Goal: Task Accomplishment & Management: Manage account settings

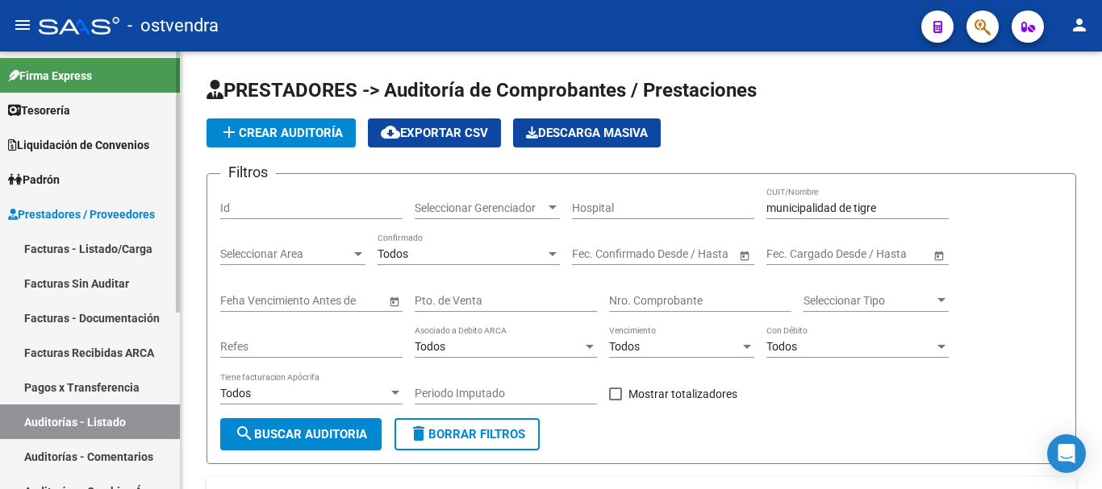
scroll to position [0, 143]
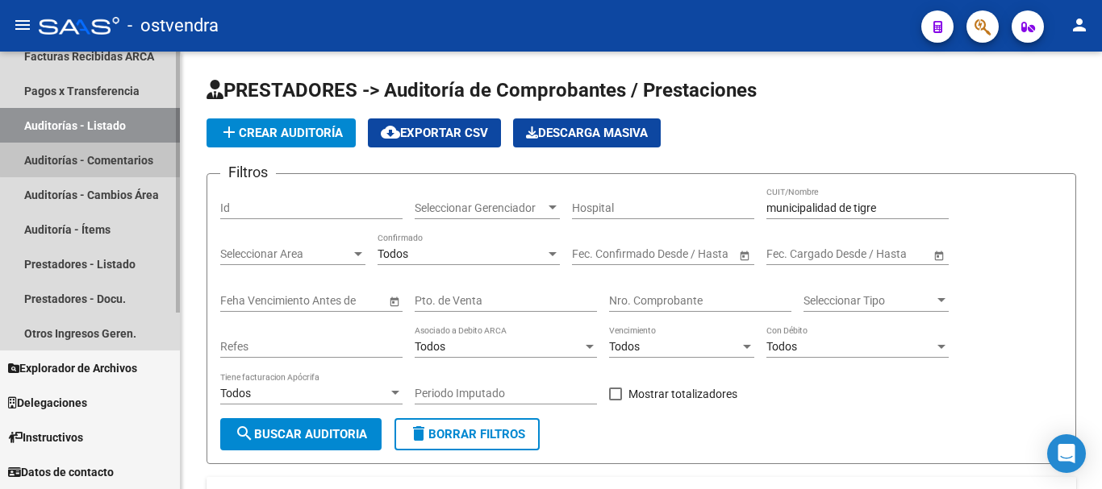
click at [95, 160] on link "Auditorías - Comentarios" at bounding box center [90, 160] width 180 height 35
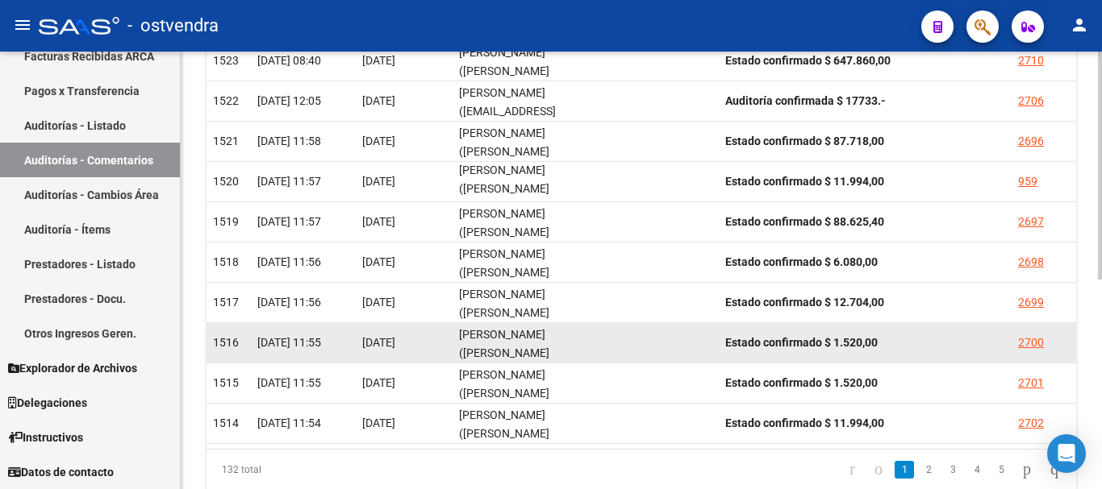
scroll to position [322, 0]
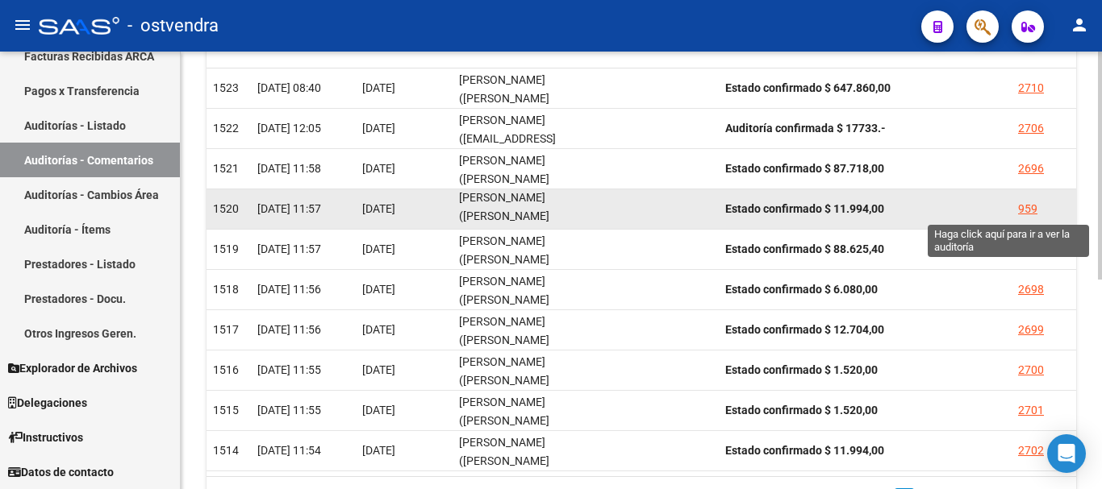
click at [1018, 211] on div "959" at bounding box center [1027, 209] width 19 height 19
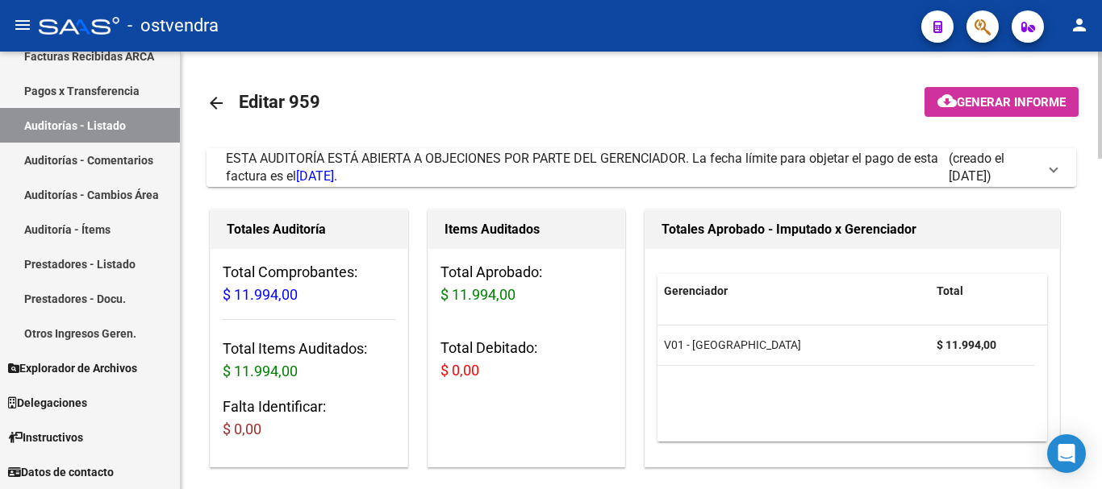
click at [602, 171] on div "ESTA AUDITORÍA ESTÁ ABIERTA A OBJECIONES POR PARTE DEL GERENCIADOR. La fecha lí…" at bounding box center [587, 167] width 723 height 35
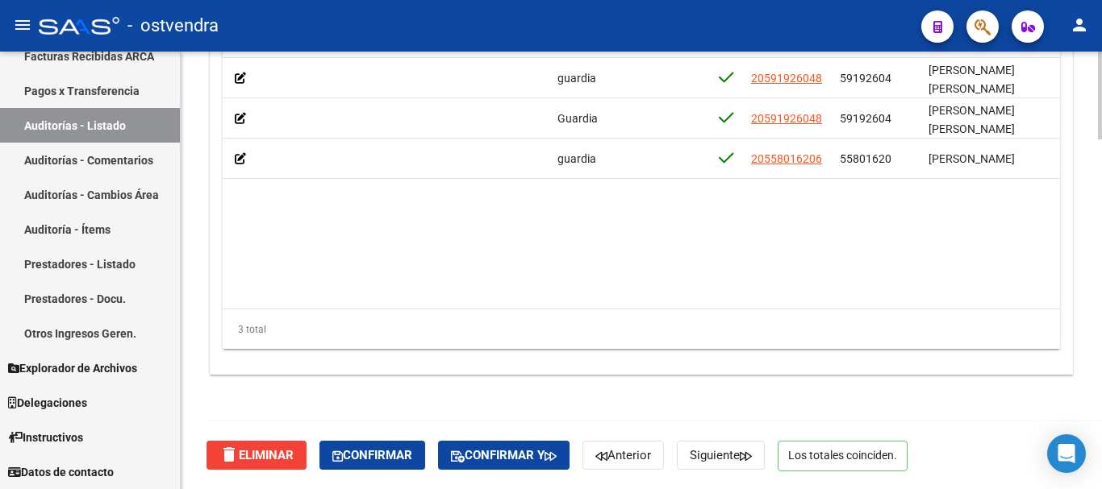
scroll to position [0, 859]
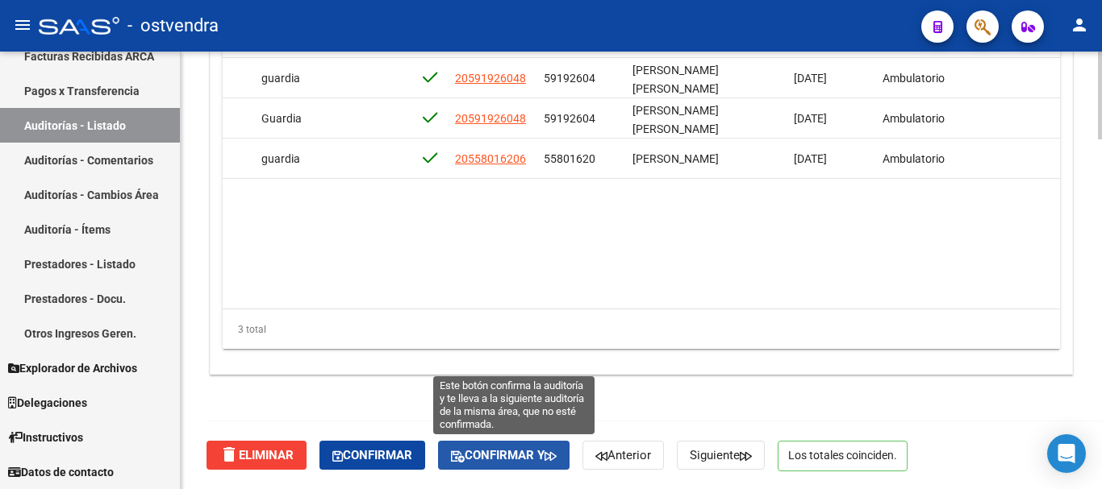
click at [479, 448] on span "Confirmar y" at bounding box center [504, 455] width 106 height 15
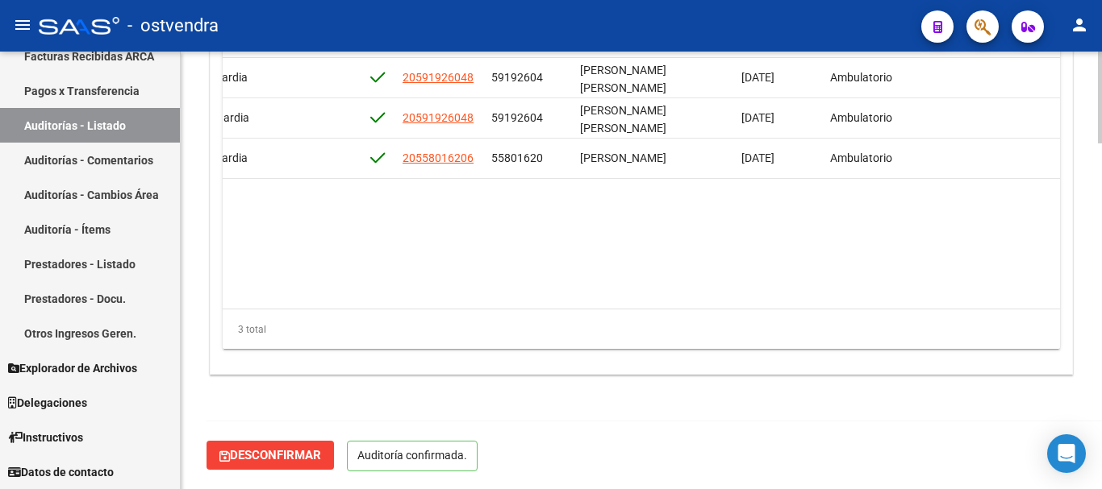
scroll to position [1647, 0]
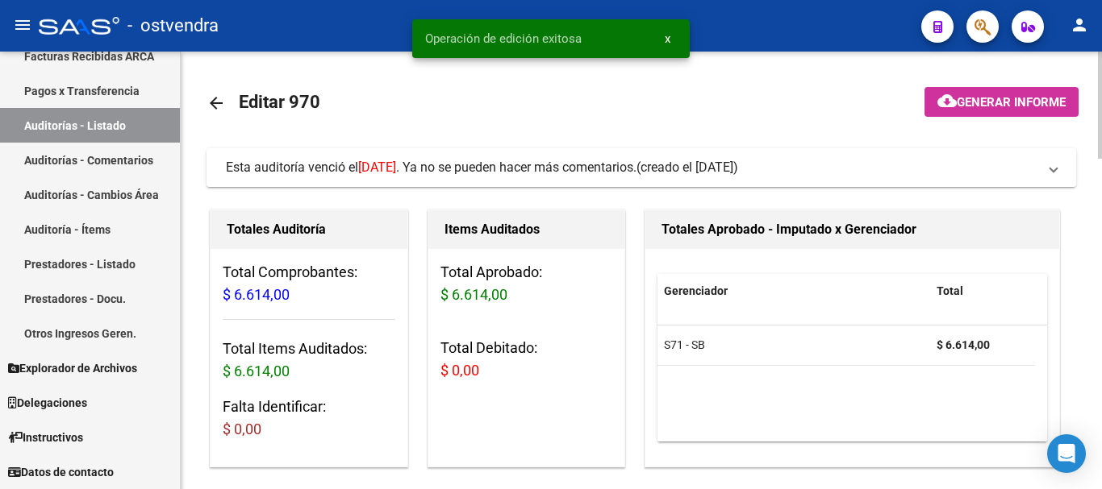
click at [582, 176] on div "Esta auditoría venció el 23/10/2024 . Ya no se pueden hacer más comentarios." at bounding box center [431, 168] width 410 height 18
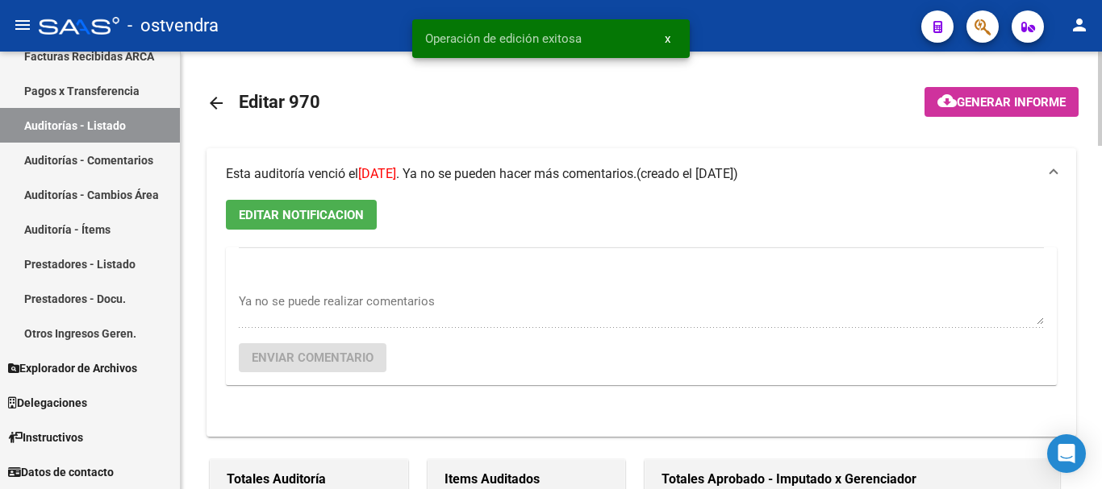
click at [320, 217] on span "EDITAR NOTIFICACION" at bounding box center [301, 215] width 125 height 15
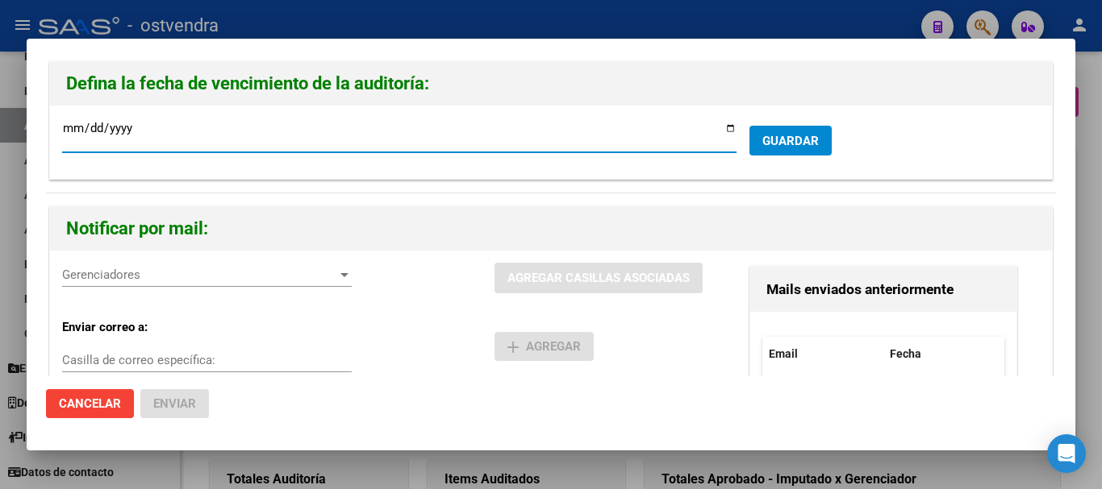
type input "2025-10-23"
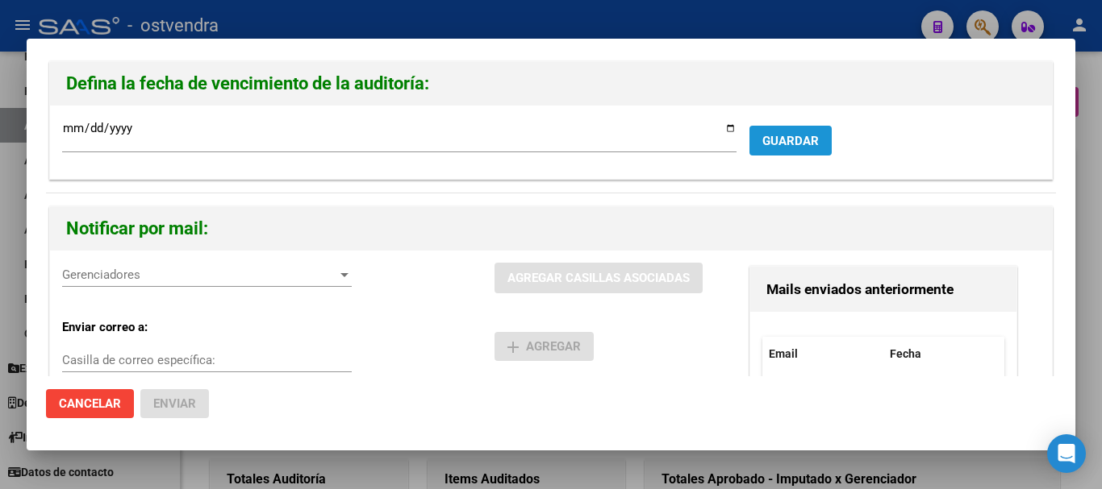
click at [774, 136] on span "GUARDAR" at bounding box center [790, 141] width 56 height 15
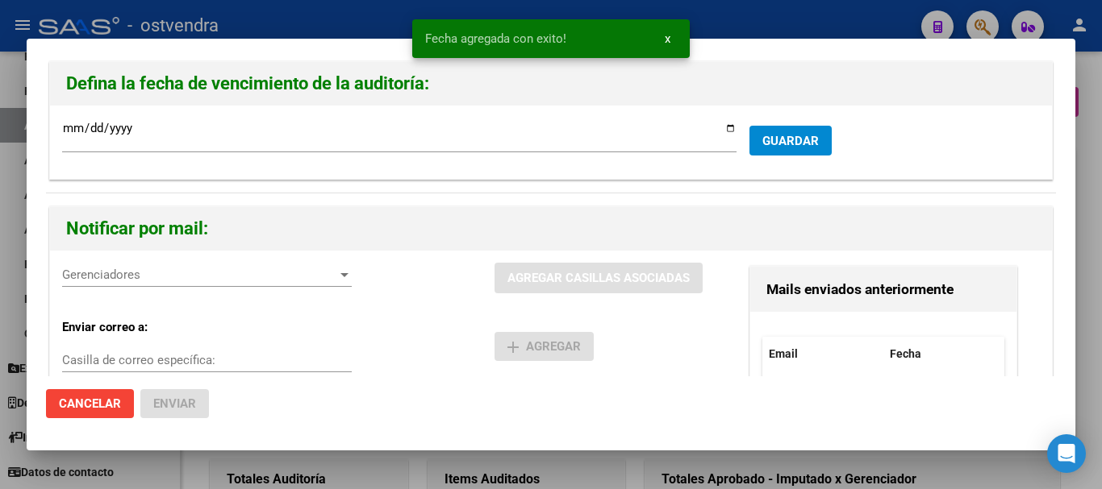
click at [122, 291] on div "Gerenciadores Gerenciadores" at bounding box center [206, 283] width 289 height 40
click at [123, 279] on span "Gerenciadores" at bounding box center [199, 275] width 275 height 15
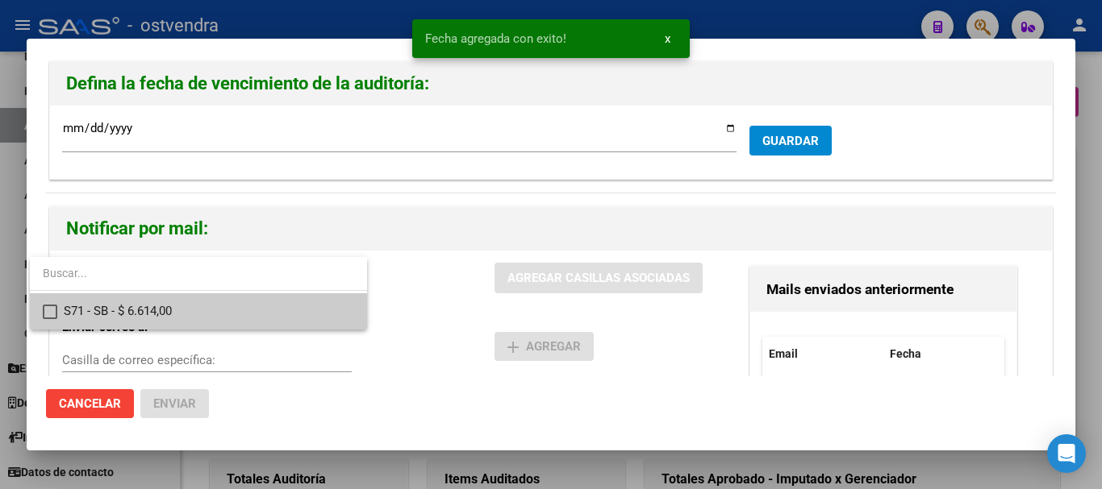
click at [158, 306] on span "S71 - SB - $ 6.614,00" at bounding box center [209, 312] width 290 height 36
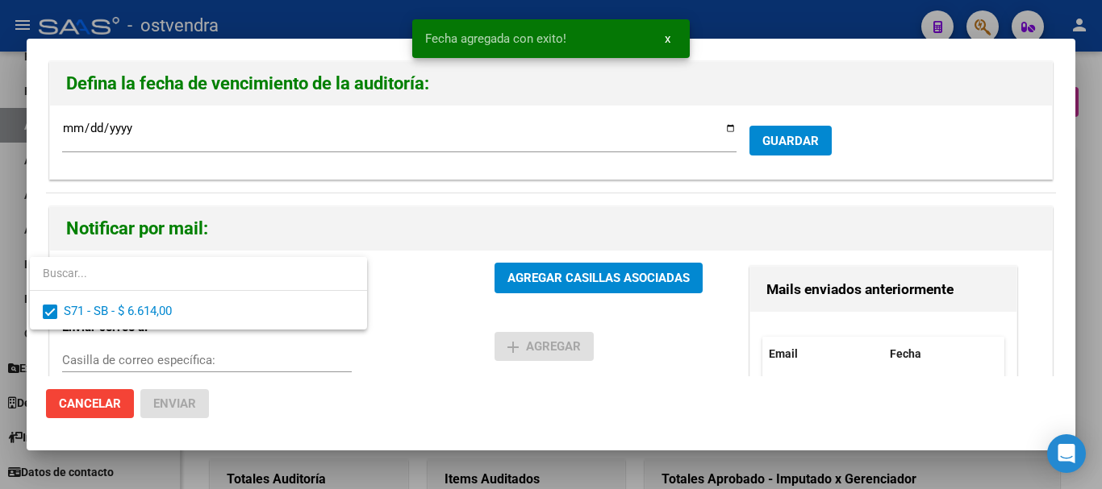
click at [524, 277] on div at bounding box center [551, 244] width 1102 height 489
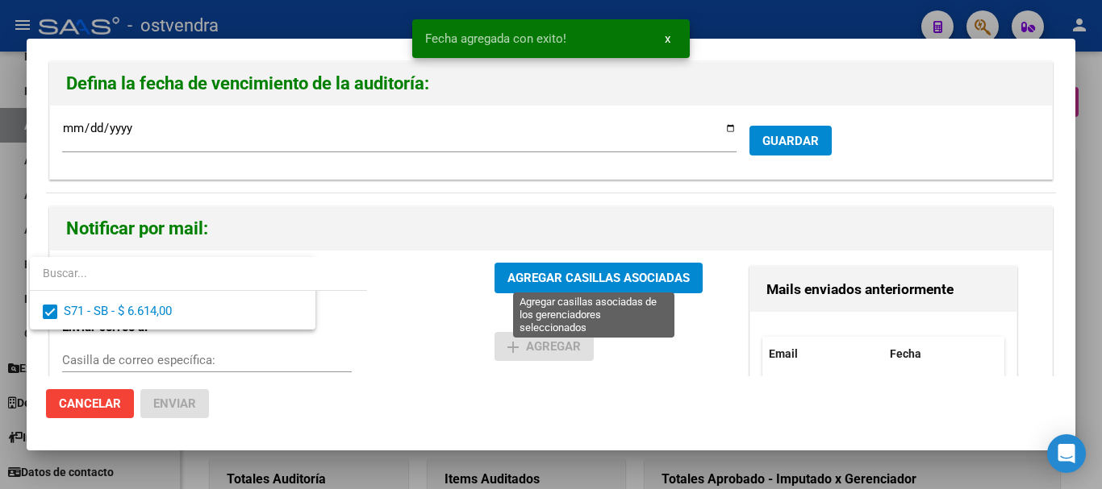
click at [523, 277] on span "AGREGAR CASILLAS ASOCIADAS" at bounding box center [598, 279] width 182 height 15
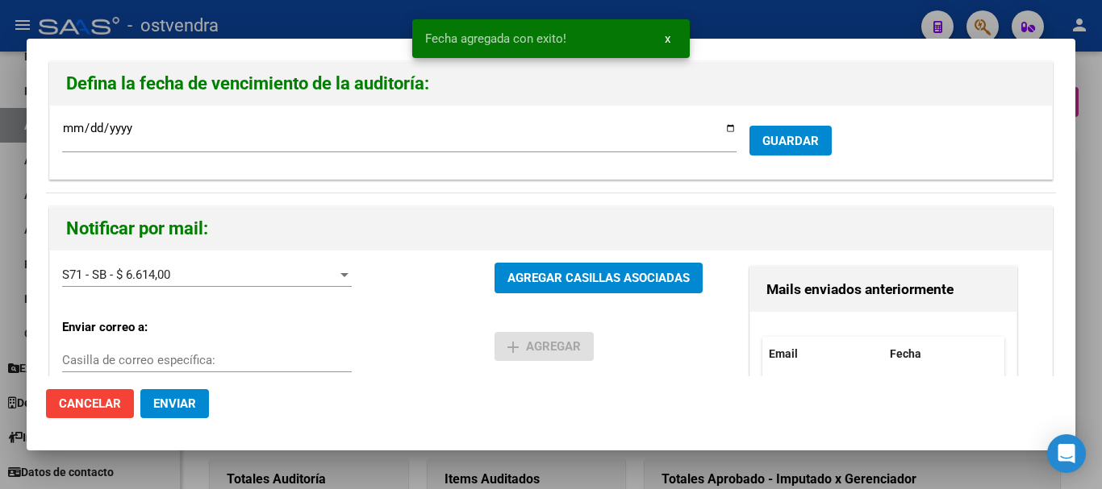
click at [173, 411] on button "Enviar" at bounding box center [174, 403] width 69 height 29
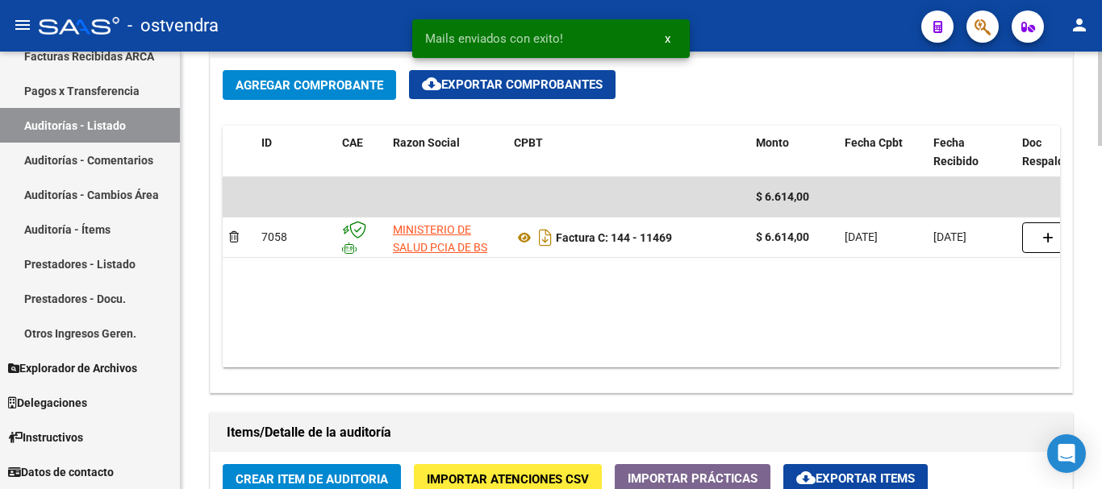
scroll to position [1048, 0]
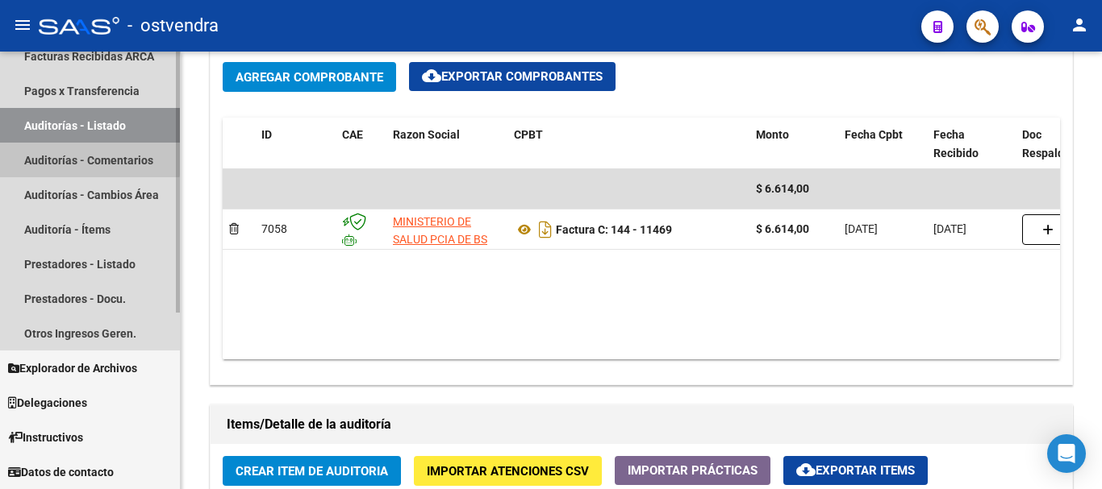
click at [76, 148] on link "Auditorías - Comentarios" at bounding box center [90, 160] width 180 height 35
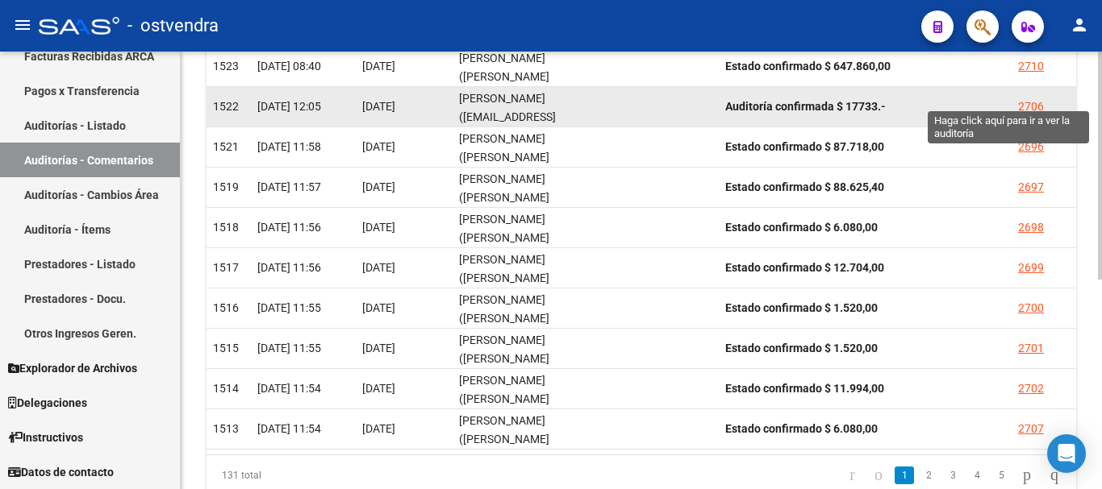
scroll to position [322, 0]
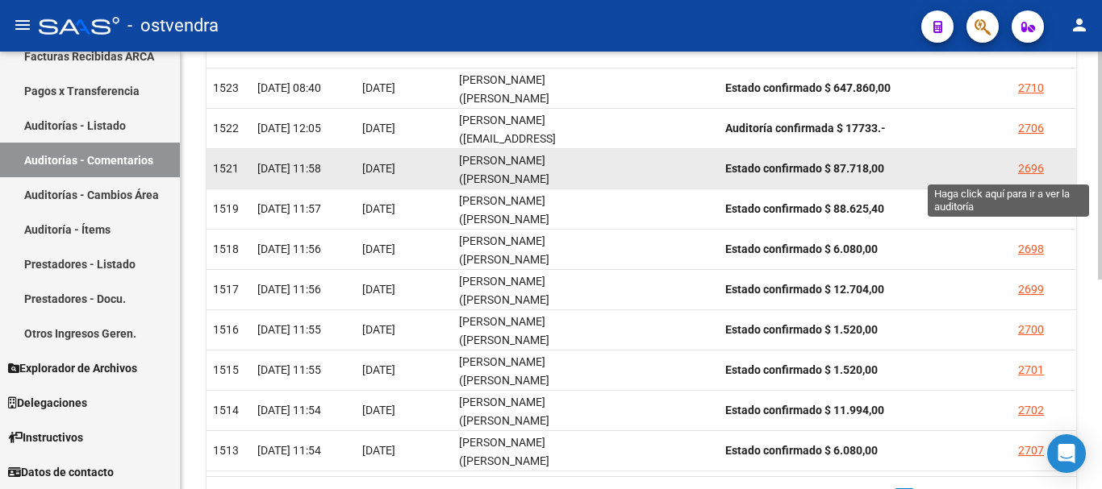
click at [1026, 170] on div "2696" at bounding box center [1031, 169] width 26 height 19
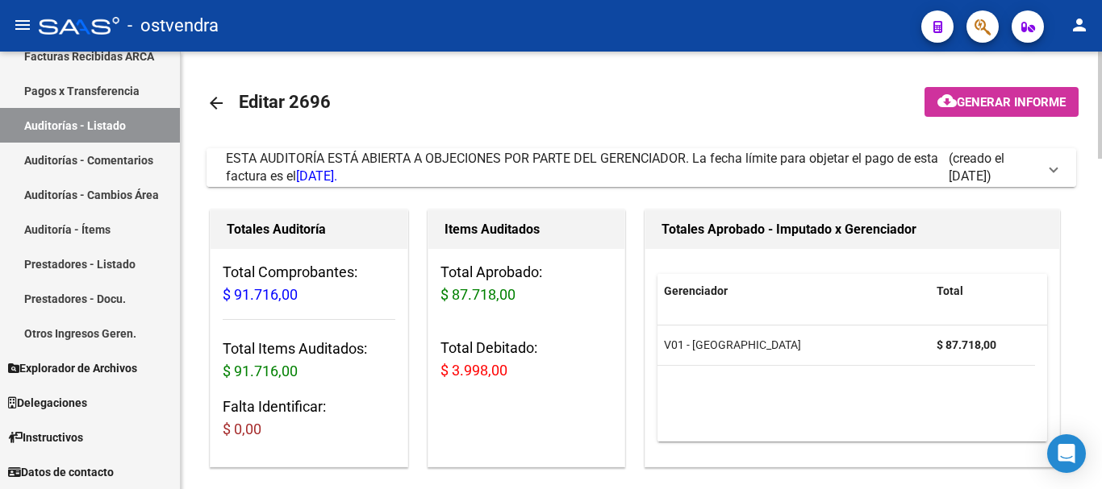
click at [523, 160] on span "ESTA AUDITORÍA ESTÁ ABIERTA A OBJECIONES POR PARTE DEL GERENCIADOR. La fecha lí…" at bounding box center [582, 167] width 712 height 33
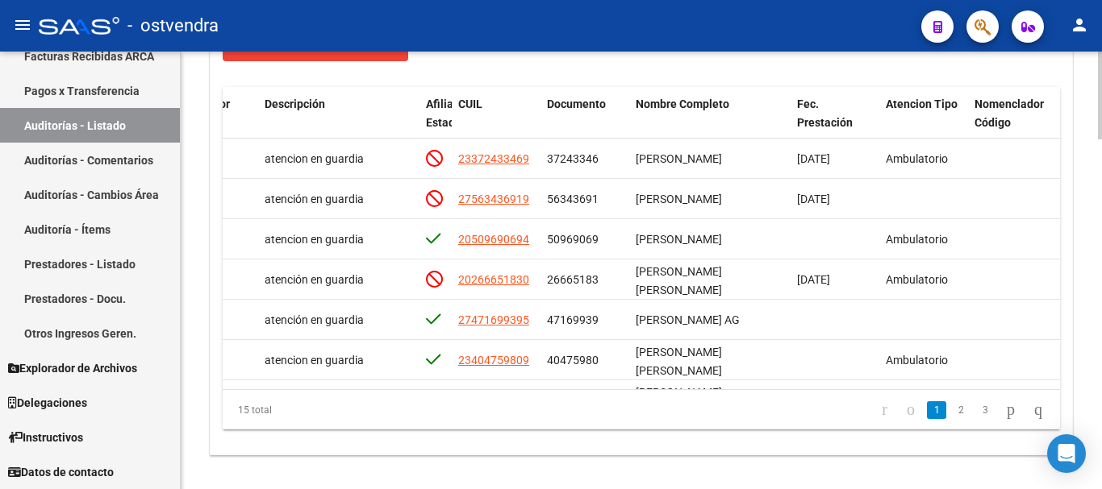
scroll to position [1742, 0]
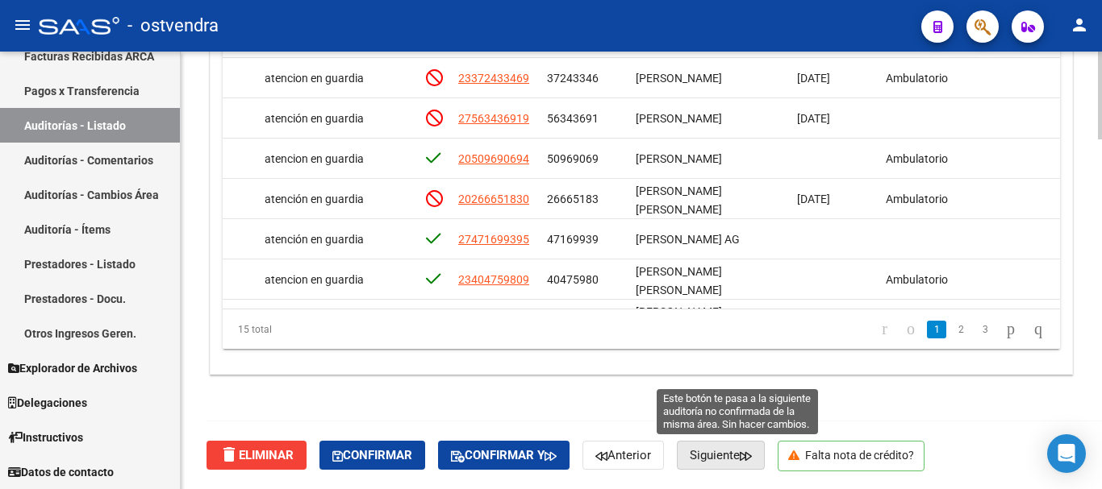
click at [739, 448] on button "Siguiente" at bounding box center [721, 455] width 88 height 29
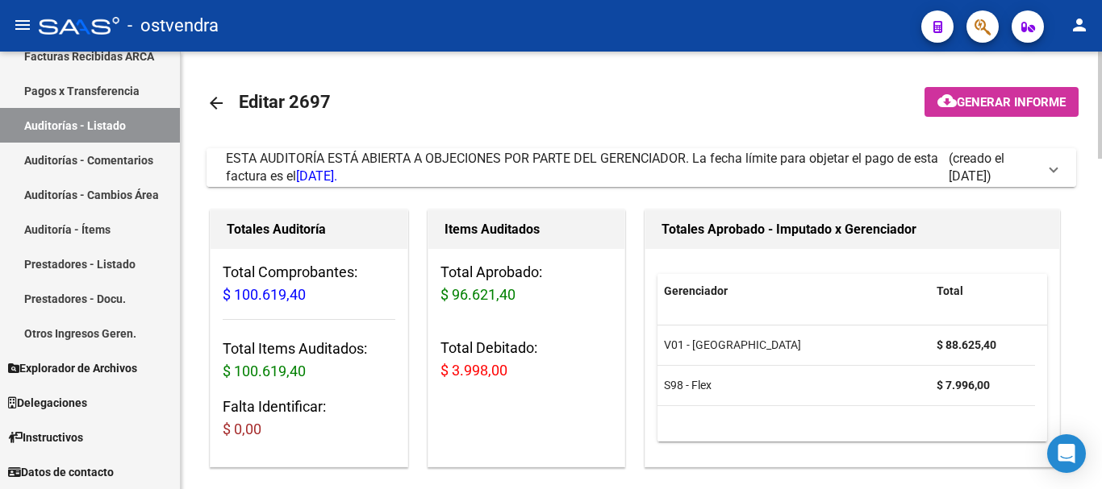
click at [652, 169] on div "ESTA AUDITORÍA ESTÁ ABIERTA A OBJECIONES POR PARTE DEL GERENCIADOR. La fecha lí…" at bounding box center [587, 167] width 723 height 35
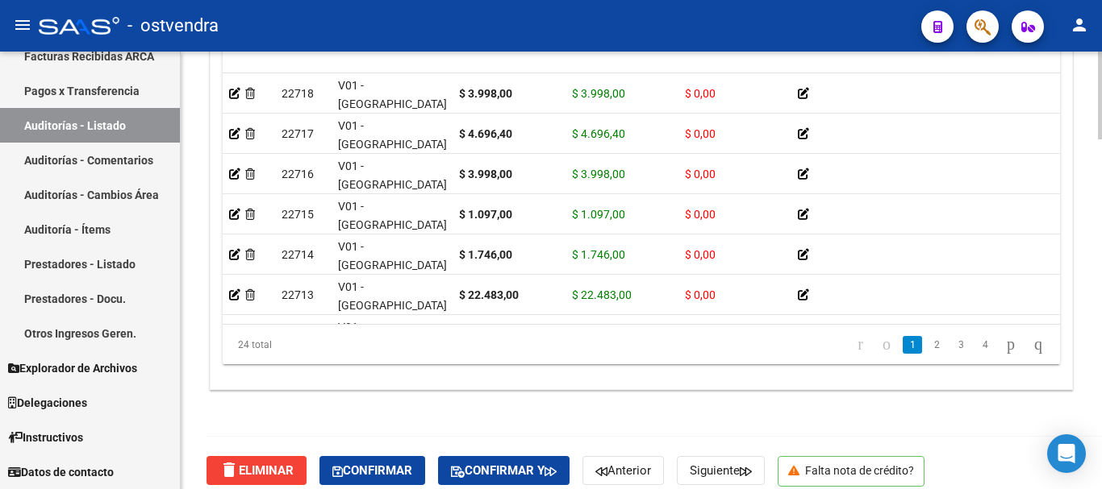
scroll to position [1742, 0]
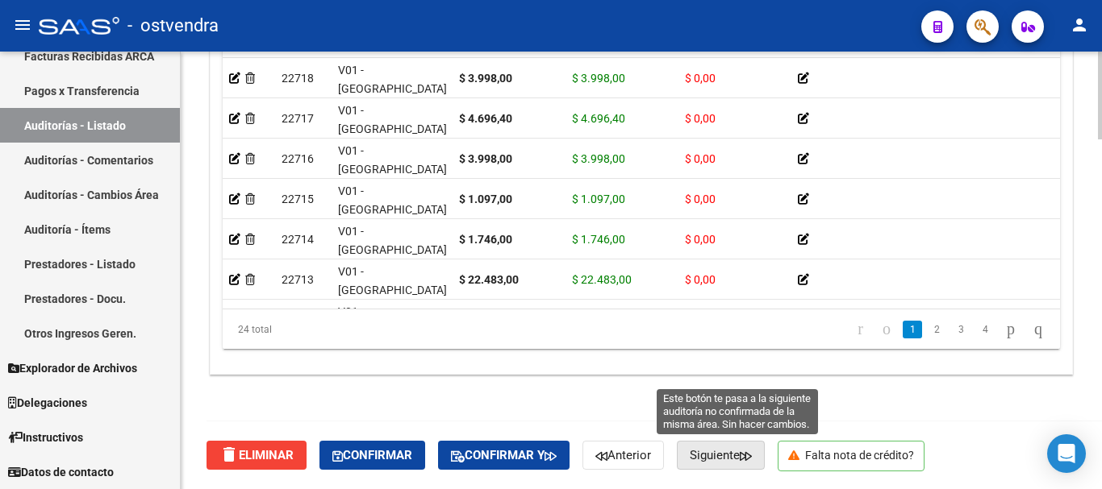
click at [742, 444] on button "Siguiente" at bounding box center [721, 455] width 88 height 29
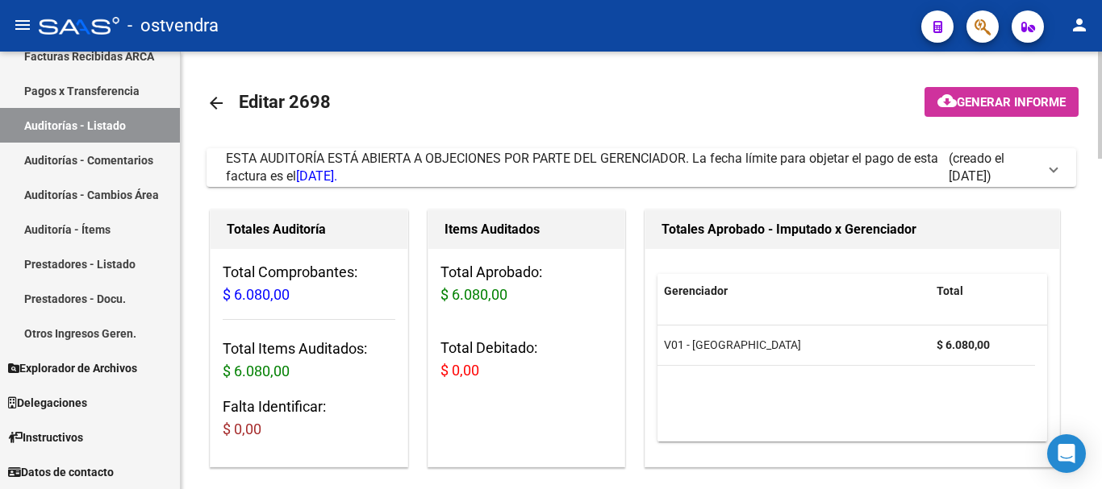
click at [282, 177] on span "ESTA AUDITORÍA ESTÁ ABIERTA A OBJECIONES POR PARTE DEL GERENCIADOR. La fecha lí…" at bounding box center [582, 167] width 712 height 33
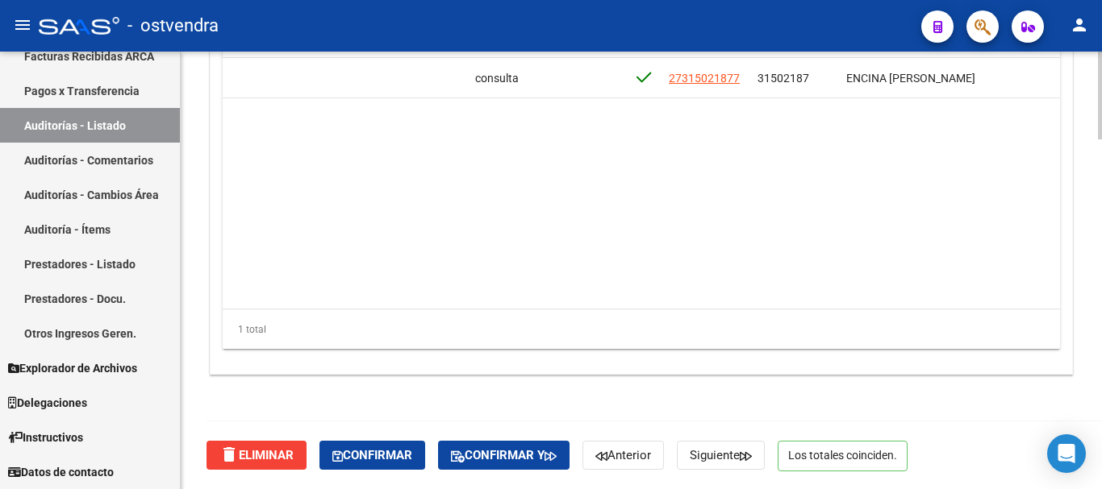
scroll to position [0, 845]
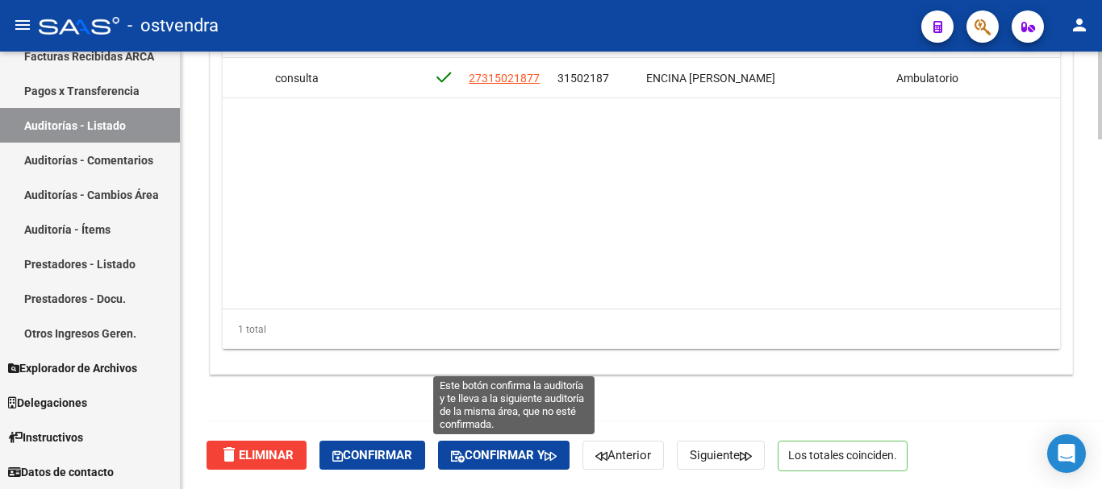
click at [544, 443] on button "Confirmar y" at bounding box center [503, 455] width 131 height 29
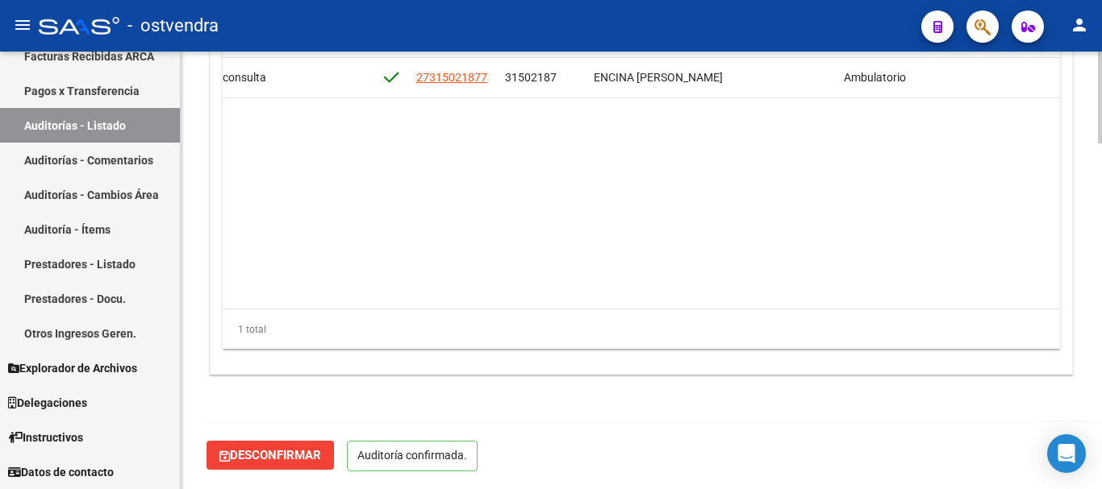
scroll to position [1647, 0]
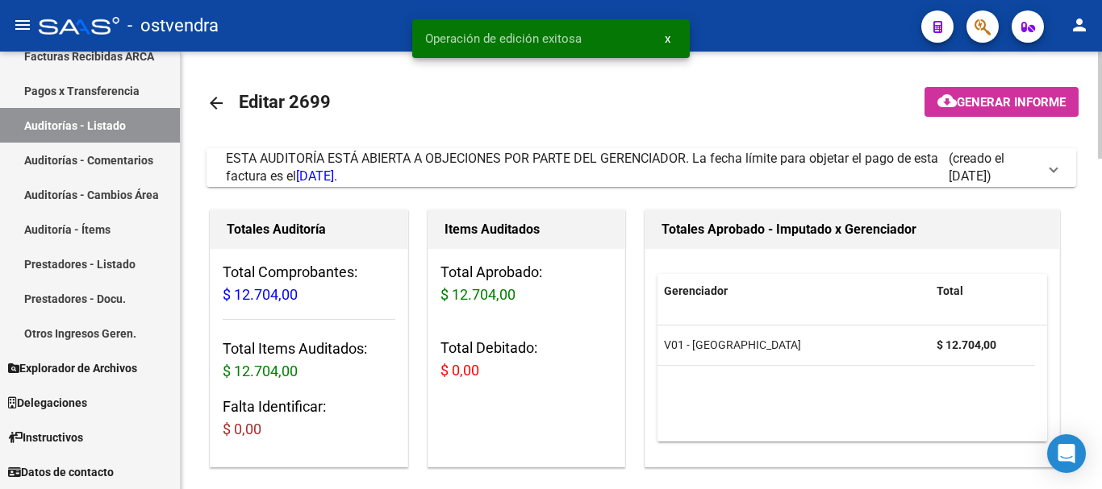
click at [777, 158] on span "ESTA AUDITORÍA ESTÁ ABIERTA A OBJECIONES POR PARTE DEL GERENCIADOR. La fecha lí…" at bounding box center [582, 167] width 712 height 33
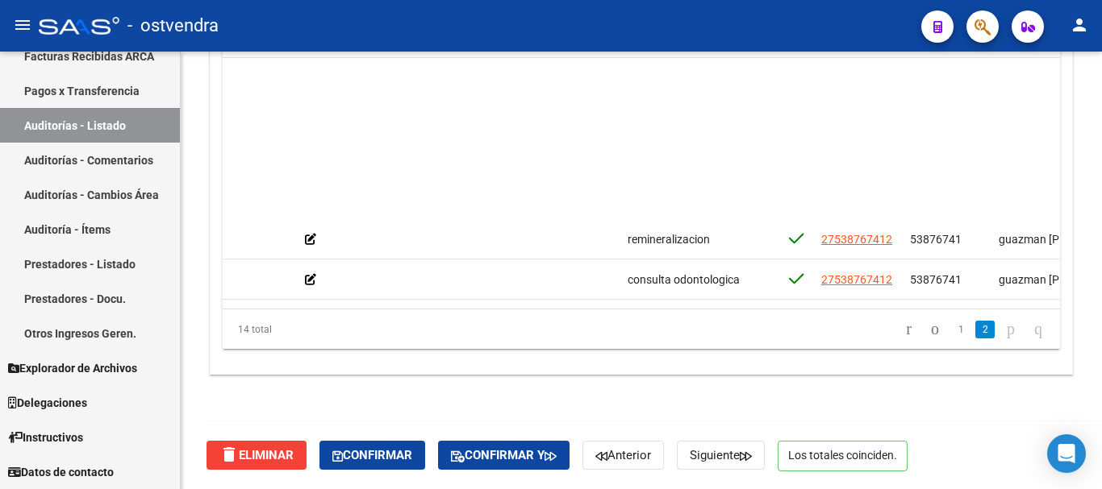
scroll to position [331, 493]
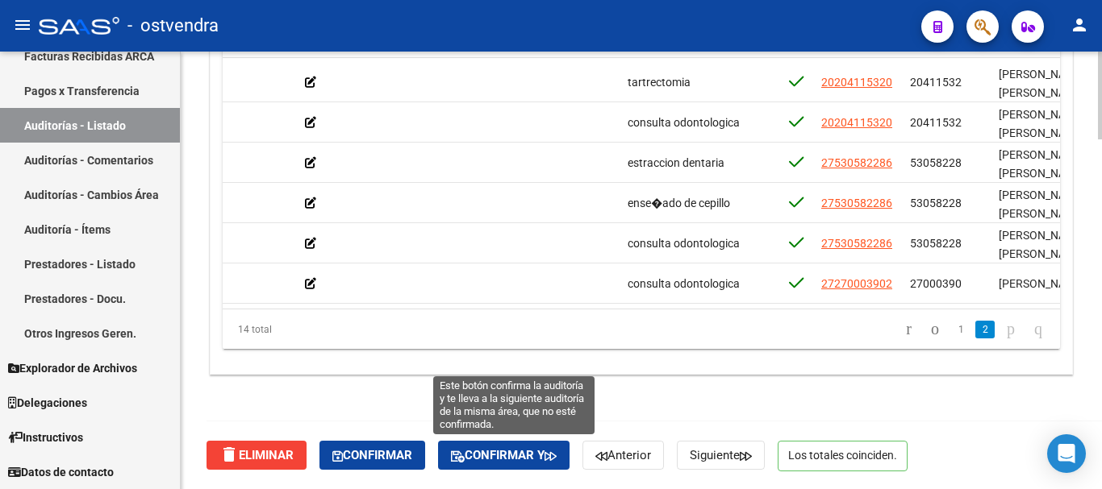
click at [521, 447] on button "Confirmar y" at bounding box center [503, 455] width 131 height 29
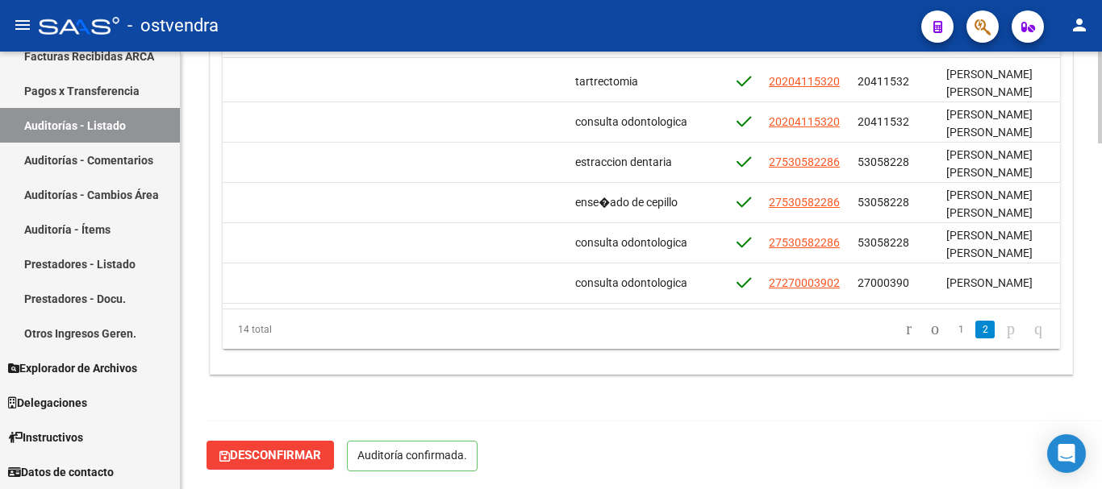
scroll to position [1647, 0]
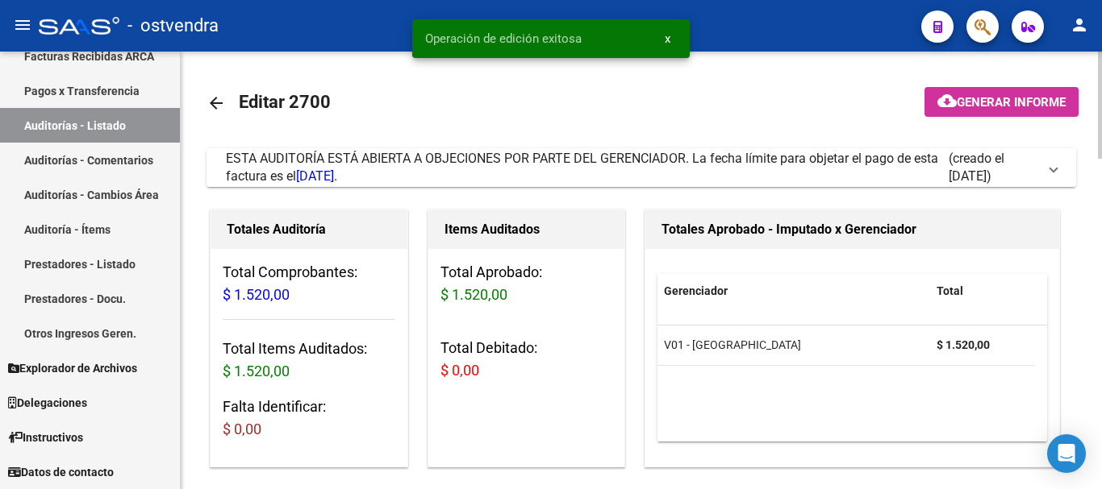
click at [598, 165] on span "ESTA AUDITORÍA ESTÁ ABIERTA A OBJECIONES POR PARTE DEL GERENCIADOR. La fecha lí…" at bounding box center [582, 167] width 712 height 33
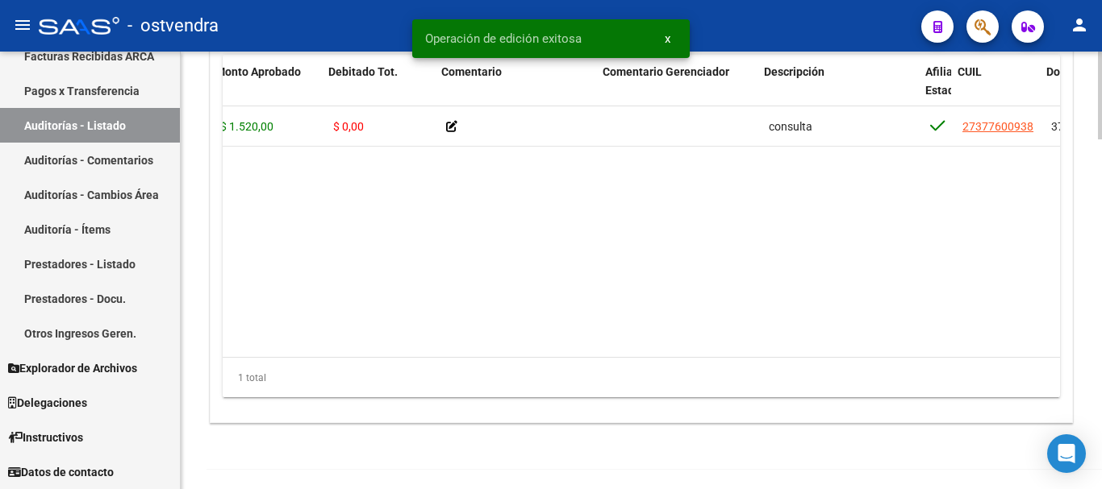
scroll to position [0, 367]
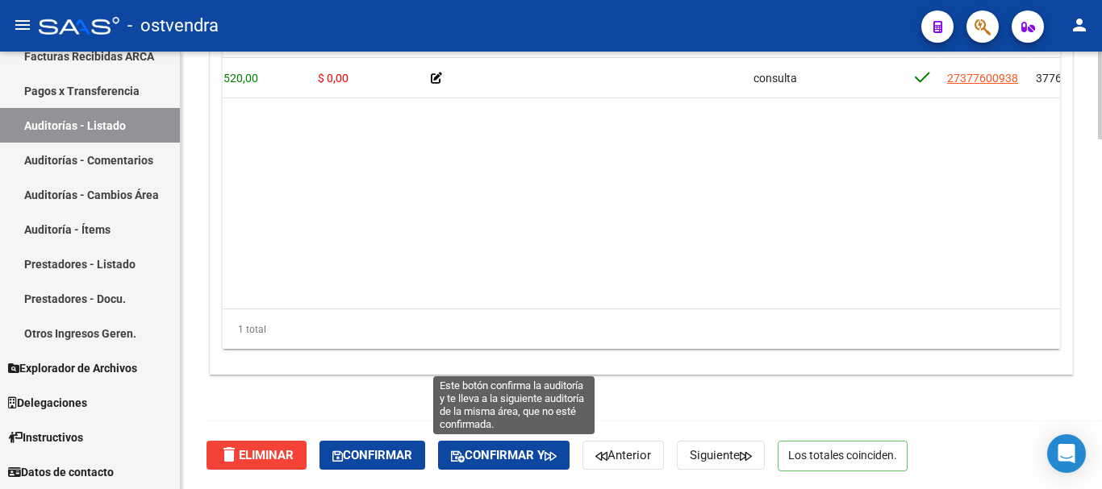
click at [533, 456] on span "Confirmar y" at bounding box center [504, 455] width 106 height 15
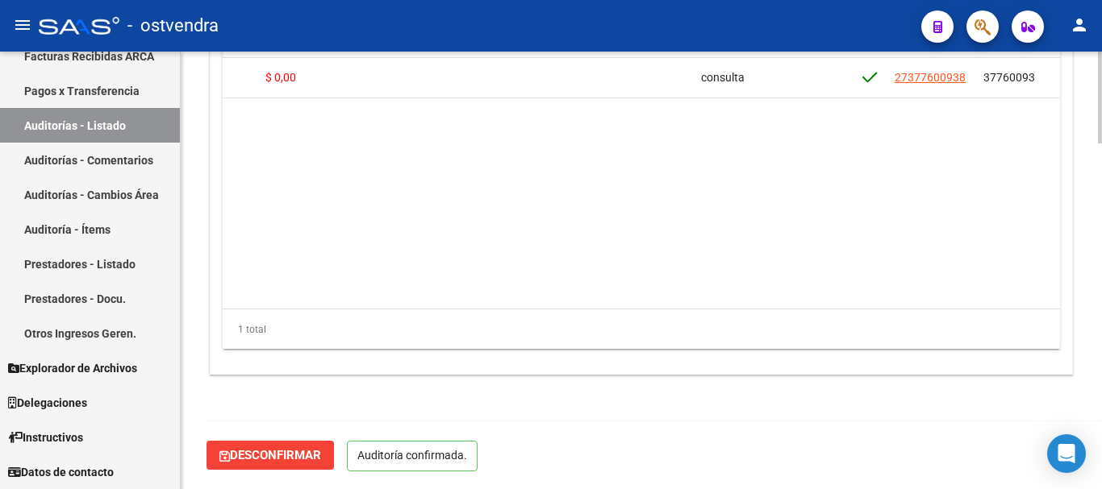
scroll to position [1647, 0]
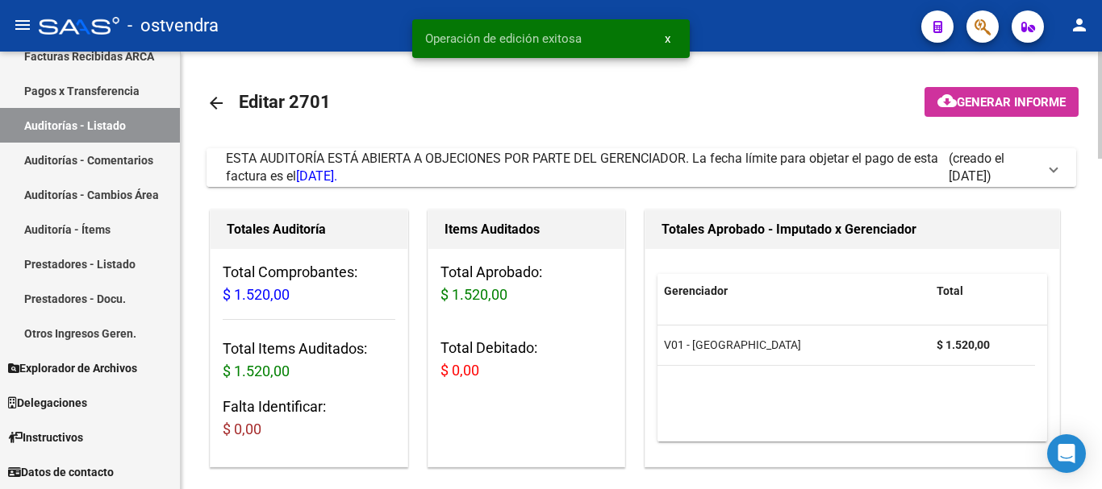
click at [675, 174] on div "ESTA AUDITORÍA ESTÁ ABIERTA A OBJECIONES POR PARTE DEL GERENCIADOR. La fecha lí…" at bounding box center [587, 167] width 723 height 35
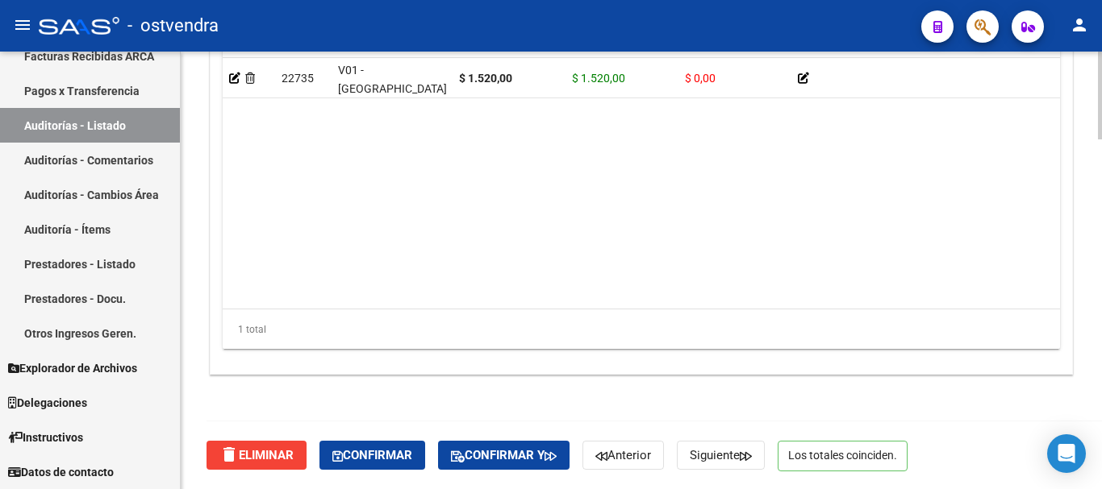
scroll to position [0, 872]
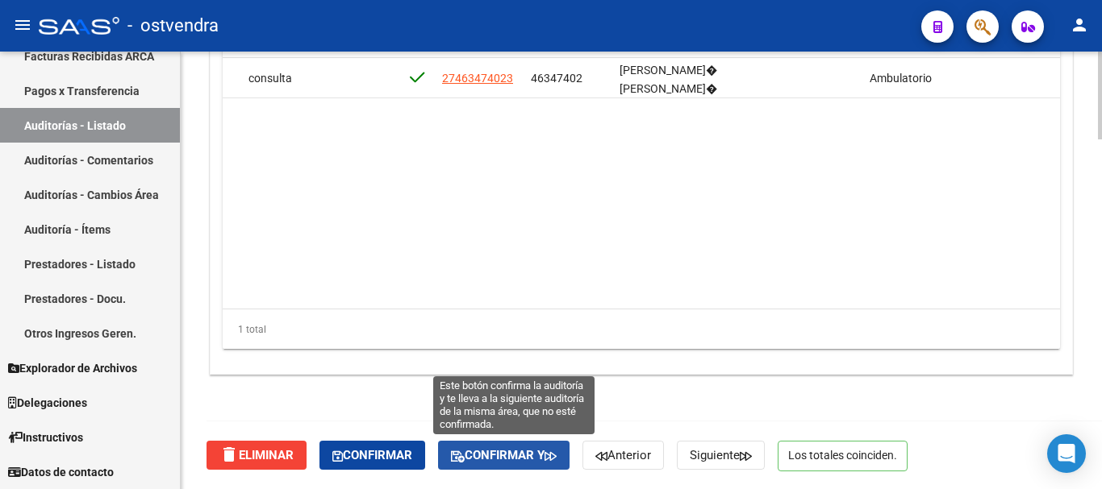
click at [489, 460] on span "Confirmar y" at bounding box center [504, 455] width 106 height 15
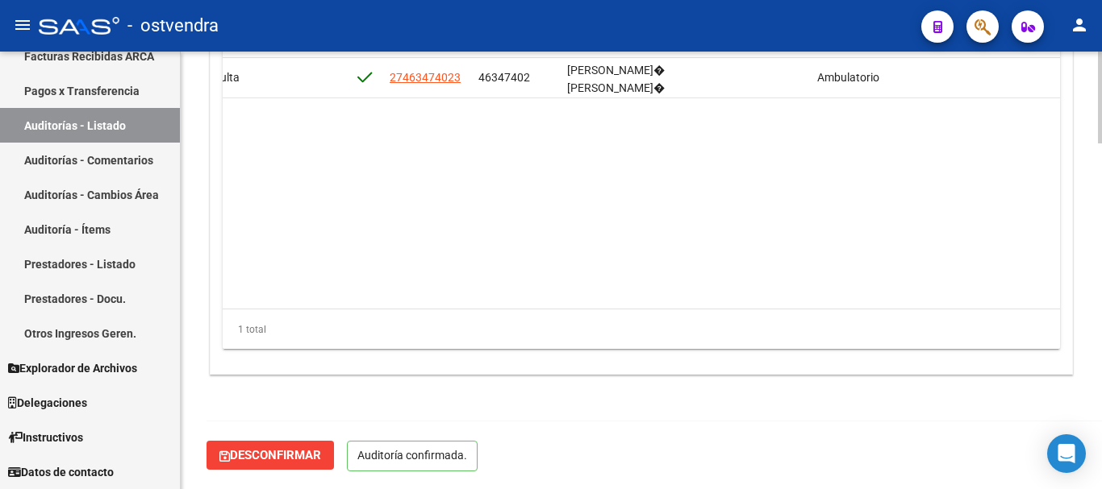
scroll to position [1647, 0]
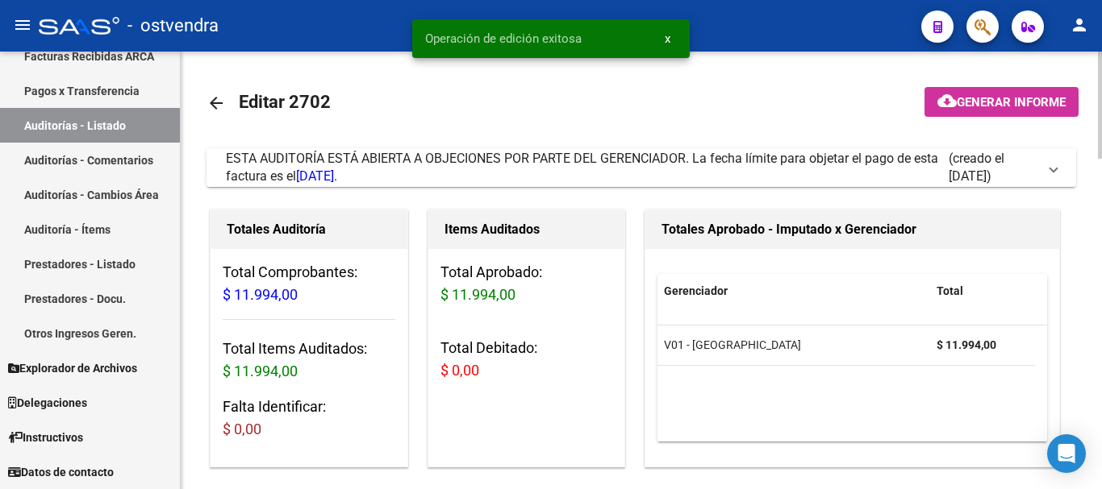
click at [554, 149] on mat-expansion-panel-header "ESTA AUDITORÍA ESTÁ ABIERTA A OBJECIONES POR PARTE DEL GERENCIADOR. La fecha lí…" at bounding box center [640, 167] width 869 height 39
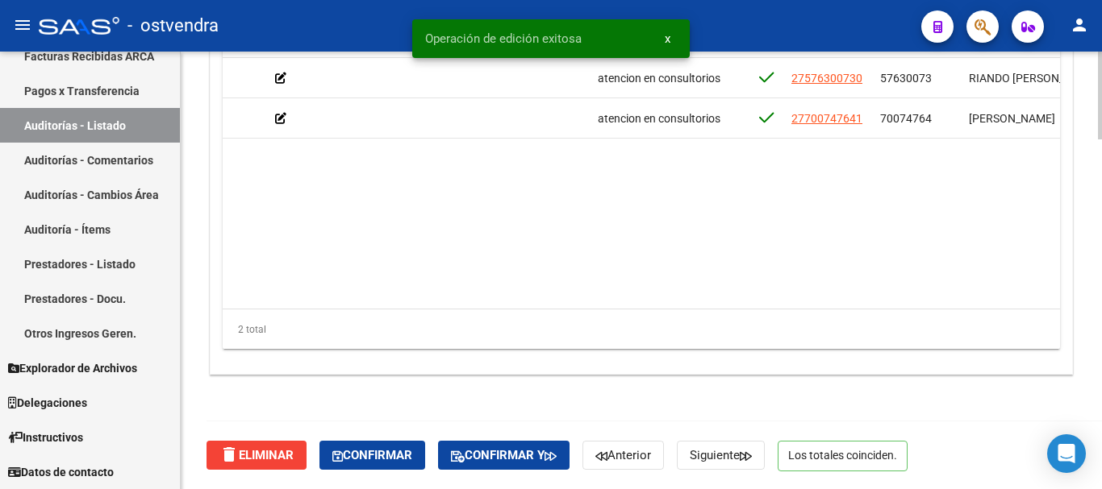
scroll to position [0, 530]
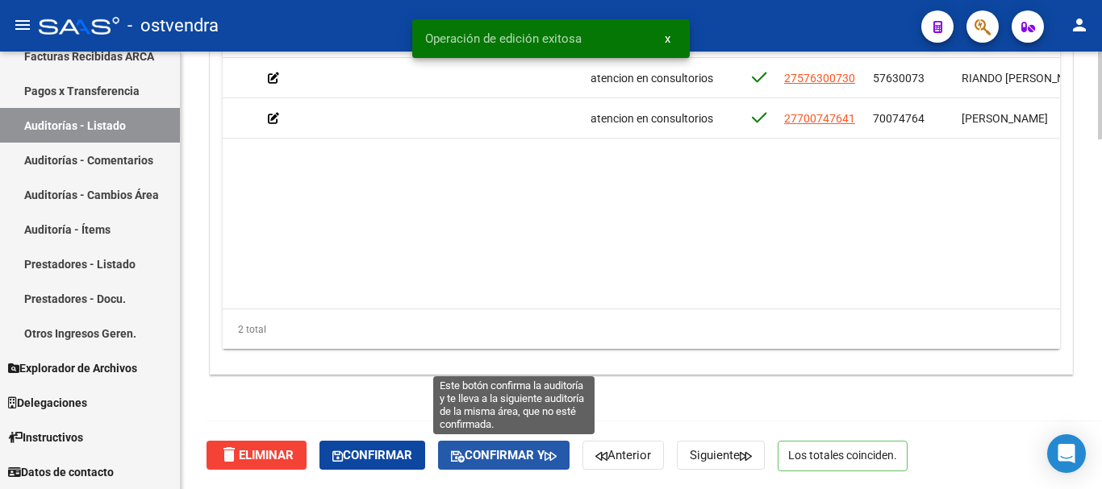
click at [520, 444] on button "Confirmar y" at bounding box center [503, 455] width 131 height 29
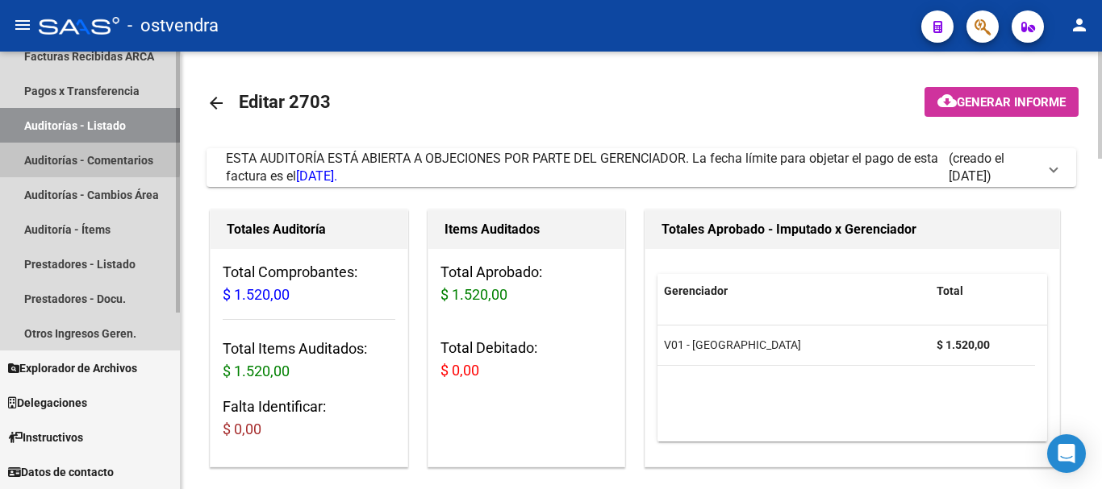
click at [40, 160] on link "Auditorías - Comentarios" at bounding box center [90, 160] width 180 height 35
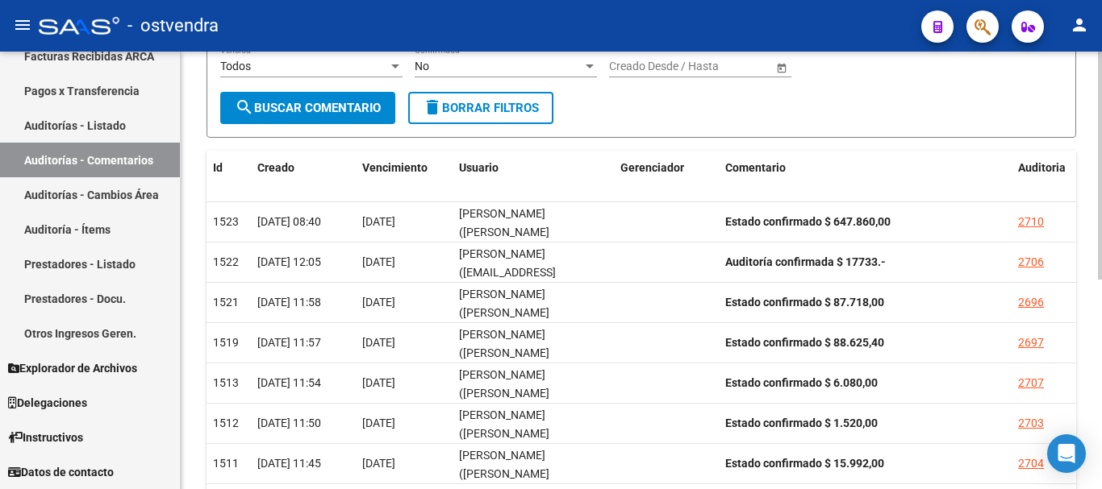
scroll to position [242, 0]
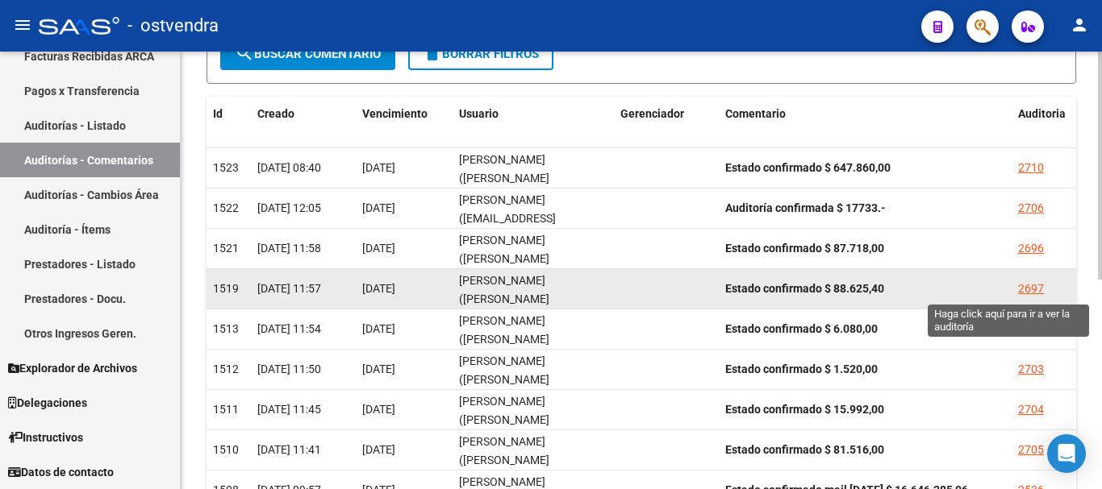
click at [1033, 285] on div "2697" at bounding box center [1031, 289] width 26 height 19
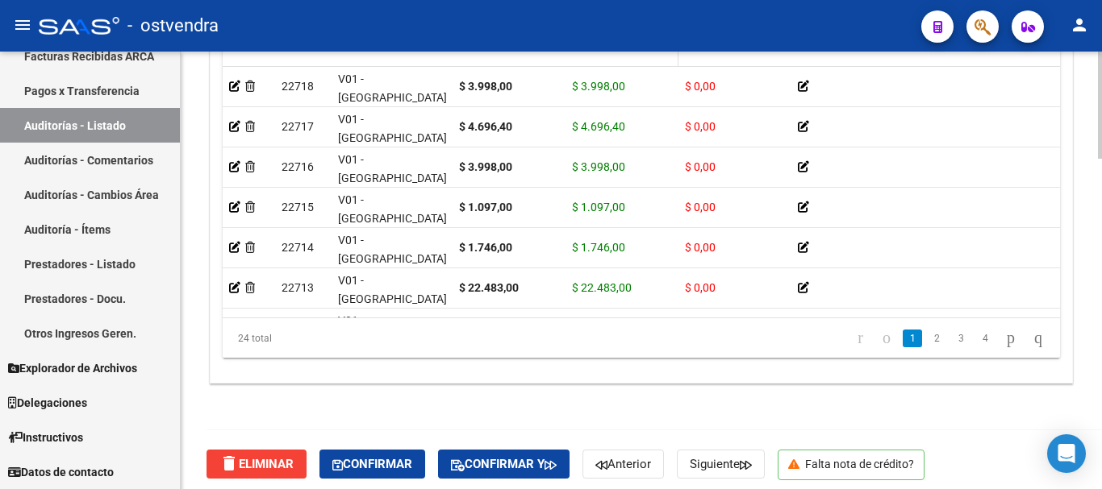
scroll to position [1347, 0]
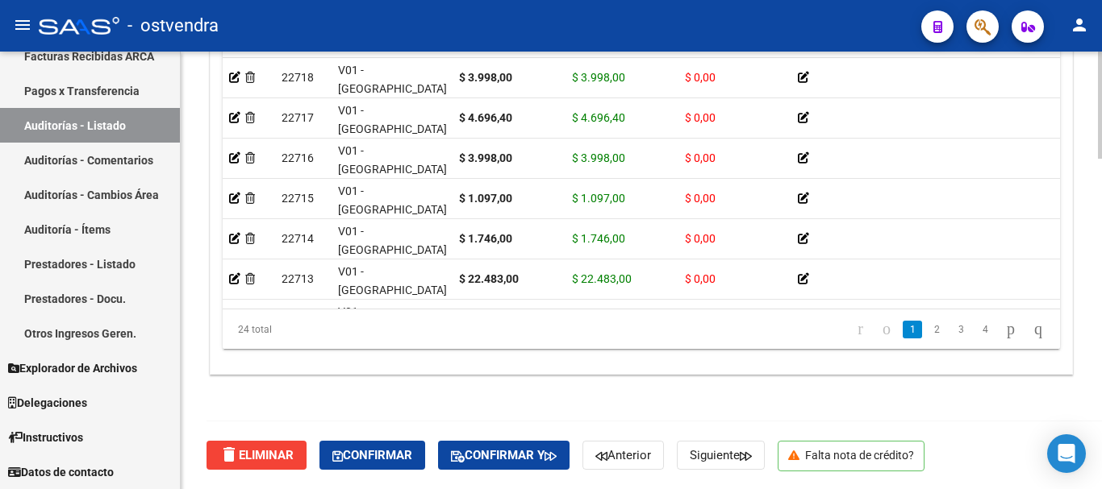
click at [706, 439] on div "delete Eliminar Confirmar Confirmar y Anterior Siguiente Falta nota de crédito?" at bounding box center [647, 456] width 883 height 68
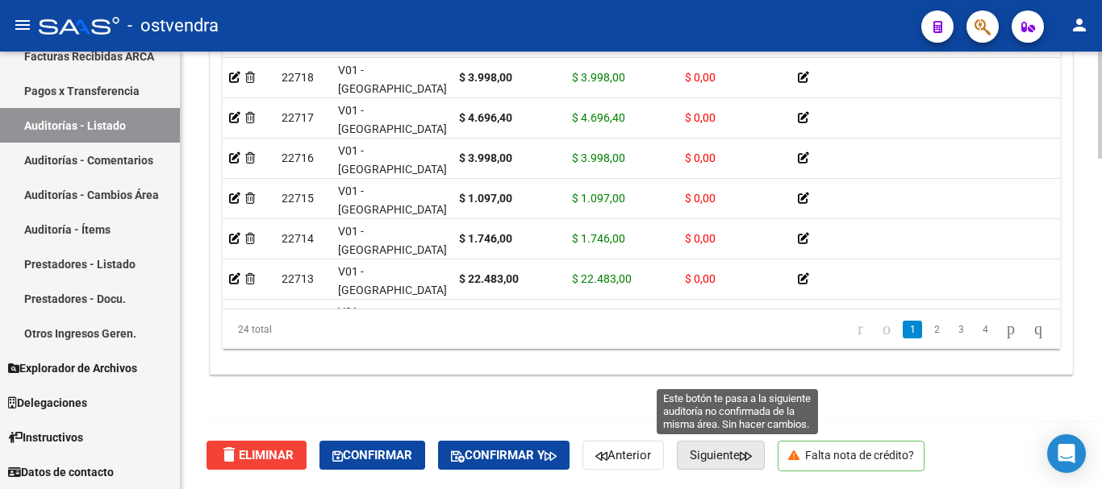
click at [703, 449] on button "Siguiente" at bounding box center [721, 455] width 88 height 29
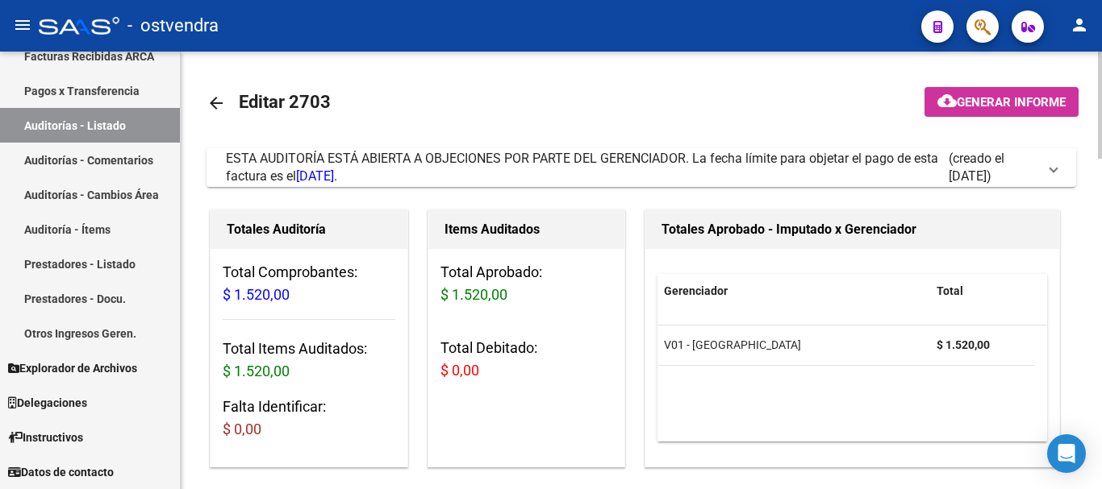
click at [457, 153] on span "ESTA AUDITORÍA ESTÁ ABIERTA A OBJECIONES POR PARTE DEL GERENCIADOR. La fecha lí…" at bounding box center [582, 167] width 712 height 33
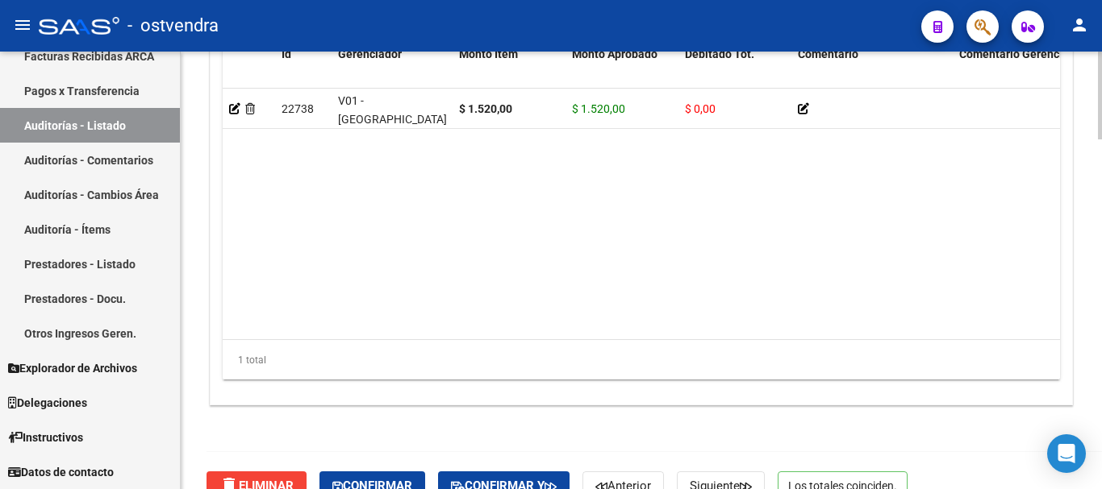
scroll to position [1742, 0]
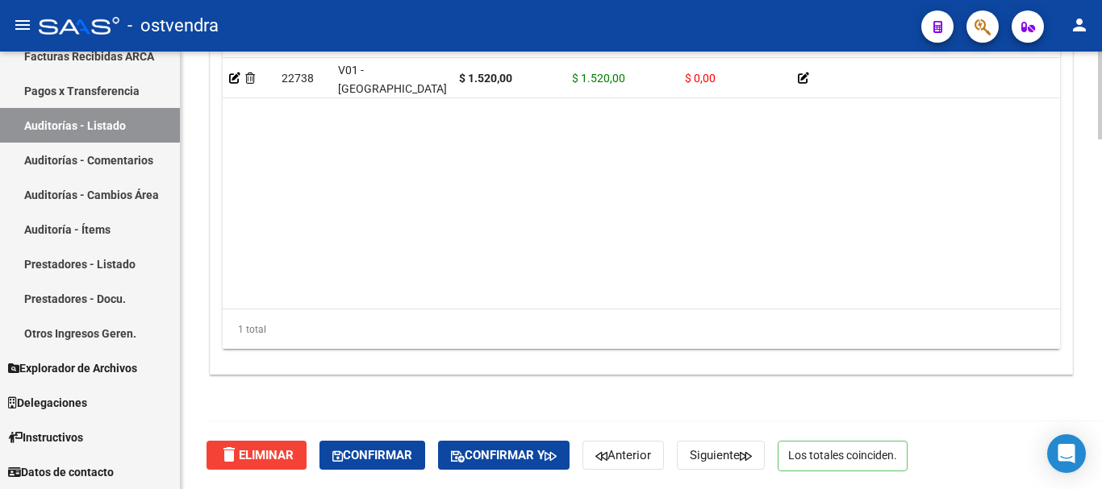
drag, startPoint x: 458, startPoint y: 292, endPoint x: 705, endPoint y: 327, distance: 249.2
click at [705, 327] on div "Id Gerenciador Monto Item Monto Aprobado Debitado Tot. Comentario Comentario Ge…" at bounding box center [641, 178] width 837 height 344
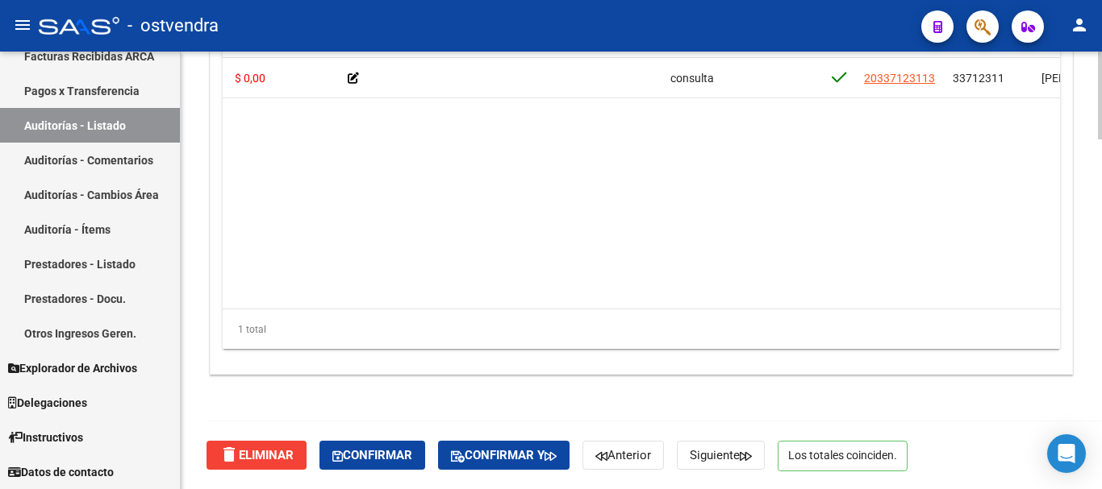
scroll to position [0, 460]
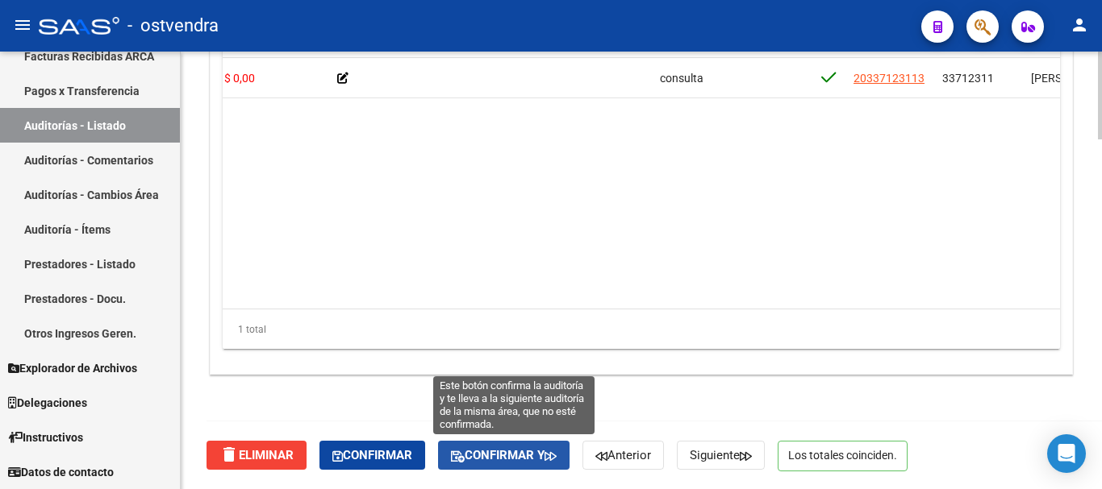
click at [480, 450] on span "Confirmar y" at bounding box center [504, 455] width 106 height 15
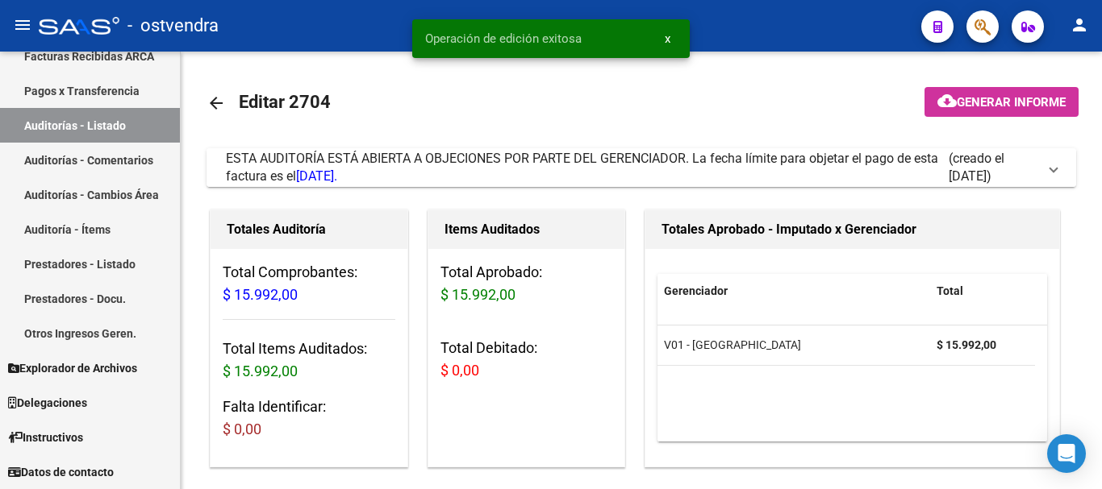
click at [510, 181] on div "ESTA AUDITORÍA ESTÁ ABIERTA A OBJECIONES POR PARTE DEL GERENCIADOR. La fecha lí…" at bounding box center [587, 167] width 723 height 35
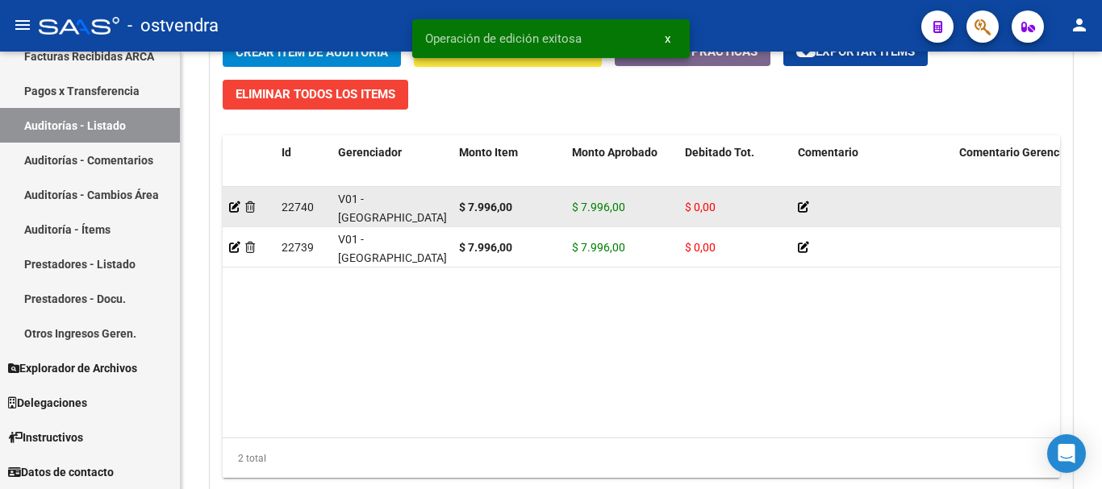
scroll to position [1742, 0]
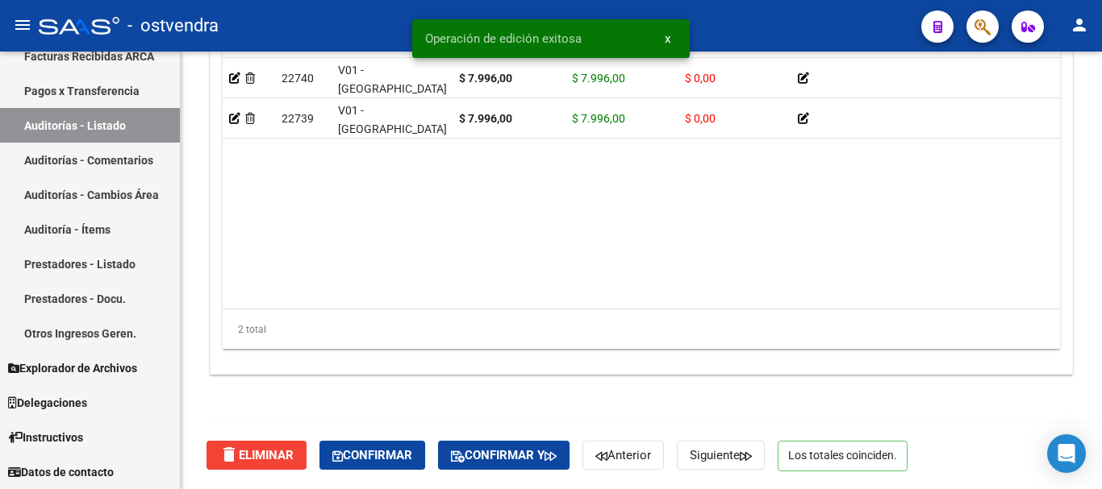
drag, startPoint x: 473, startPoint y: 296, endPoint x: 567, endPoint y: 306, distance: 94.8
click at [567, 306] on datatable-body "22740 V01 - Viasano $ 7.996,00 $ 7.996,00 $ 0,00 atencion en consultorios 27529…" at bounding box center [641, 183] width 837 height 251
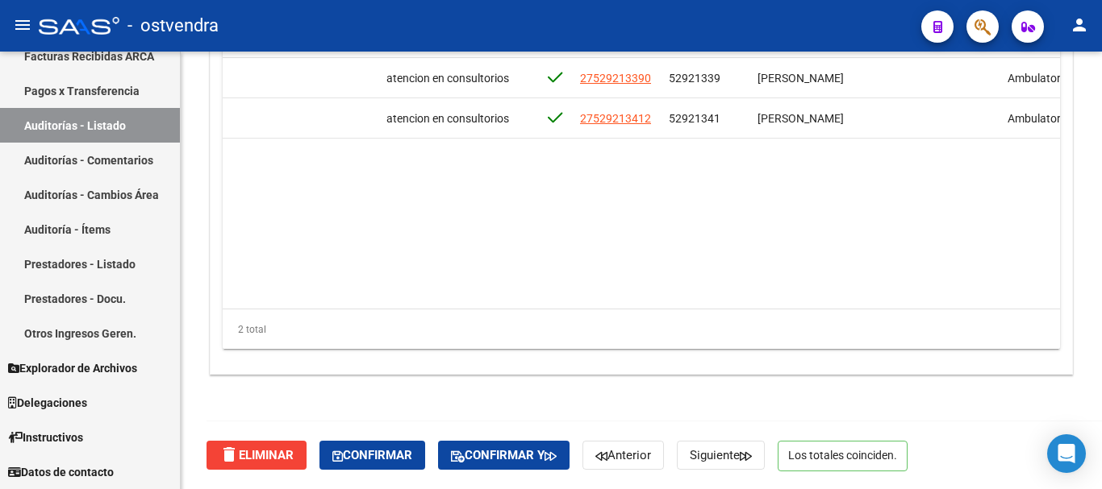
scroll to position [0, 788]
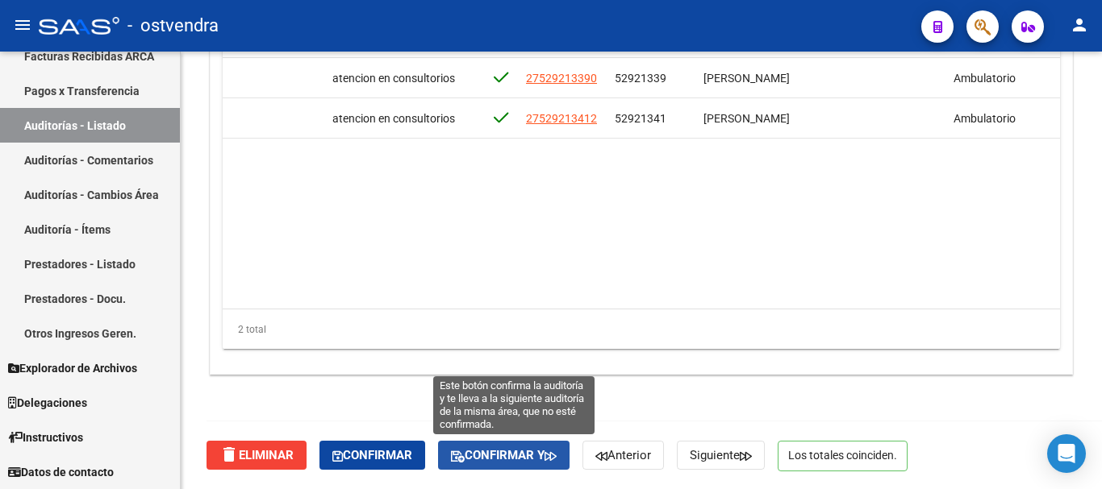
click at [483, 466] on button "Confirmar y" at bounding box center [503, 455] width 131 height 29
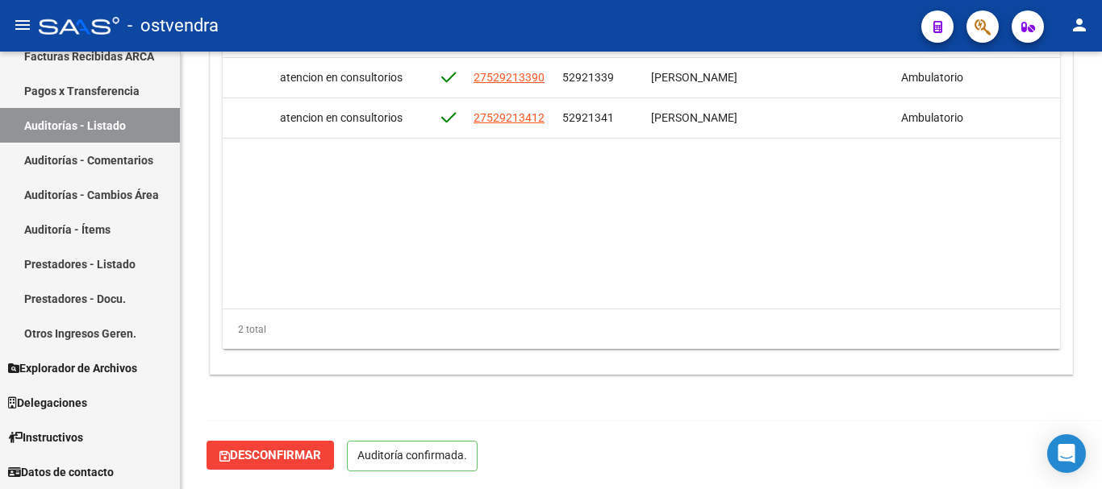
scroll to position [1647, 0]
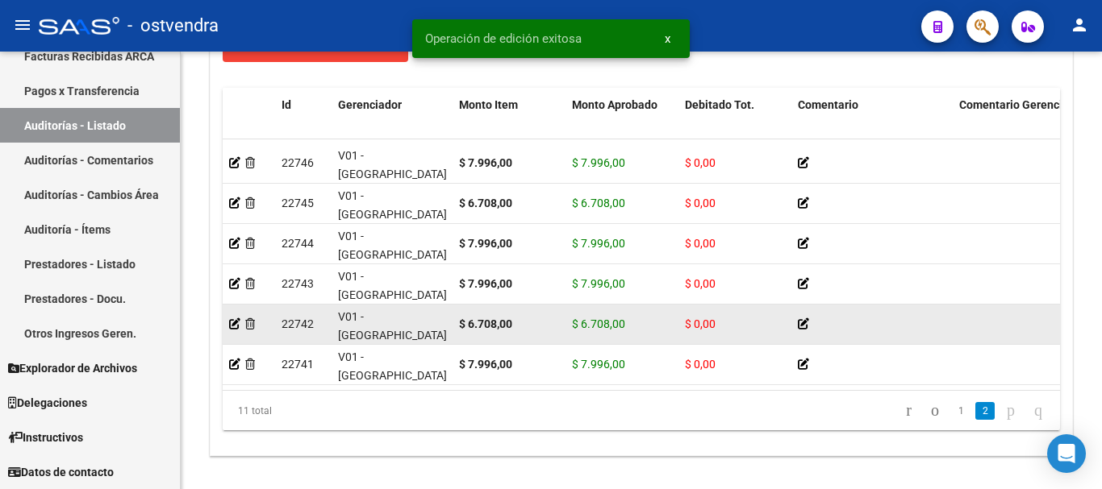
scroll to position [1347, 0]
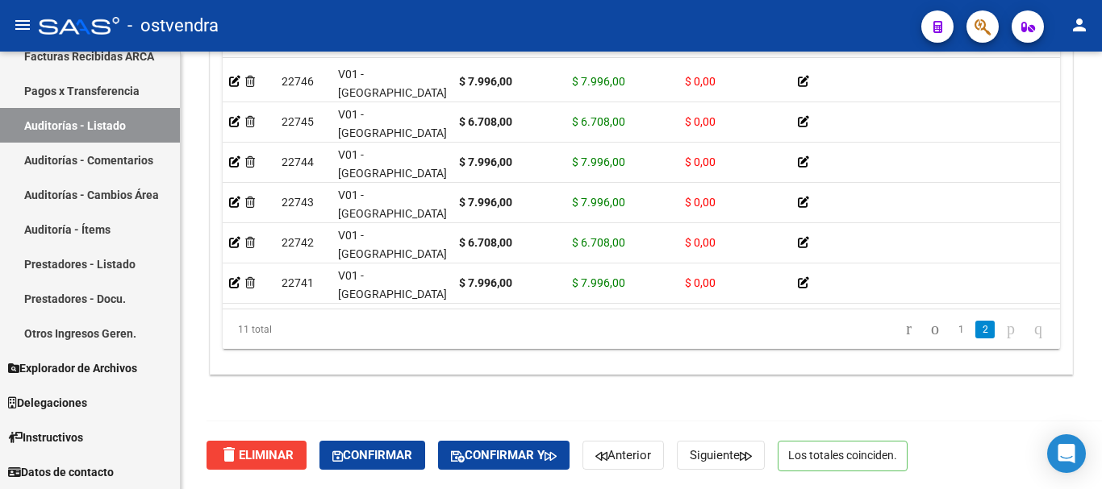
drag, startPoint x: 475, startPoint y: 309, endPoint x: 544, endPoint y: 311, distance: 68.6
click at [544, 311] on div "Id Gerenciador Monto Item Monto Aprobado Debitado Tot. Comentario Comentario Ge…" at bounding box center [641, 178] width 837 height 344
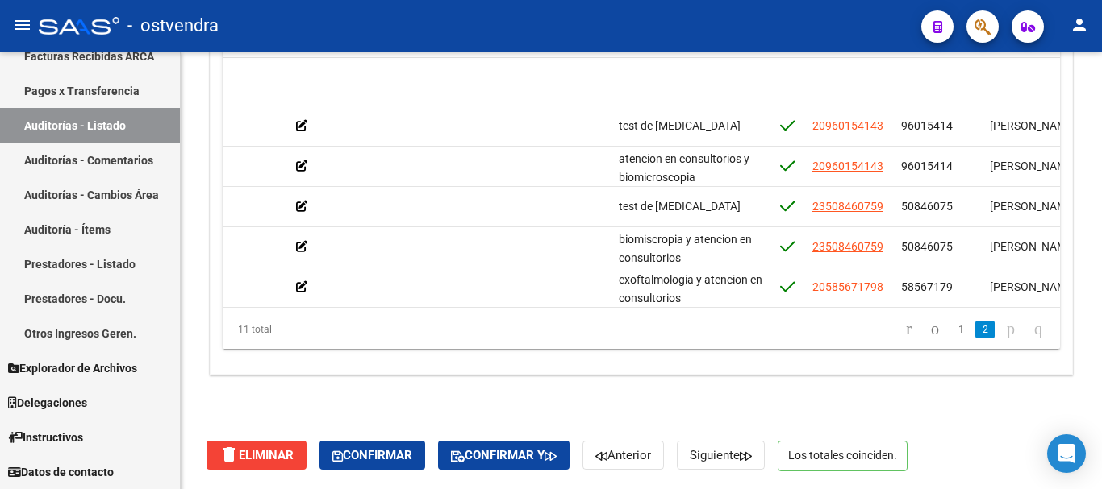
scroll to position [210, 502]
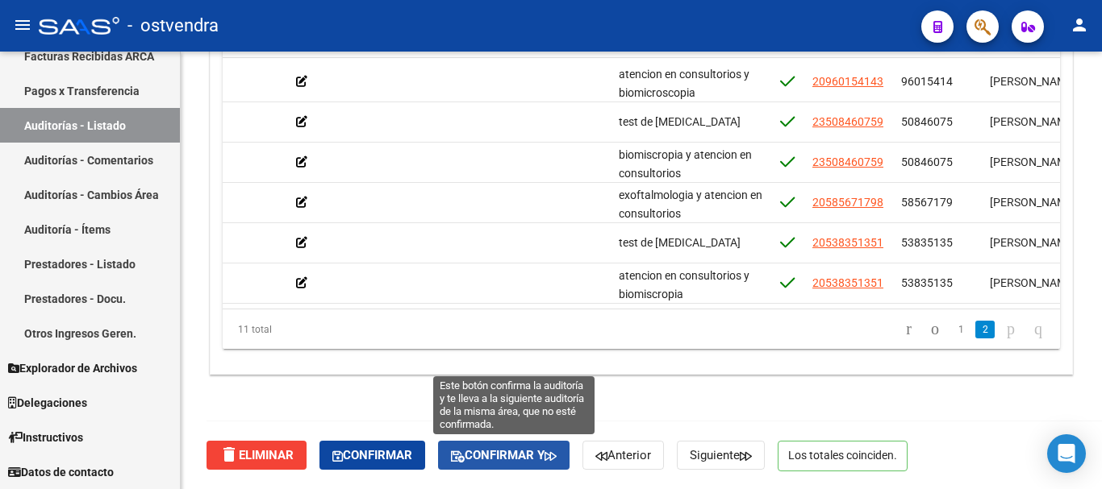
click at [465, 448] on span "Confirmar y" at bounding box center [504, 455] width 106 height 15
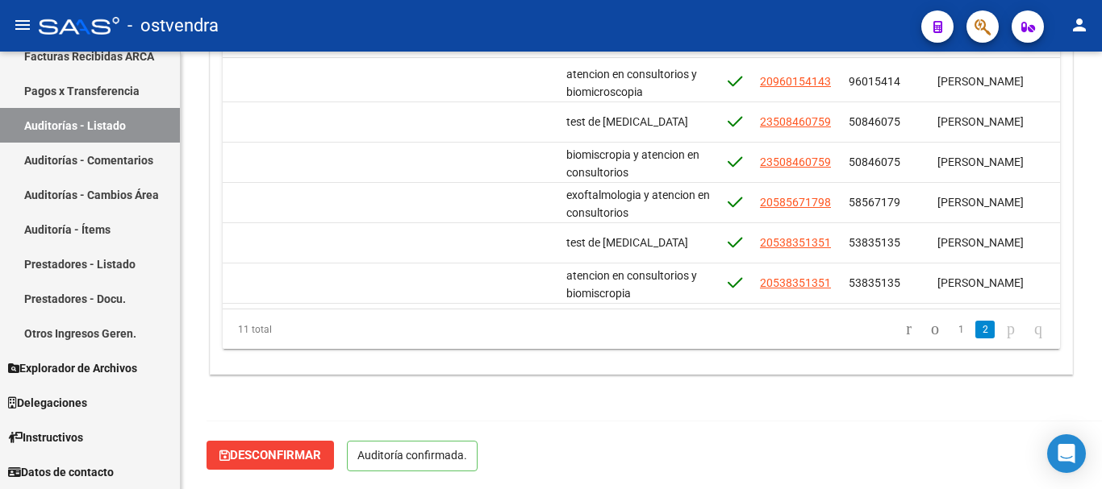
scroll to position [1252, 0]
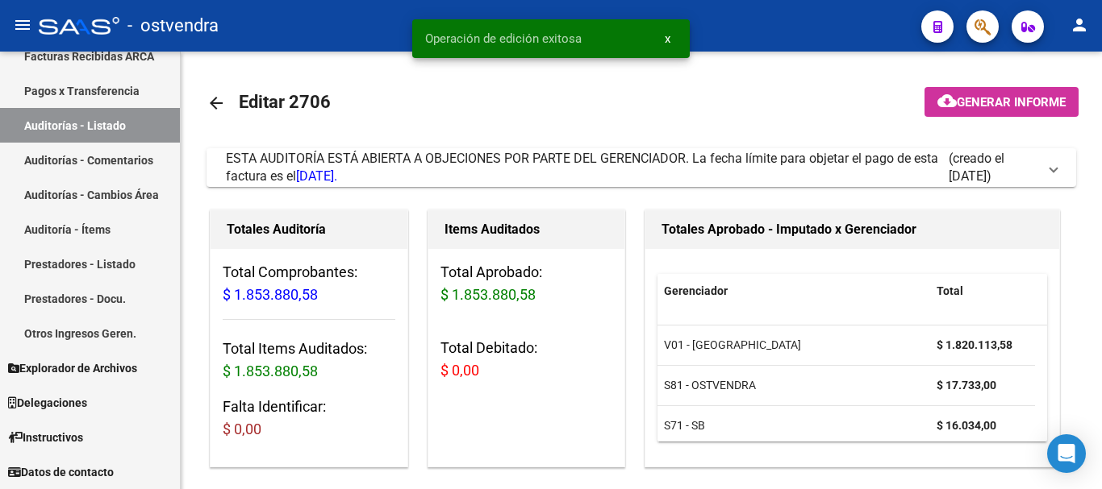
click at [519, 163] on span "ESTA AUDITORÍA ESTÁ ABIERTA A OBJECIONES POR PARTE DEL GERENCIADOR. La fecha lí…" at bounding box center [582, 167] width 712 height 33
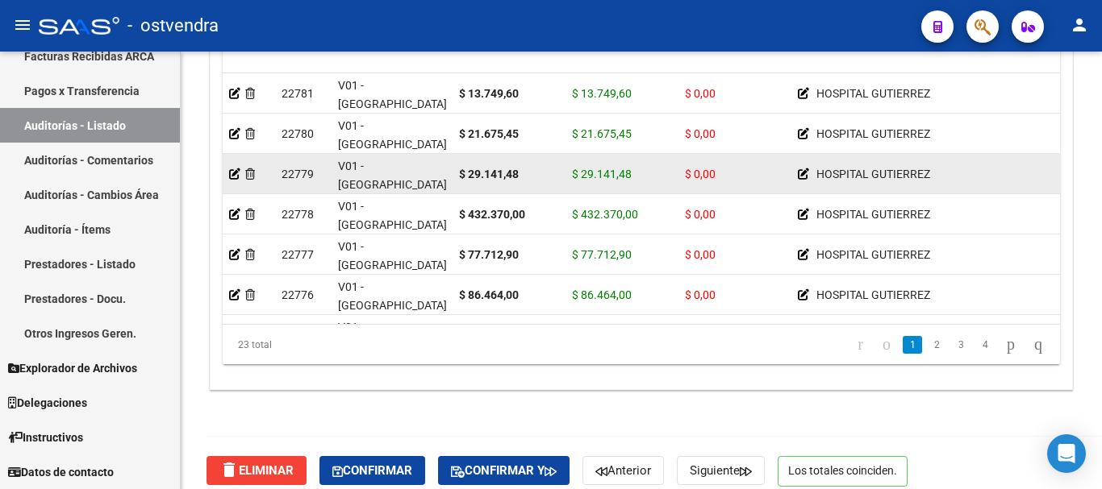
scroll to position [1742, 0]
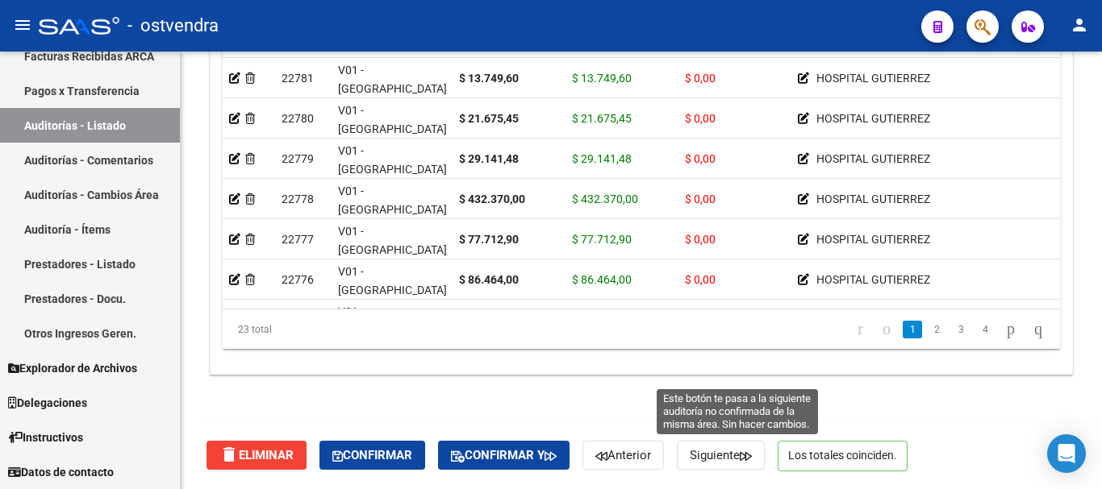
click at [732, 461] on span "Siguiente" at bounding box center [720, 455] width 62 height 15
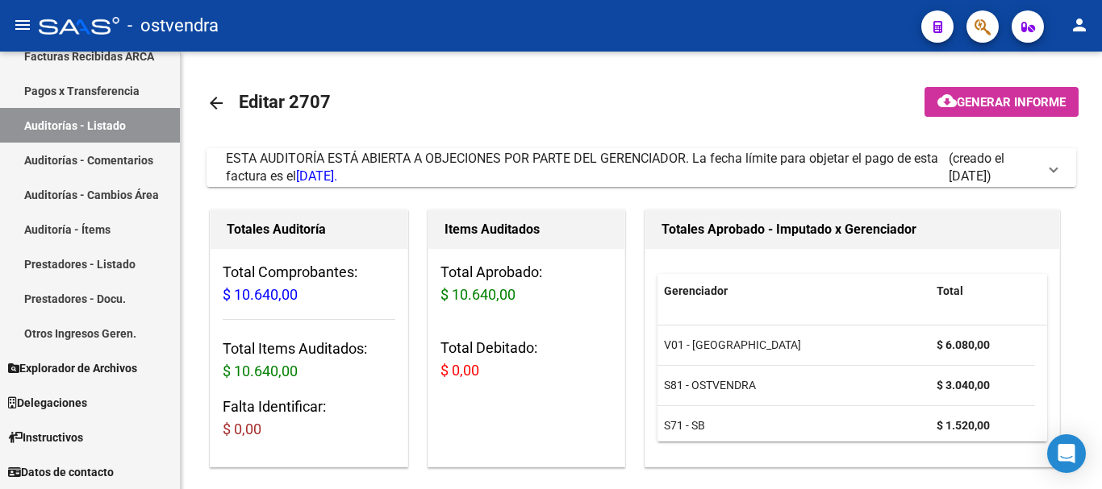
click at [399, 159] on span "ESTA AUDITORÍA ESTÁ ABIERTA A OBJECIONES POR PARTE DEL GERENCIADOR. La fecha lí…" at bounding box center [582, 167] width 712 height 33
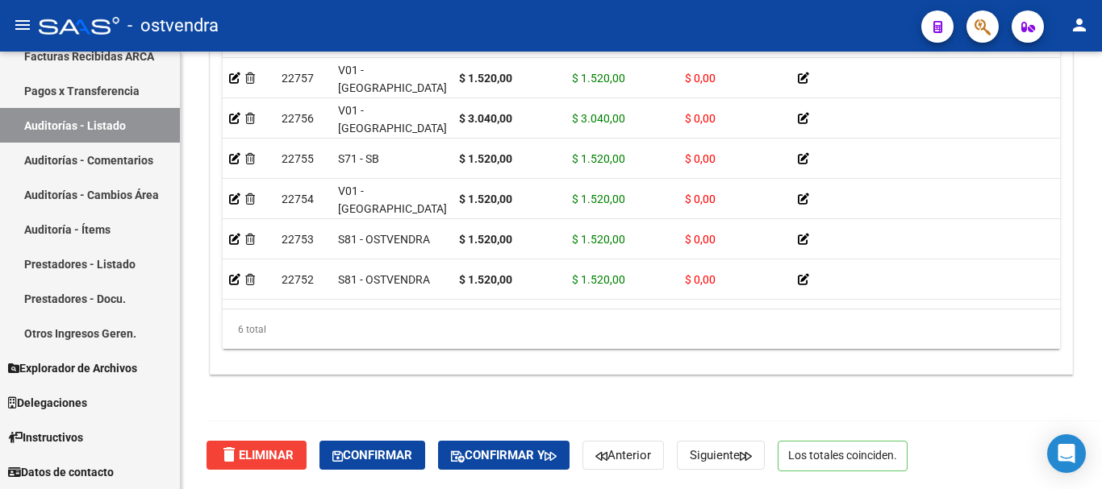
scroll to position [9, 0]
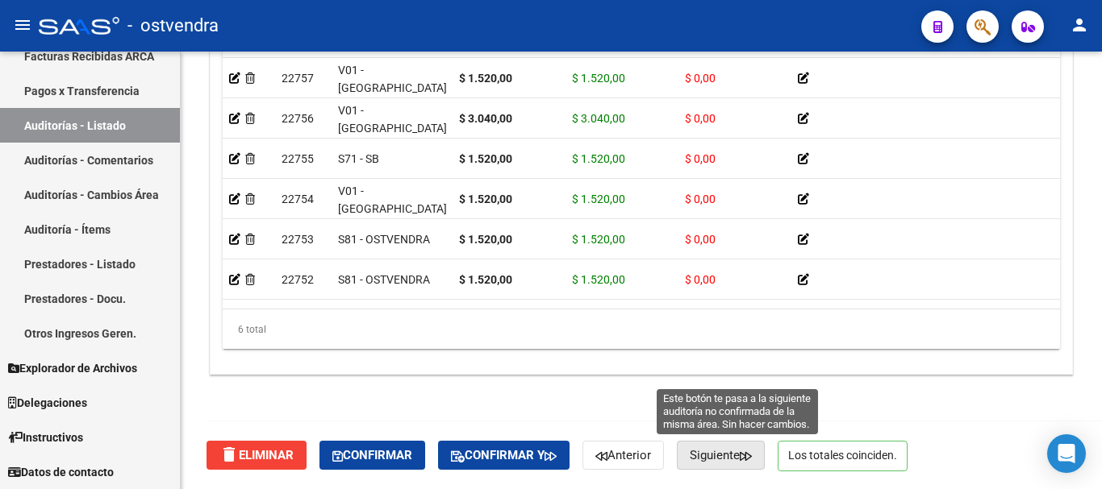
click at [764, 468] on button "Siguiente" at bounding box center [721, 455] width 88 height 29
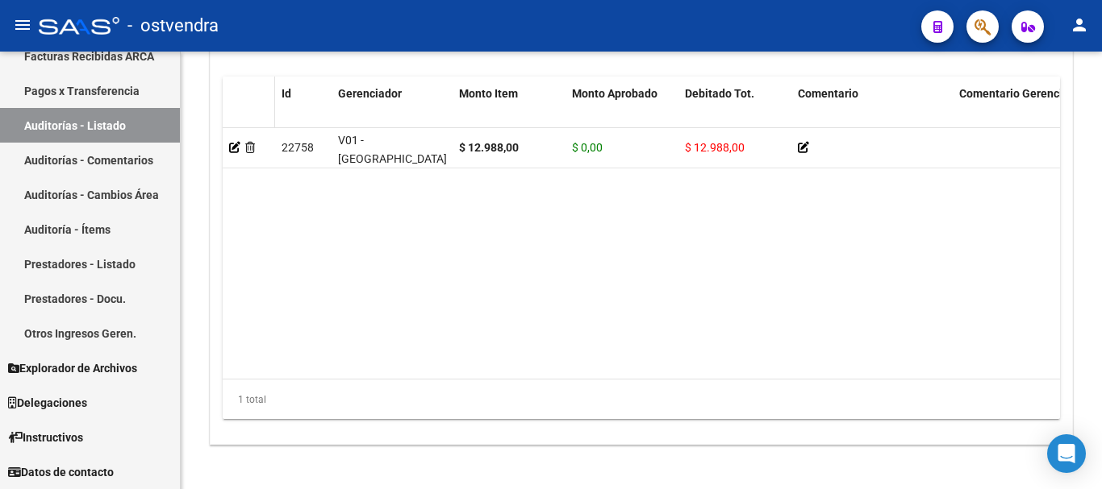
scroll to position [1360, 0]
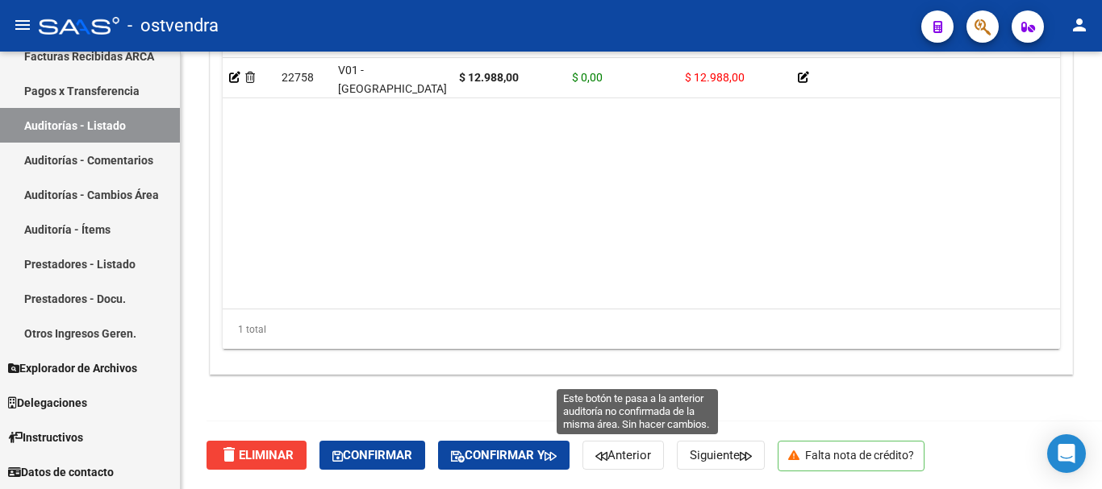
click at [607, 452] on icon "button" at bounding box center [601, 457] width 12 height 12
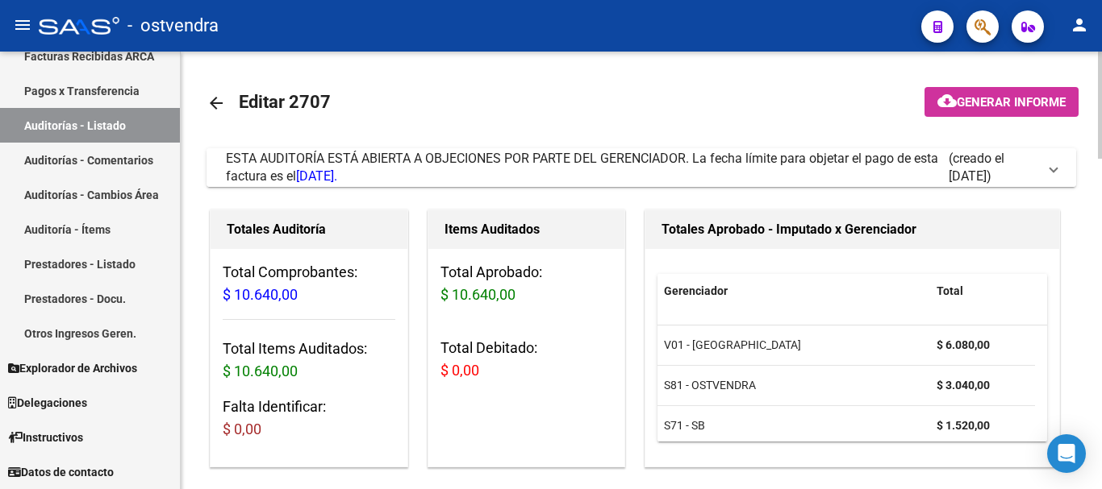
click at [287, 165] on span "ESTA AUDITORÍA ESTÁ ABIERTA A OBJECIONES POR PARTE DEL GERENCIADOR. La fecha lí…" at bounding box center [582, 167] width 712 height 33
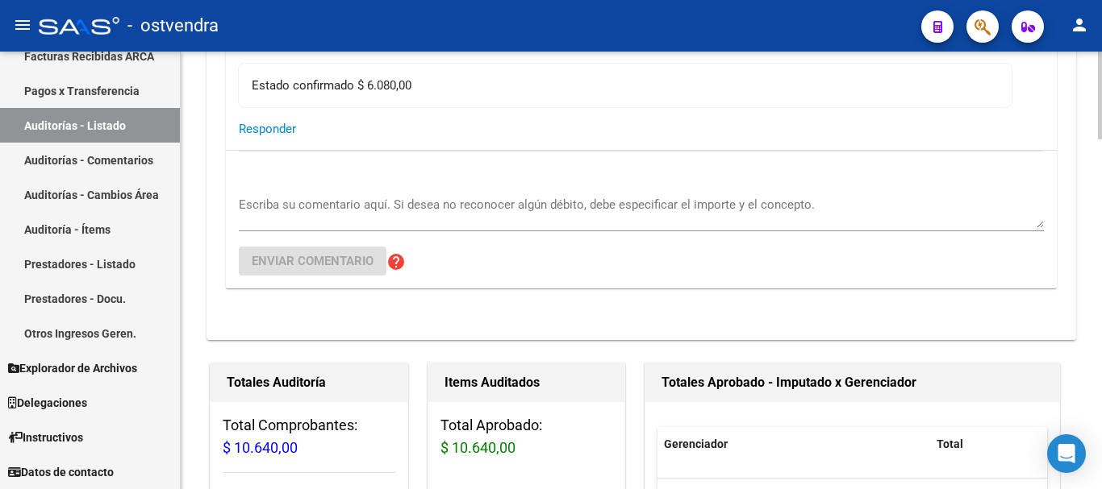
scroll to position [81, 0]
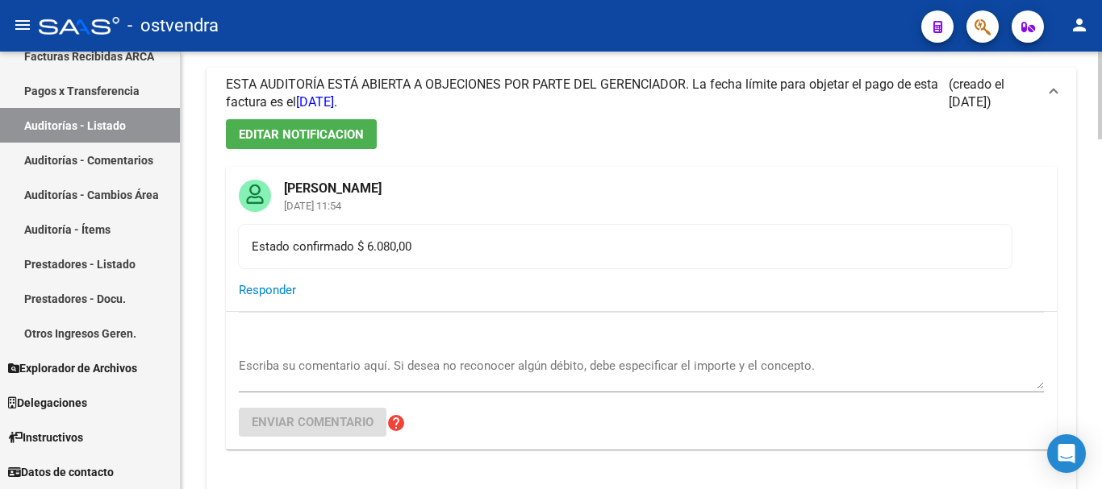
click at [318, 145] on button "EDITAR NOTIFICACION" at bounding box center [301, 134] width 151 height 30
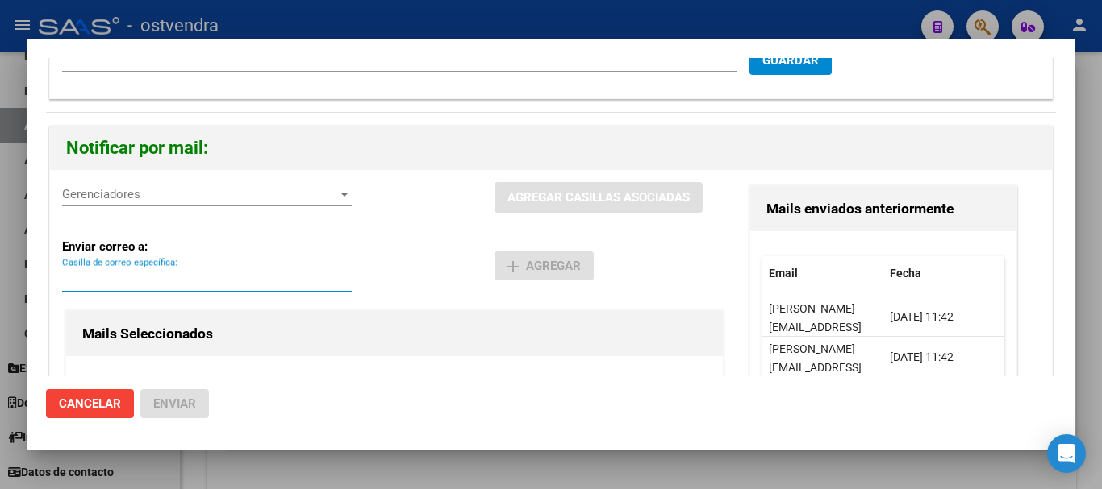
click at [101, 277] on input "Casilla de correo específica:" at bounding box center [206, 280] width 289 height 15
click at [88, 478] on div at bounding box center [551, 244] width 1102 height 489
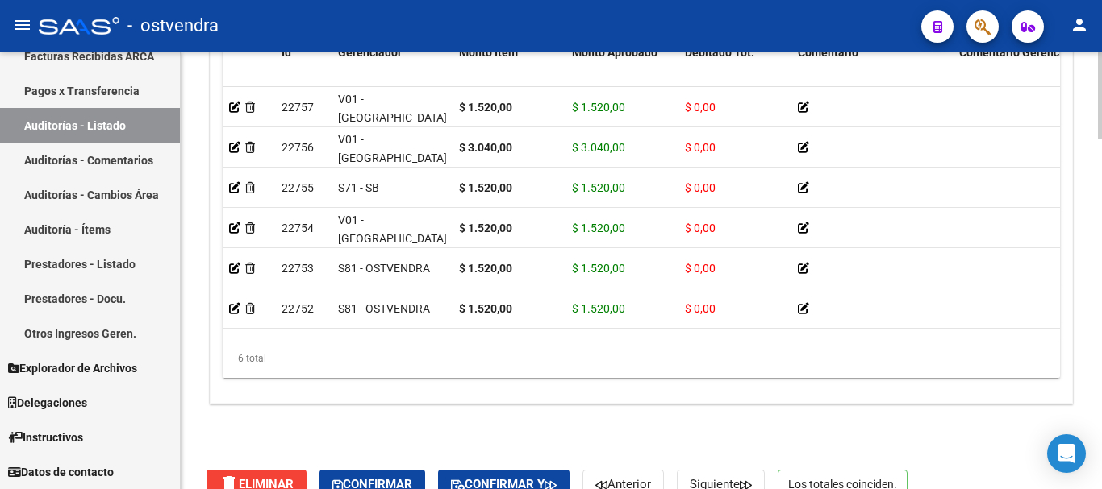
scroll to position [1742, 0]
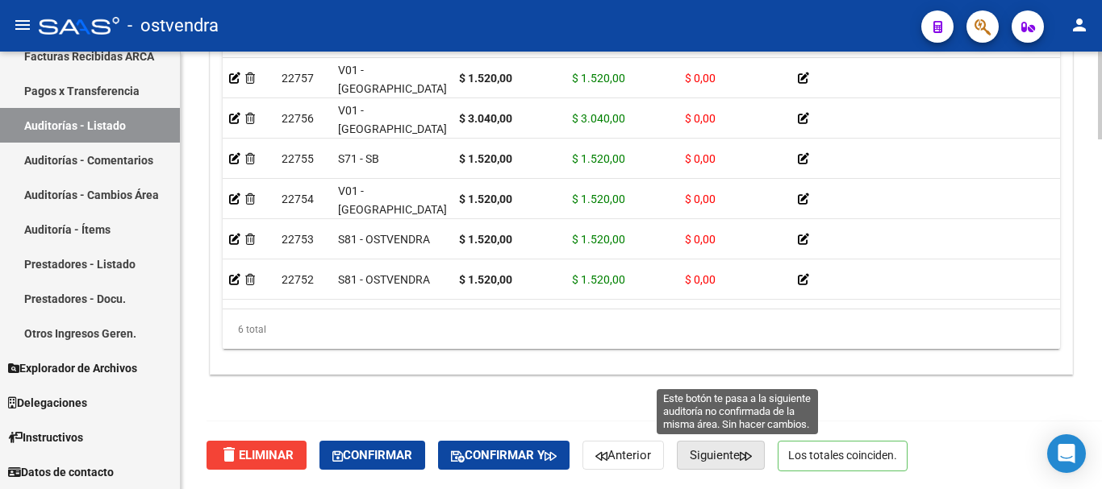
click at [711, 450] on span "Siguiente" at bounding box center [720, 455] width 62 height 15
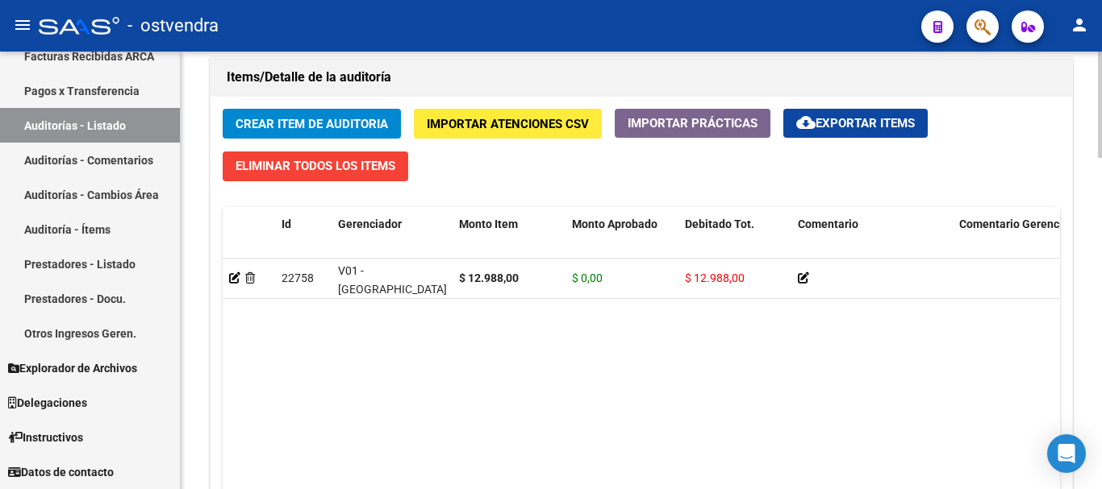
scroll to position [1360, 0]
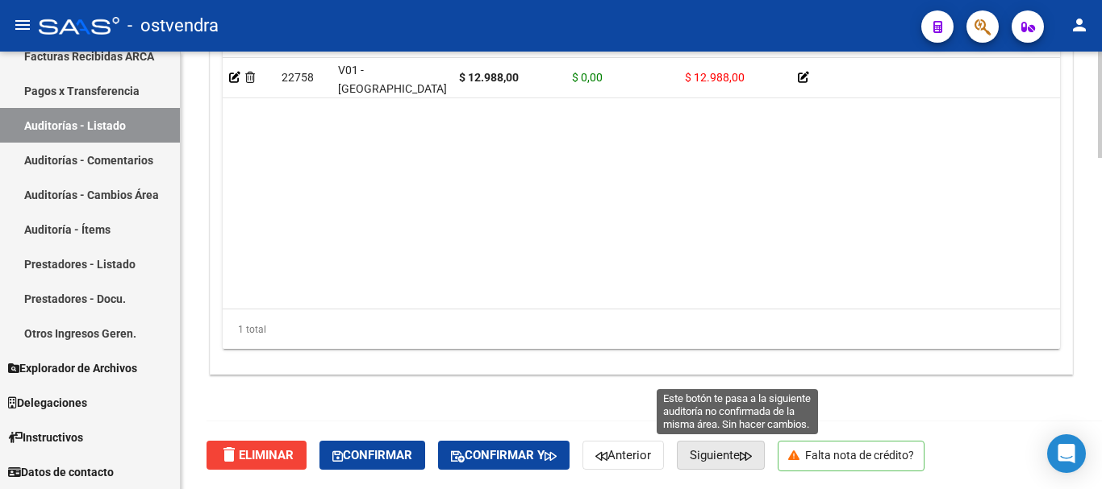
click at [723, 451] on span "Siguiente" at bounding box center [720, 455] width 62 height 15
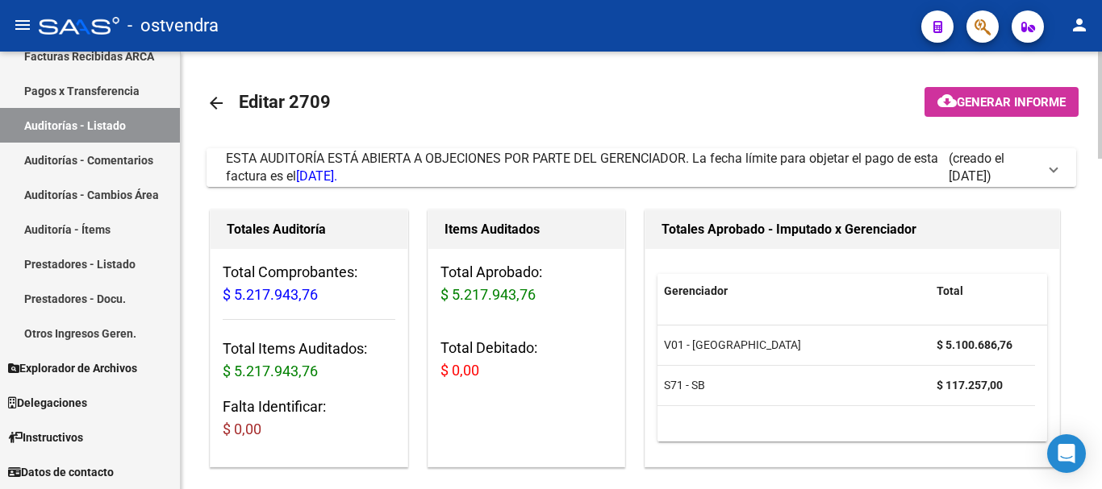
click at [626, 169] on div "ESTA AUDITORÍA ESTÁ ABIERTA A OBJECIONES POR PARTE DEL GERENCIADOR. La fecha lí…" at bounding box center [587, 167] width 723 height 35
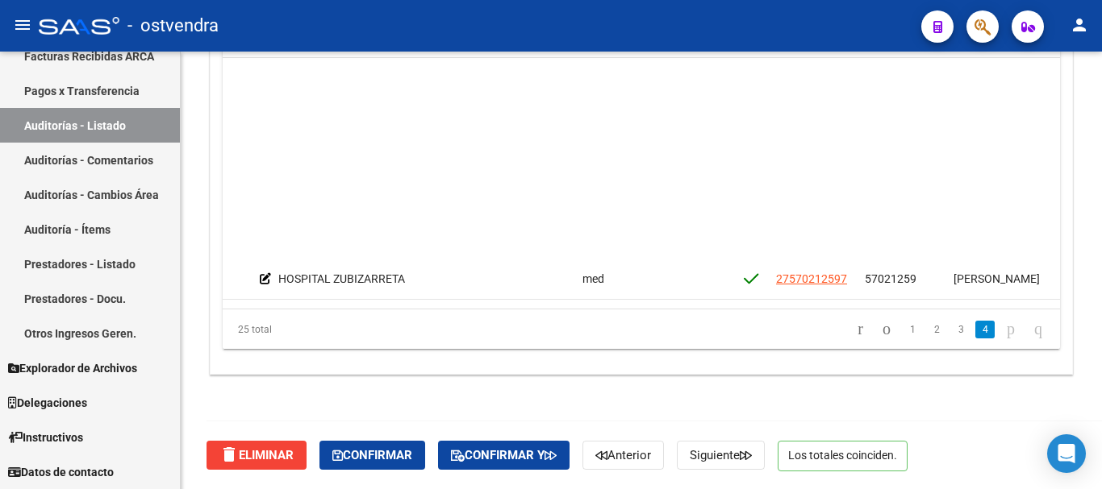
scroll to position [775, 538]
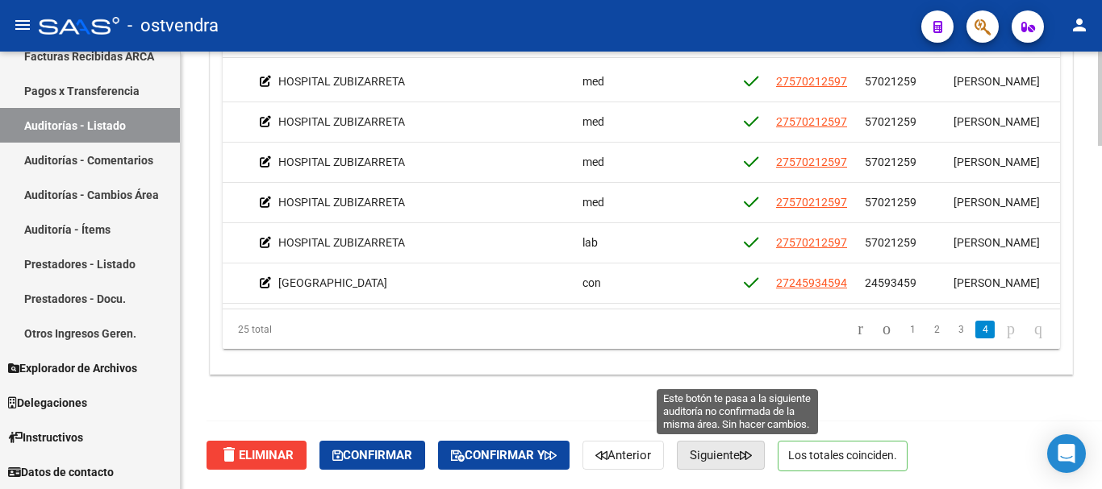
click at [735, 452] on span "Siguiente" at bounding box center [720, 455] width 62 height 15
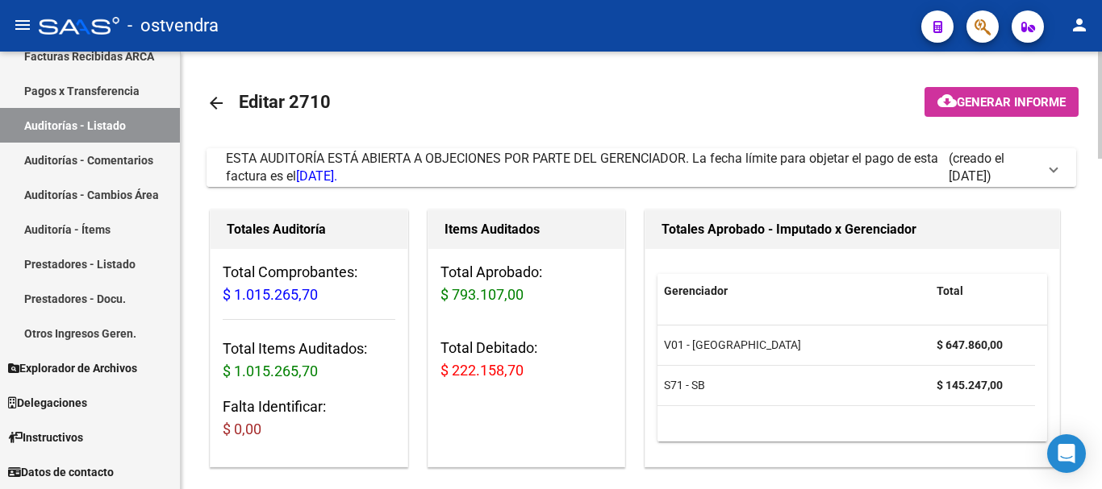
click at [273, 177] on span "ESTA AUDITORÍA ESTÁ ABIERTA A OBJECIONES POR PARTE DEL GERENCIADOR. La fecha lí…" at bounding box center [582, 167] width 712 height 33
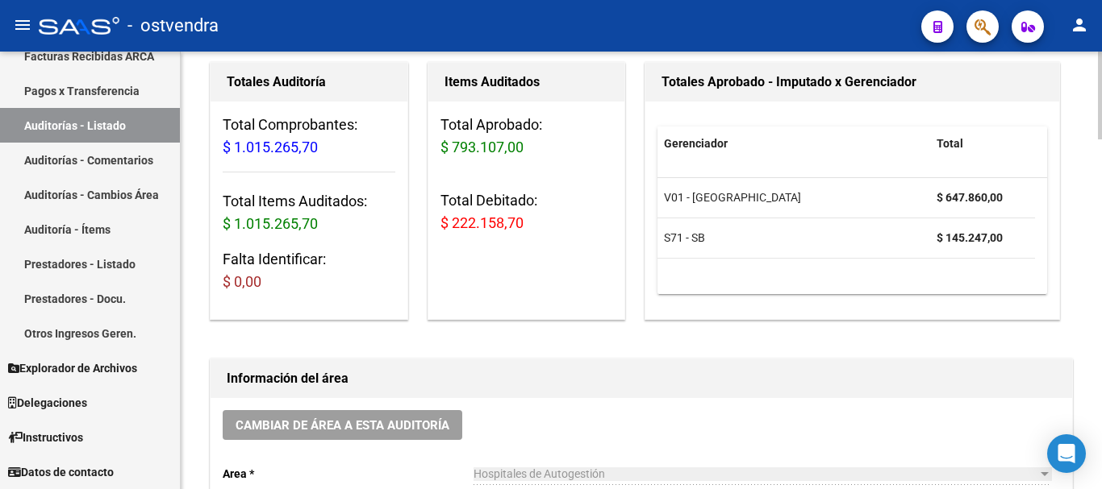
scroll to position [564, 0]
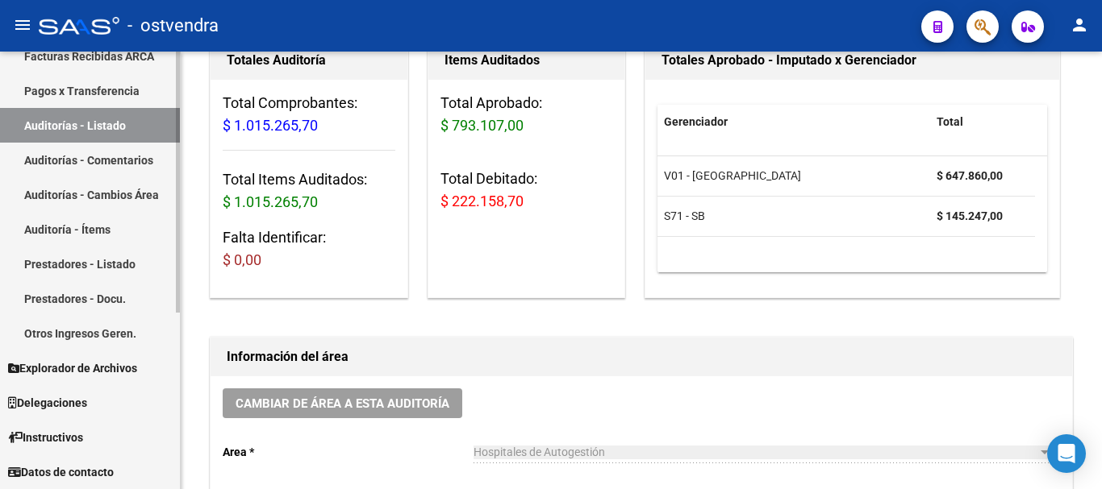
click at [136, 122] on link "Auditorías - Listado" at bounding box center [90, 125] width 180 height 35
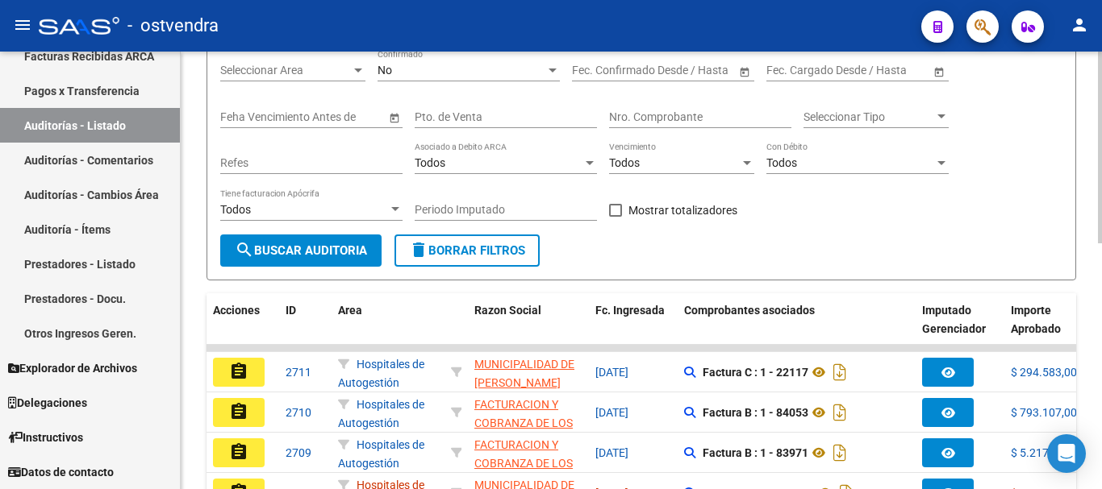
scroll to position [77, 0]
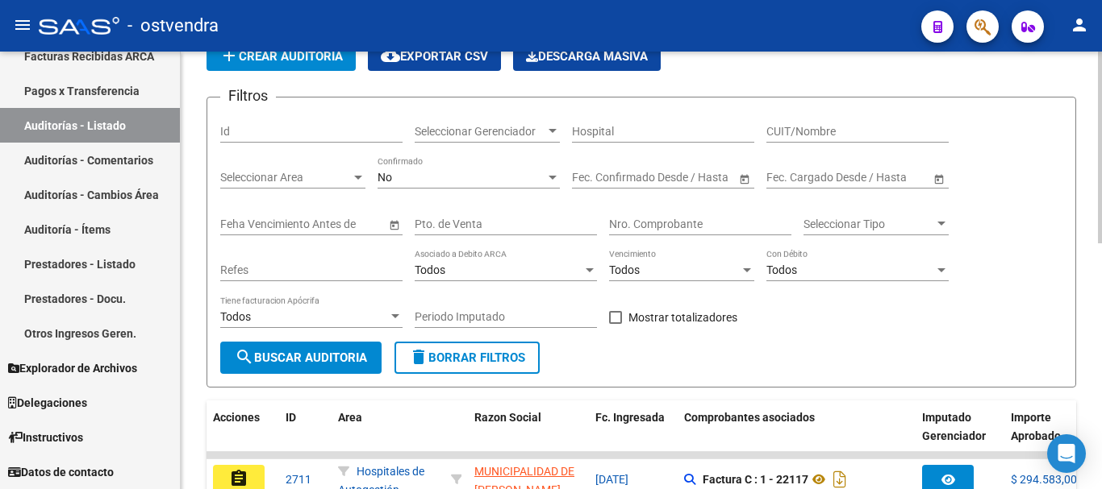
click at [634, 227] on input "Nro. Comprobante" at bounding box center [700, 225] width 182 height 14
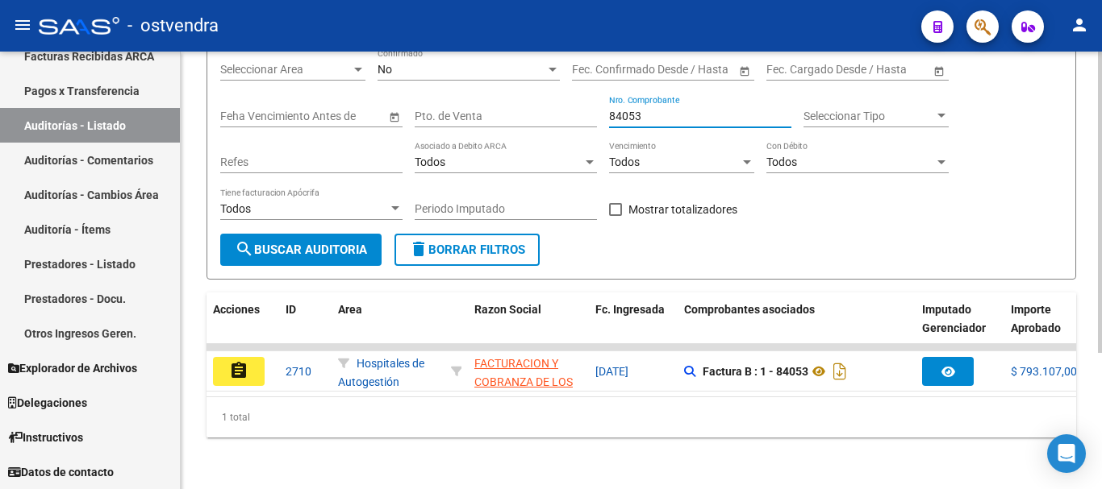
scroll to position [198, 0]
type input "84053"
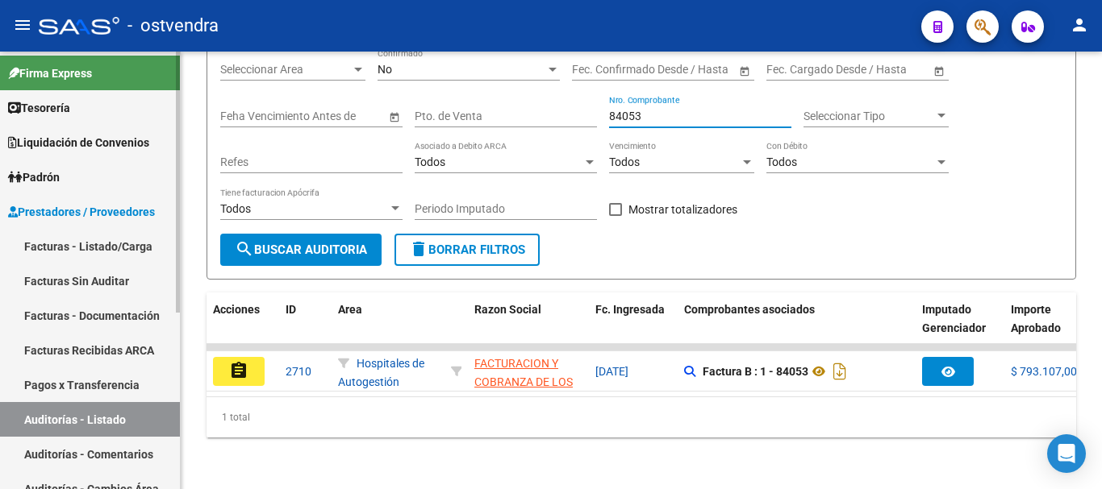
scroll to position [0, 0]
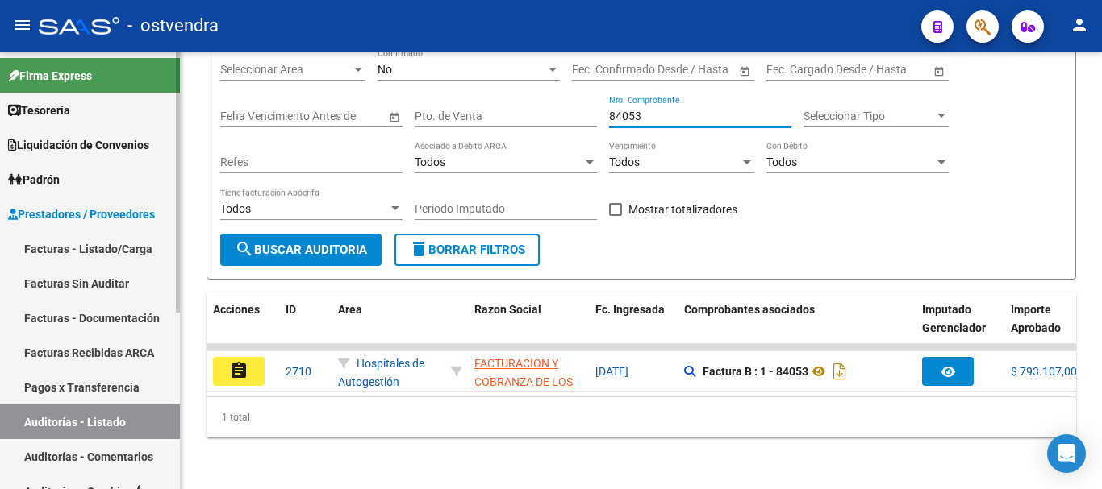
click at [88, 247] on link "Facturas - Listado/Carga" at bounding box center [90, 248] width 180 height 35
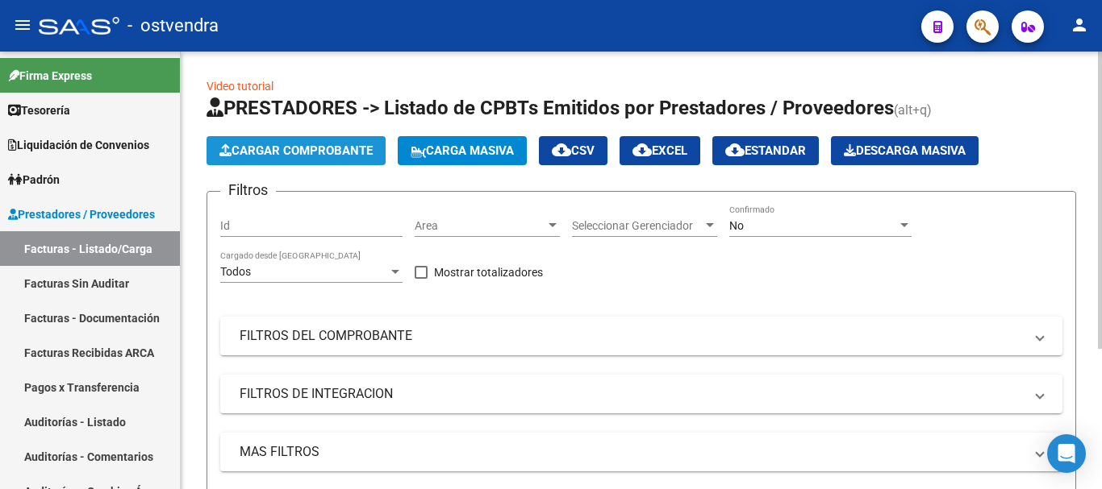
click at [287, 142] on button "Cargar Comprobante" at bounding box center [295, 150] width 179 height 29
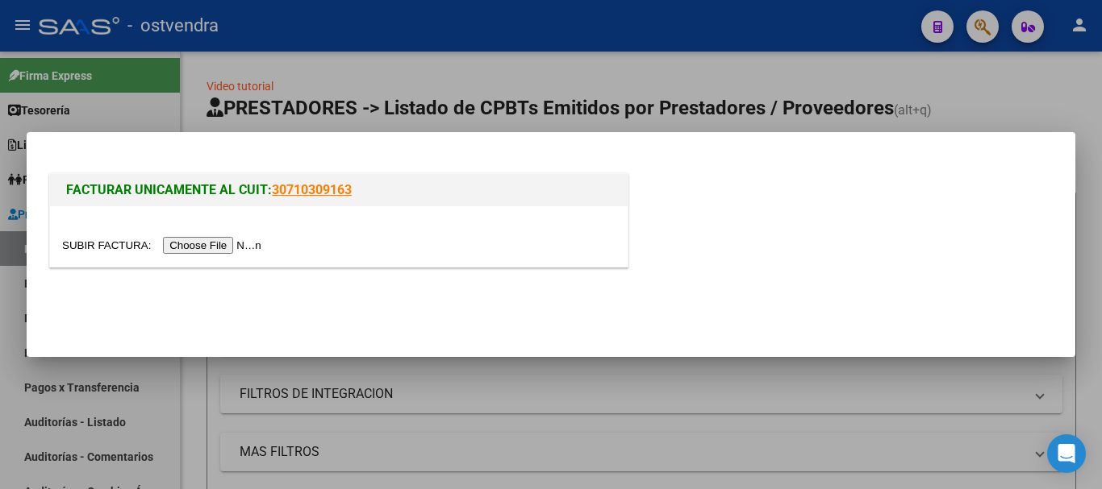
click at [187, 244] on input "file" at bounding box center [164, 245] width 204 height 17
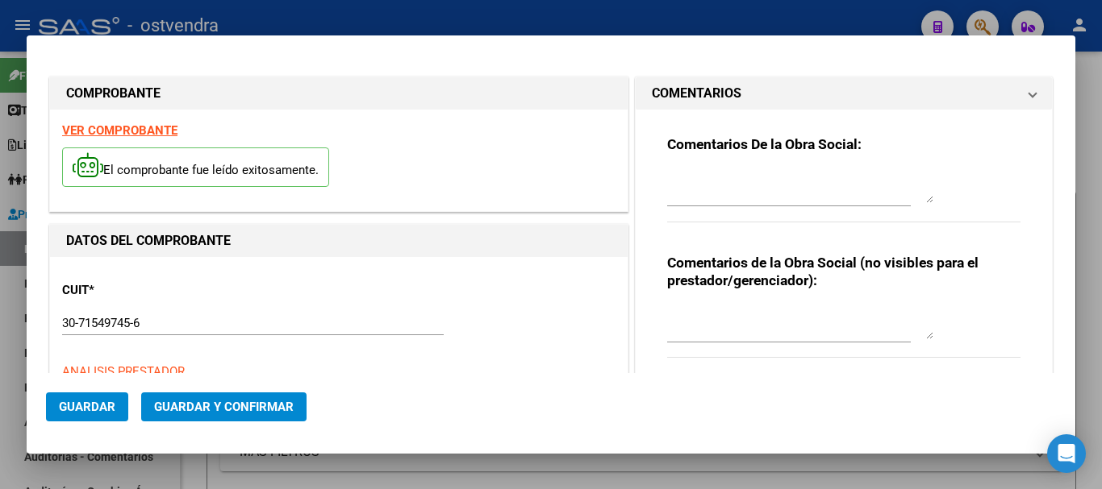
type input "[DATE]"
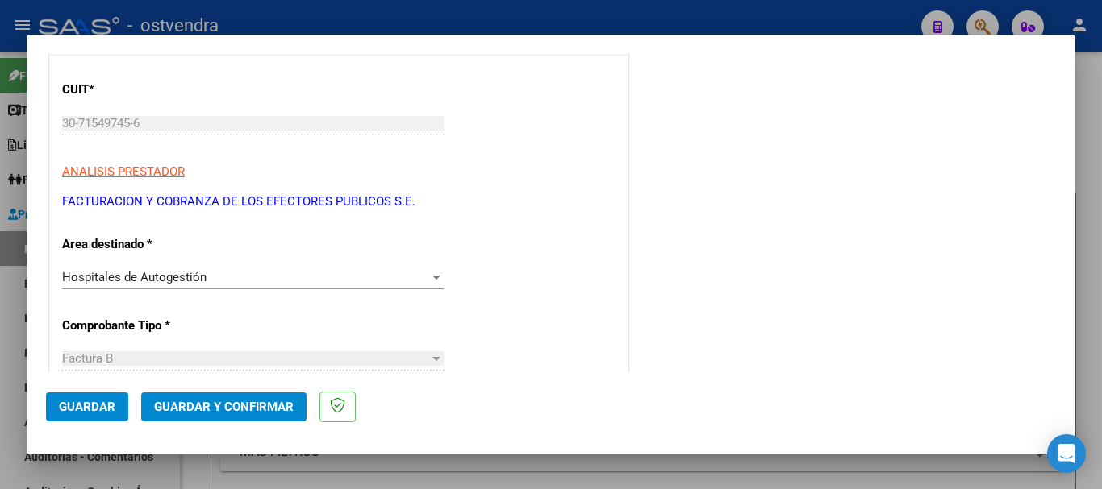
scroll to position [242, 0]
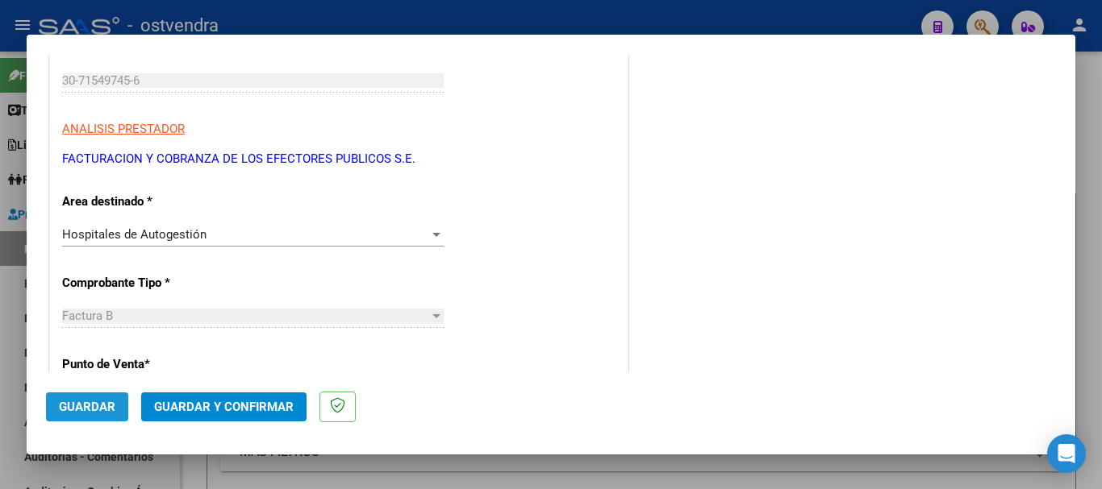
click at [47, 406] on button "Guardar" at bounding box center [87, 407] width 82 height 29
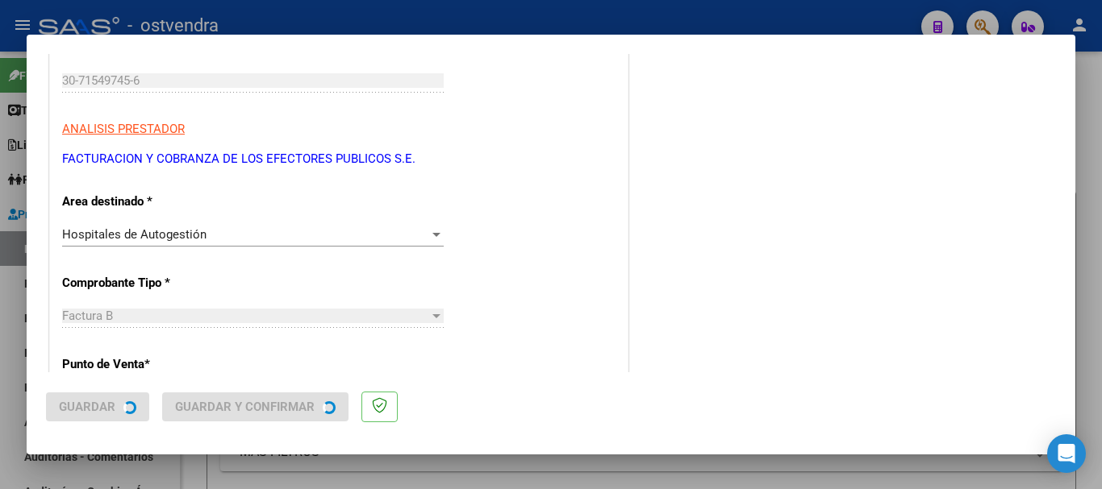
scroll to position [0, 0]
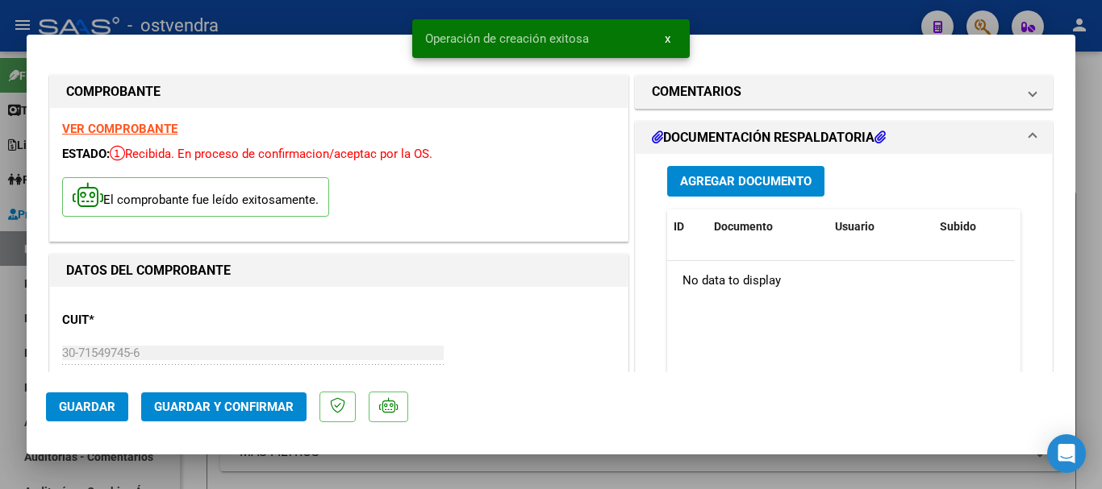
click at [782, 178] on span "Agregar Documento" at bounding box center [745, 182] width 131 height 15
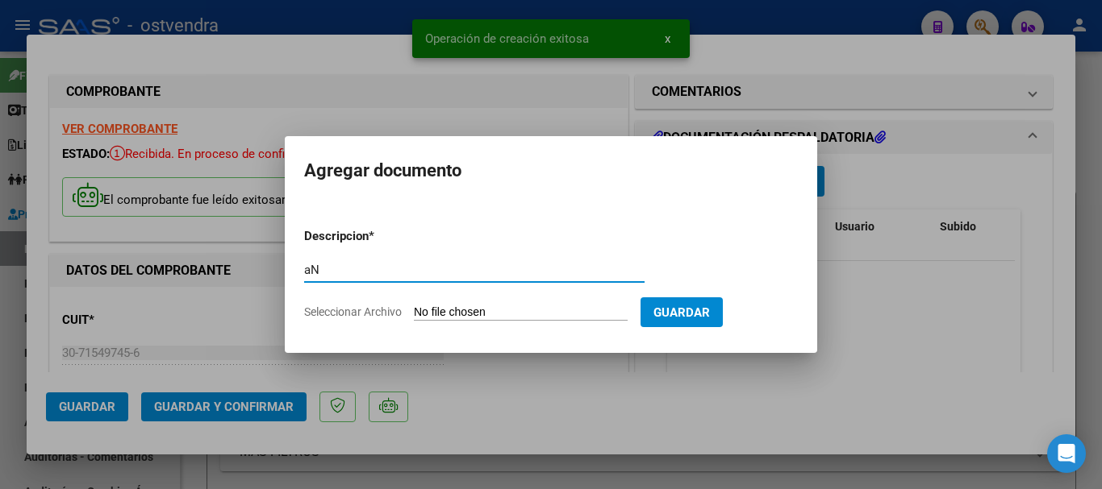
type input "a"
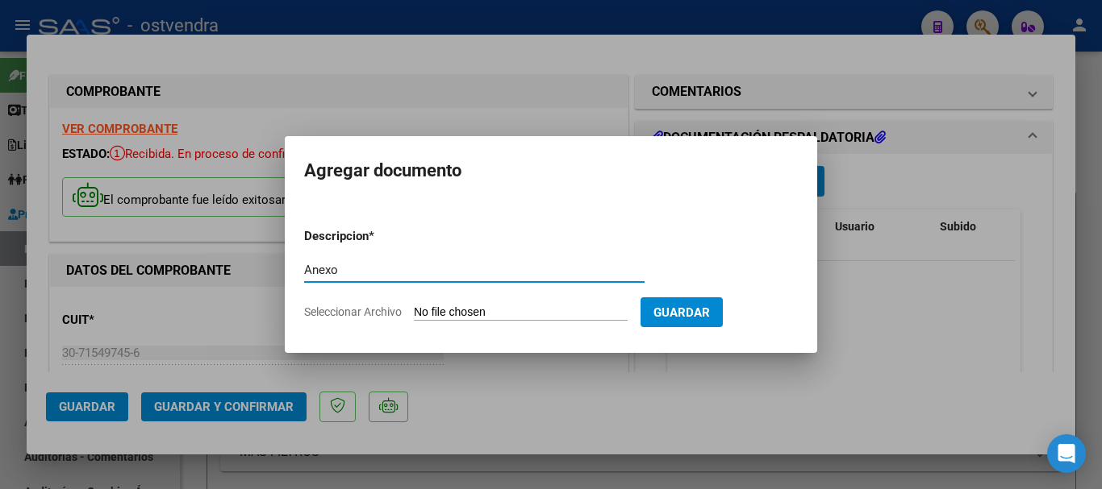
type input "Anexo"
drag, startPoint x: 427, startPoint y: 324, endPoint x: 437, endPoint y: 315, distance: 13.7
click at [431, 320] on form "Descripcion * Anexo Escriba aquí una descripcion Seleccionar Archivo Guardar" at bounding box center [551, 274] width 494 height 118
click at [439, 314] on input "Seleccionar Archivo" at bounding box center [521, 313] width 214 height 15
type input "C:\fakepath\acomprobantenuevoanexopdf_impl - 2025-08-13T090912.285.pdf"
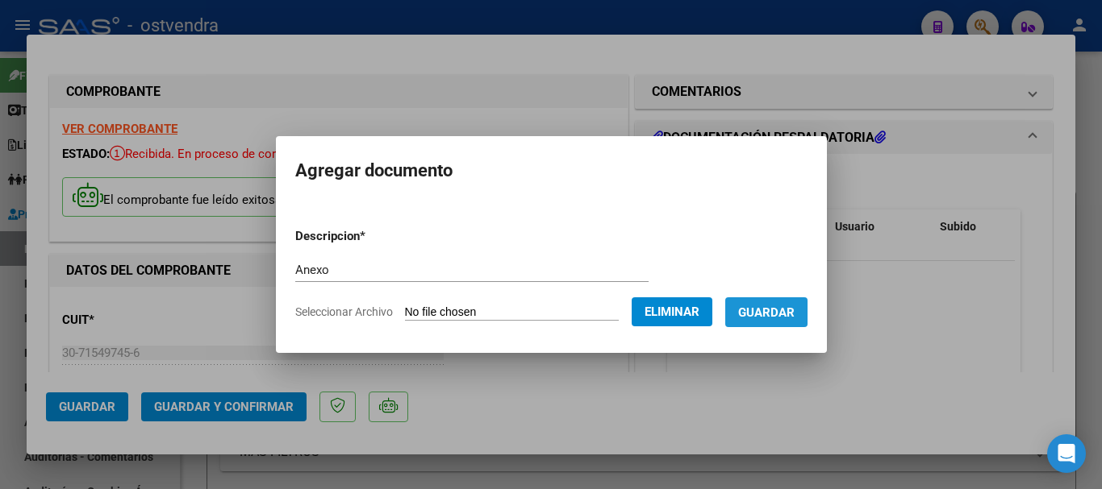
click at [781, 307] on span "Guardar" at bounding box center [766, 313] width 56 height 15
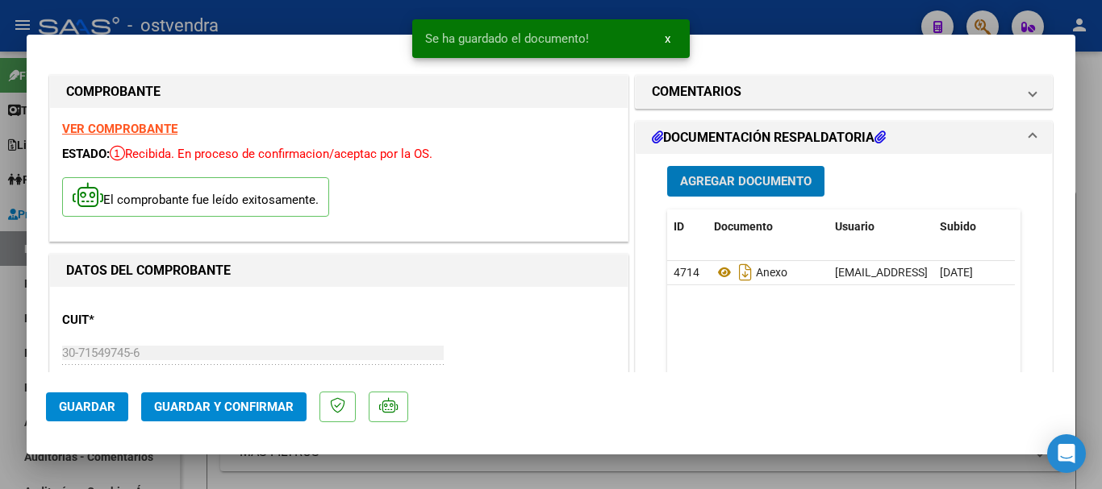
click at [173, 409] on span "Guardar y Confirmar" at bounding box center [224, 407] width 140 height 15
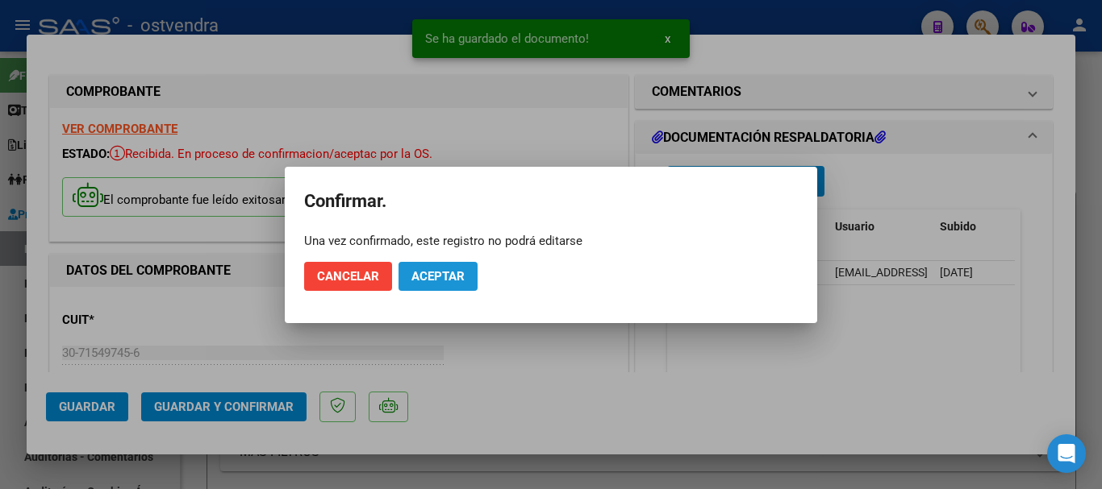
click at [405, 279] on button "Aceptar" at bounding box center [437, 276] width 79 height 29
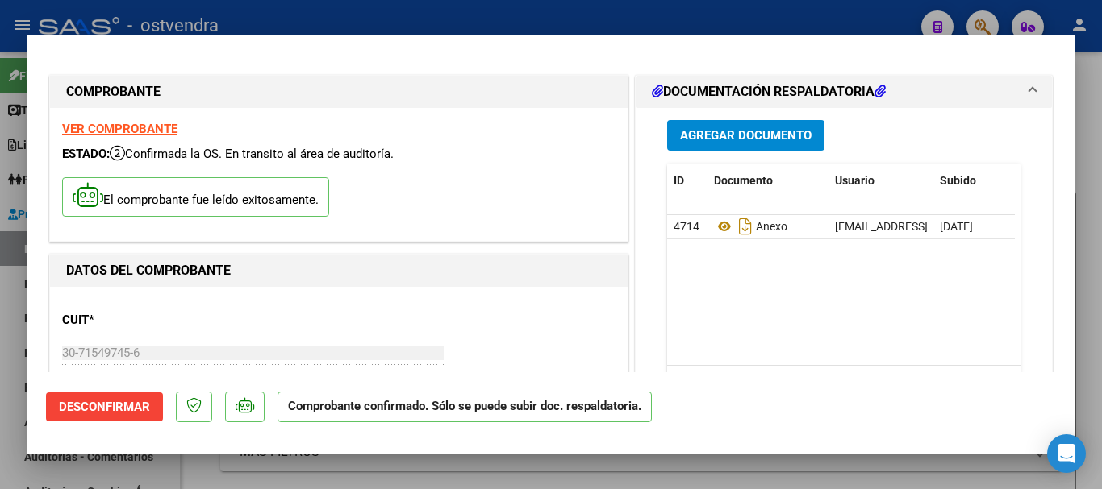
click at [0, 375] on div at bounding box center [551, 244] width 1102 height 489
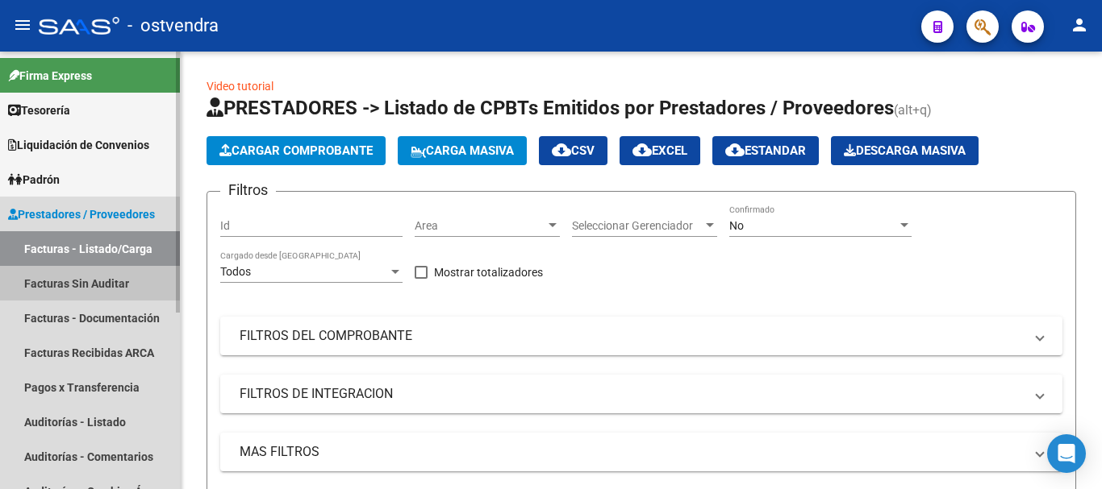
click at [106, 272] on link "Facturas Sin Auditar" at bounding box center [90, 283] width 180 height 35
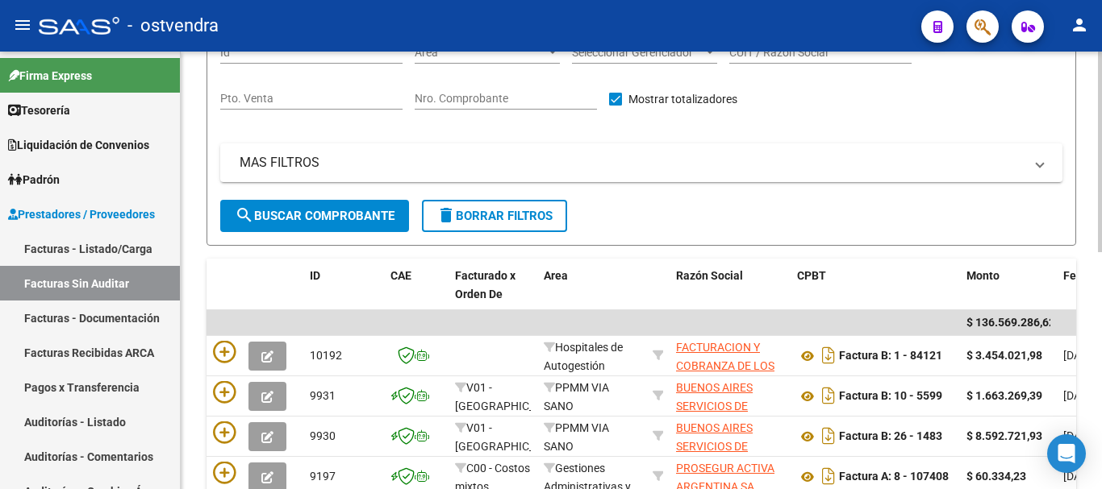
scroll to position [315, 0]
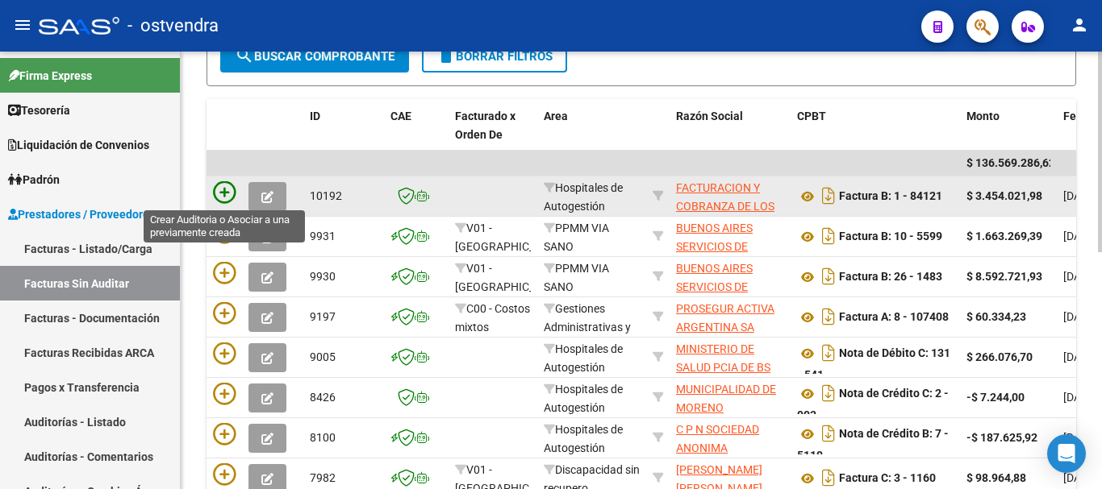
click at [227, 196] on icon at bounding box center [224, 192] width 23 height 23
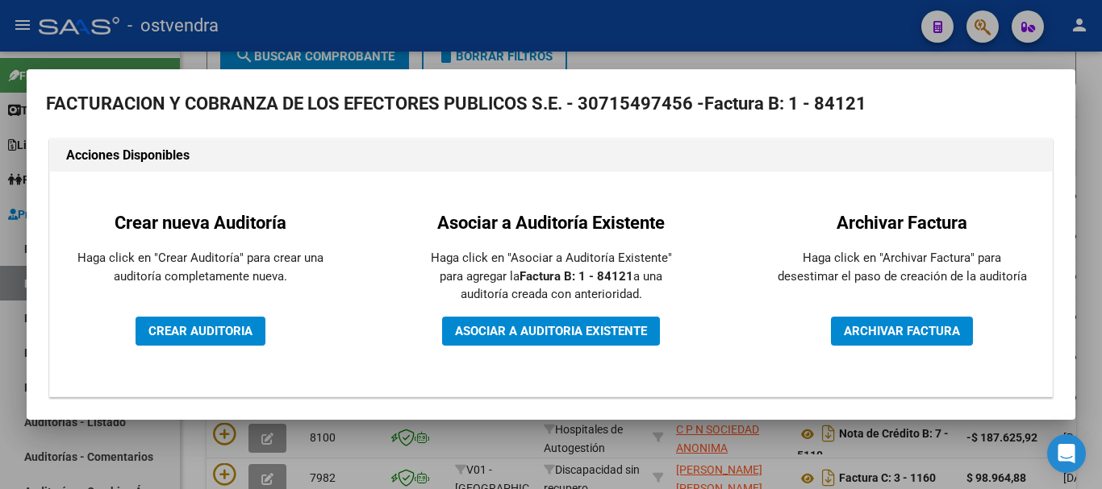
click at [130, 332] on div "Crear nueva Auditoría Haga click en "Crear Auditoría" para crear una auditoría …" at bounding box center [200, 284] width 276 height 201
click at [140, 330] on button "CREAR AUDITORIA" at bounding box center [200, 331] width 130 height 29
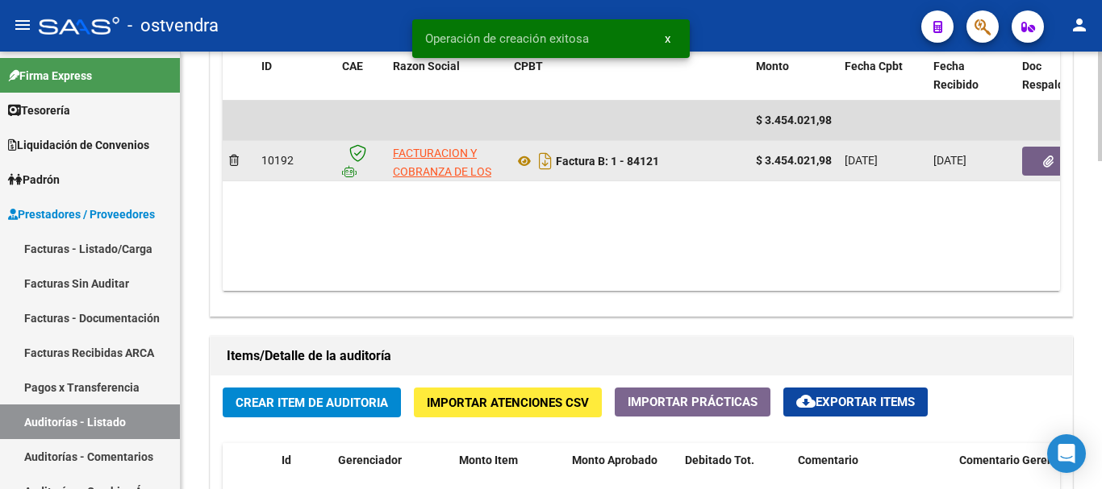
scroll to position [887, 0]
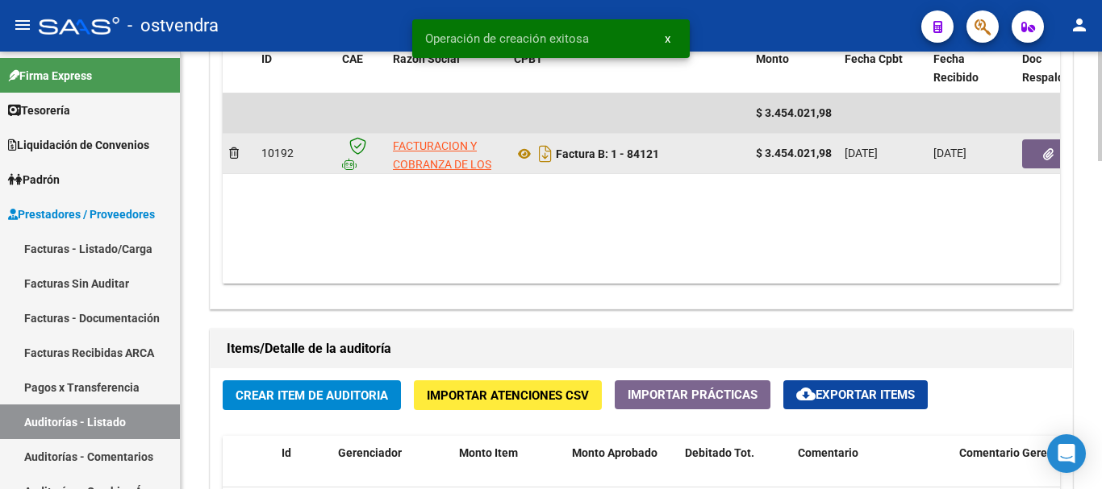
click at [1039, 142] on button "button" at bounding box center [1048, 154] width 52 height 29
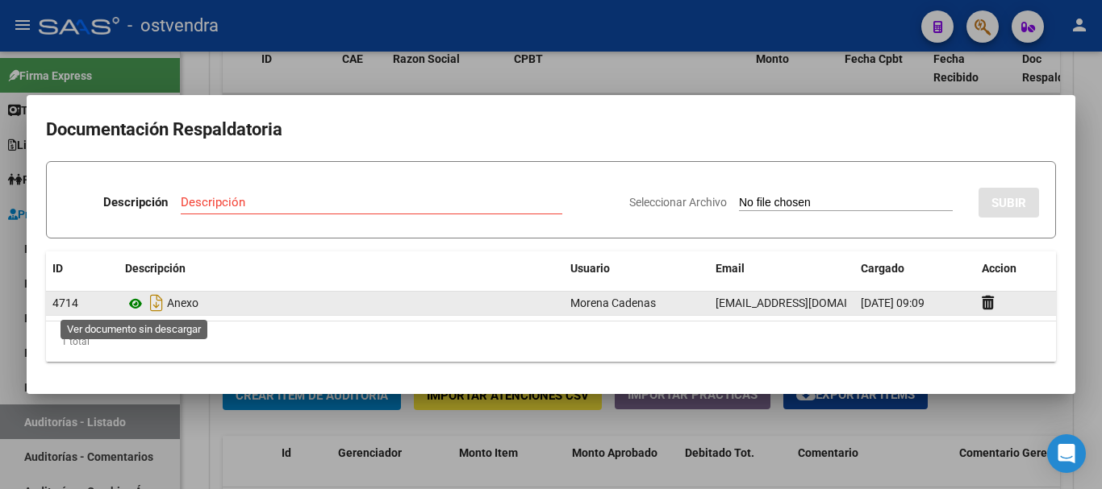
click at [136, 308] on icon at bounding box center [135, 303] width 21 height 19
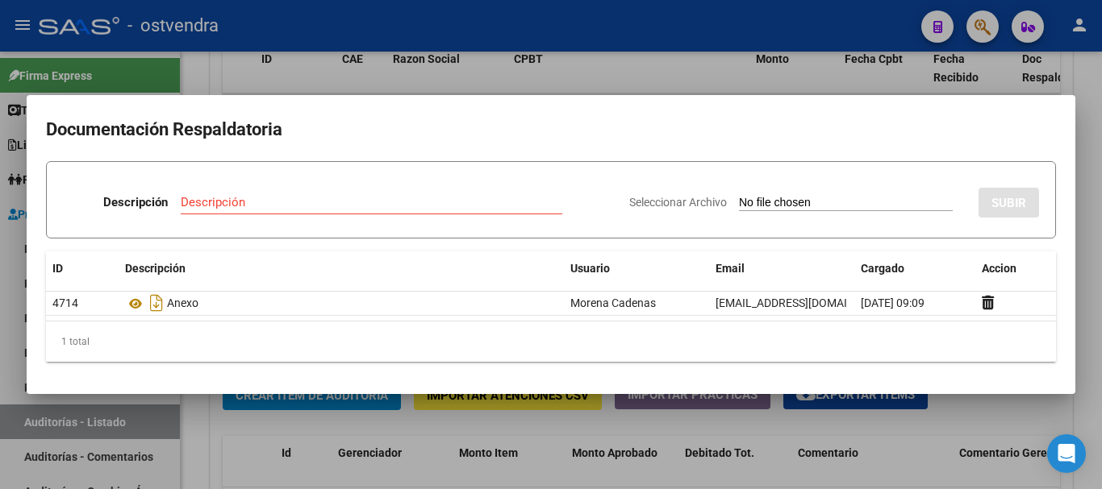
click at [417, 428] on div at bounding box center [551, 244] width 1102 height 489
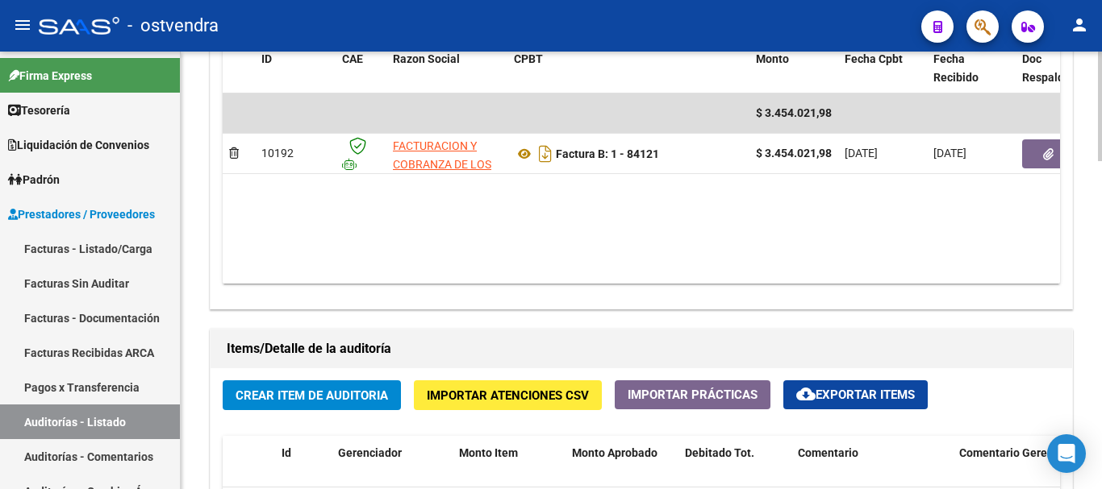
click at [469, 403] on span "Importar Atenciones CSV" at bounding box center [508, 396] width 162 height 15
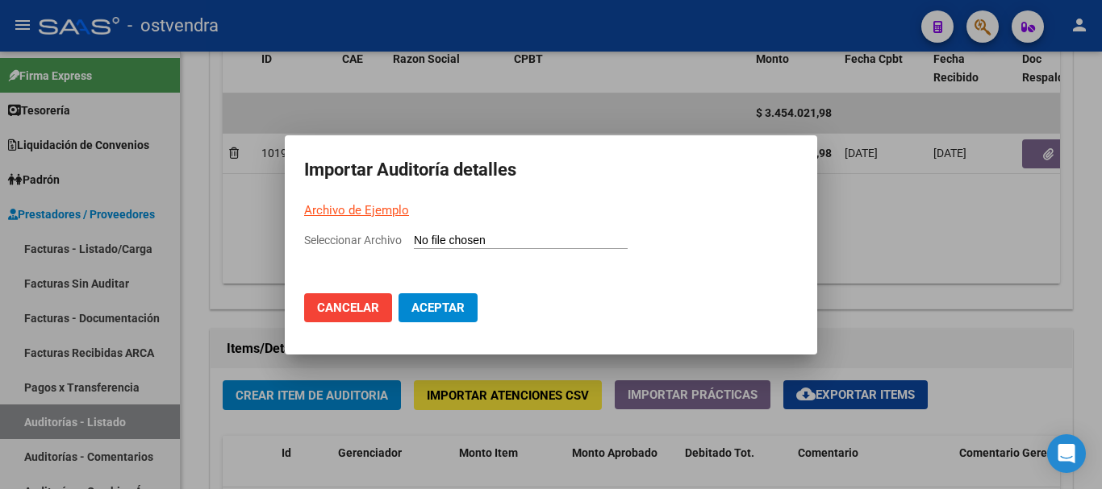
click at [336, 210] on link "Archivo de Ejemplo" at bounding box center [356, 210] width 105 height 15
click at [494, 90] on div at bounding box center [551, 244] width 1102 height 489
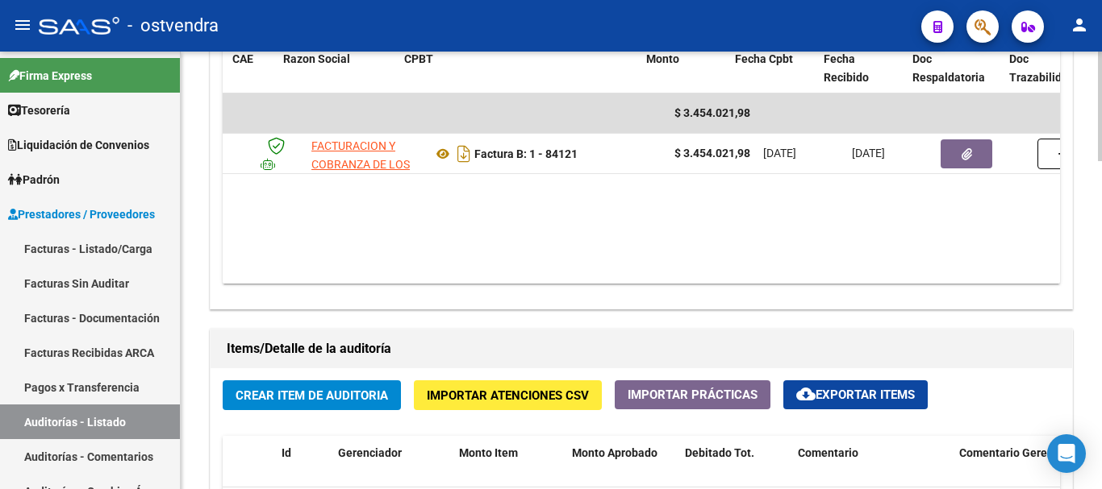
scroll to position [0, 81]
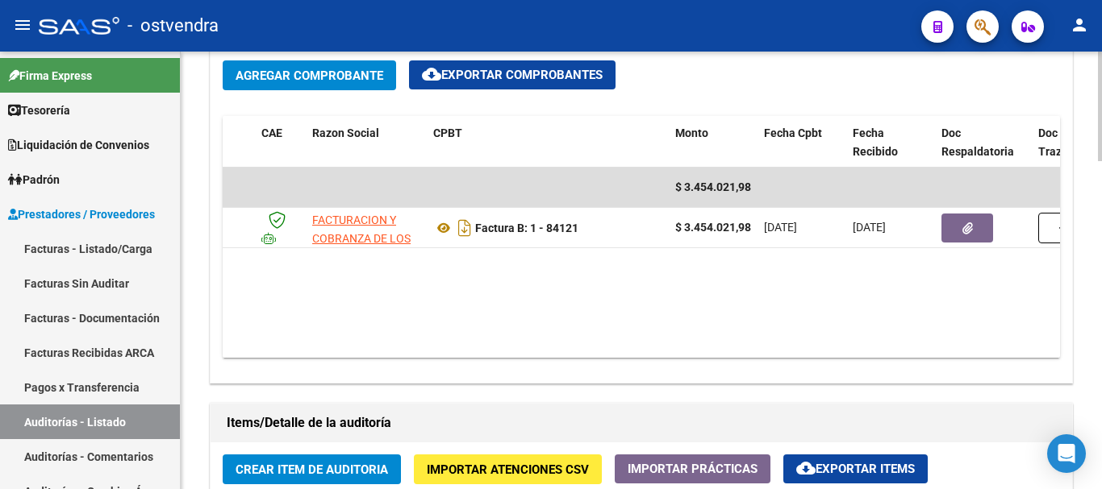
click at [1082, 298] on div "arrow_back Editar 2712 cloud_download Generar informe Puede notificar al gerenc…" at bounding box center [643, 116] width 925 height 1755
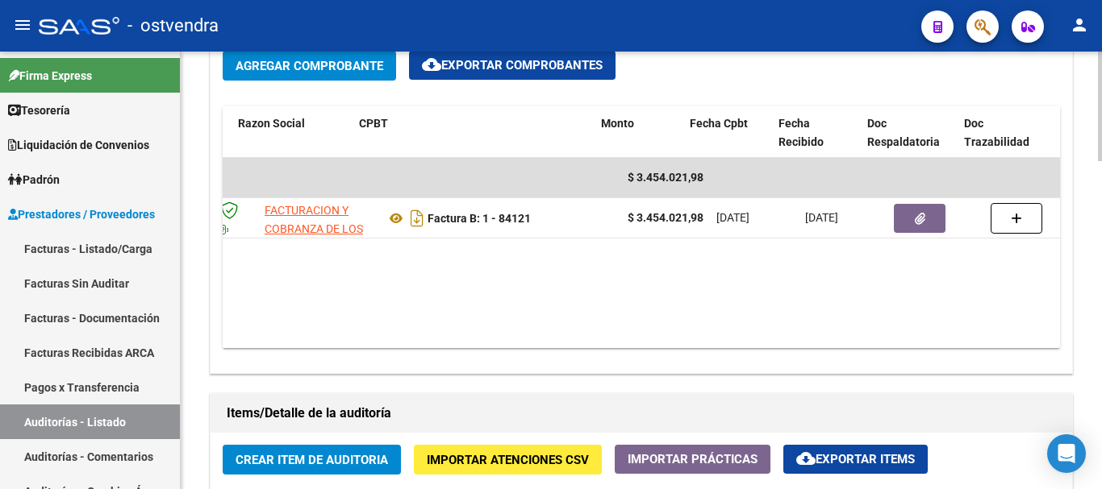
scroll to position [0, 161]
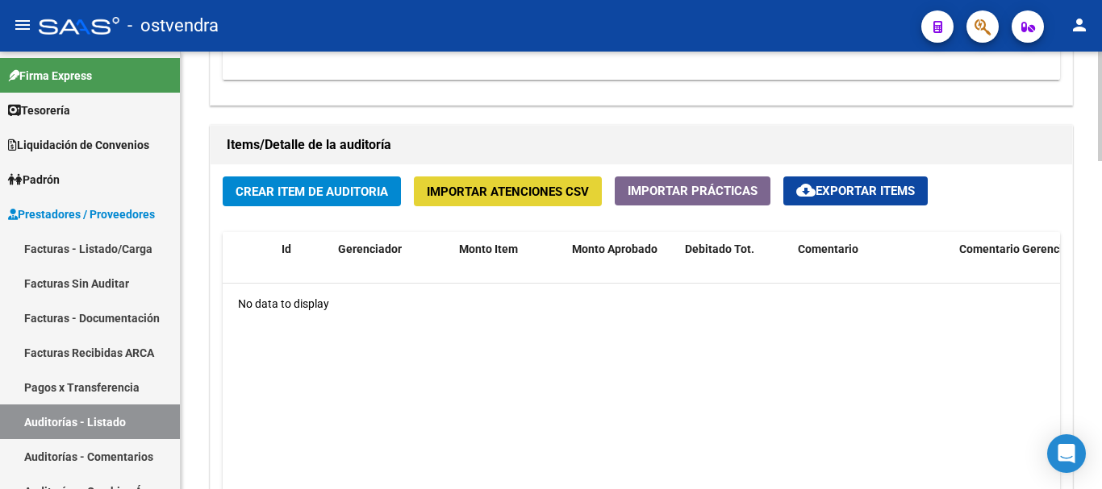
click at [530, 202] on button "Importar Atenciones CSV" at bounding box center [508, 192] width 188 height 30
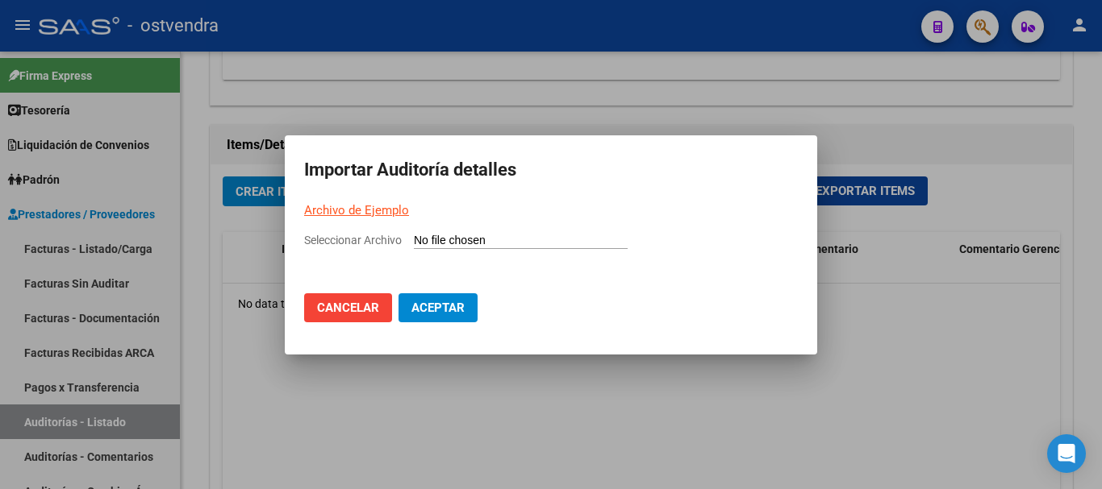
click at [358, 203] on link "Archivo de Ejemplo" at bounding box center [356, 210] width 105 height 15
click at [373, 204] on link "Archivo de Ejemplo" at bounding box center [356, 210] width 105 height 15
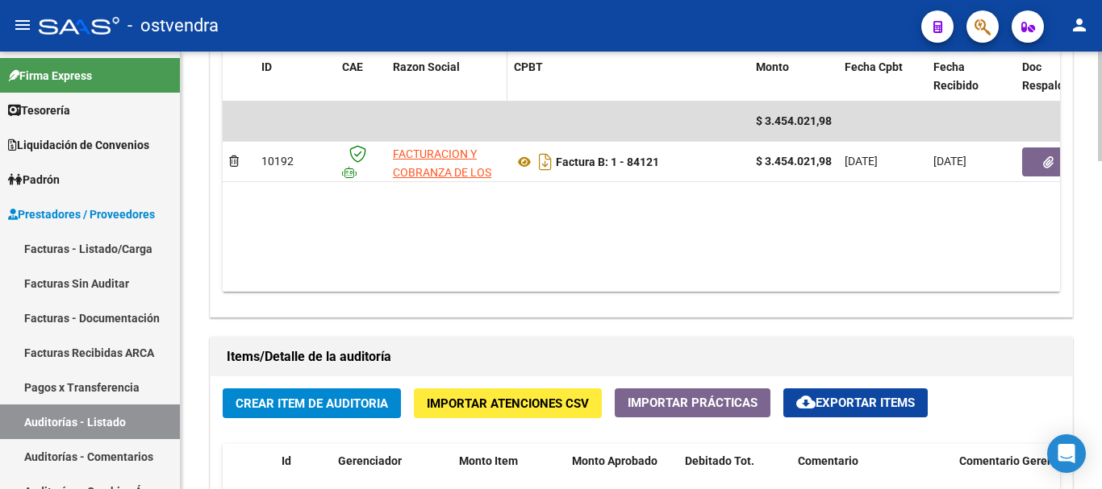
scroll to position [968, 0]
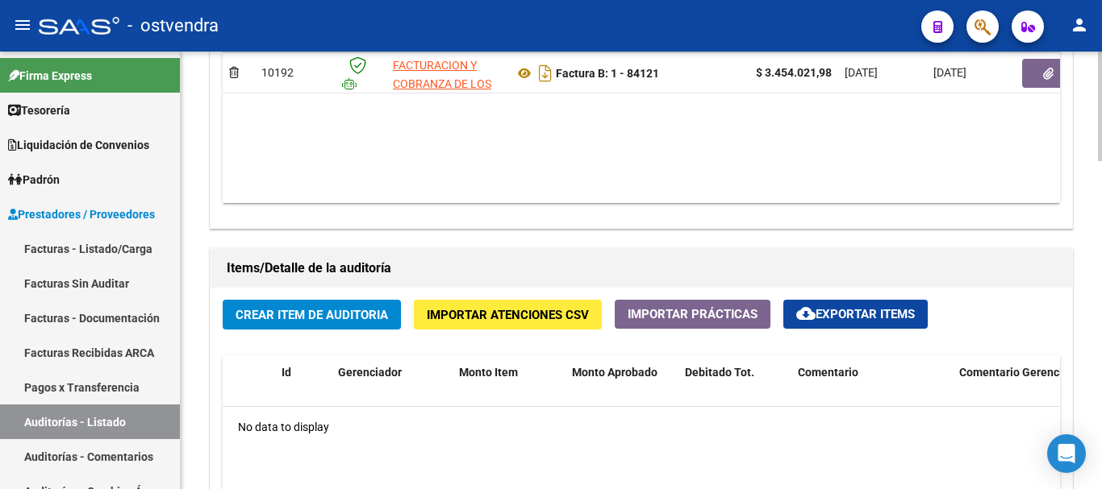
click at [438, 312] on span "Importar Atenciones CSV" at bounding box center [508, 315] width 162 height 15
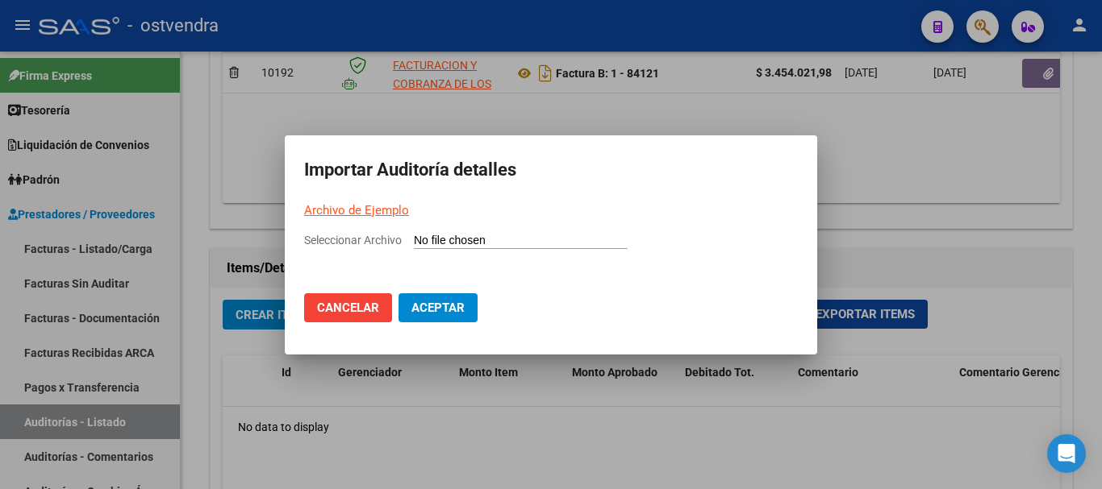
click at [505, 243] on input "Seleccionar Archivo" at bounding box center [521, 241] width 214 height 15
type input "C:\fakepath\Auditoria-demo-saas-total (77).csv"
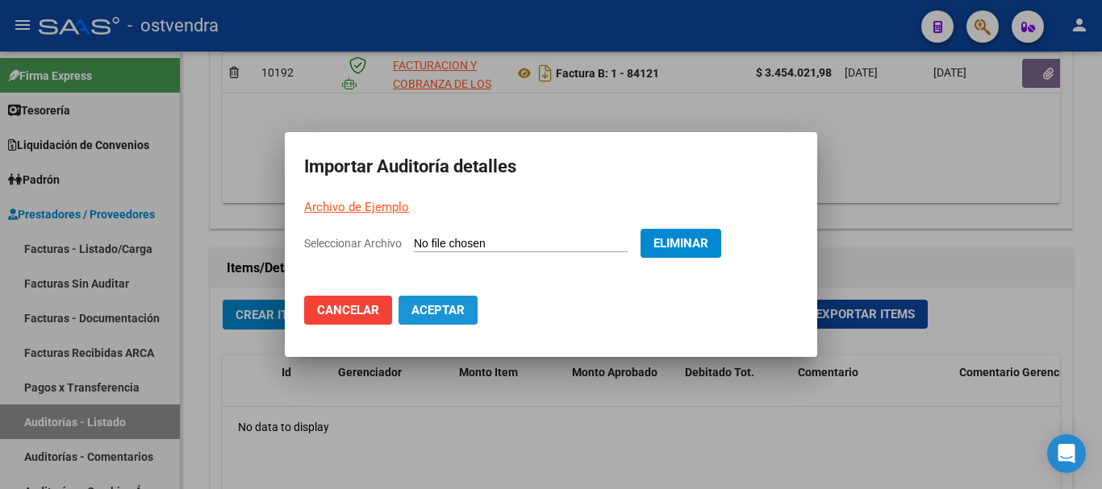
click at [434, 321] on button "Aceptar" at bounding box center [437, 310] width 79 height 29
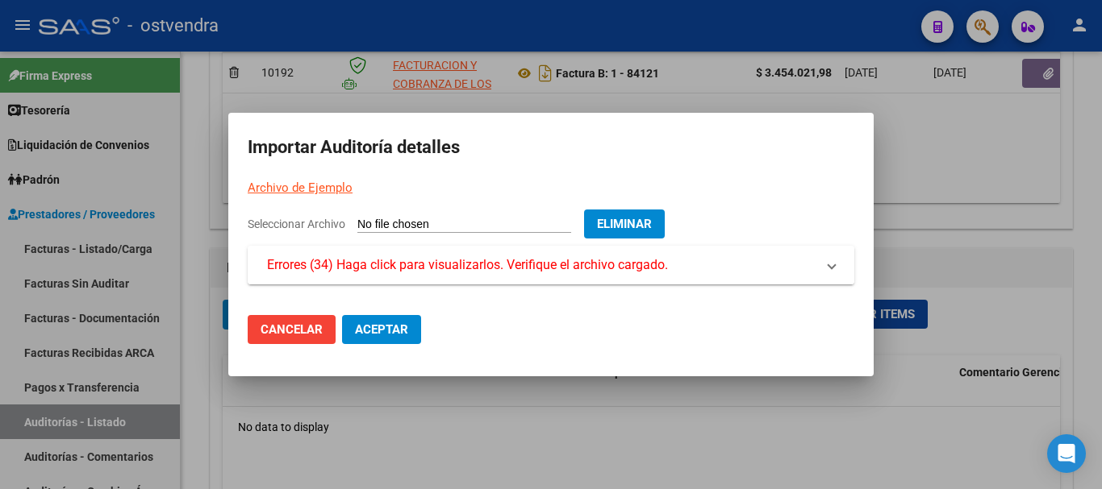
click at [439, 278] on mat-expansion-panel-header "Errores (34) Haga click para visualizarlos. Verifique el archivo cargado." at bounding box center [551, 265] width 606 height 39
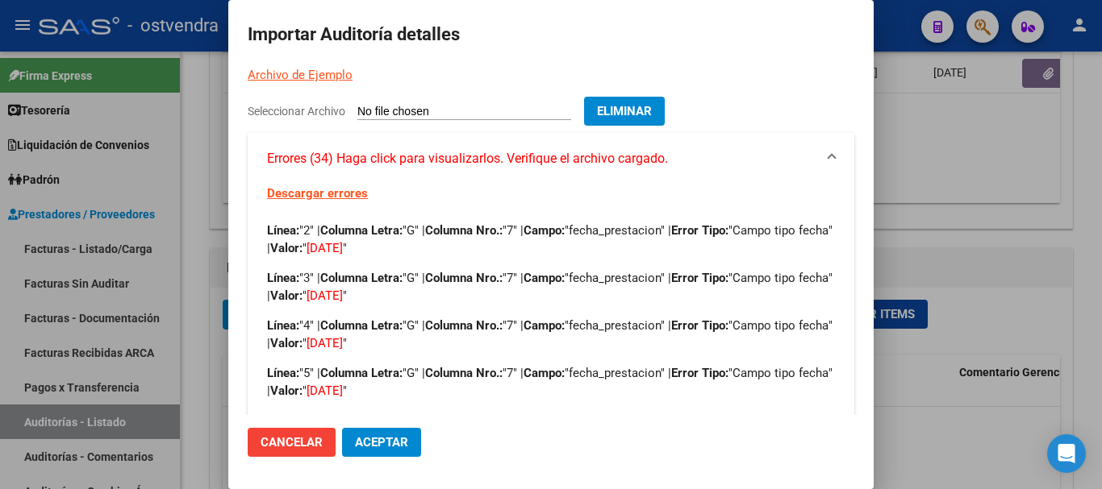
click at [316, 452] on button "Cancelar" at bounding box center [292, 442] width 88 height 29
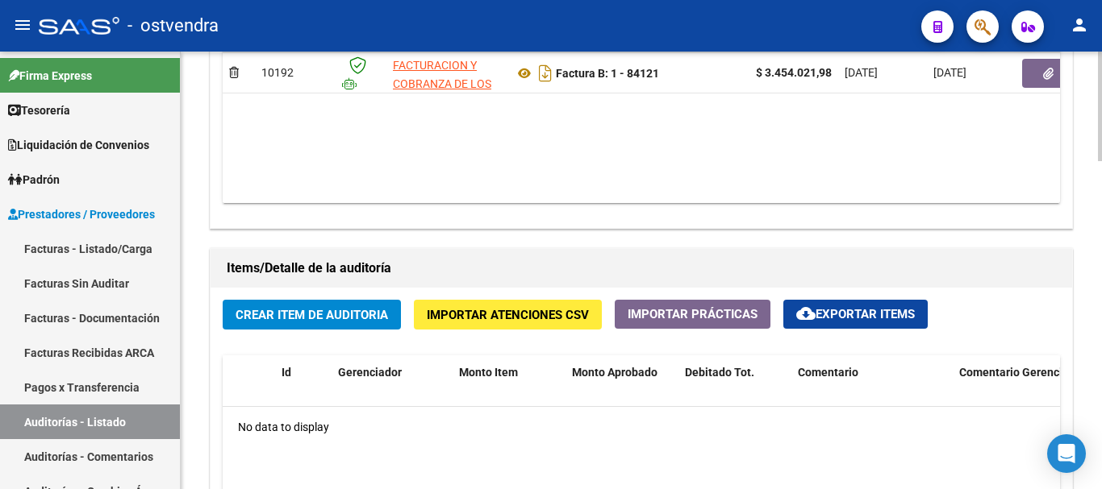
drag, startPoint x: 715, startPoint y: 246, endPoint x: 705, endPoint y: 249, distance: 11.0
click at [560, 247] on div "Items/Detalle de la auditoría Crear Item de Auditoria Importar Atenciones CSV I…" at bounding box center [640, 486] width 869 height 482
click at [500, 319] on span "Importar Atenciones CSV" at bounding box center [508, 315] width 162 height 15
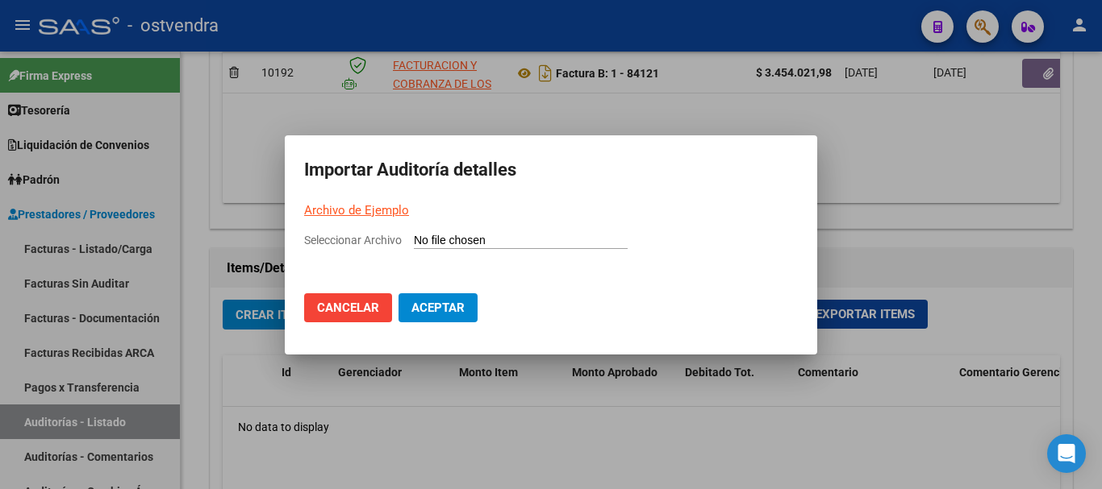
drag, startPoint x: 437, startPoint y: 232, endPoint x: 405, endPoint y: 249, distance: 36.4
click at [406, 255] on div "Seleccionar Archivo" at bounding box center [551, 246] width 494 height 31
click at [401, 246] on div "Seleccionar Archivo" at bounding box center [551, 246] width 494 height 31
click at [447, 242] on input "Seleccionar Archivo" at bounding box center [521, 241] width 214 height 15
type input "C:\fakepath\Auditoria-demo-saas-total (77).csv"
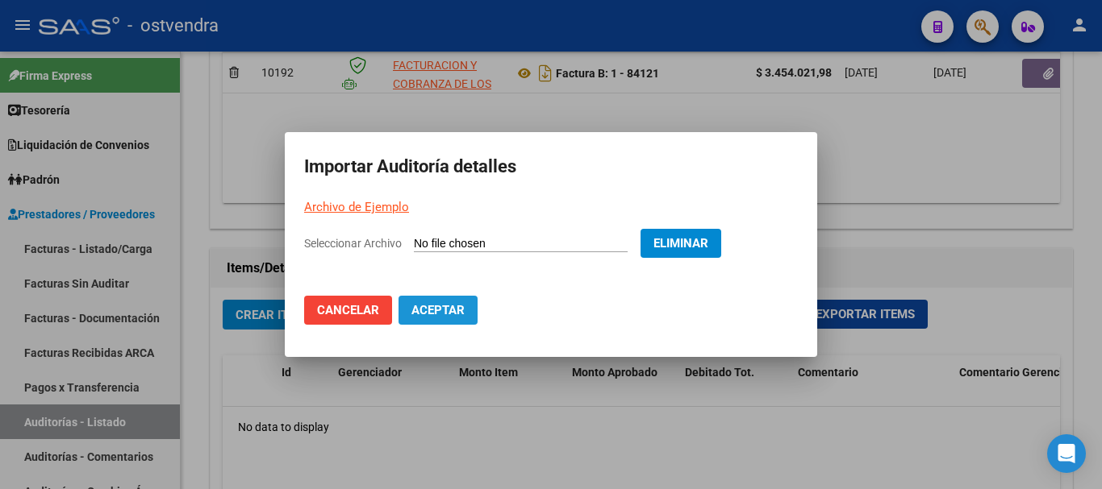
click at [457, 319] on button "Aceptar" at bounding box center [437, 310] width 79 height 29
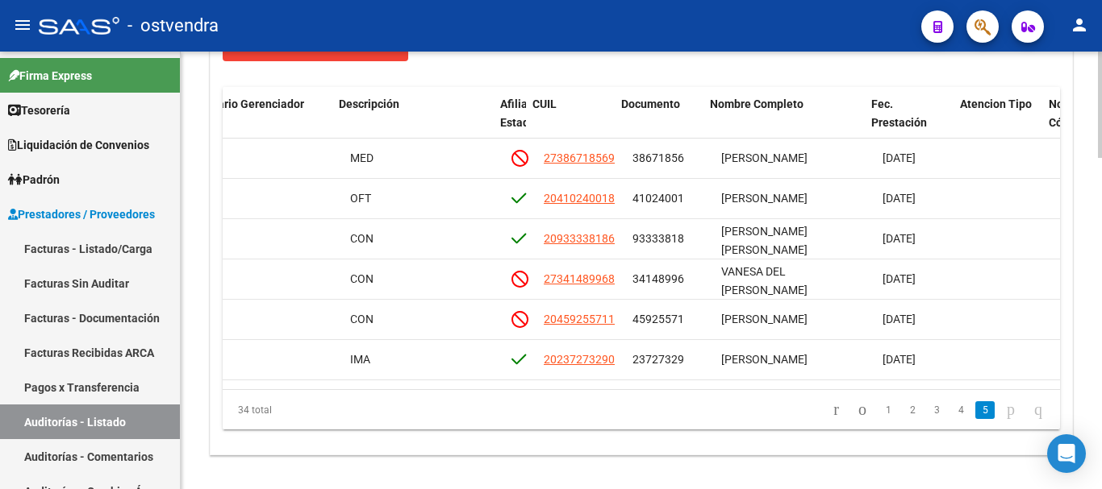
scroll to position [968, 802]
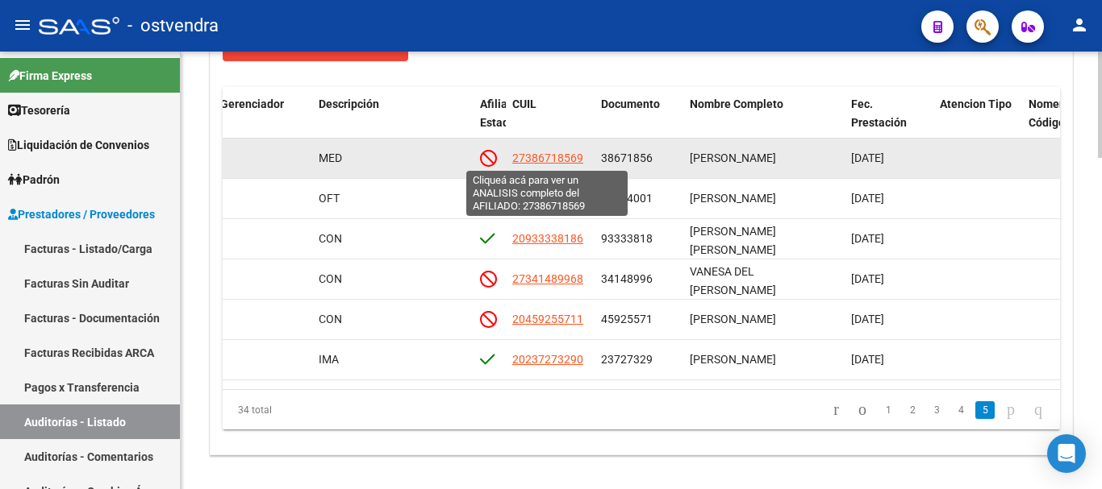
click at [552, 158] on span "27386718569" at bounding box center [547, 158] width 71 height 13
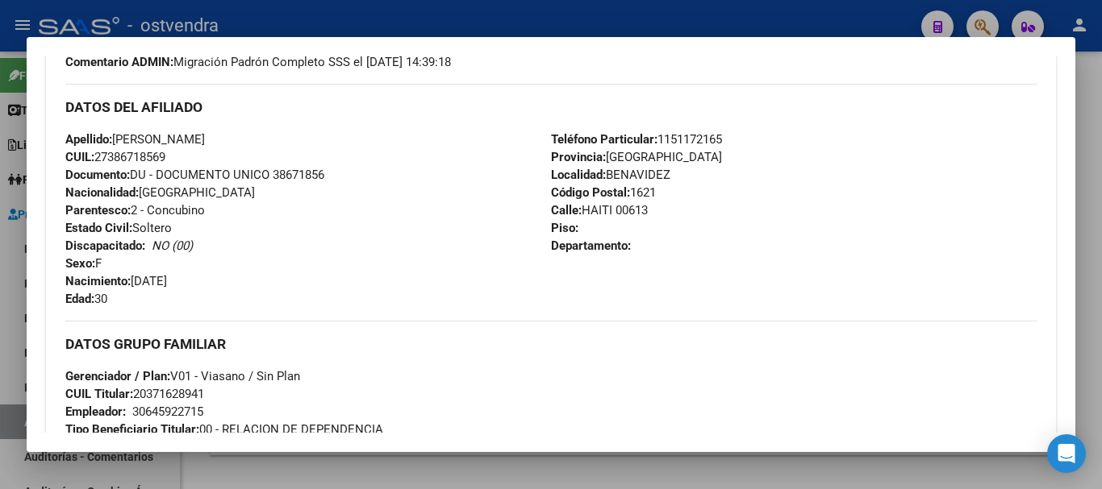
scroll to position [526, 0]
click at [309, 469] on div at bounding box center [551, 244] width 1102 height 489
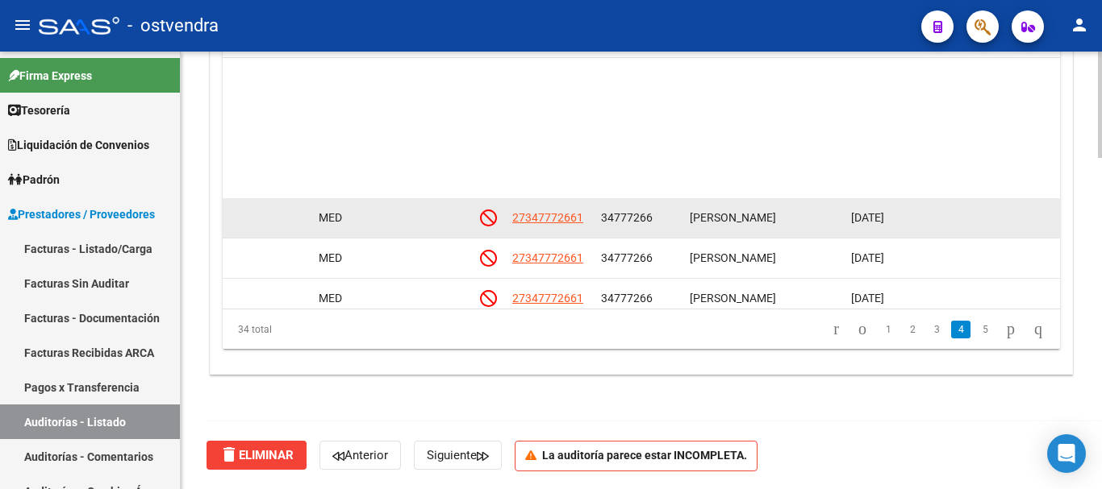
scroll to position [645, 802]
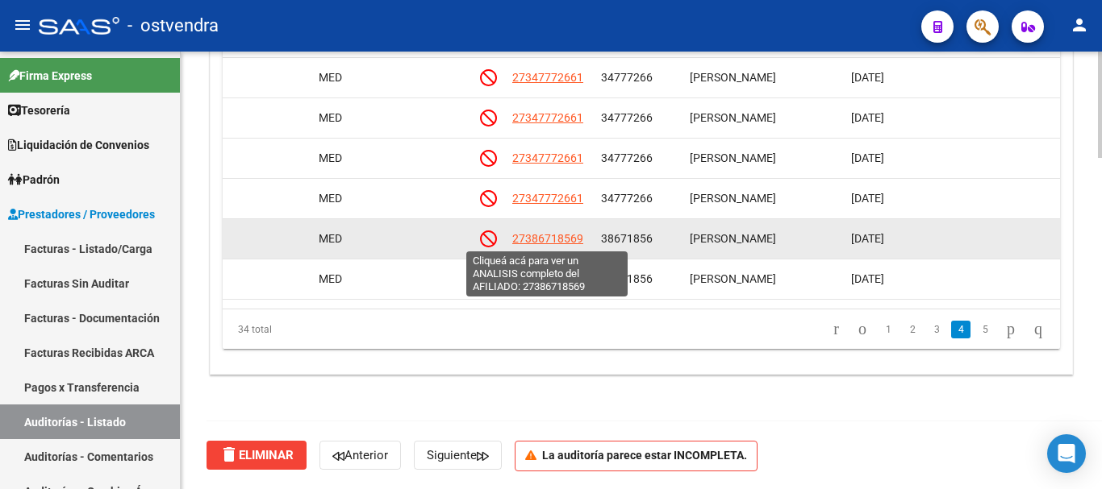
click at [539, 241] on span "27386718569" at bounding box center [547, 238] width 71 height 13
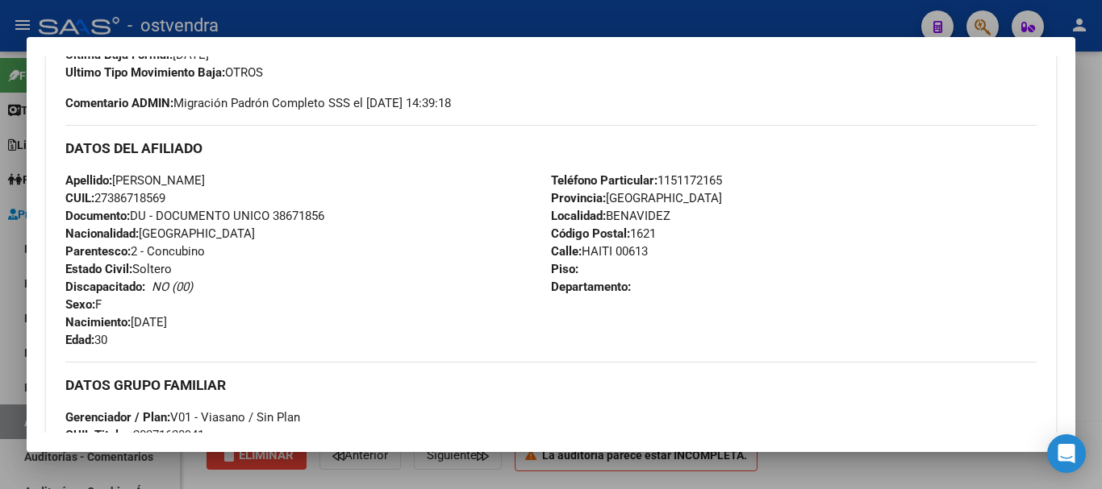
scroll to position [403, 0]
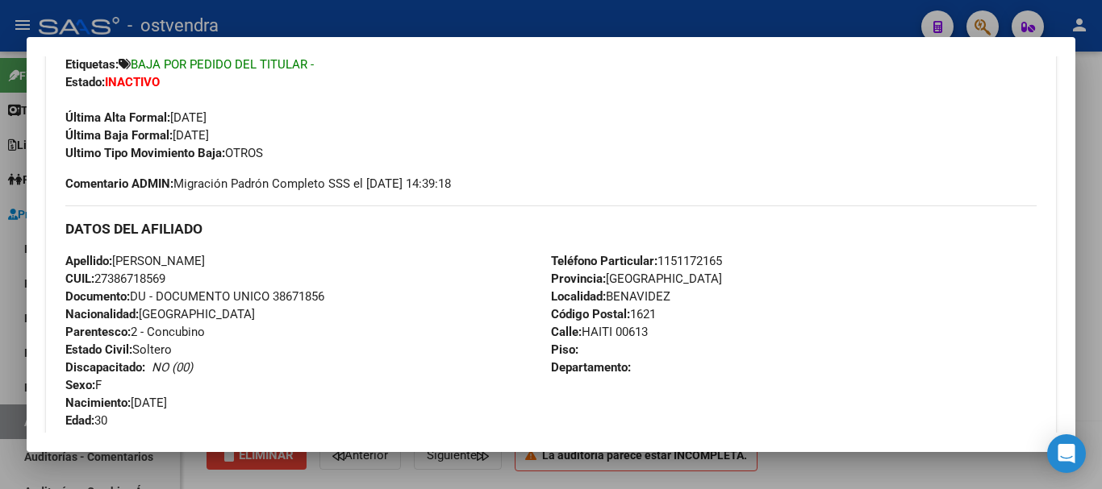
click at [0, 305] on div at bounding box center [551, 244] width 1102 height 489
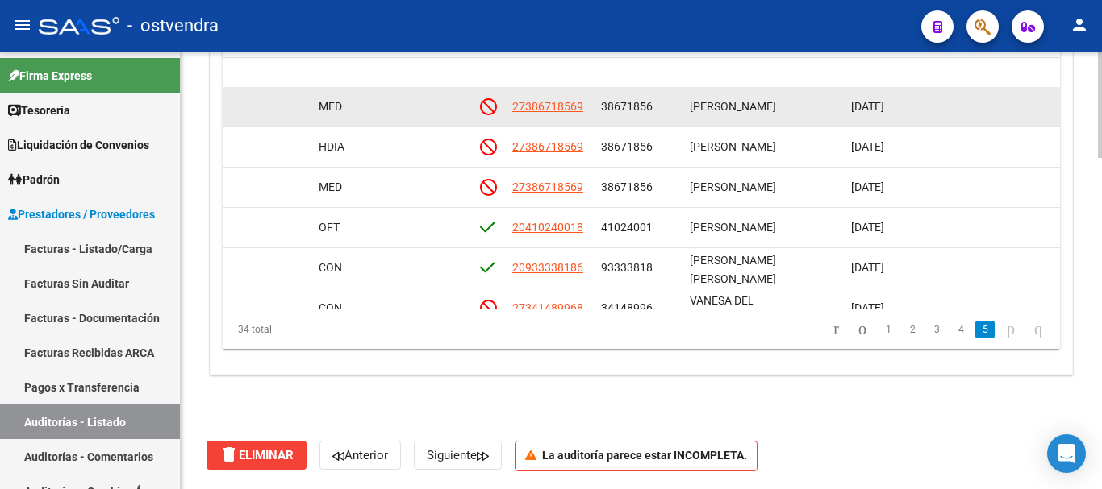
scroll to position [887, 802]
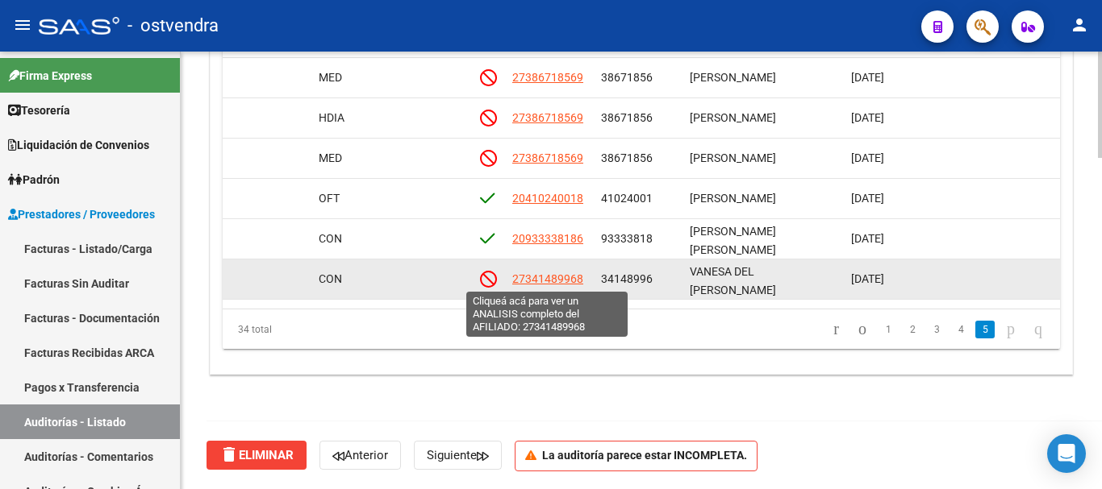
click at [560, 279] on span "27341489968" at bounding box center [547, 279] width 71 height 13
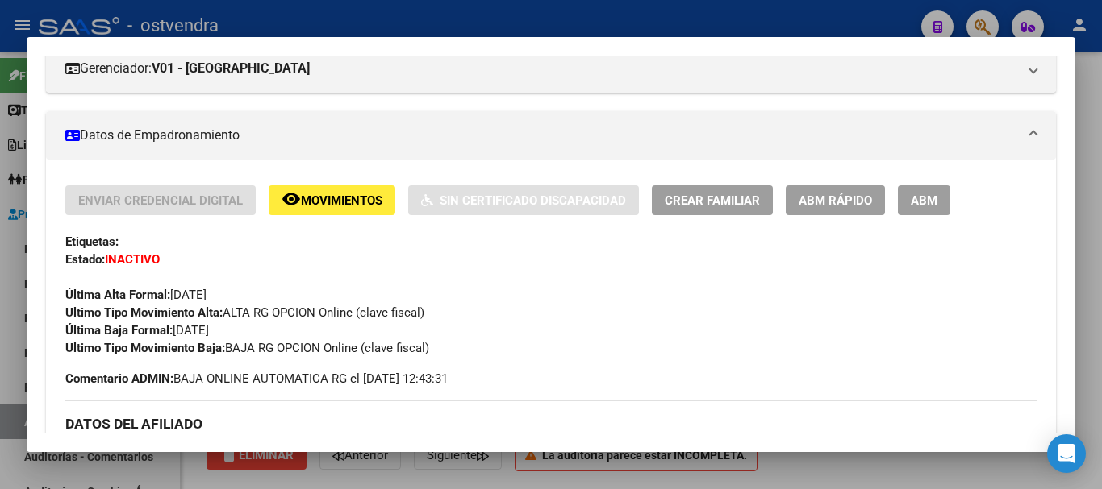
scroll to position [242, 0]
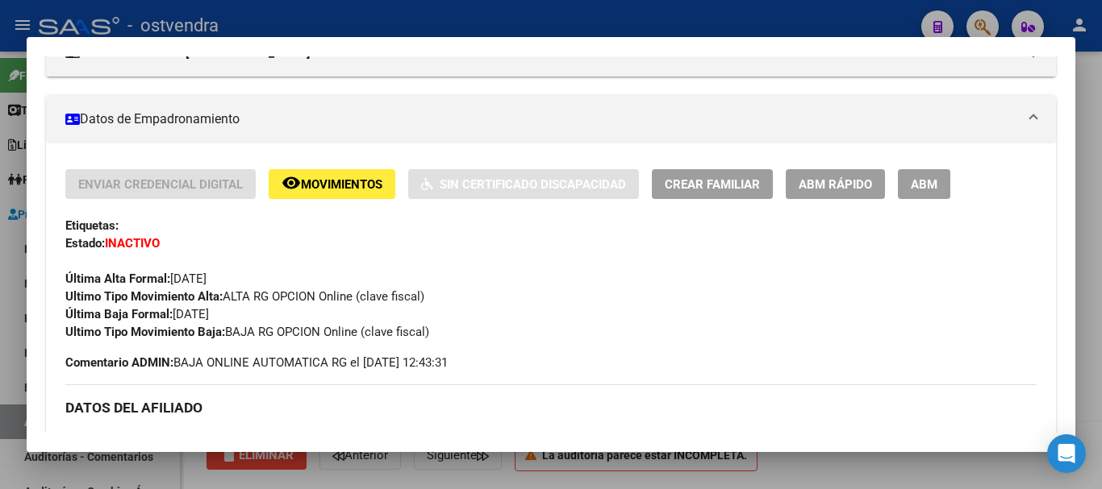
click at [388, 475] on div at bounding box center [551, 244] width 1102 height 489
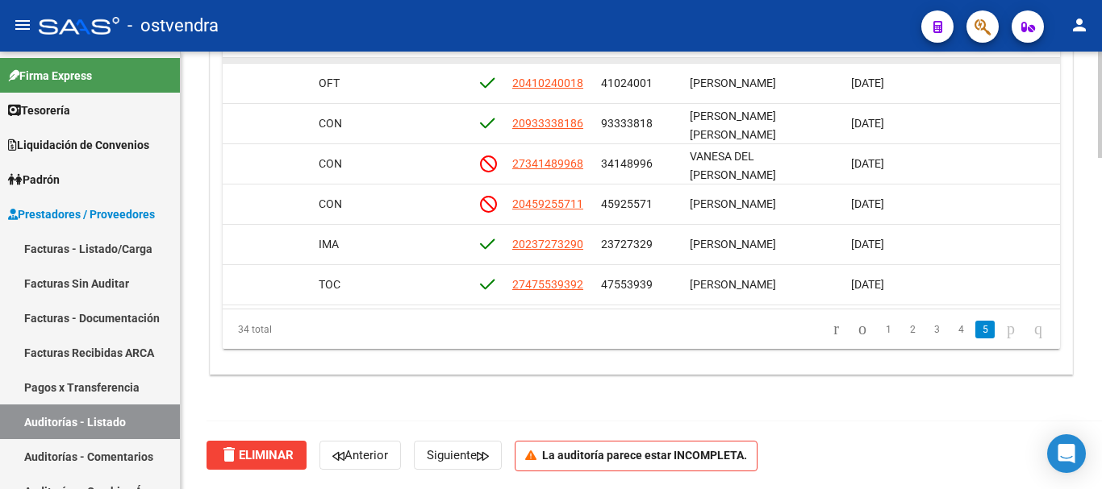
scroll to position [1048, 802]
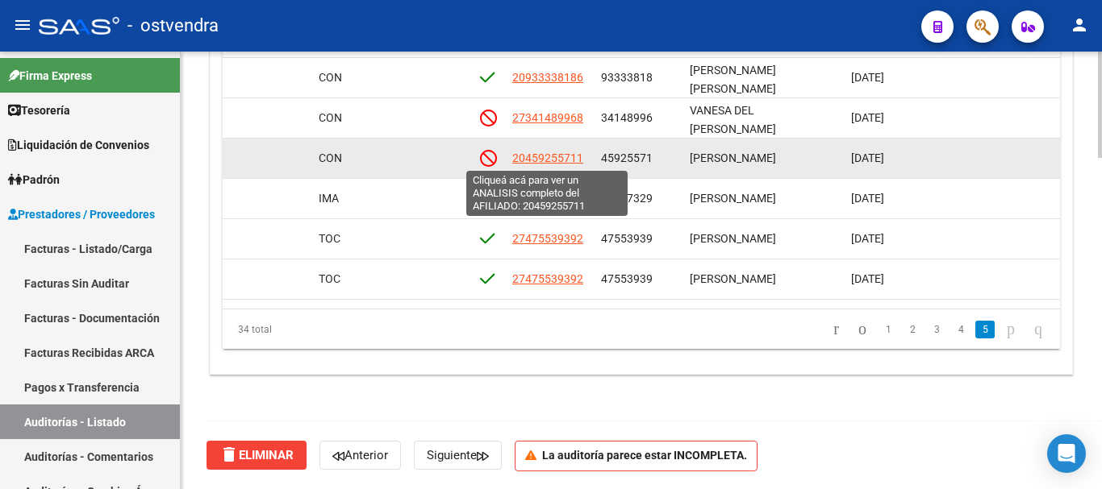
click at [544, 163] on span "20459255711" at bounding box center [547, 158] width 71 height 13
type textarea "20459255711"
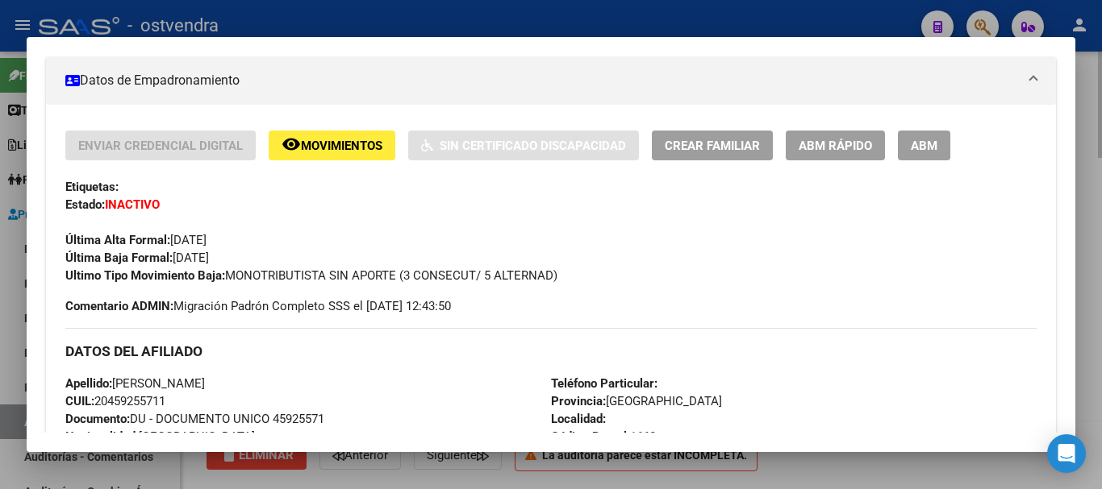
scroll to position [323, 0]
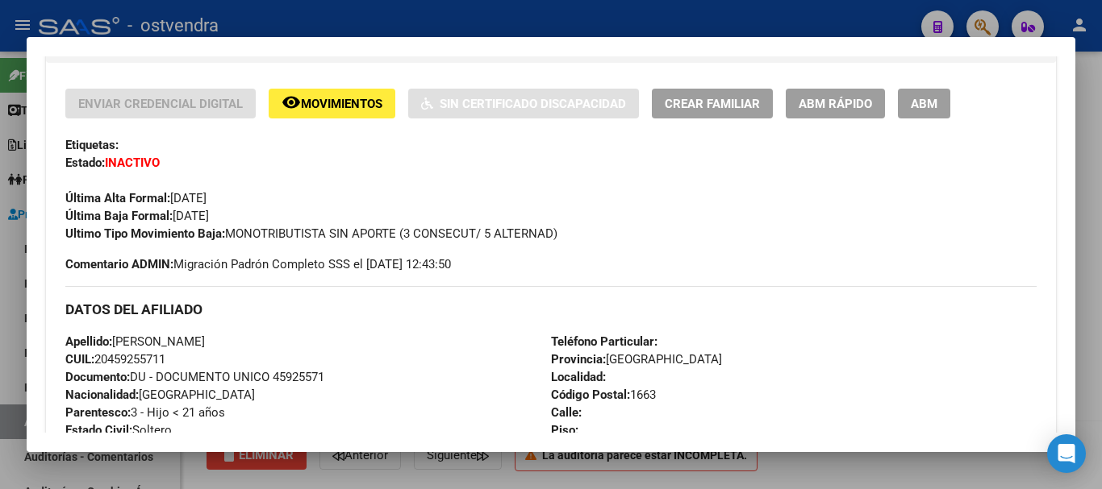
click at [560, 465] on div at bounding box center [551, 244] width 1102 height 489
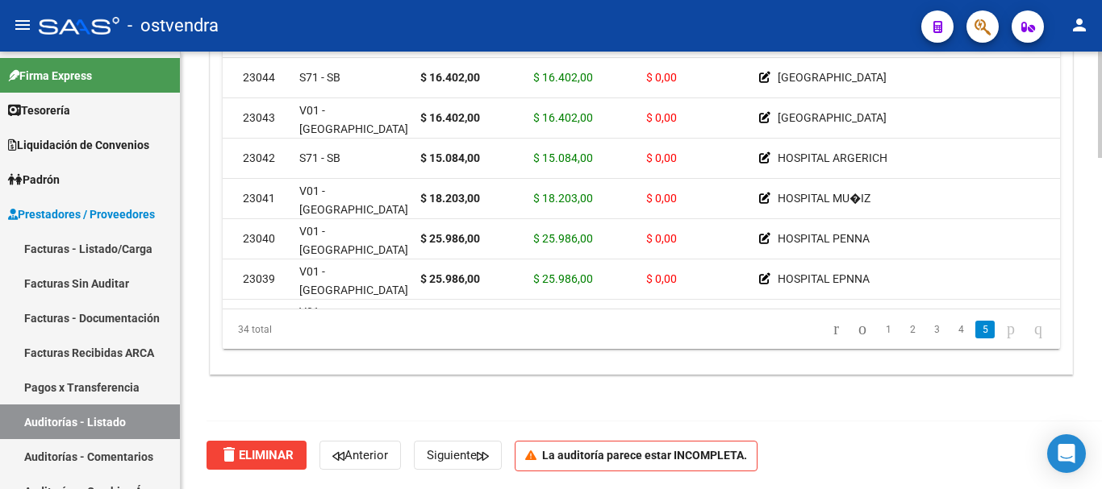
scroll to position [1048, 0]
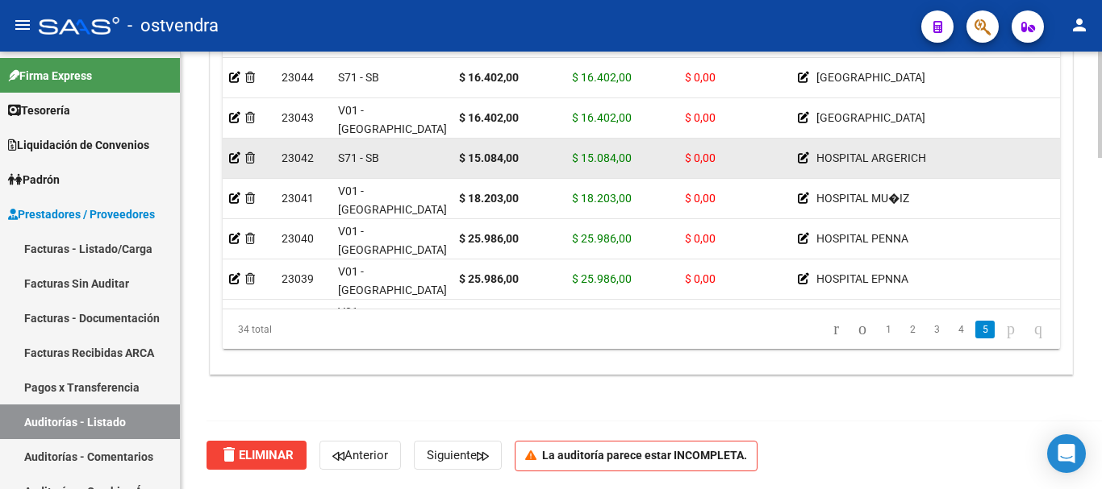
click at [235, 165] on div at bounding box center [249, 158] width 40 height 19
click at [237, 160] on icon at bounding box center [234, 157] width 11 height 11
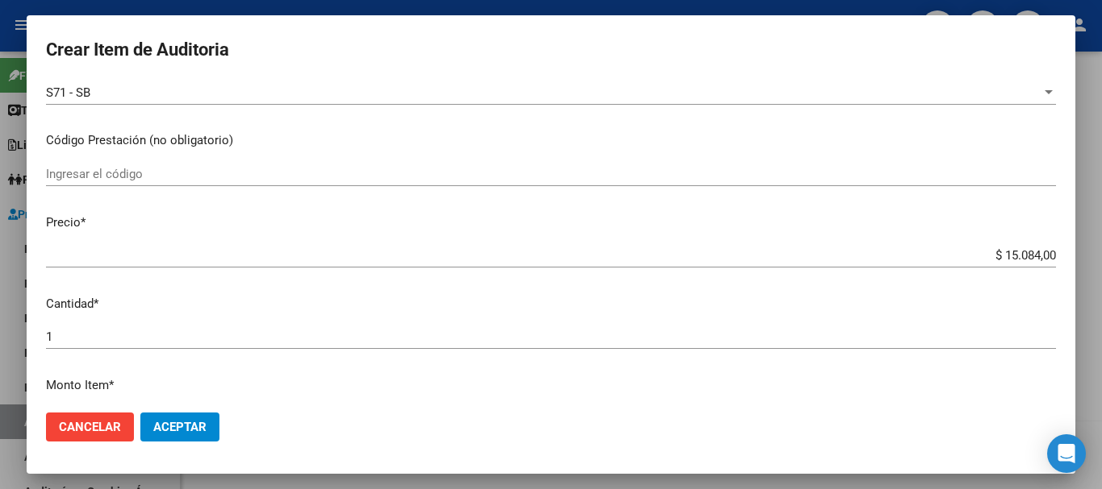
scroll to position [323, 0]
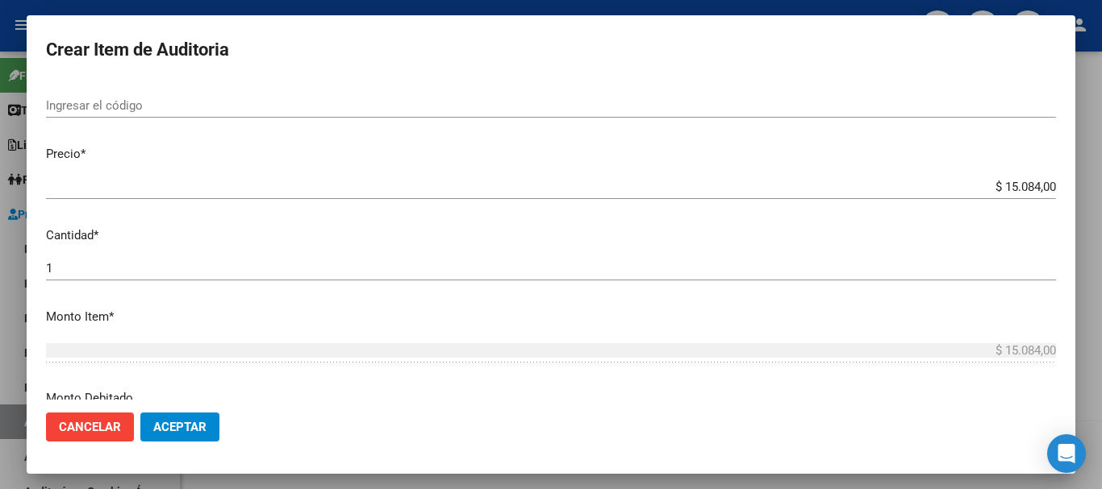
click at [560, 185] on input "$ 15.084,00" at bounding box center [551, 187] width 1010 height 15
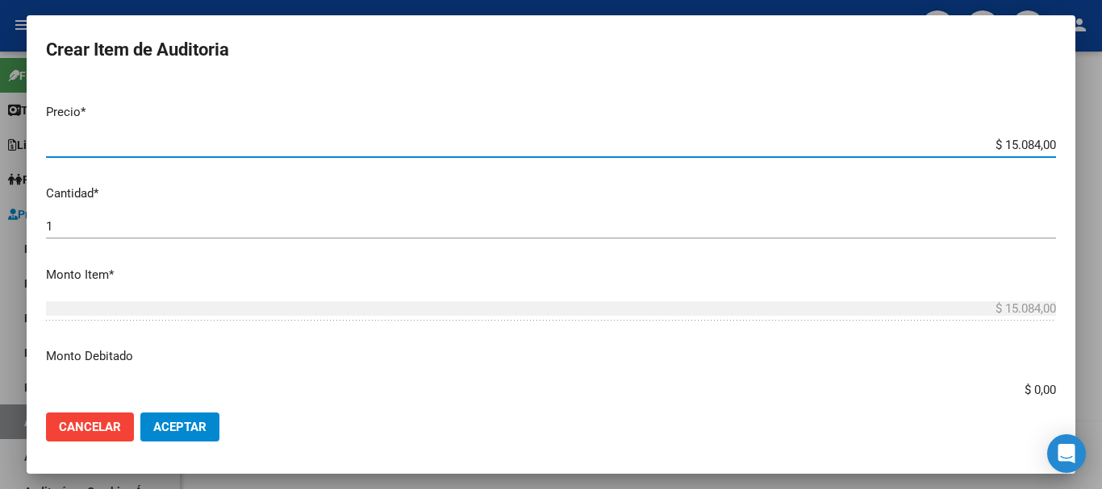
scroll to position [403, 0]
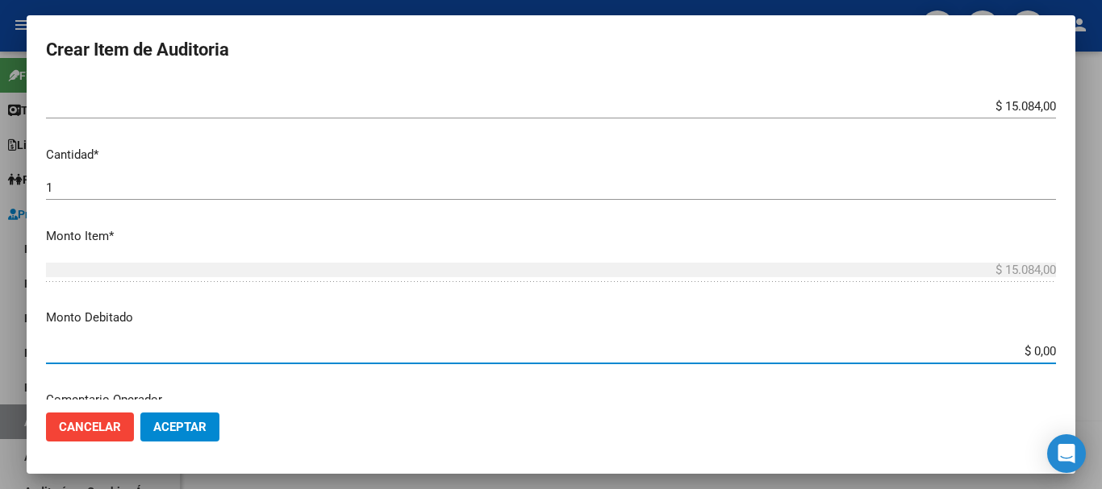
click at [560, 348] on input "$ 0,00" at bounding box center [551, 351] width 1010 height 15
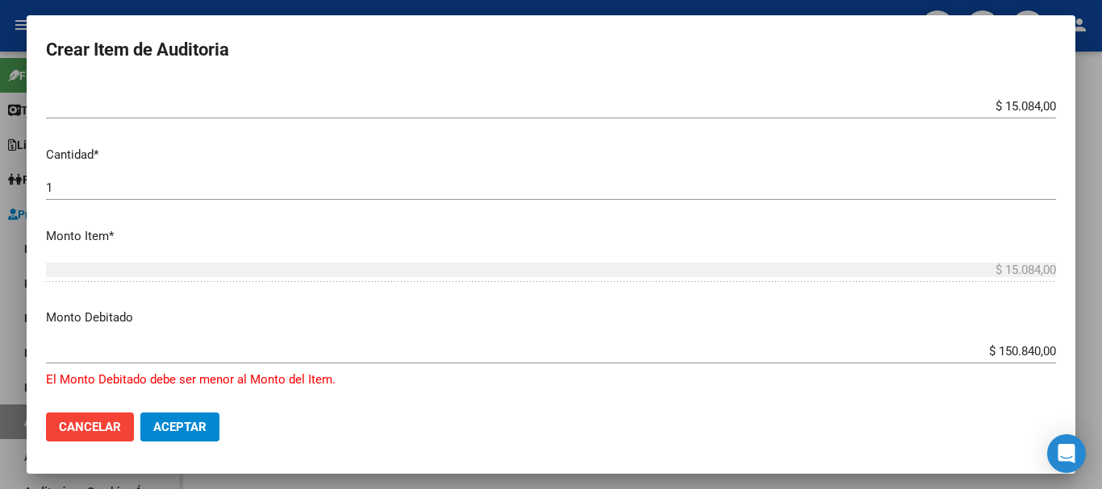
click at [560, 402] on mat-dialog-actions "Cancelar Aceptar" at bounding box center [551, 427] width 1010 height 55
click at [560, 344] on input "$ 150.840,00" at bounding box center [551, 351] width 1010 height 15
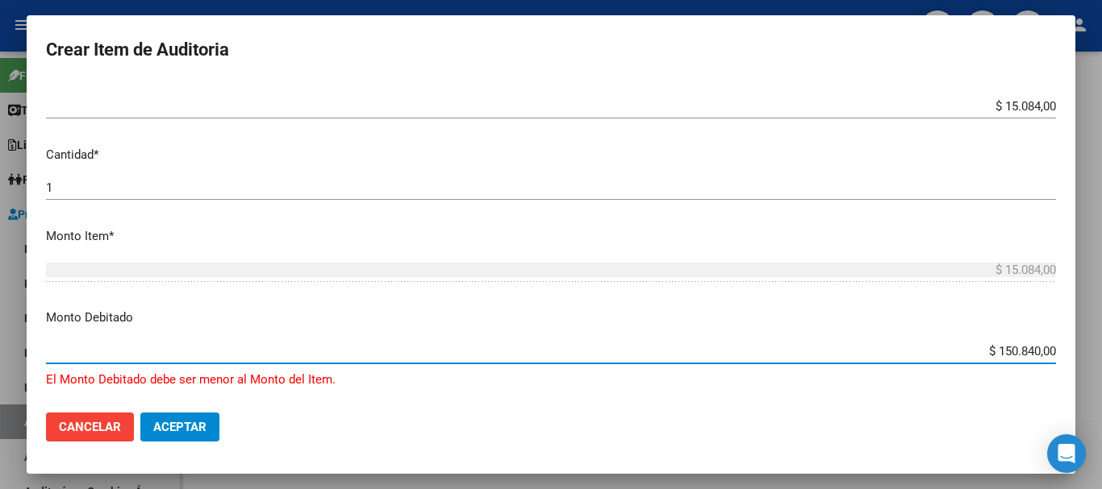
type input "$ 15.084,00"
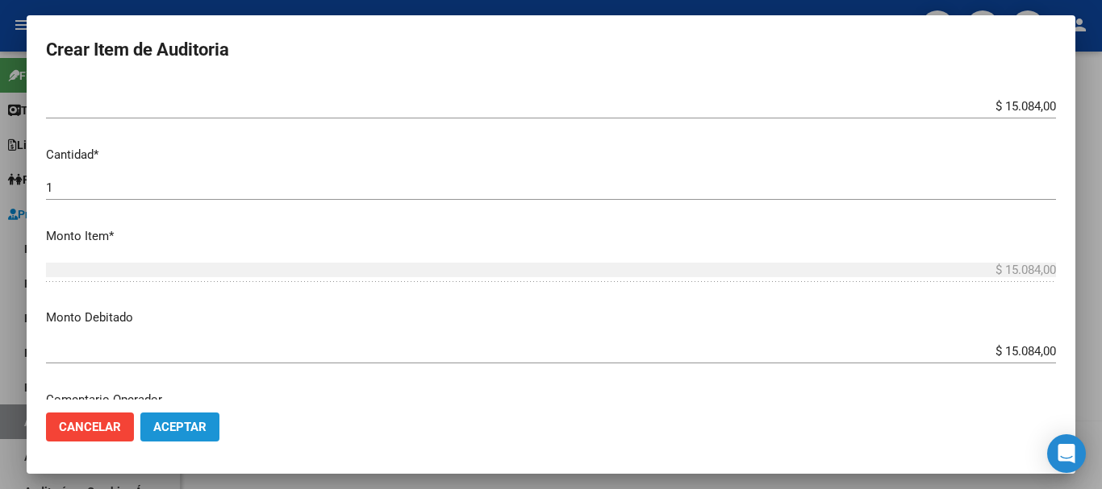
click at [219, 422] on button "Aceptar" at bounding box center [179, 427] width 79 height 29
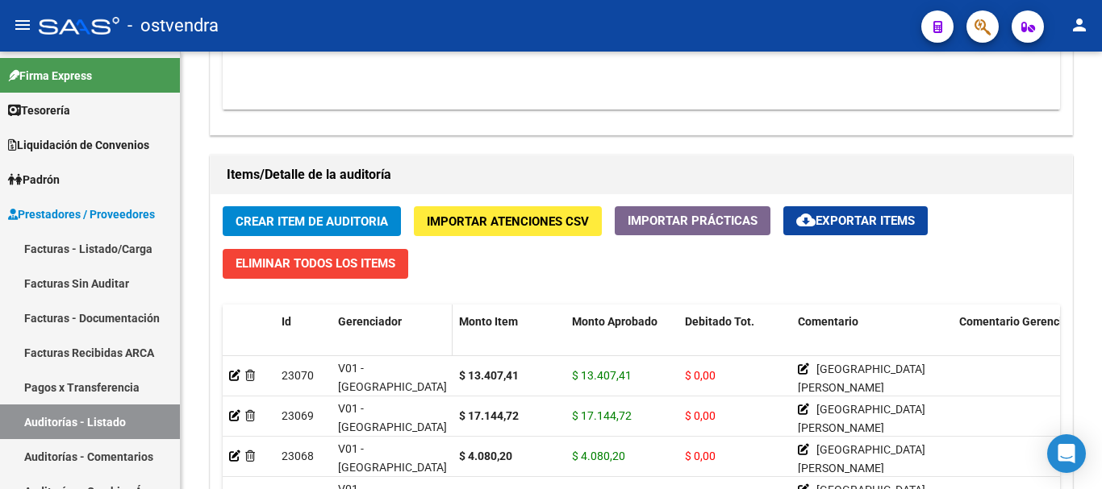
scroll to position [1048, 0]
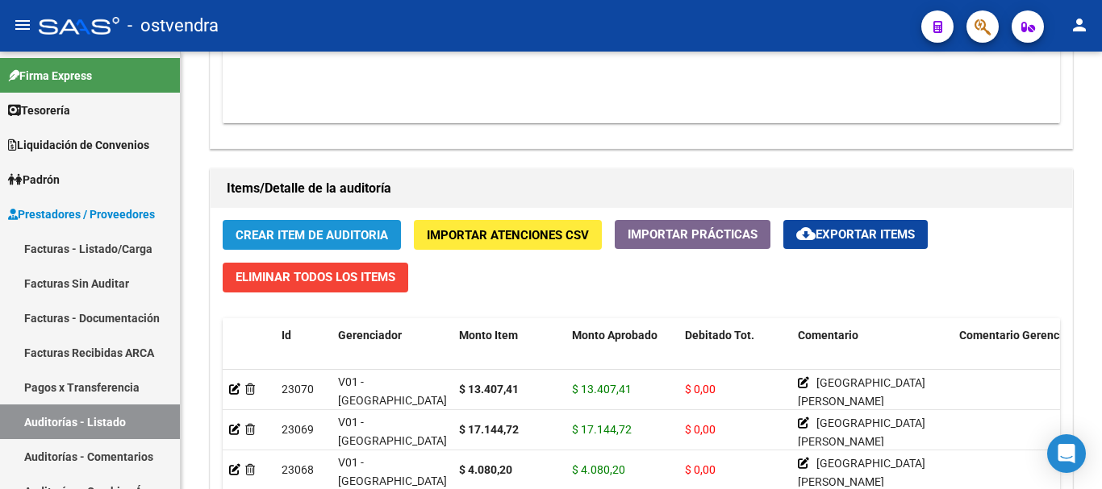
click at [294, 235] on span "Crear Item de Auditoria" at bounding box center [311, 235] width 152 height 15
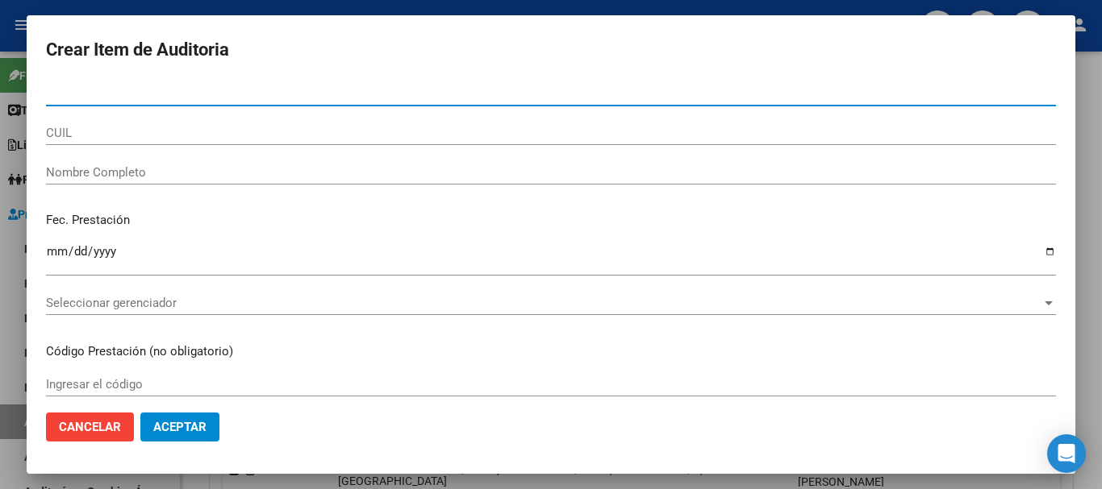
paste input "49731844"
type input "49731844"
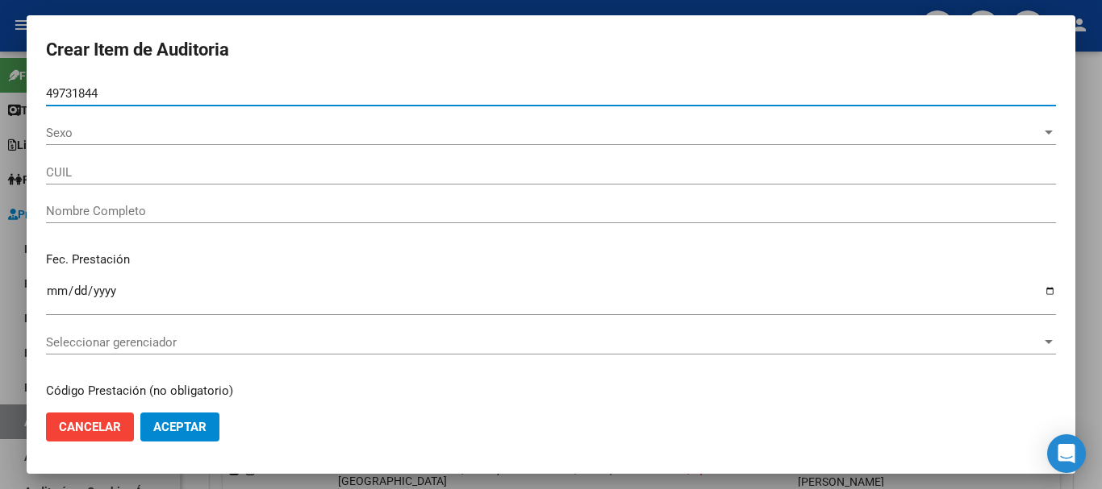
type input "27497318446"
type input "[PERSON_NAME]"
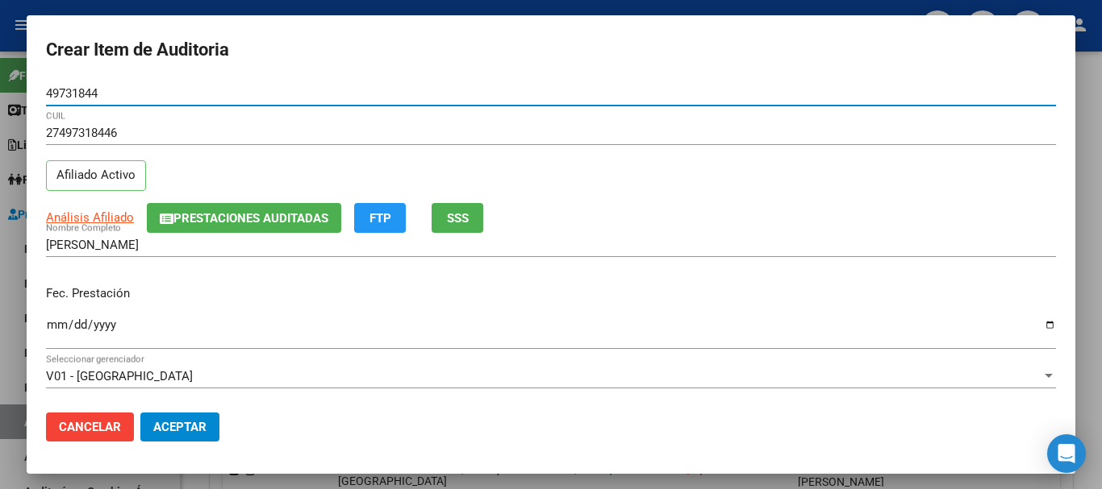
type input "49731844"
drag, startPoint x: 43, startPoint y: 341, endPoint x: 52, endPoint y: 331, distance: 13.1
click at [44, 341] on mat-dialog-content "49731844 Nro Documento 27497318446 CUIL Afiliado Activo Análisis Afiliado Prest…" at bounding box center [551, 240] width 1048 height 319
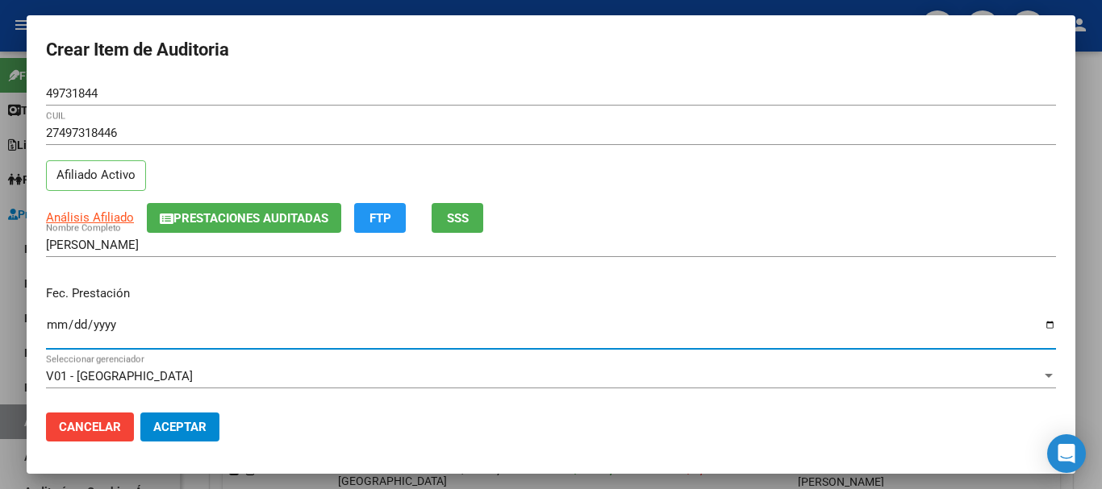
click at [52, 331] on input "Ingresar la fecha" at bounding box center [551, 332] width 1010 height 26
type input "[DATE]"
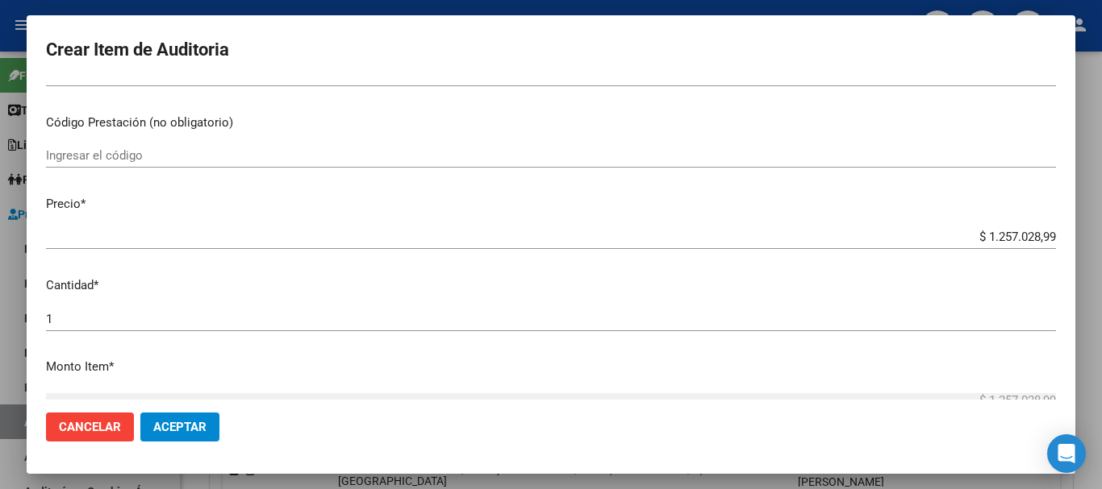
scroll to position [323, 0]
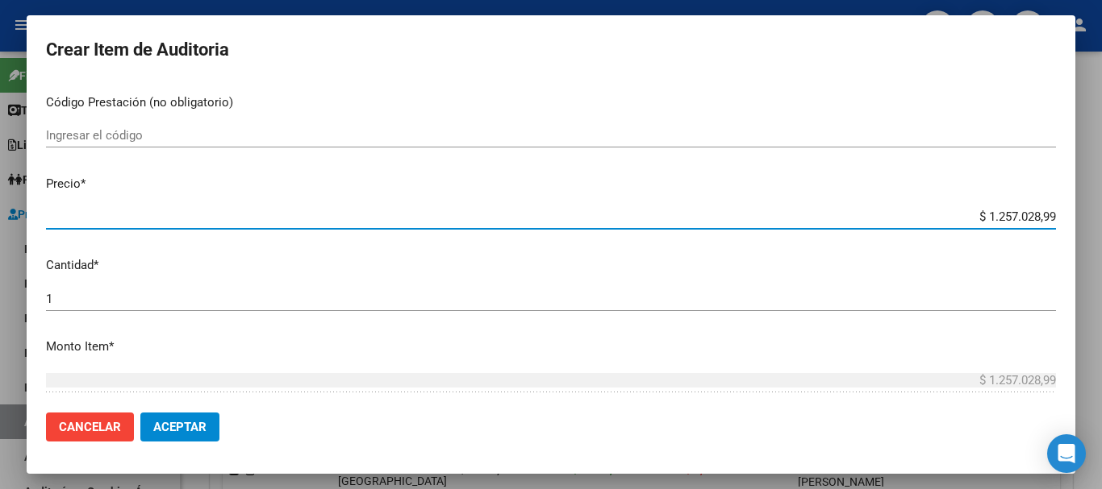
drag, startPoint x: 974, startPoint y: 217, endPoint x: 1056, endPoint y: 220, distance: 82.3
click at [560, 220] on mat-dialog-content "49731844 Nro Documento 27497318446 CUIL Afiliado Activo Análisis Afiliado Prest…" at bounding box center [551, 240] width 1048 height 319
type input "$ 0,03"
type input "$ 0,31"
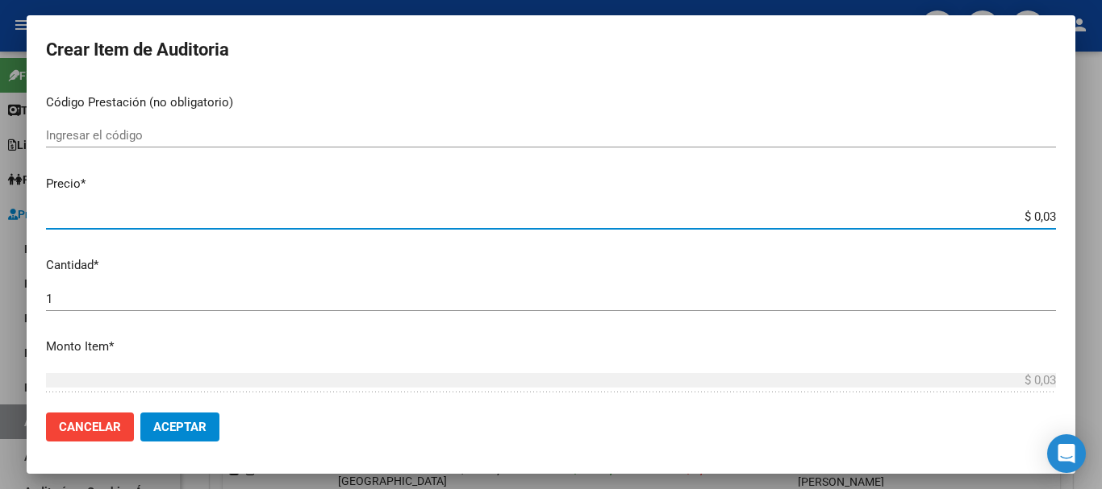
type input "$ 0,31"
type input "$ 3,13"
type input "$ 31,31"
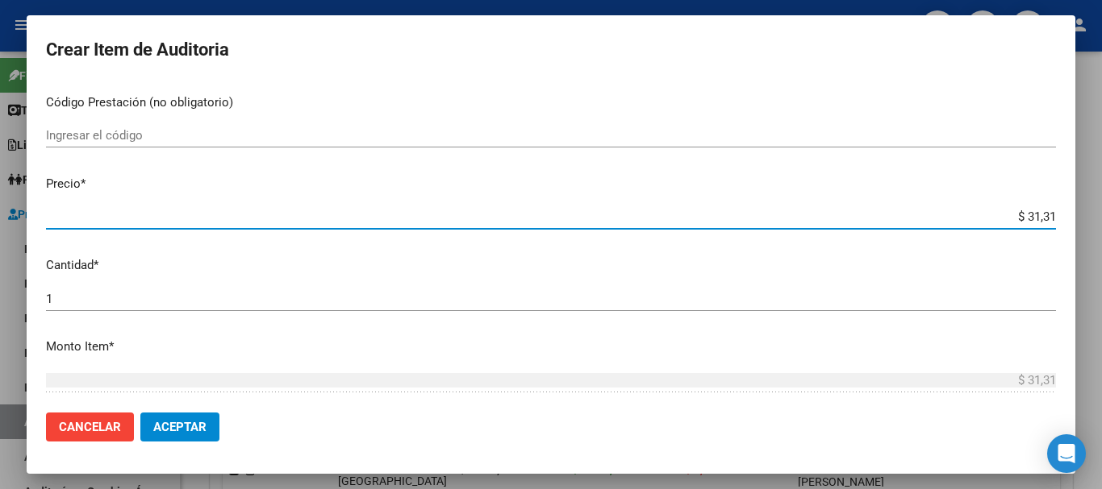
type input "$ 313,13"
type input "$ 3.131,30"
type input "$ 31.313,00"
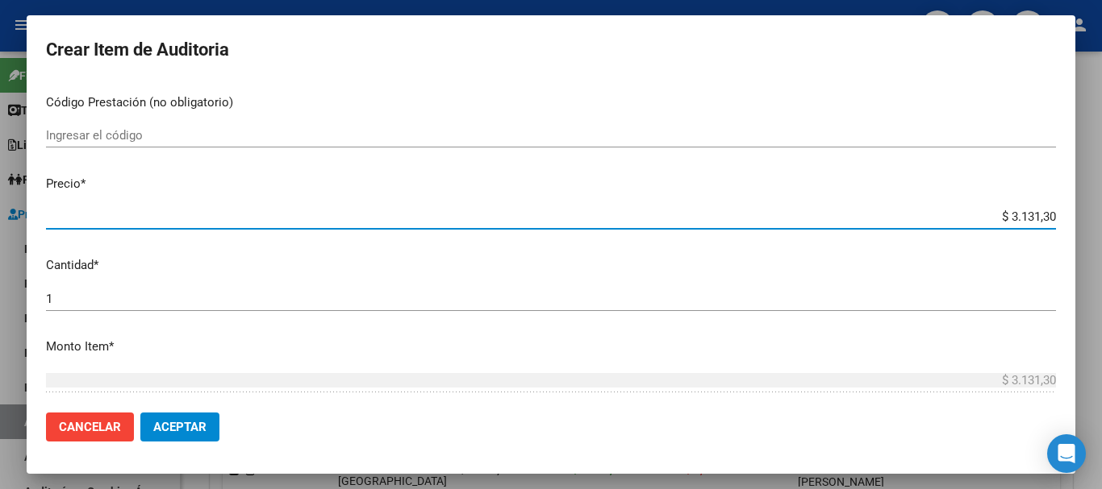
type input "$ 31.313,00"
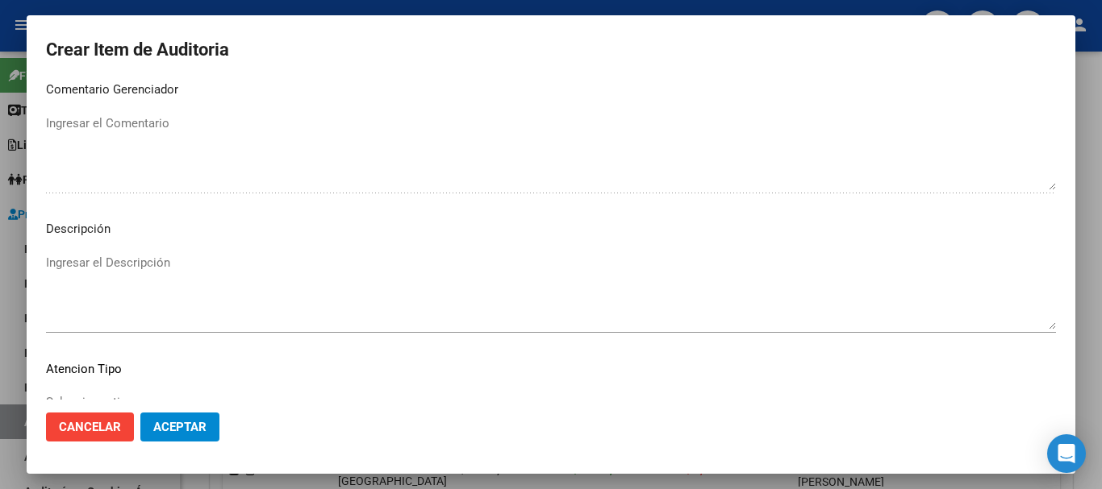
scroll to position [887, 0]
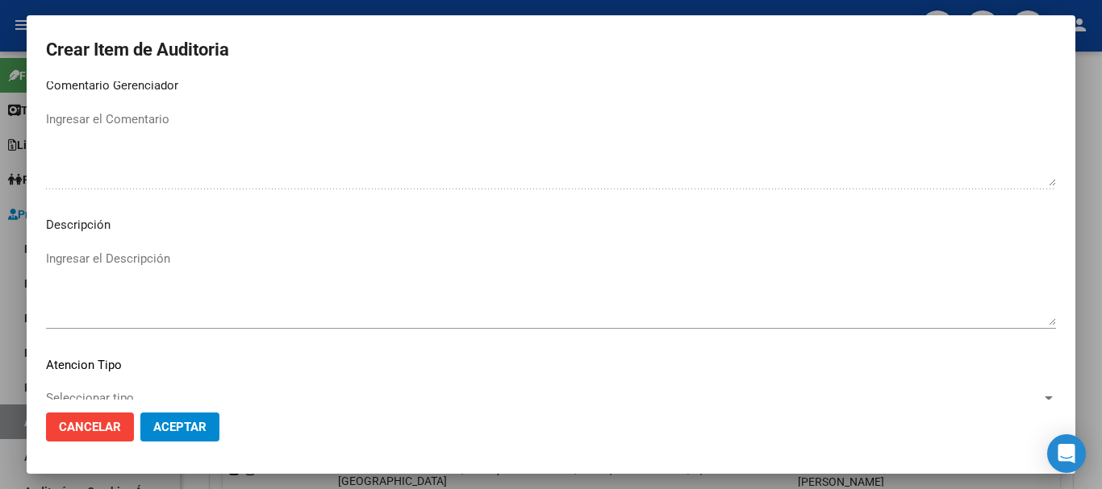
click at [98, 299] on textarea "Ingresar el Descripción" at bounding box center [551, 288] width 1010 height 76
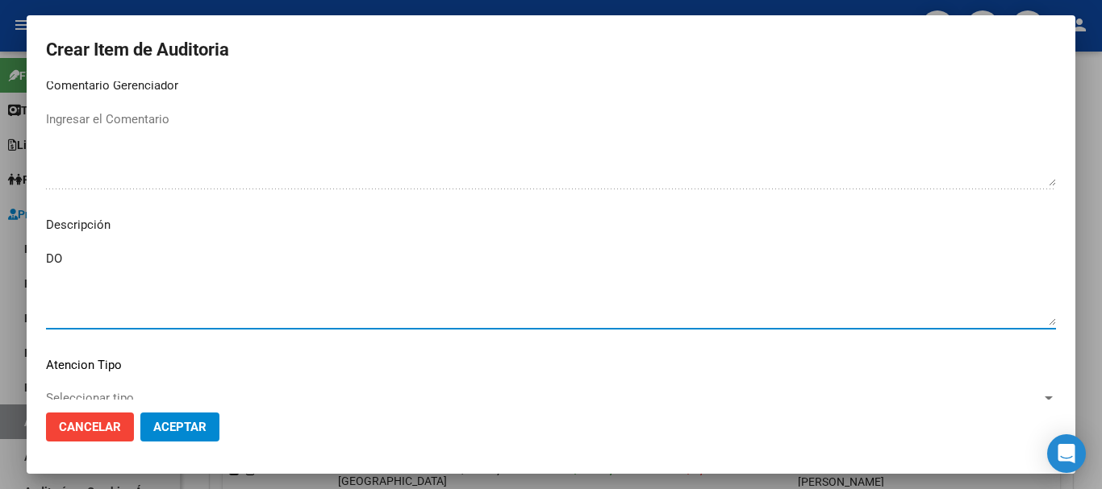
type textarea "D"
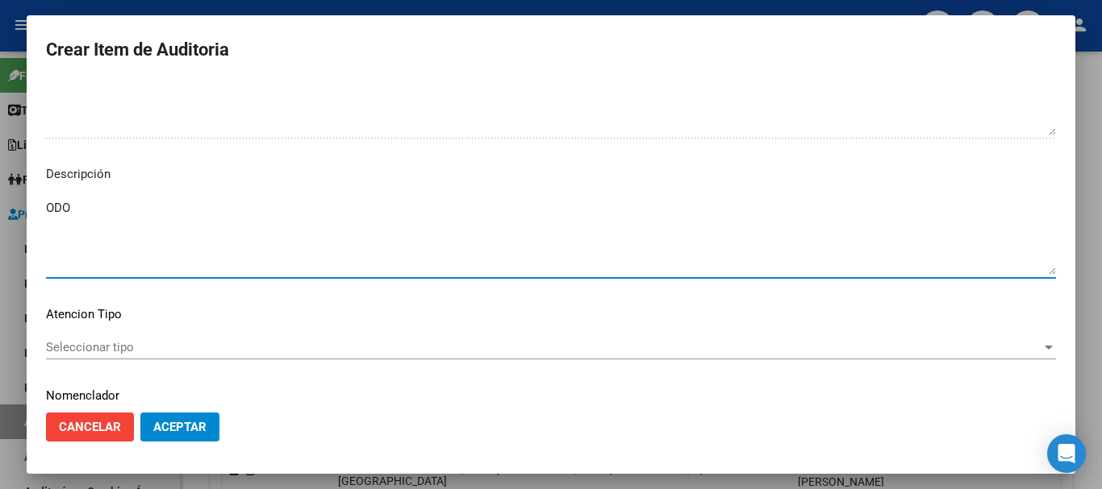
scroll to position [994, 0]
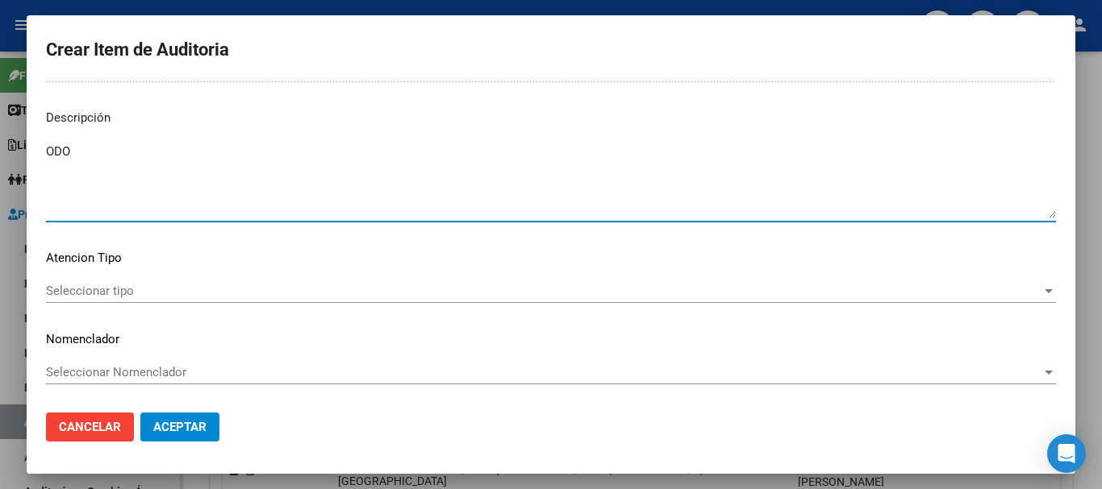
type textarea "ODO"
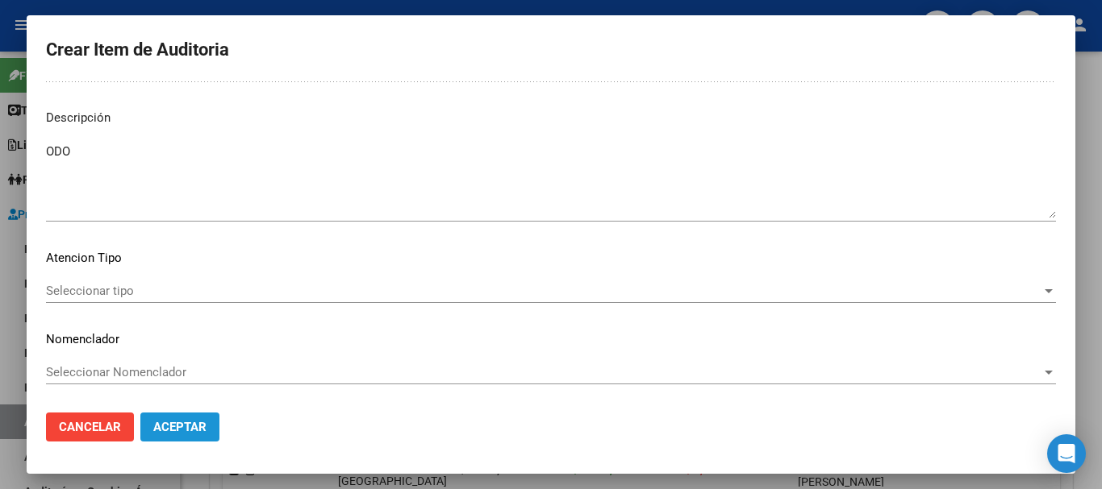
click at [149, 419] on button "Aceptar" at bounding box center [179, 427] width 79 height 29
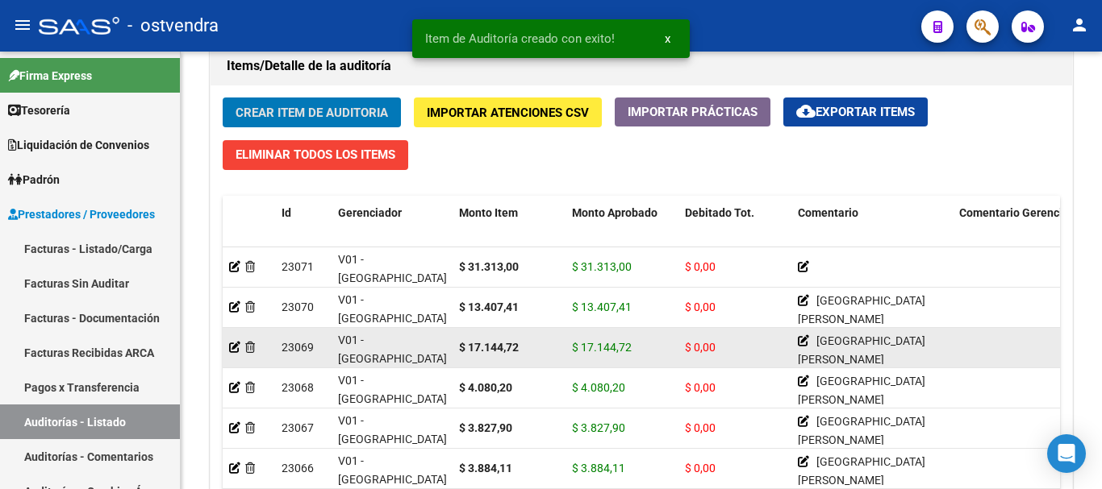
scroll to position [1210, 0]
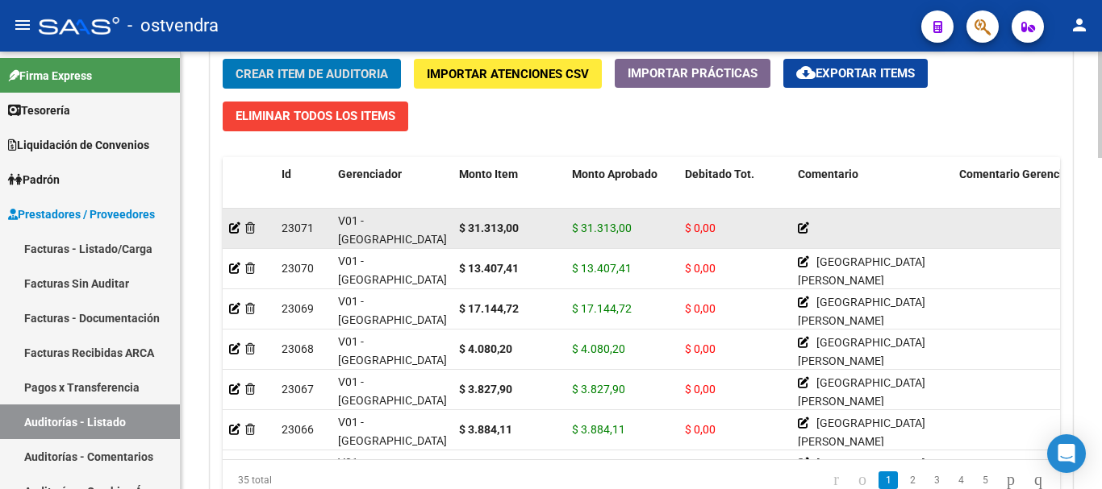
click at [560, 233] on icon at bounding box center [803, 228] width 11 height 11
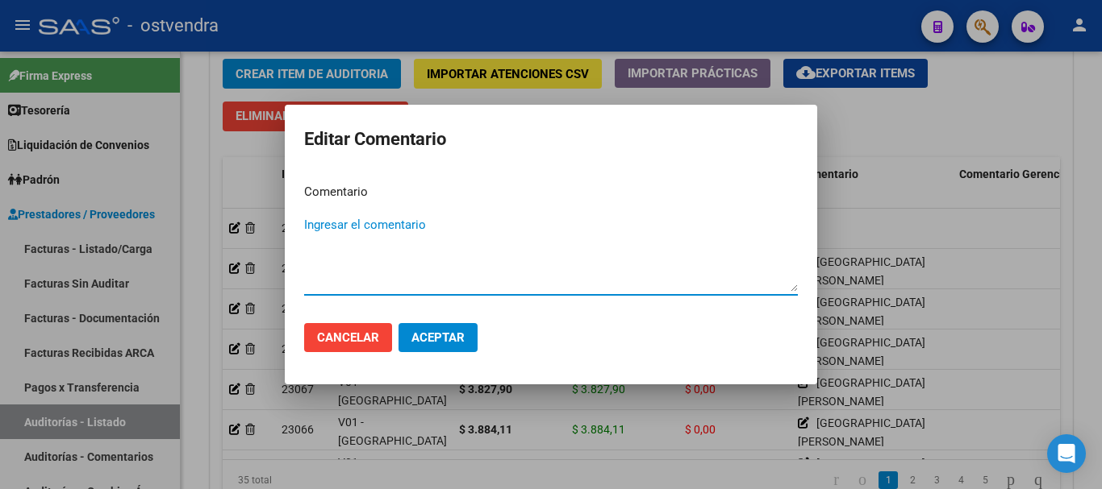
paste textarea "HOSPITAL ODONTO INFAN QUINQUELA MARTIN"
type textarea "HOSPITAL ODONTO INFAN QUINQUELA MARTIN"
click at [451, 334] on span "Aceptar" at bounding box center [437, 338] width 53 height 15
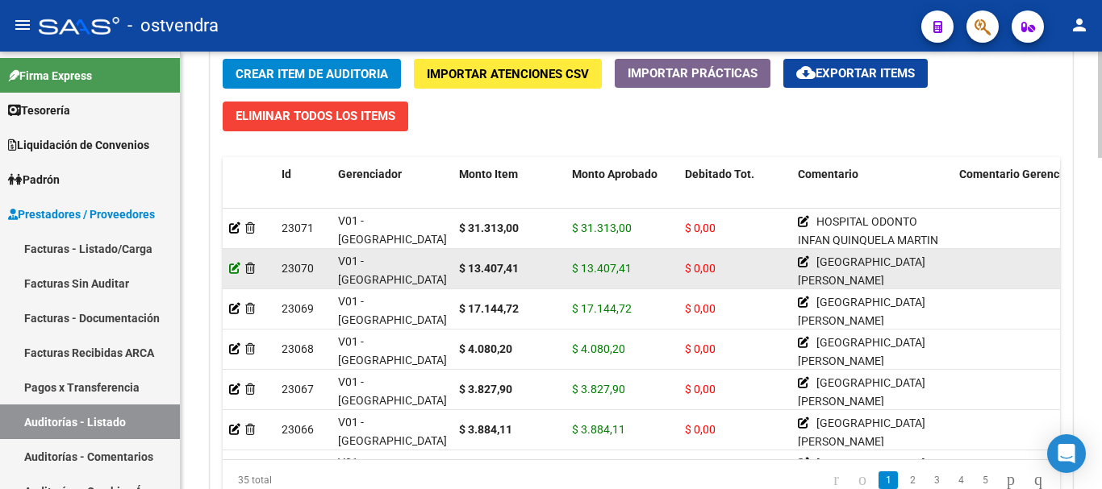
click at [233, 264] on icon at bounding box center [234, 268] width 11 height 11
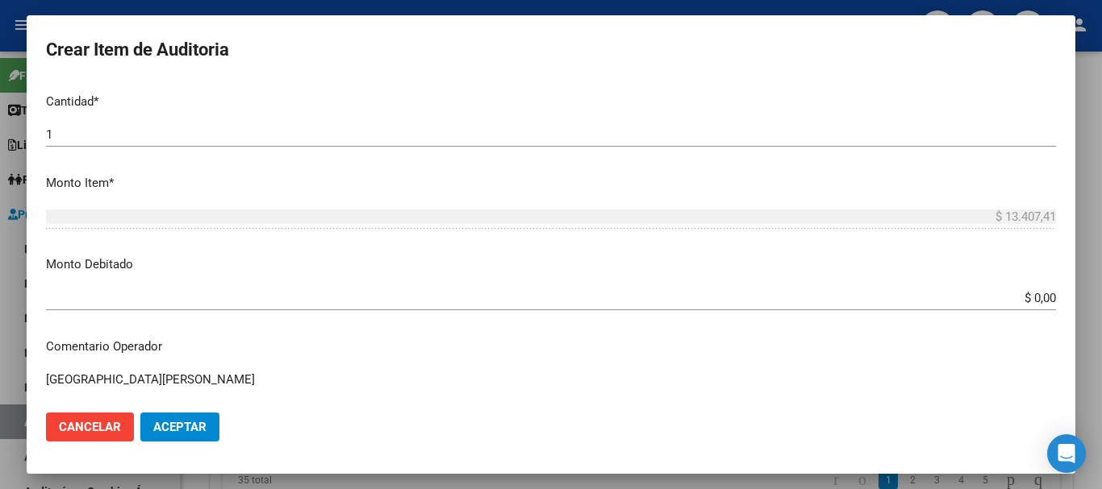
scroll to position [484, 0]
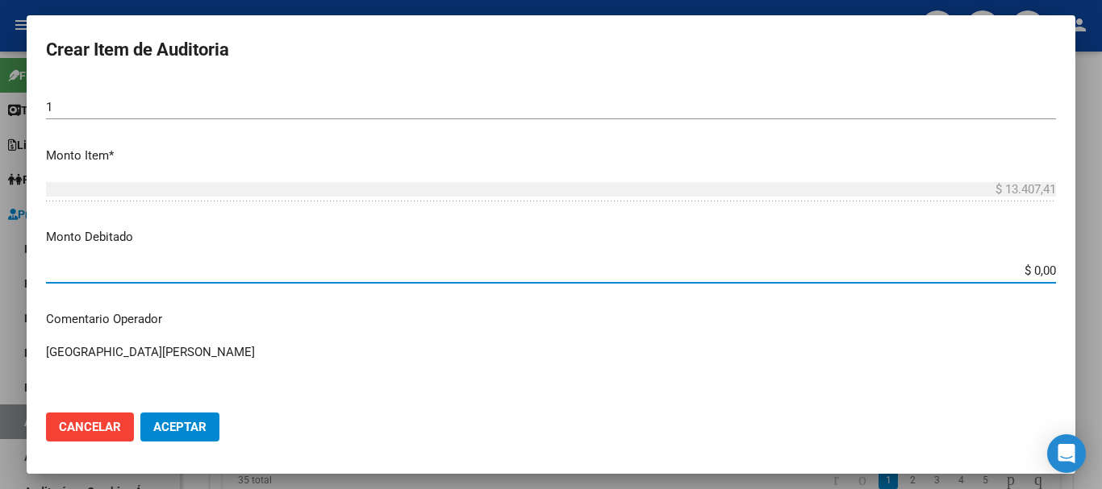
click at [560, 272] on input "$ 0,00" at bounding box center [551, 271] width 1010 height 15
type input "$ 13.407,41"
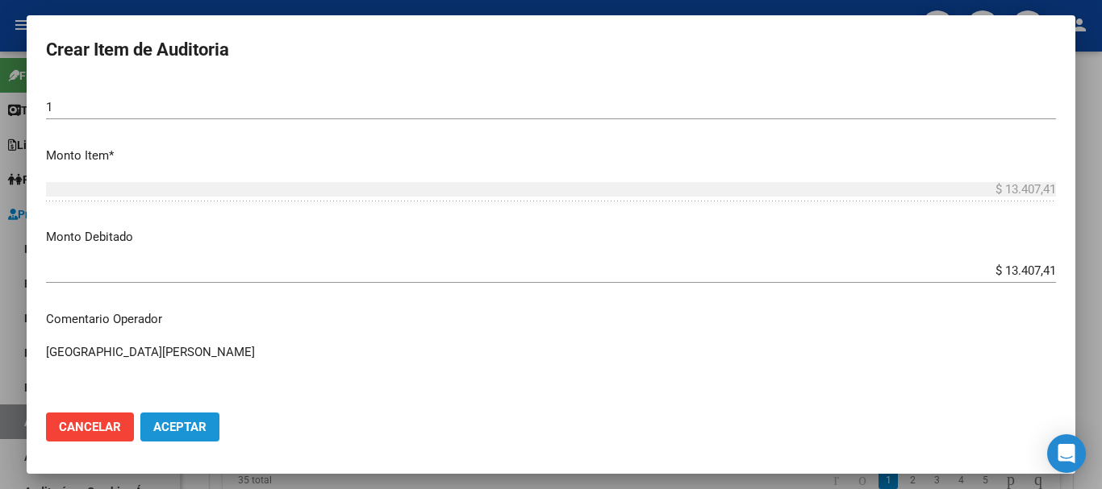
click at [152, 422] on button "Aceptar" at bounding box center [179, 427] width 79 height 29
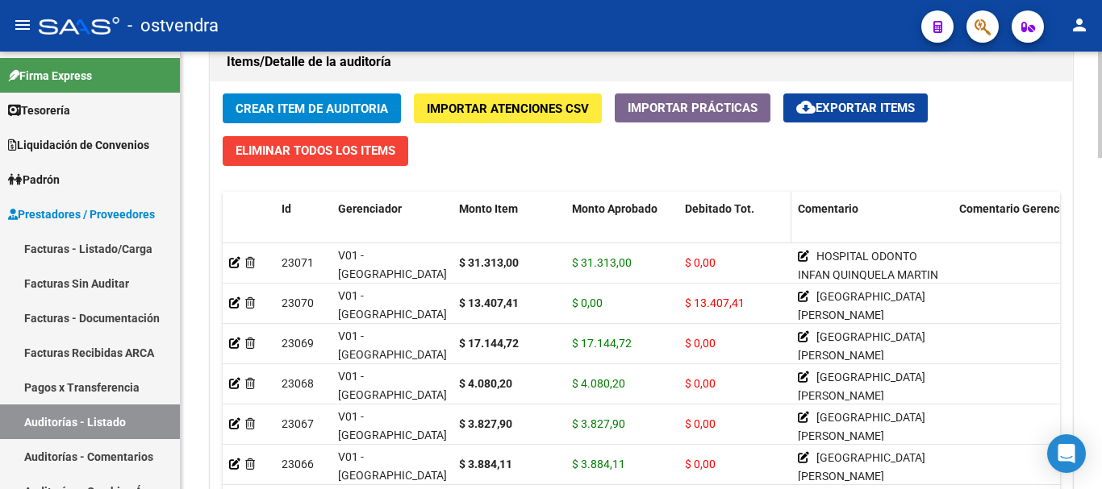
scroll to position [1210, 0]
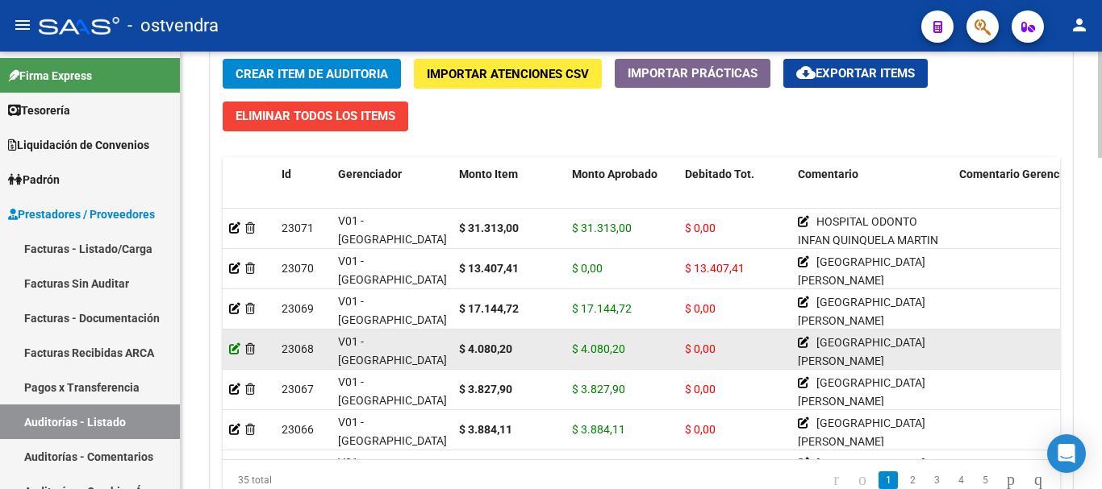
click at [231, 353] on icon at bounding box center [234, 349] width 11 height 11
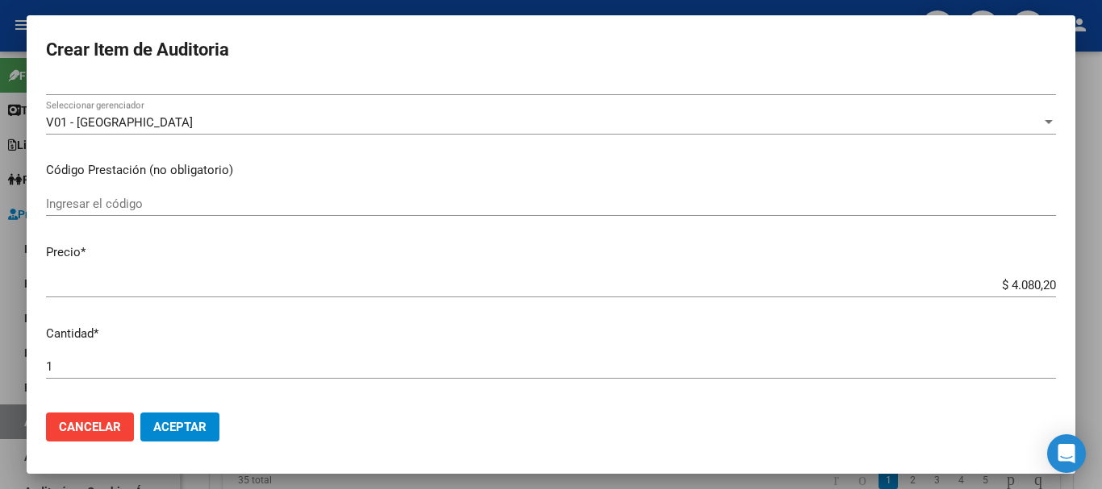
scroll to position [323, 0]
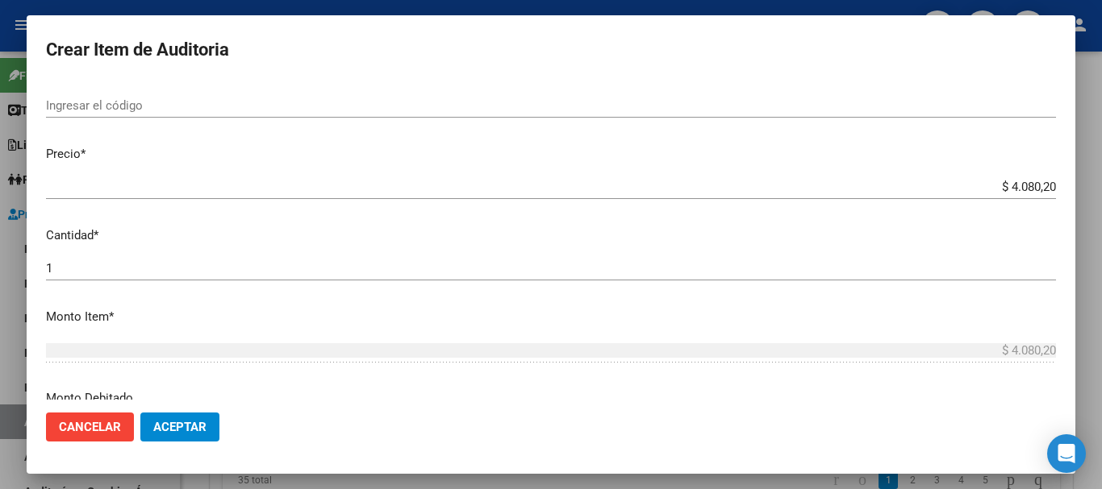
click at [90, 269] on input "1" at bounding box center [551, 268] width 1010 height 15
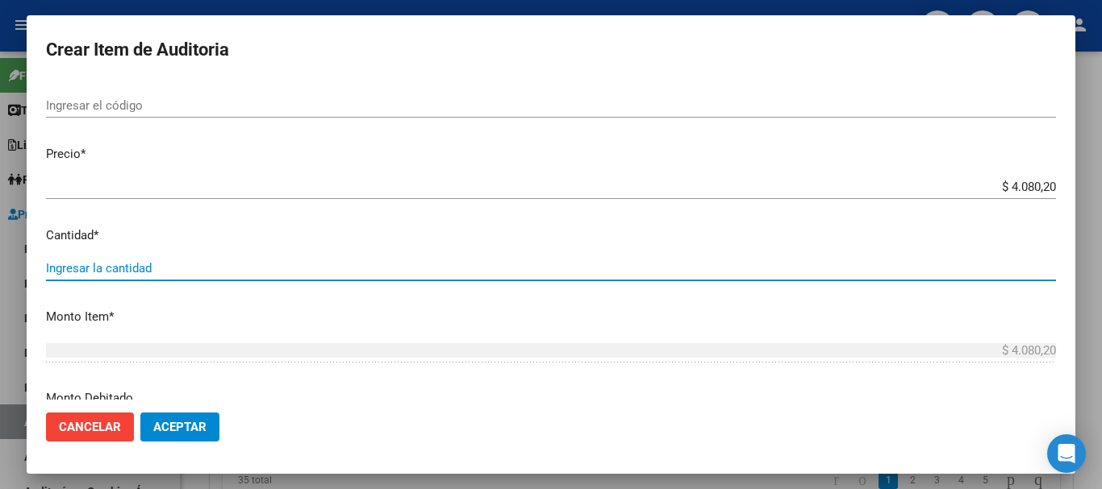
type input "2"
type input "$ 8.160,40"
type input "2"
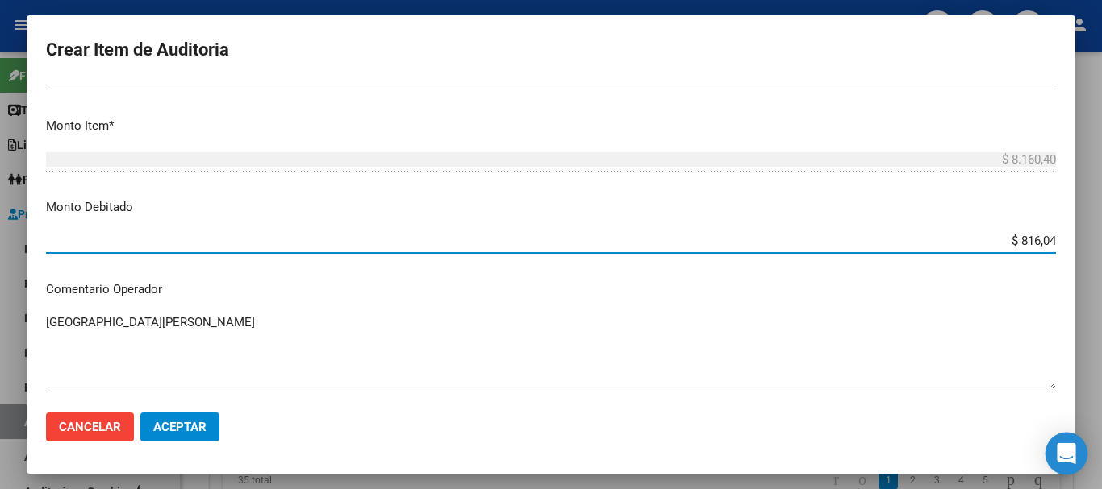
type input "$ 8.160,40"
click at [181, 416] on button "Aceptar" at bounding box center [179, 427] width 79 height 29
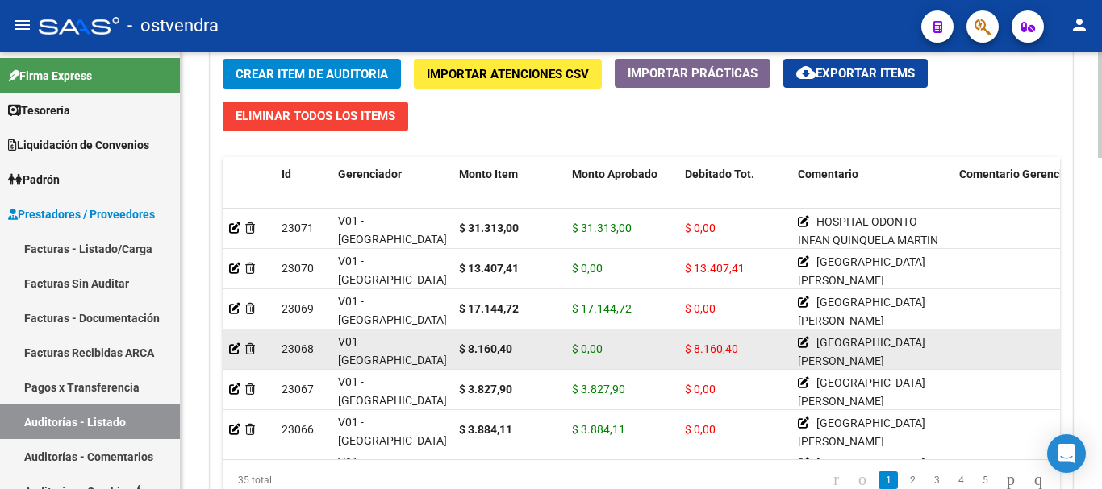
scroll to position [1360, 0]
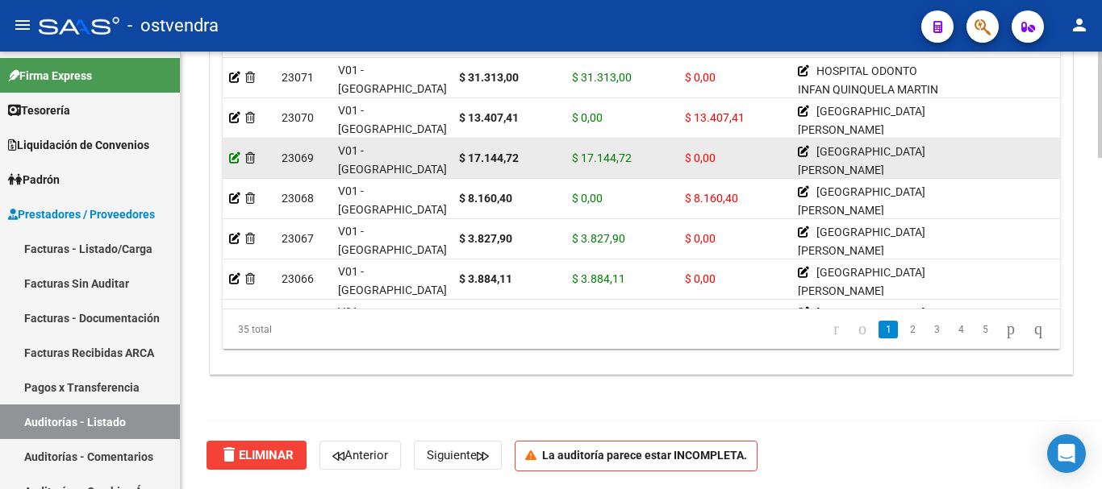
click at [235, 154] on icon at bounding box center [234, 157] width 11 height 11
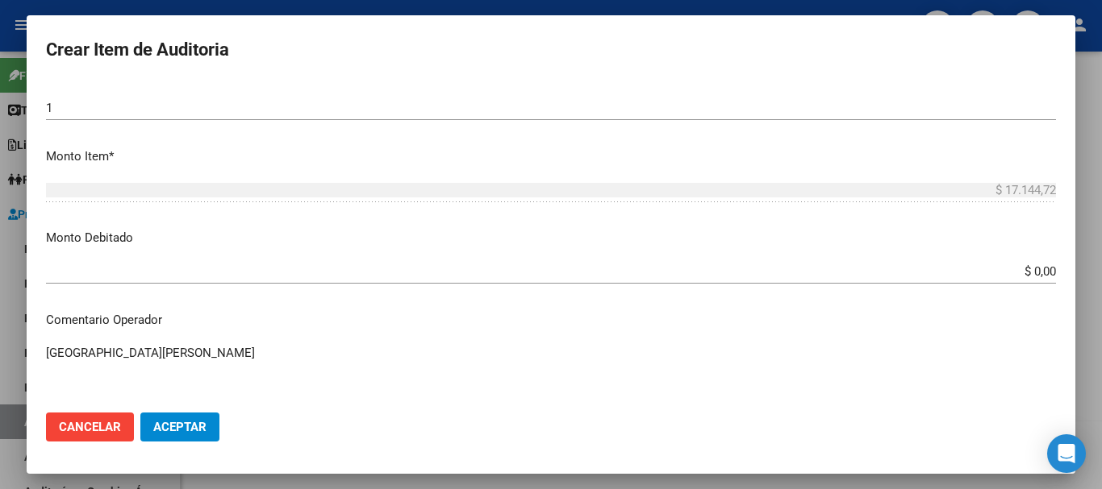
scroll to position [484, 0]
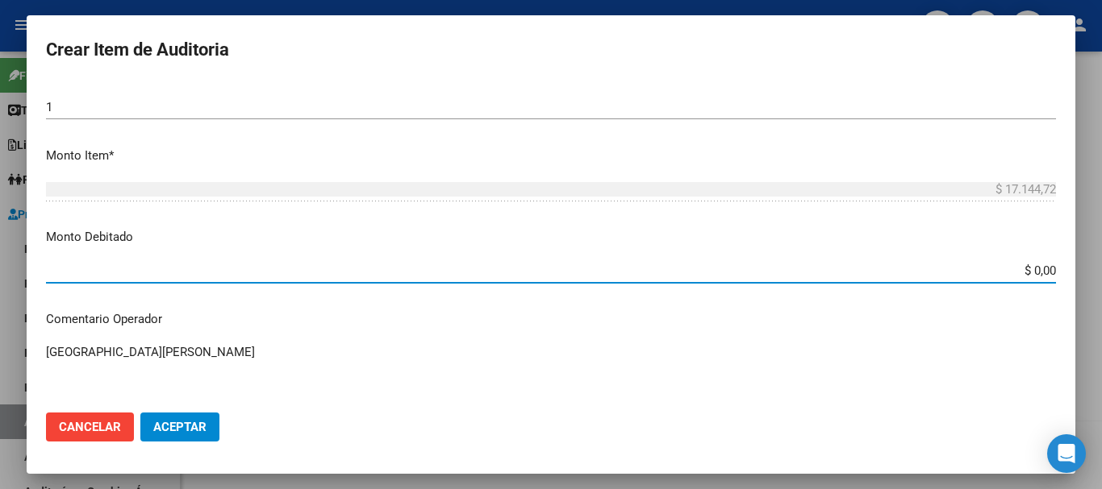
click at [560, 271] on input "$ 0,00" at bounding box center [551, 271] width 1010 height 15
type input "$ 17.144,72"
click at [185, 423] on span "Aceptar" at bounding box center [179, 427] width 53 height 15
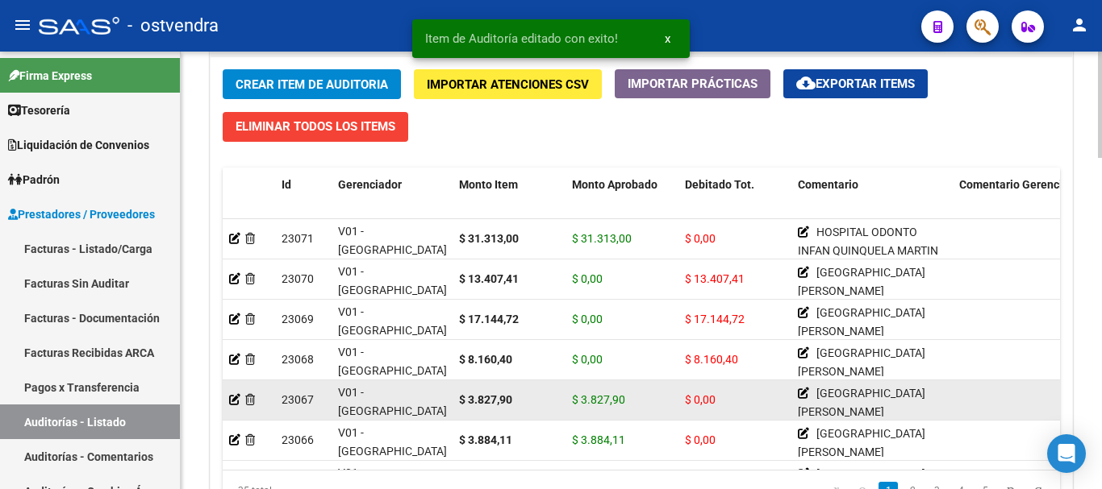
scroll to position [1290, 0]
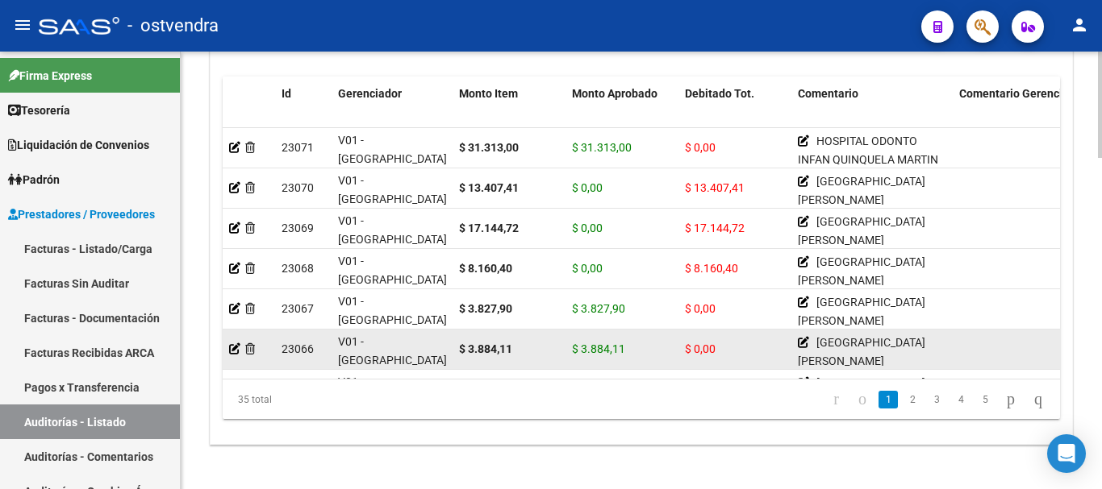
click at [475, 364] on datatable-body-cell "$ 3.884,11" at bounding box center [508, 350] width 113 height 40
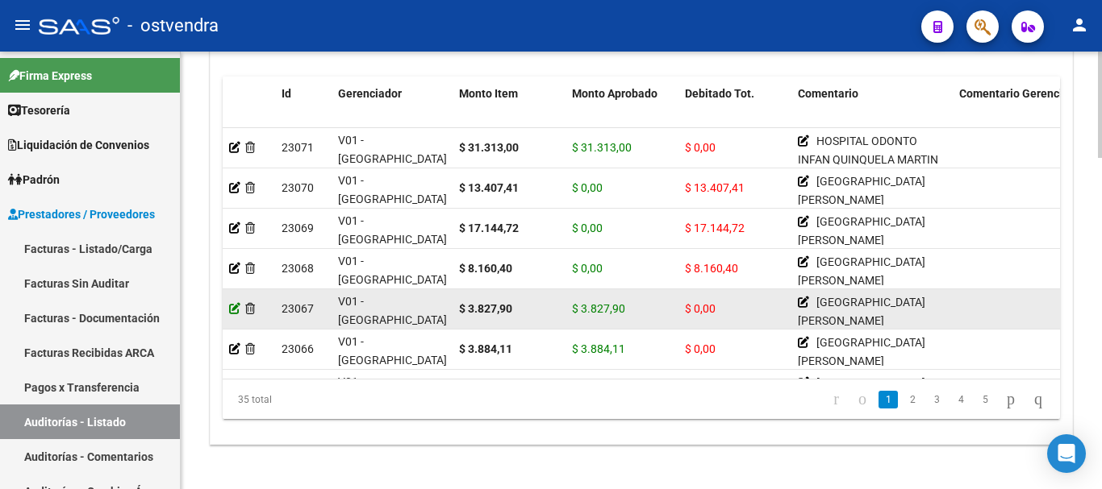
click at [233, 303] on icon at bounding box center [234, 308] width 11 height 11
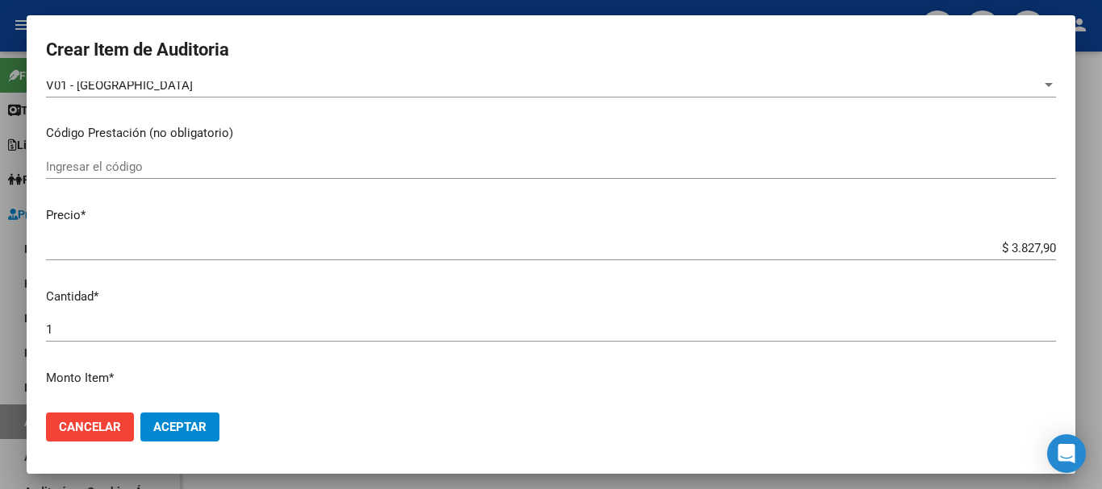
scroll to position [403, 0]
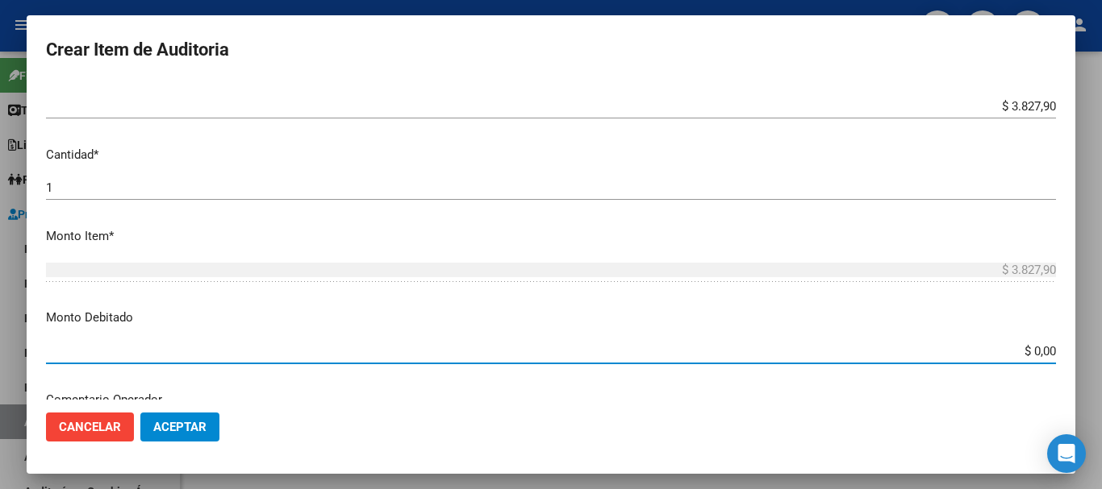
click at [560, 351] on input "$ 0,00" at bounding box center [551, 351] width 1010 height 15
type input "$ 3.827,90"
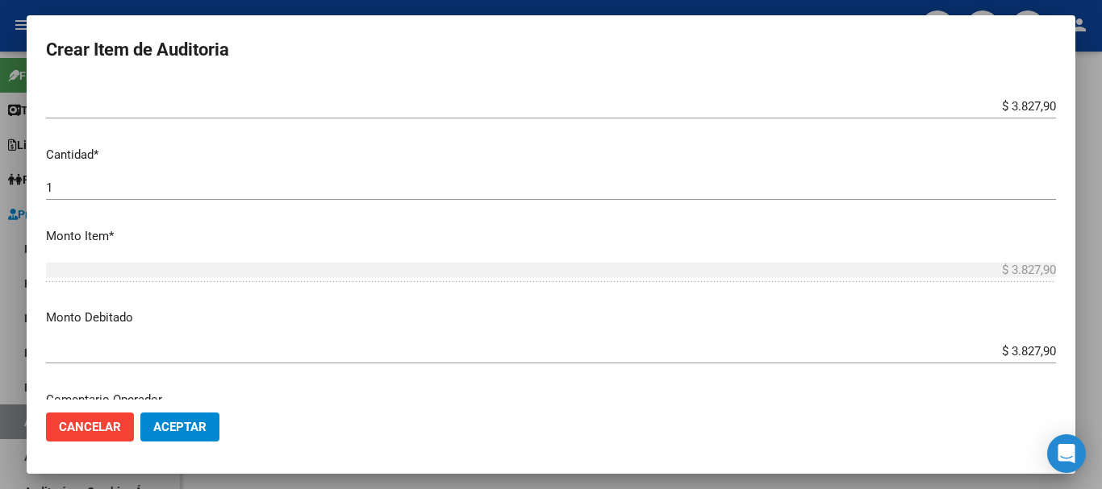
click at [149, 411] on mat-dialog-actions "Cancelar Aceptar" at bounding box center [551, 427] width 1010 height 55
click at [155, 421] on span "Aceptar" at bounding box center [179, 427] width 53 height 15
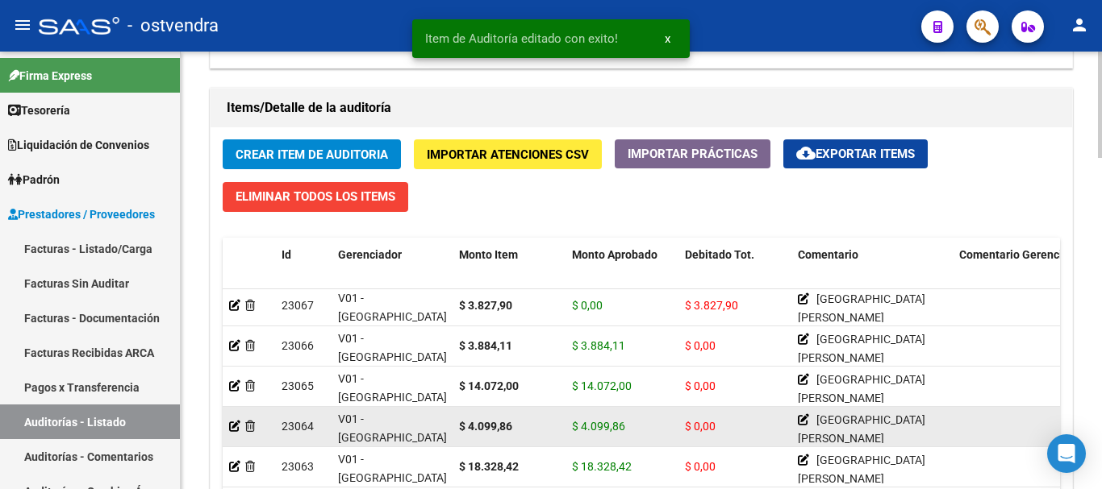
scroll to position [161, 0]
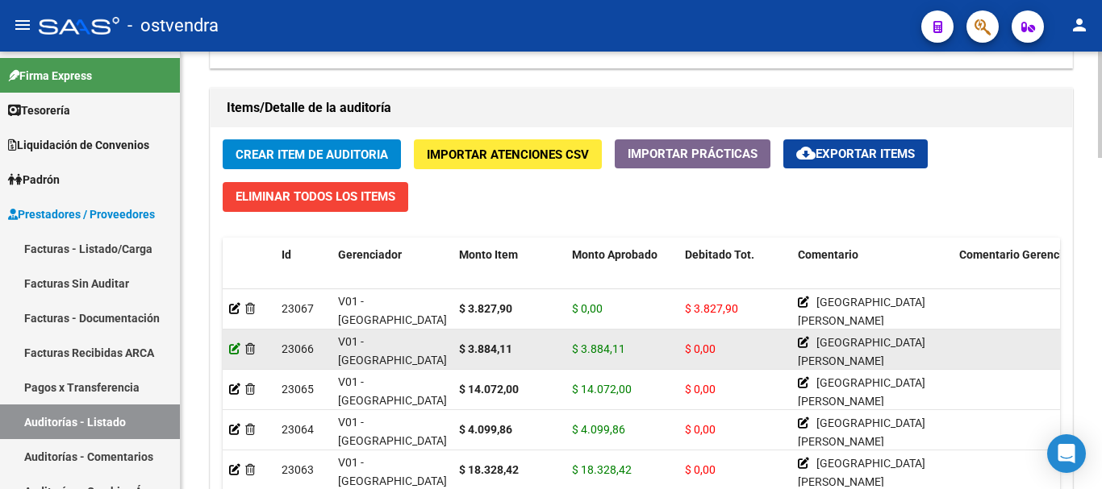
click at [231, 348] on icon at bounding box center [234, 349] width 11 height 11
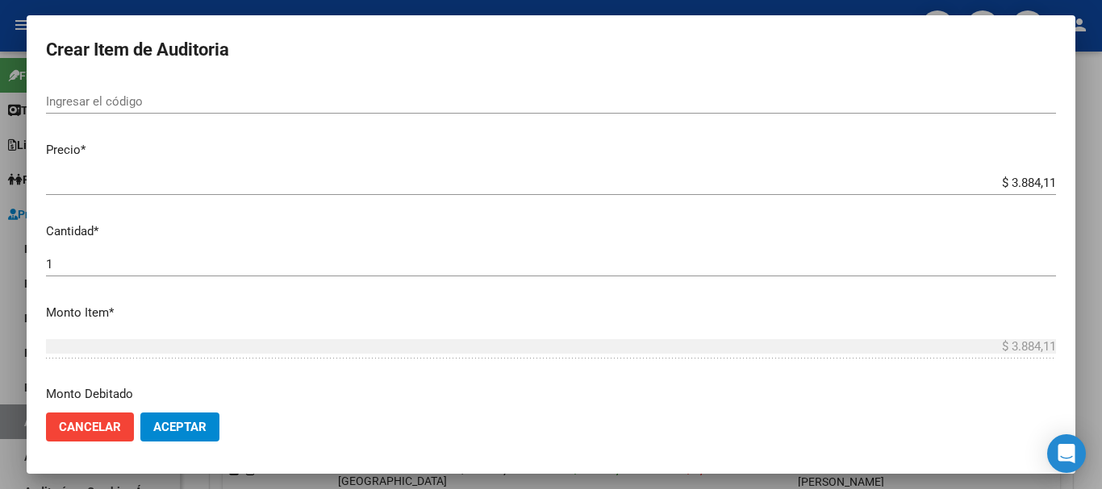
scroll to position [403, 0]
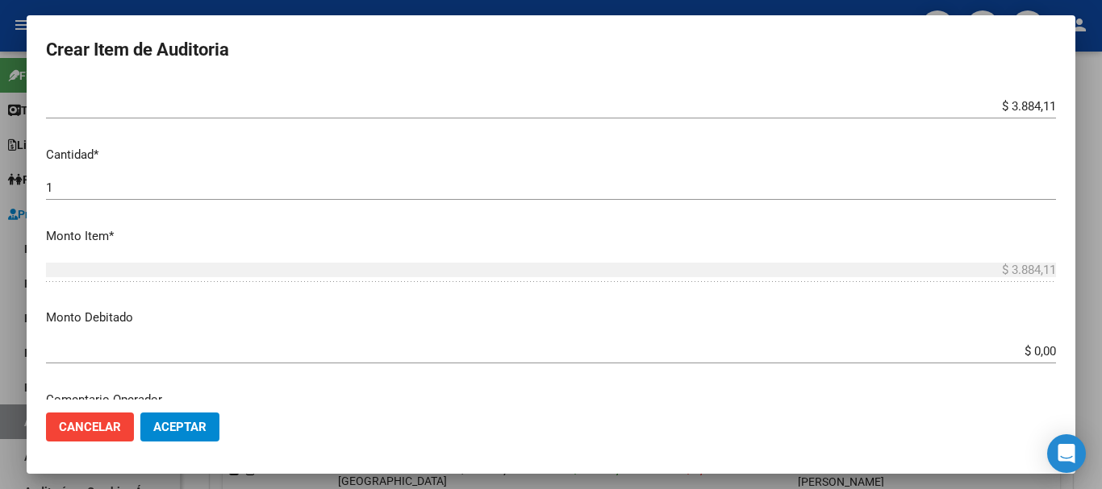
click at [60, 187] on input "1" at bounding box center [551, 188] width 1010 height 15
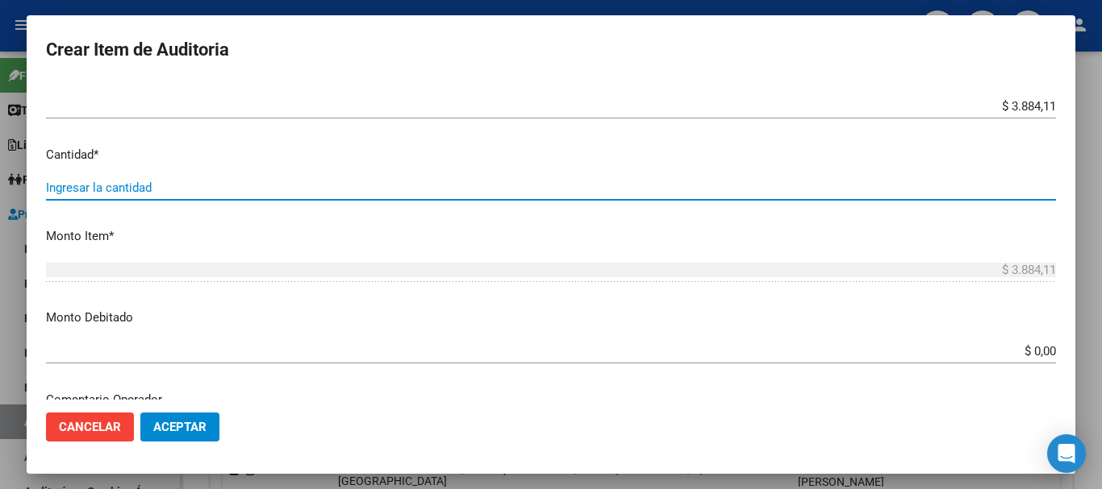
type input "2"
type input "$ 7.768,22"
type input "2"
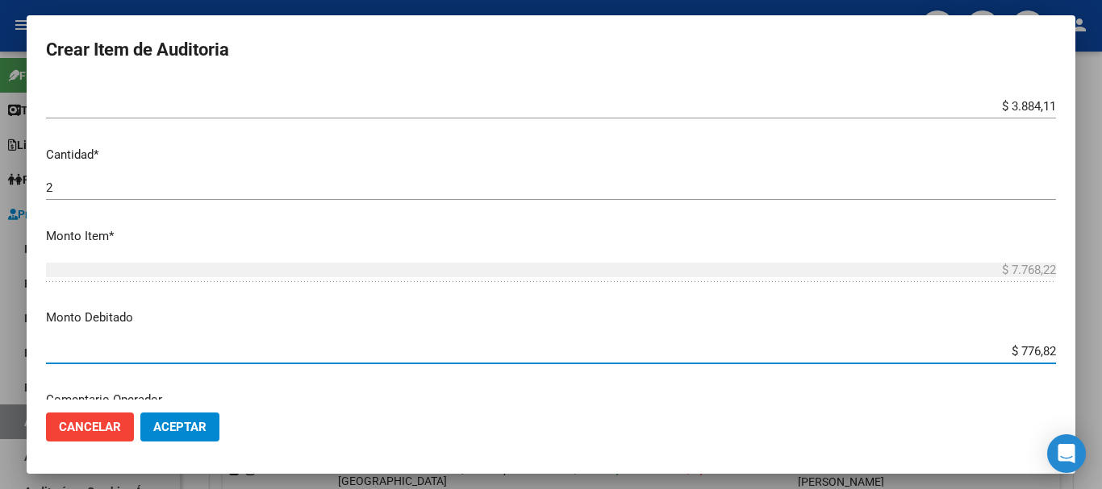
type input "$ 7.768,22"
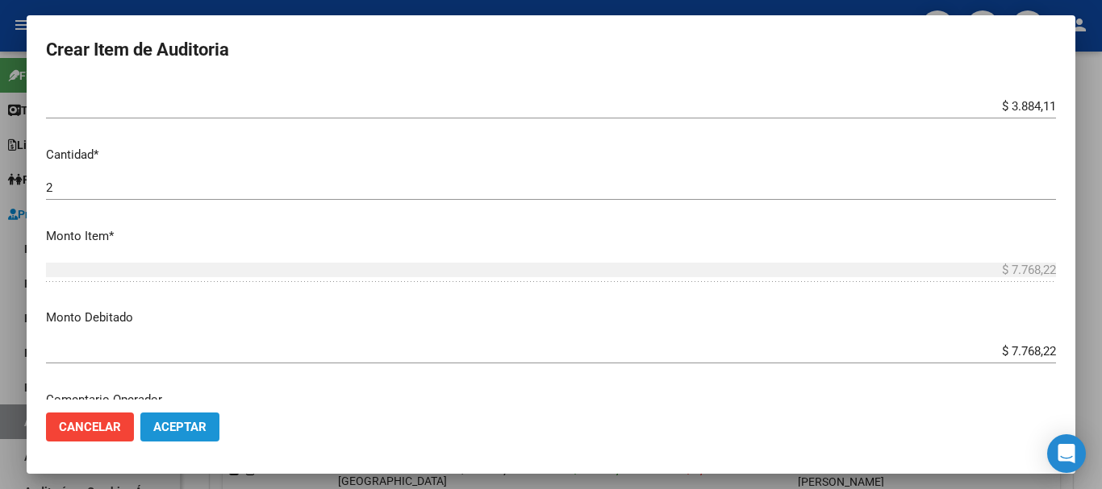
click at [144, 419] on button "Aceptar" at bounding box center [179, 427] width 79 height 29
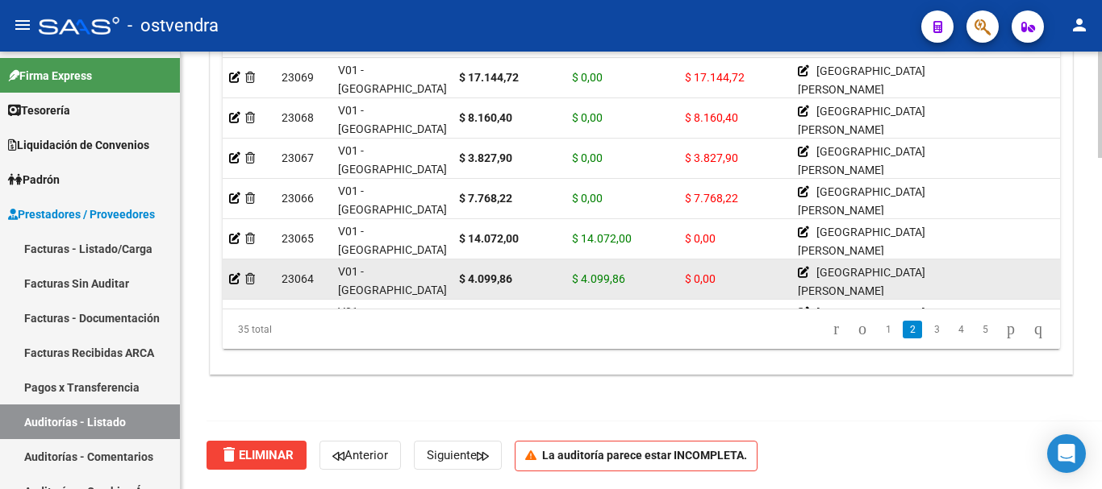
scroll to position [161, 0]
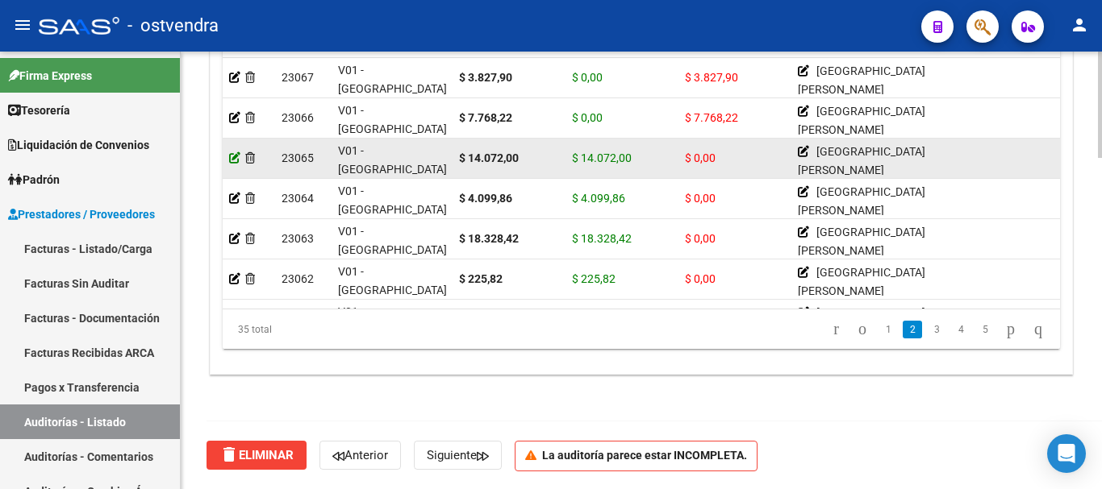
click at [231, 155] on icon at bounding box center [234, 157] width 11 height 11
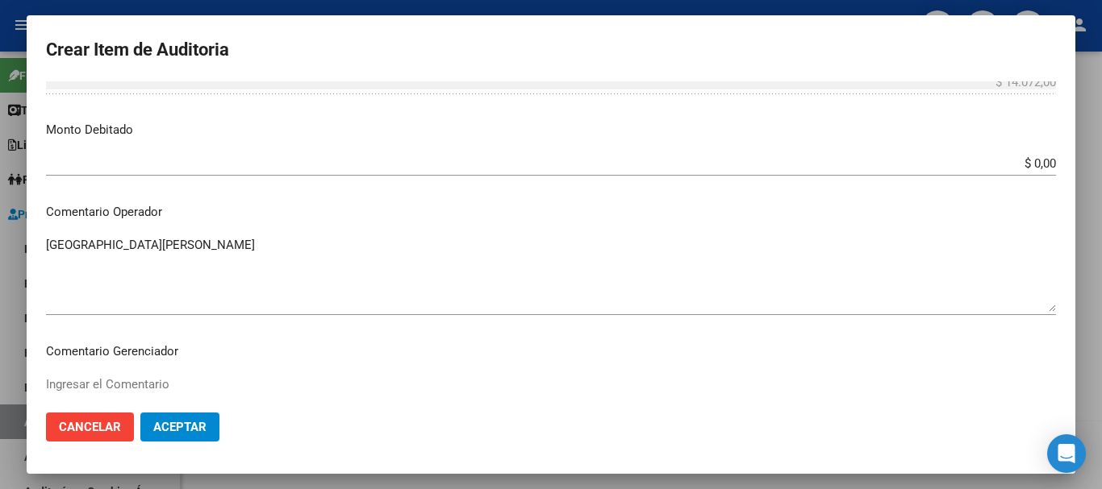
scroll to position [564, 0]
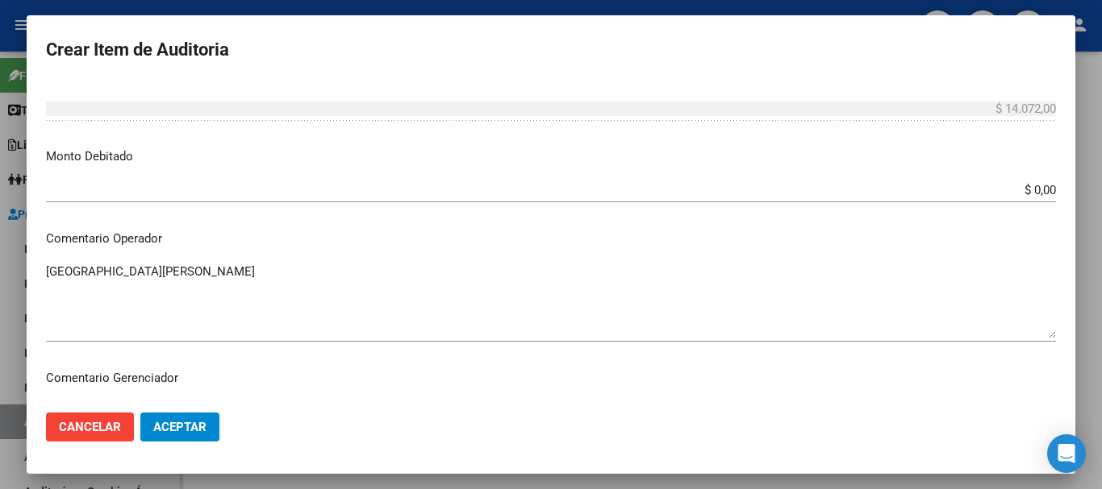
click at [560, 185] on input "$ 0,00" at bounding box center [551, 190] width 1010 height 15
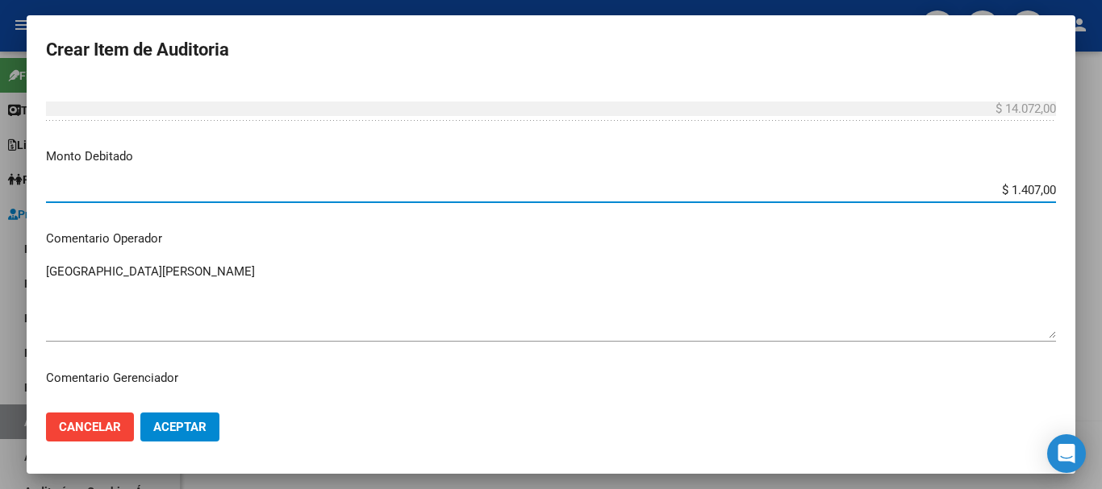
type input "$ 14.072,00"
click at [167, 430] on span "Aceptar" at bounding box center [179, 427] width 53 height 15
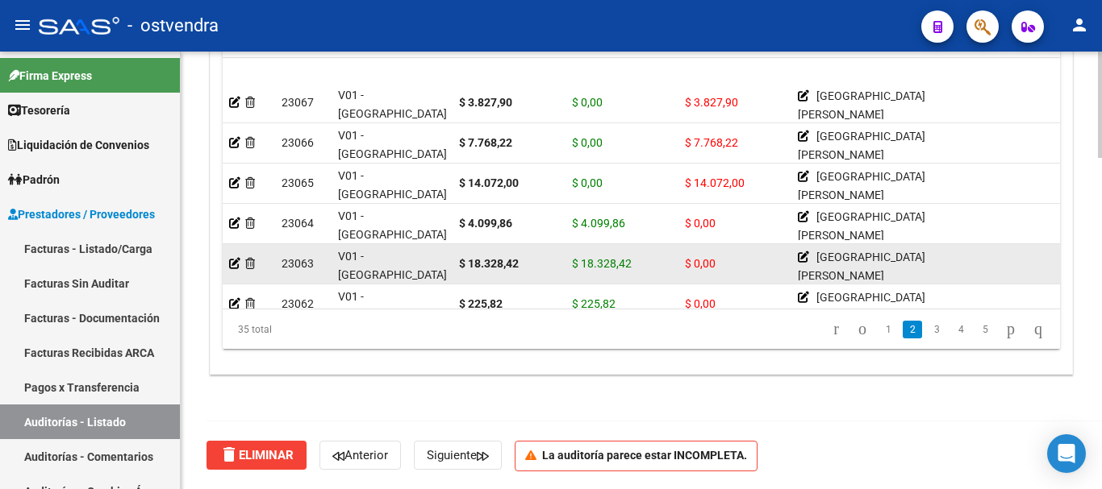
scroll to position [161, 0]
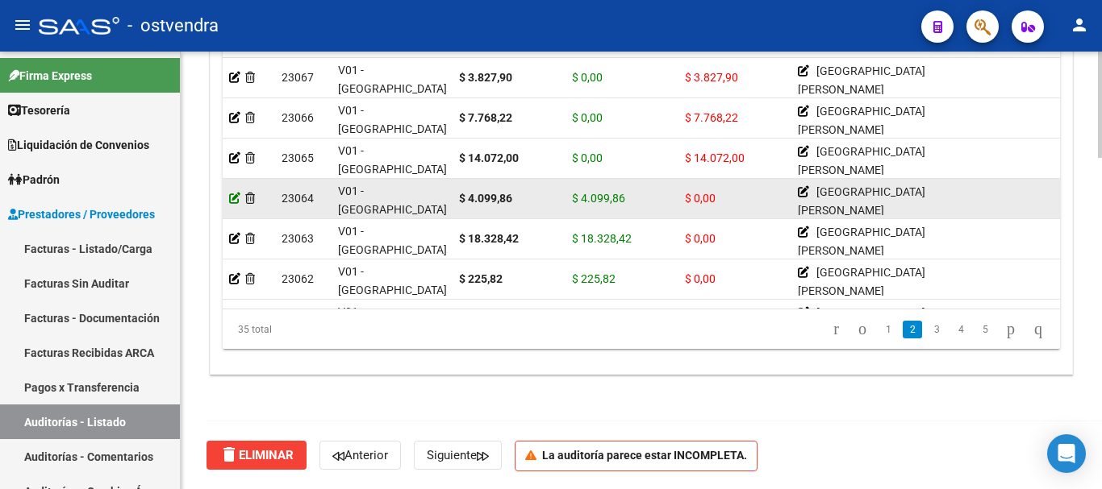
click at [231, 196] on icon at bounding box center [234, 198] width 11 height 11
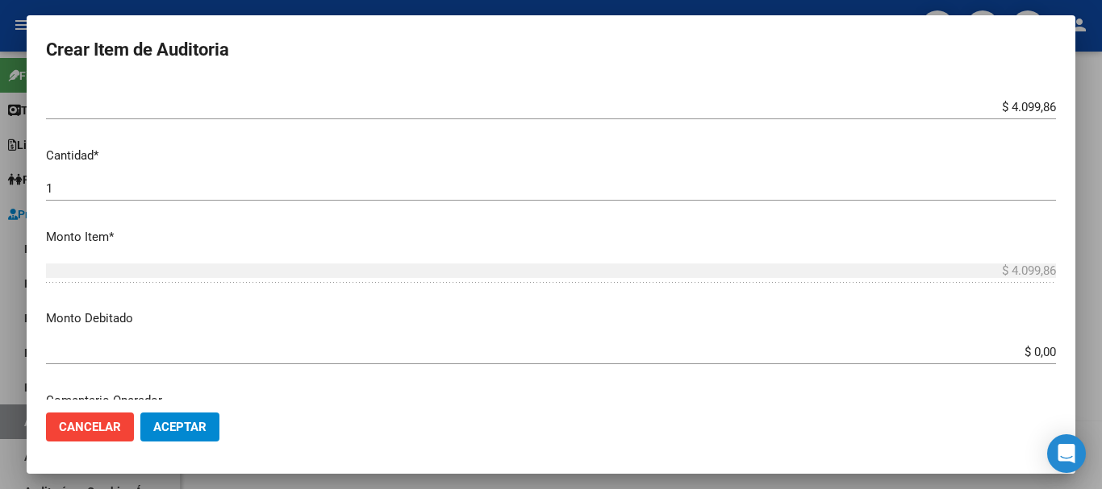
scroll to position [403, 0]
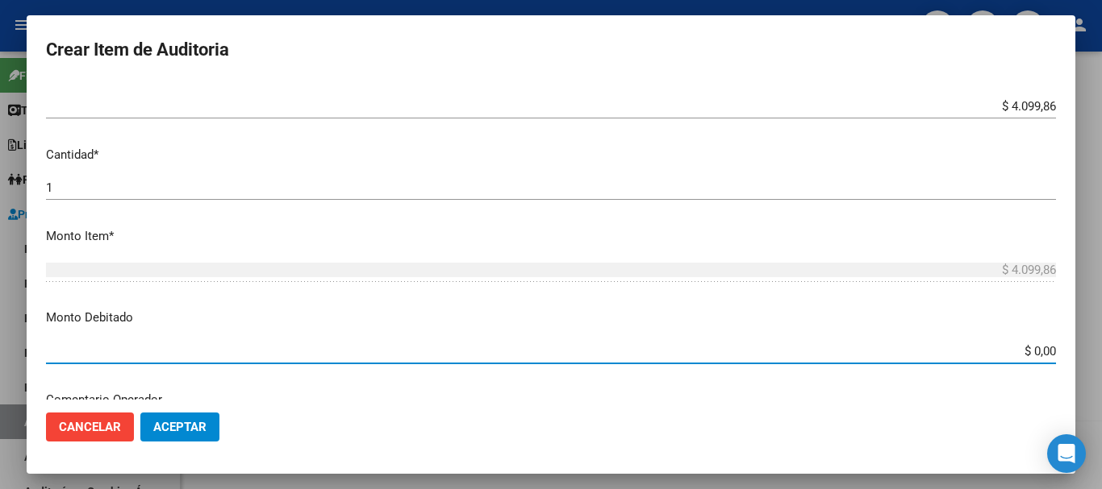
click at [560, 355] on input "$ 0,00" at bounding box center [551, 351] width 1010 height 15
type input "$ 4.099,86"
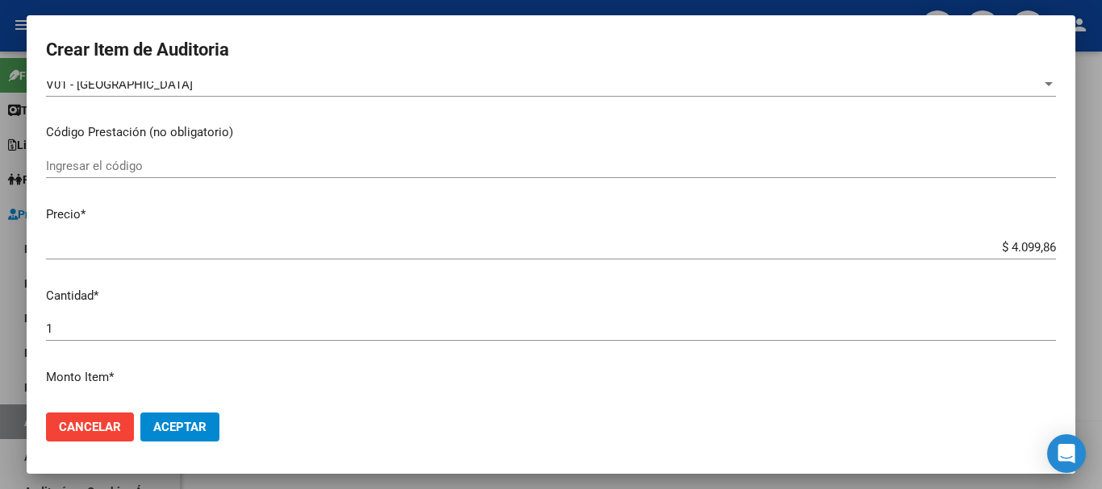
scroll to position [242, 0]
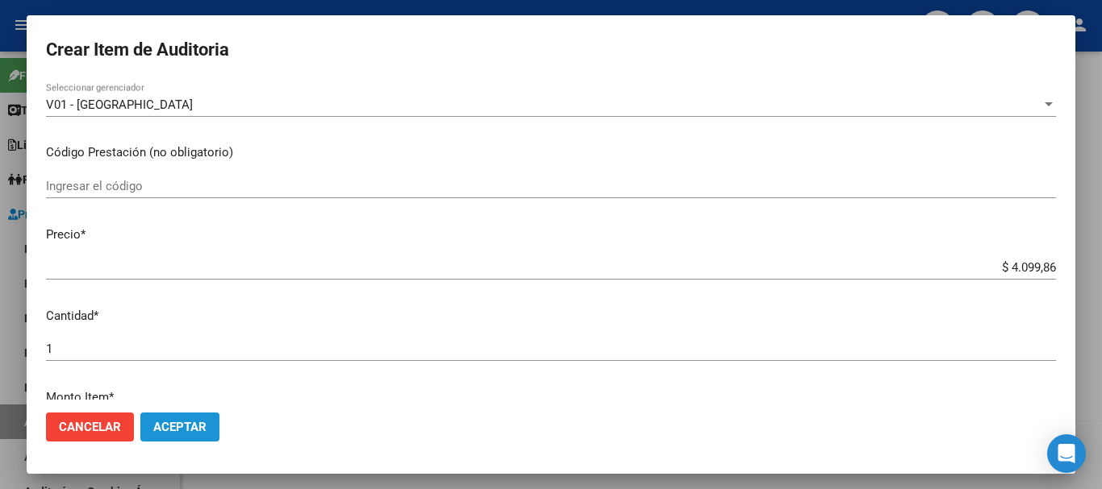
click at [159, 428] on span "Aceptar" at bounding box center [179, 427] width 53 height 15
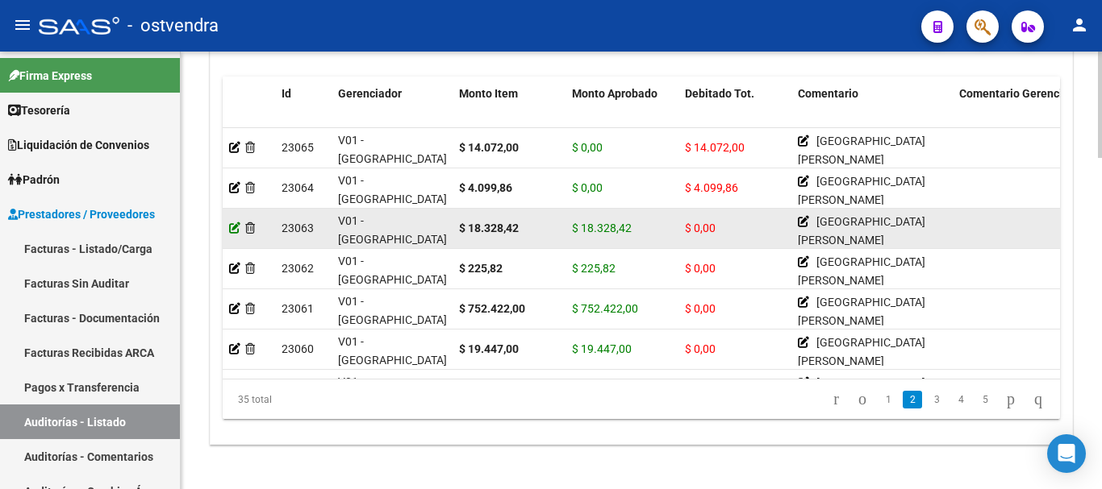
click at [239, 225] on icon at bounding box center [234, 228] width 11 height 11
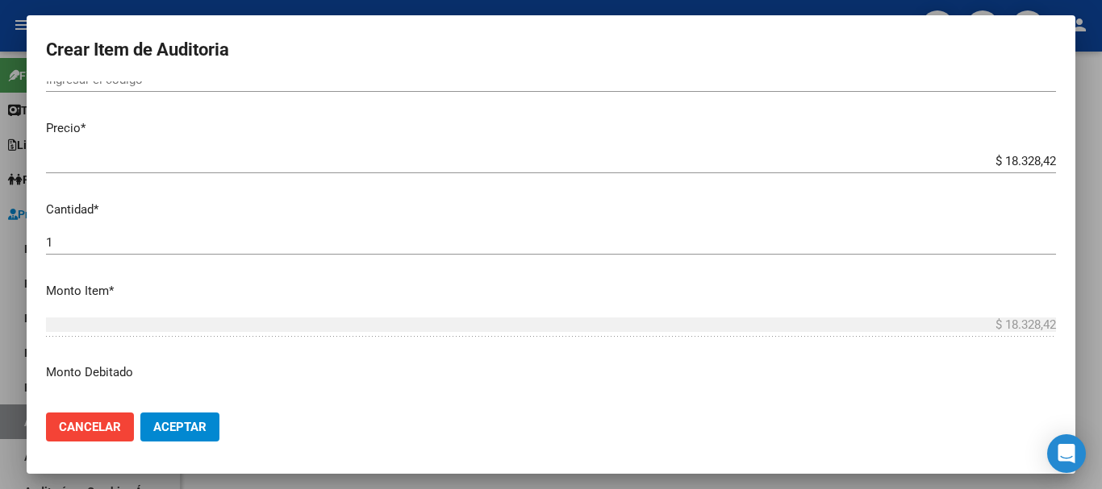
scroll to position [403, 0]
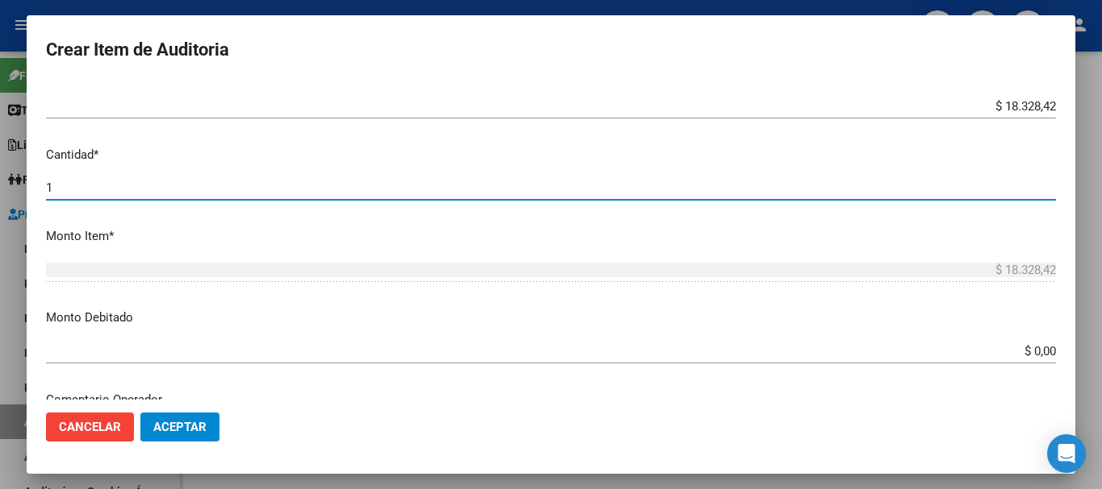
click at [91, 192] on input "1" at bounding box center [551, 188] width 1010 height 15
type input "2"
type input "$ 36.656,84"
type input "2"
click at [140, 413] on button "Aceptar" at bounding box center [179, 427] width 79 height 29
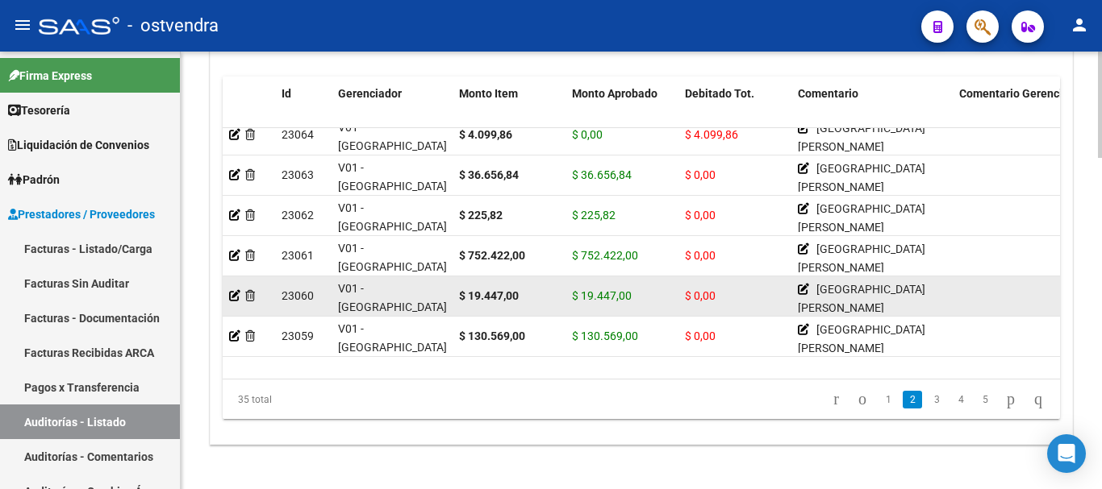
scroll to position [323, 0]
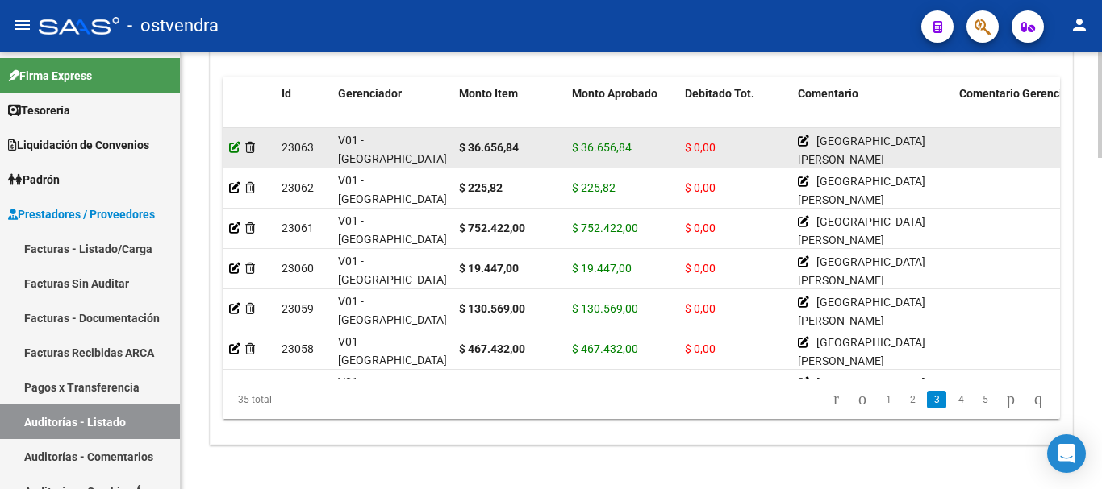
click at [235, 142] on icon at bounding box center [234, 147] width 11 height 11
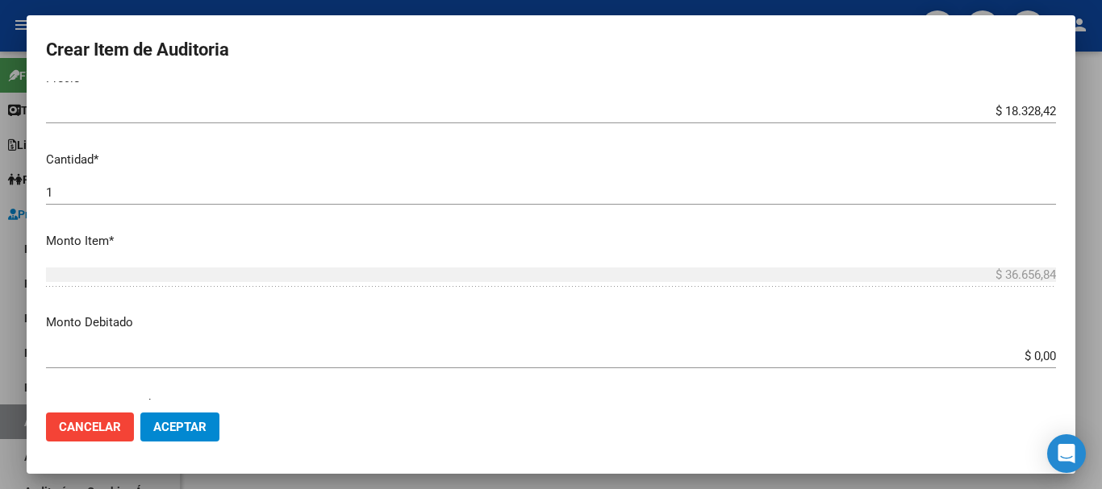
scroll to position [484, 0]
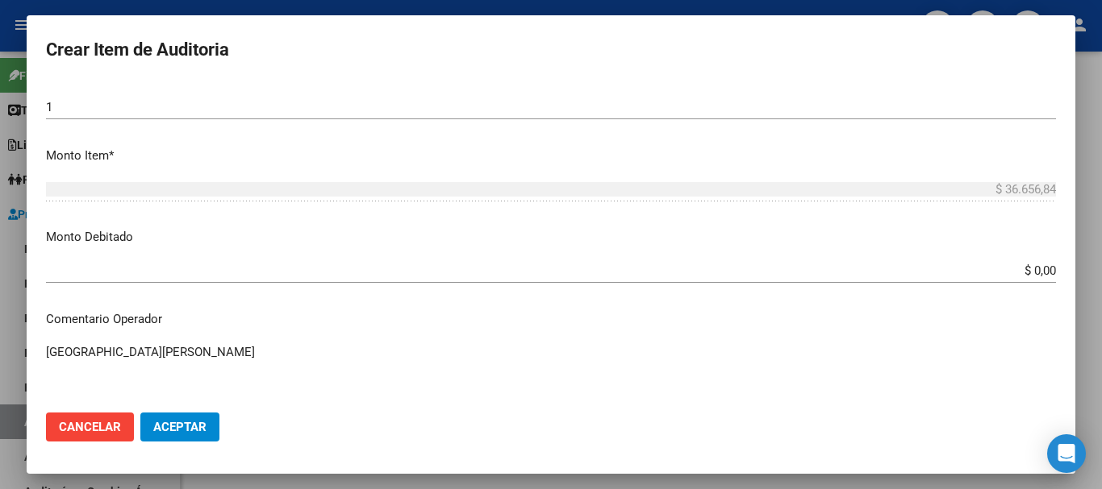
click at [560, 268] on input "$ 0,00" at bounding box center [551, 271] width 1010 height 15
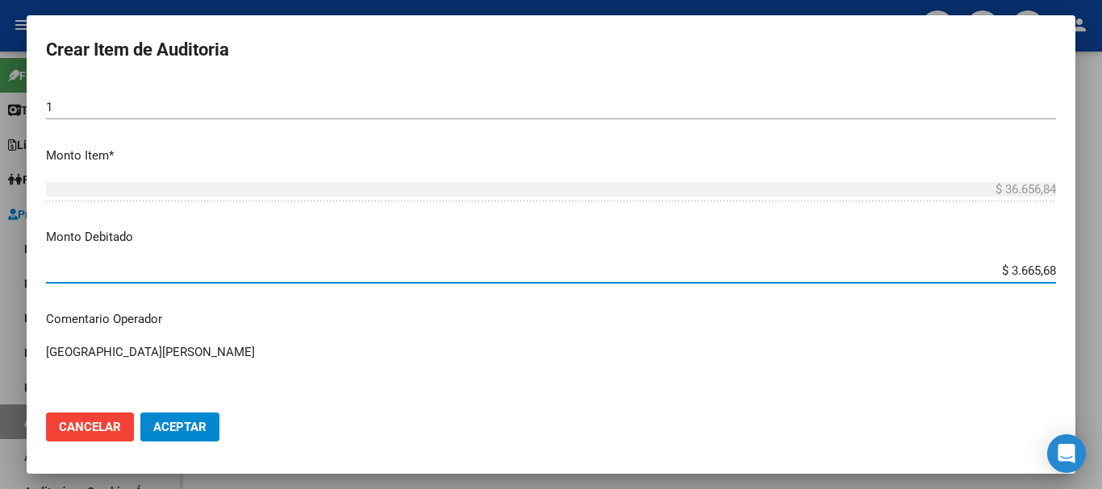
type input "$ 36.656,84"
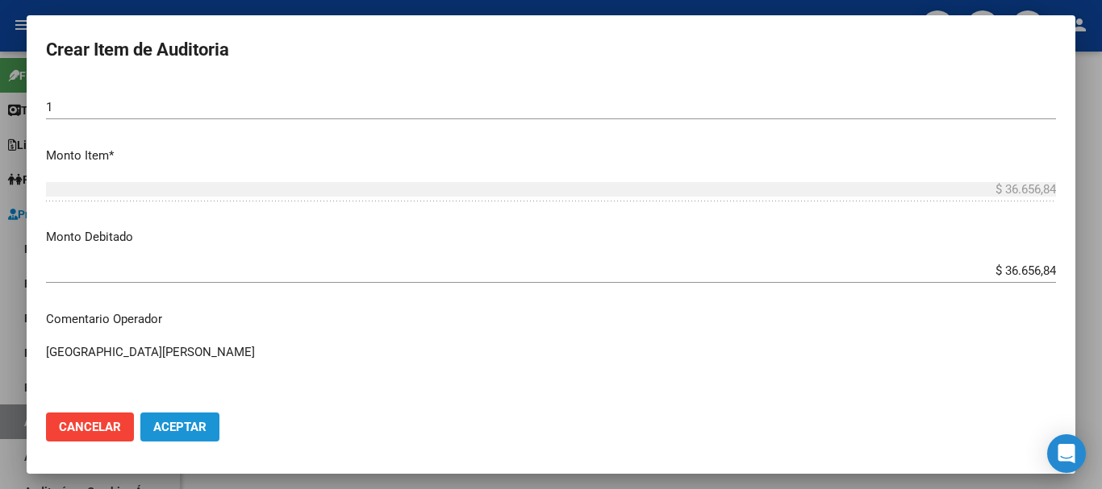
click at [176, 433] on span "Aceptar" at bounding box center [179, 427] width 53 height 15
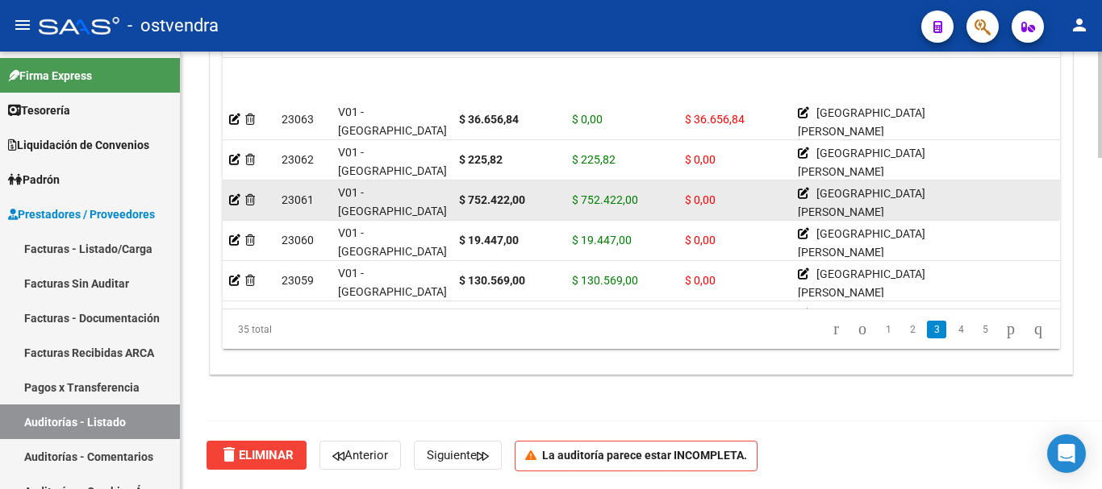
scroll to position [323, 0]
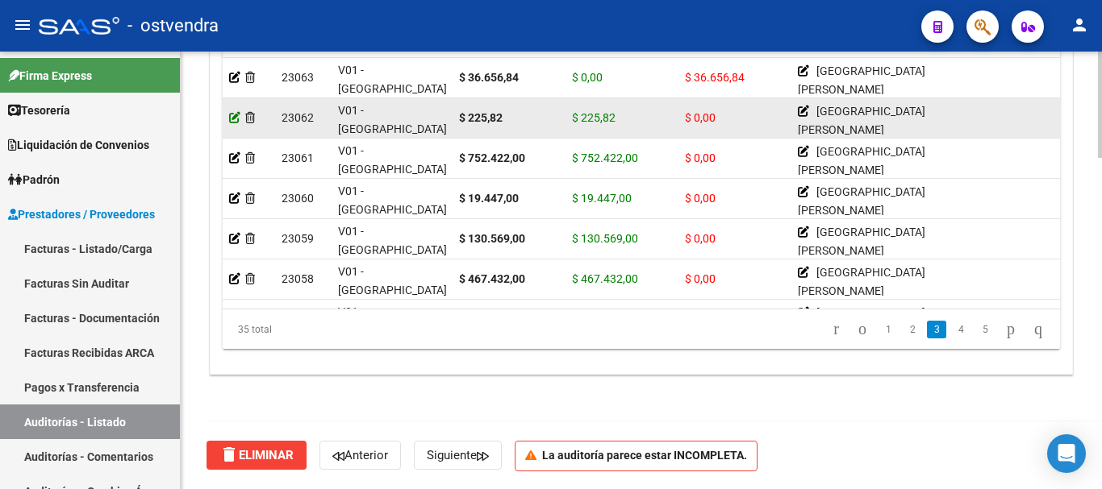
click at [237, 119] on icon at bounding box center [234, 117] width 11 height 11
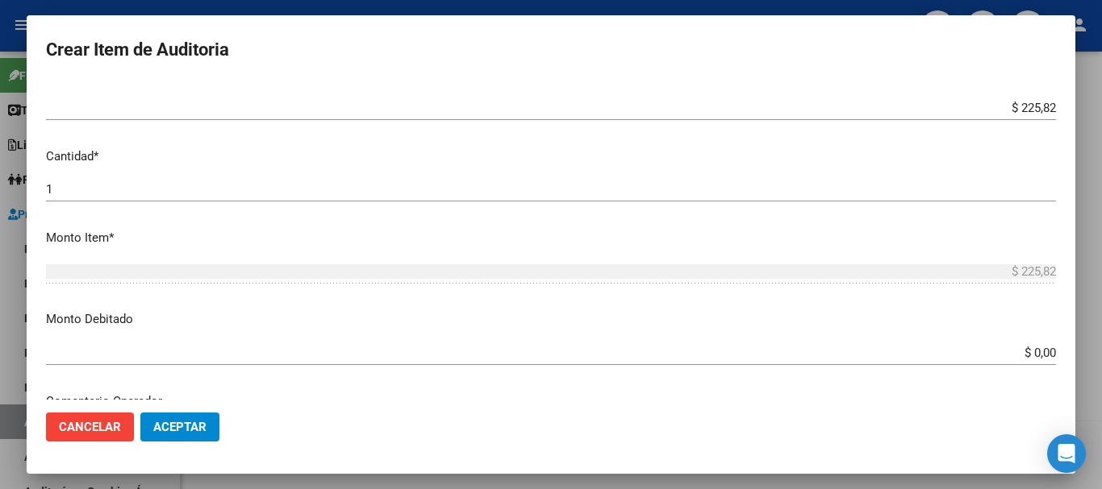
scroll to position [403, 0]
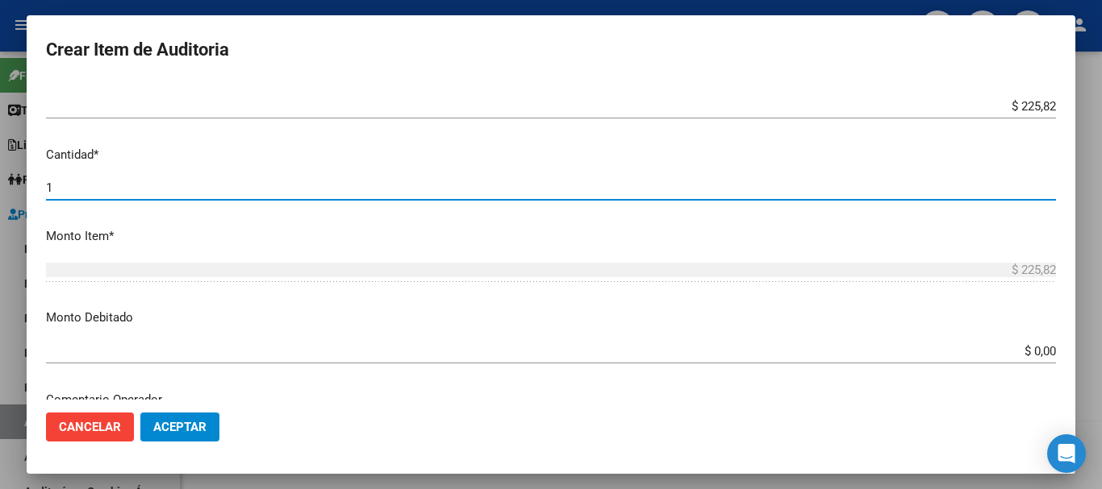
click at [86, 184] on input "1" at bounding box center [551, 188] width 1010 height 15
type input "2"
type input "$ 451,64"
type input "3"
type input "$ 677,46"
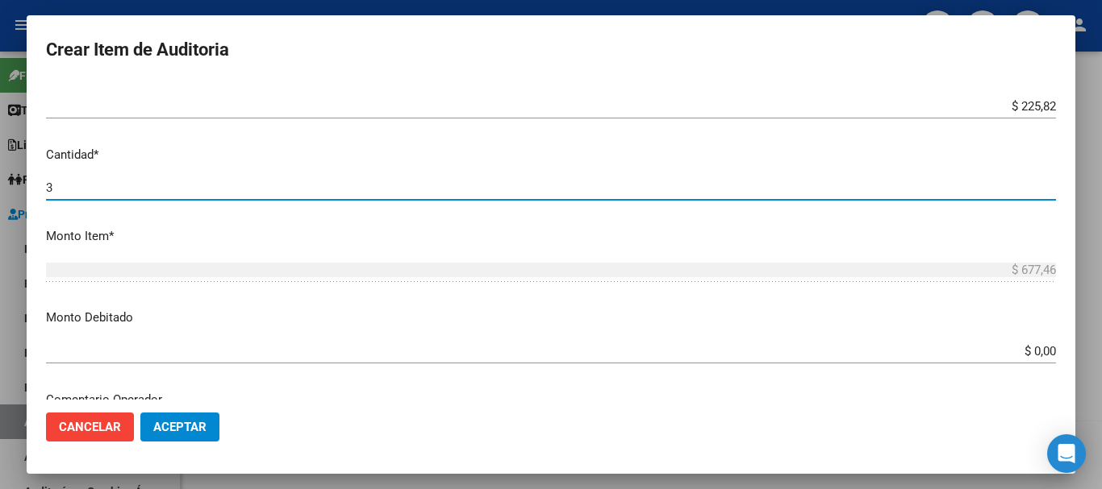
type input "4"
type input "$ 903,28"
click at [560, 356] on input "$ 0,00" at bounding box center [551, 351] width 1010 height 15
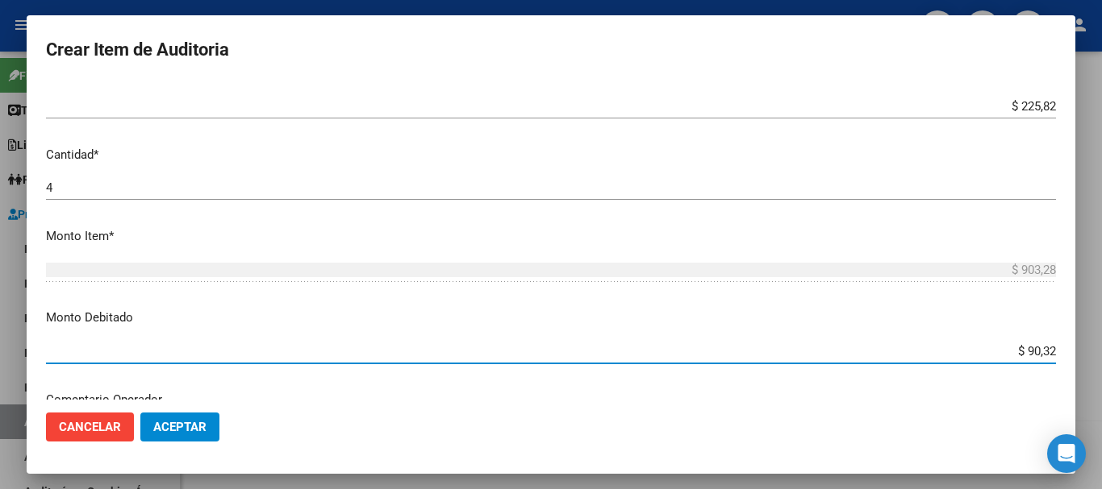
type input "$ 903,28"
click at [166, 413] on button "Aceptar" at bounding box center [179, 427] width 79 height 29
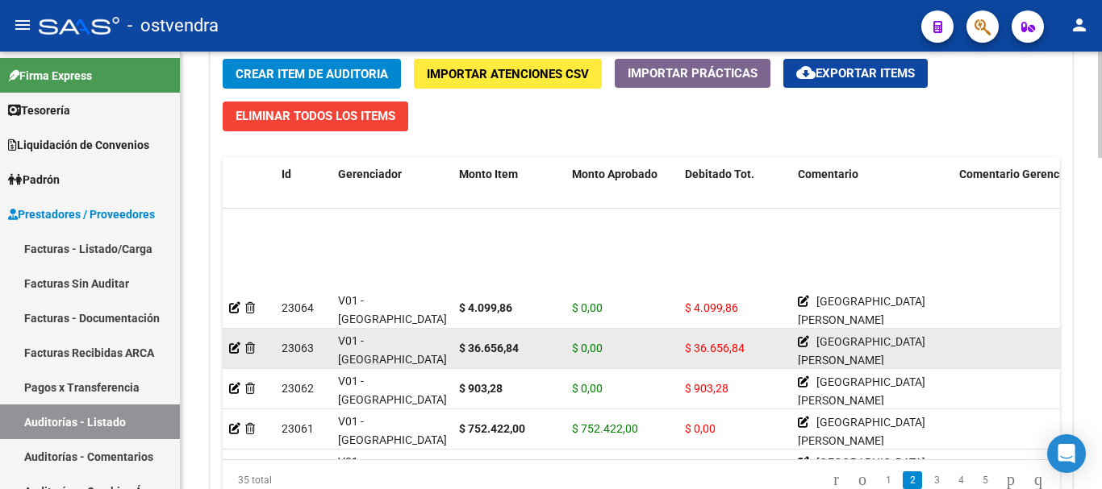
scroll to position [323, 0]
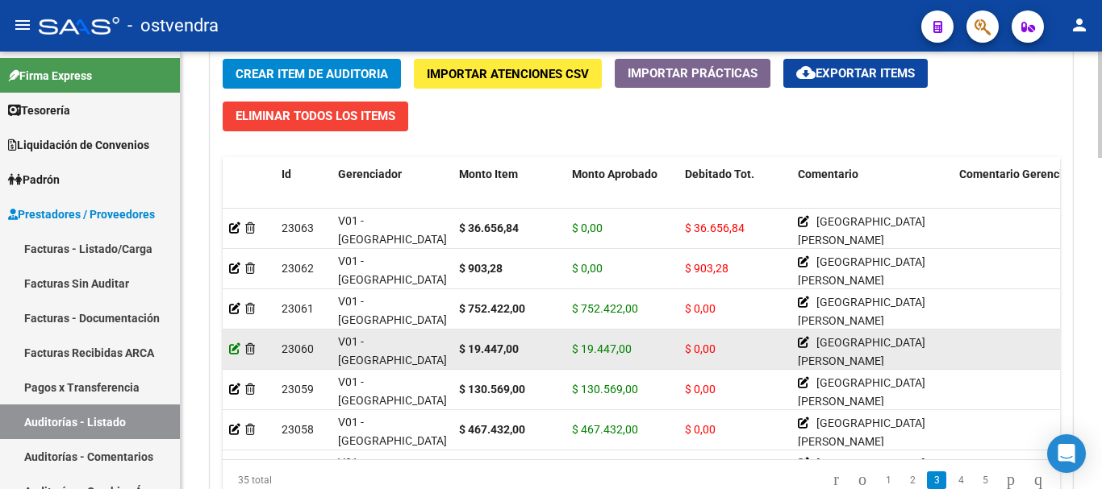
click at [237, 350] on icon at bounding box center [234, 349] width 11 height 11
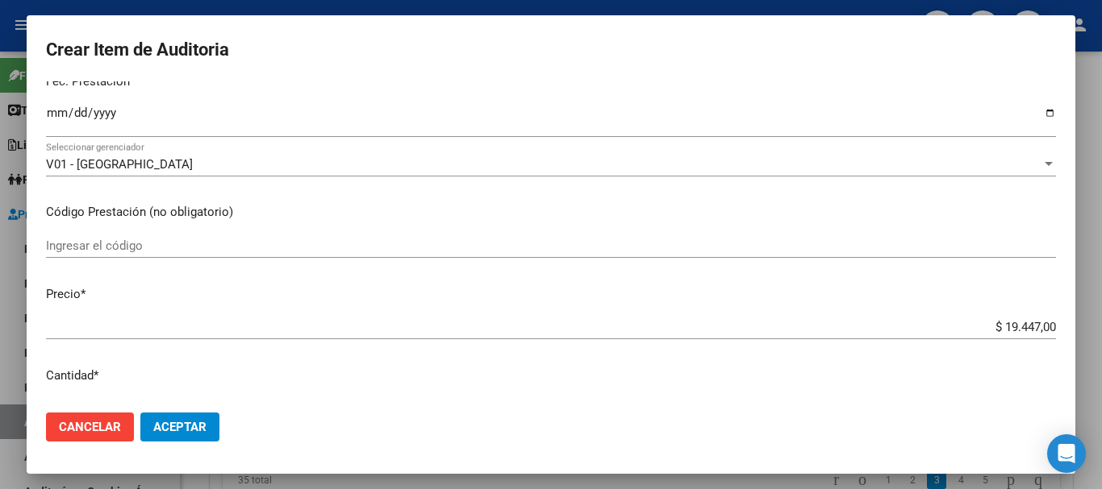
scroll to position [242, 0]
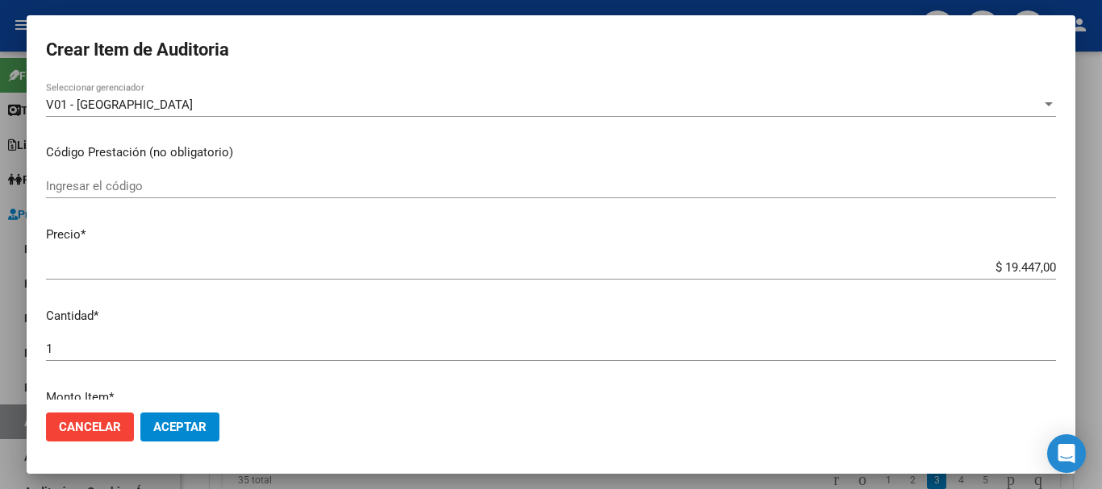
click at [63, 366] on div "1 Ingresar la cantidad" at bounding box center [551, 357] width 1010 height 40
click at [68, 354] on input "1" at bounding box center [551, 349] width 1010 height 15
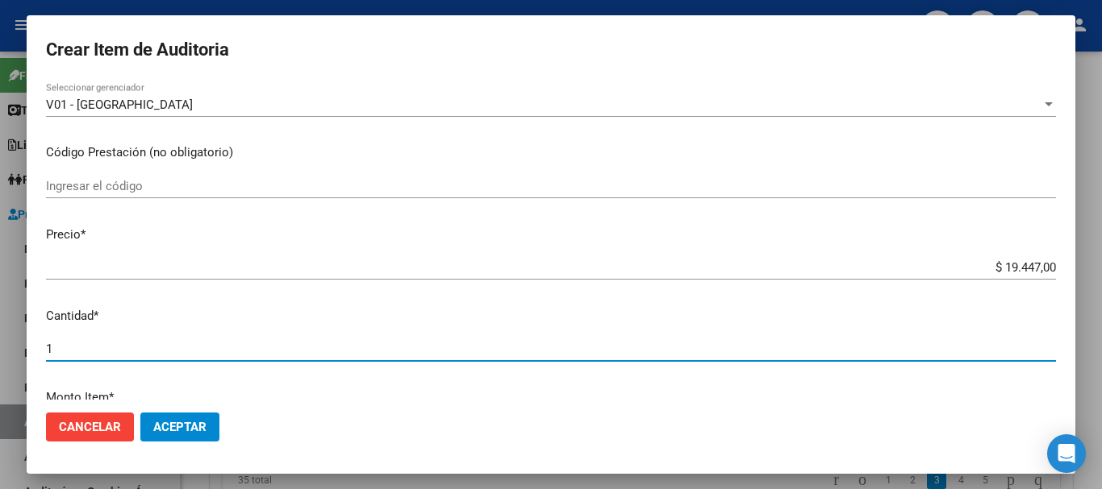
type input "2"
type input "$ 38.894,00"
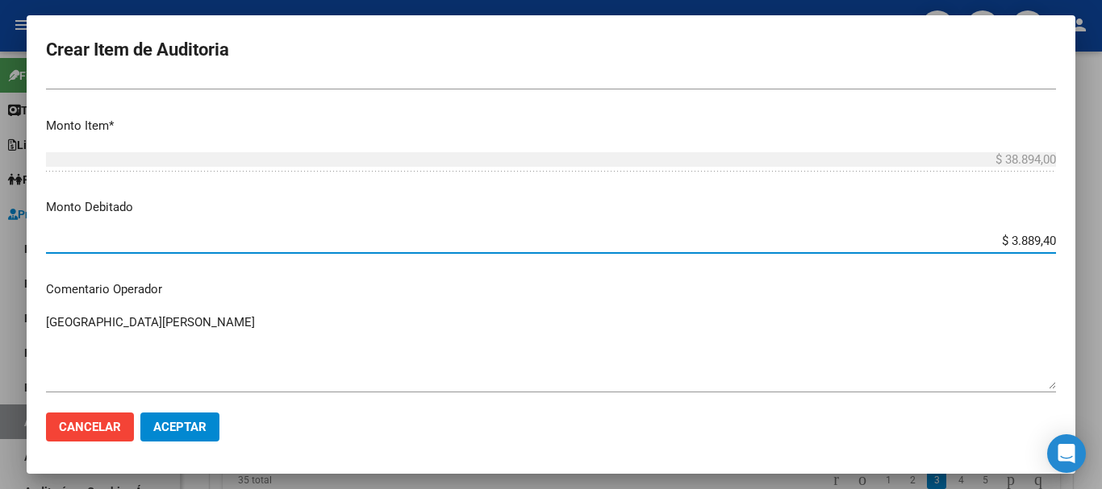
type input "$ 38.894,00"
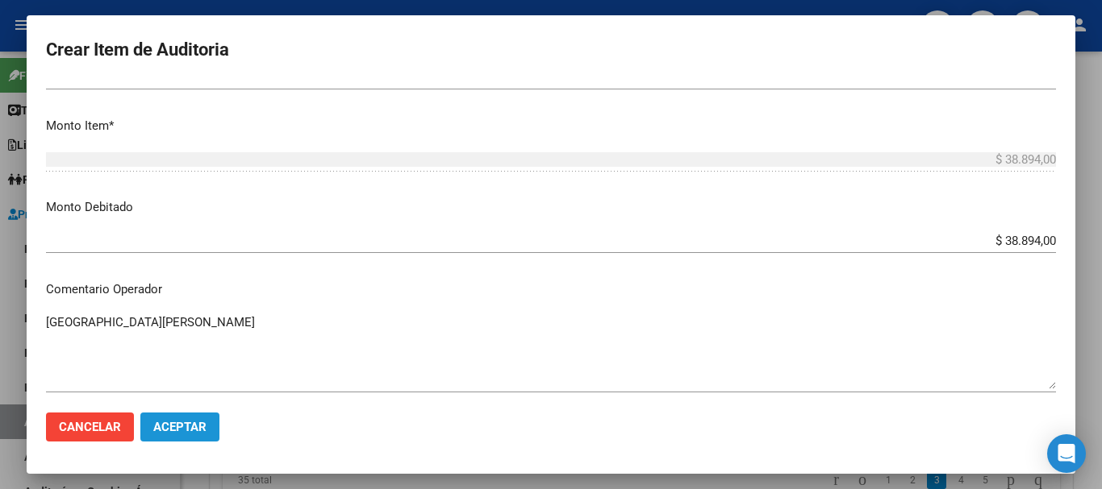
click at [194, 433] on span "Aceptar" at bounding box center [179, 427] width 53 height 15
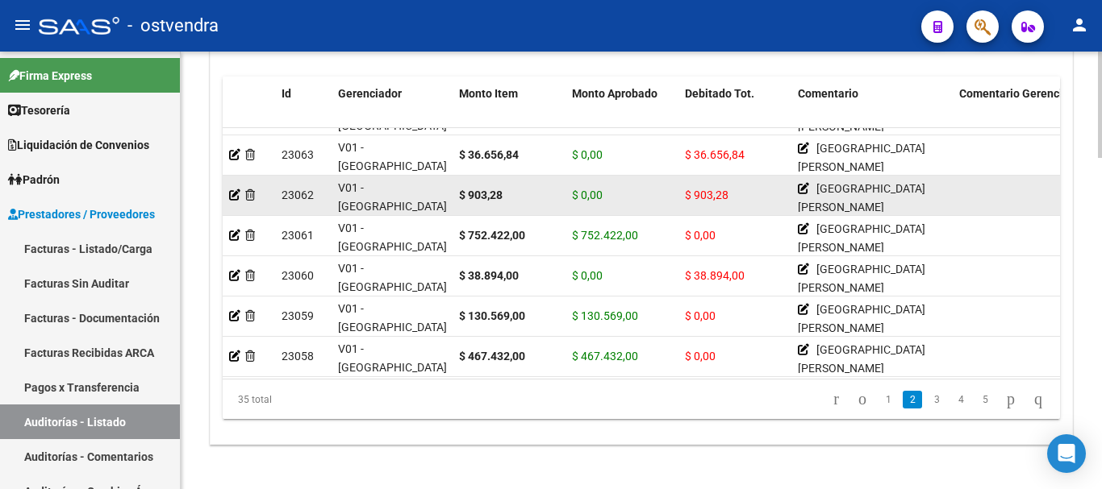
scroll to position [323, 0]
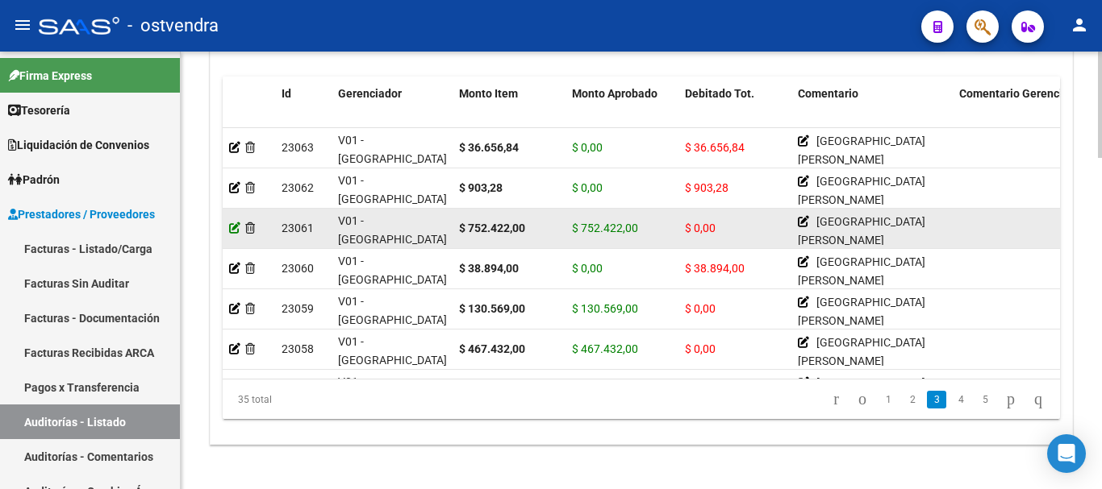
click at [232, 227] on icon at bounding box center [234, 228] width 11 height 11
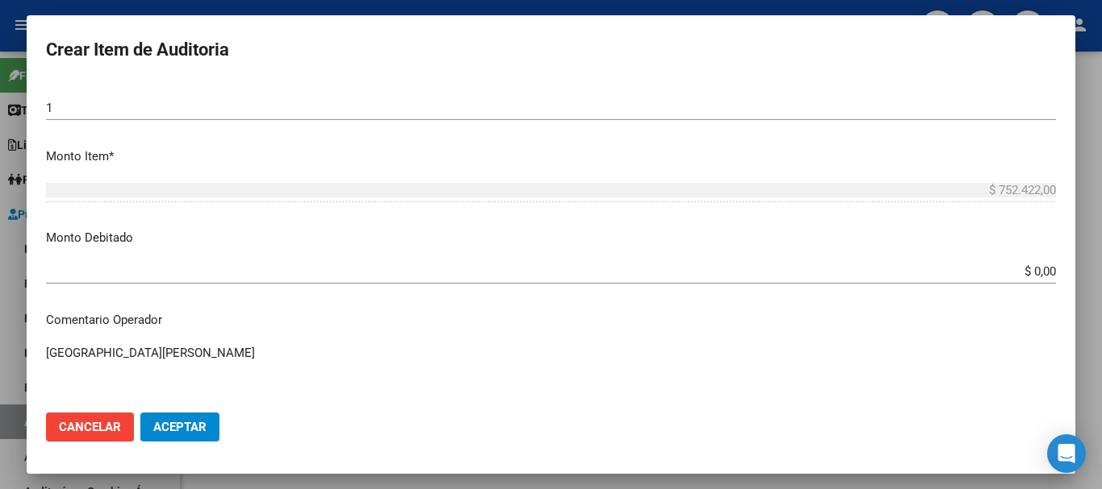
scroll to position [484, 0]
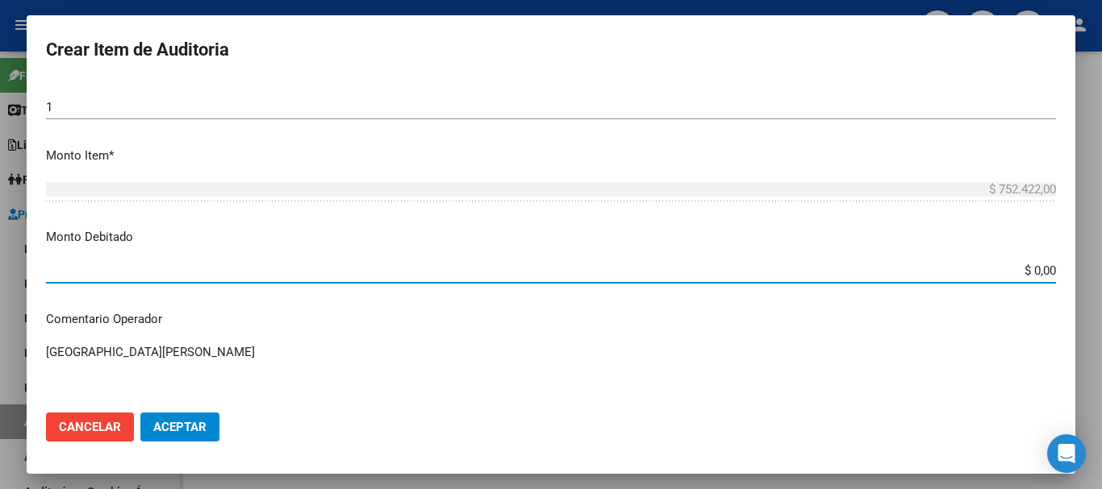
click at [560, 274] on input "$ 0,00" at bounding box center [551, 271] width 1010 height 15
type input "$ 752.422,00"
click at [189, 435] on button "Aceptar" at bounding box center [179, 427] width 79 height 29
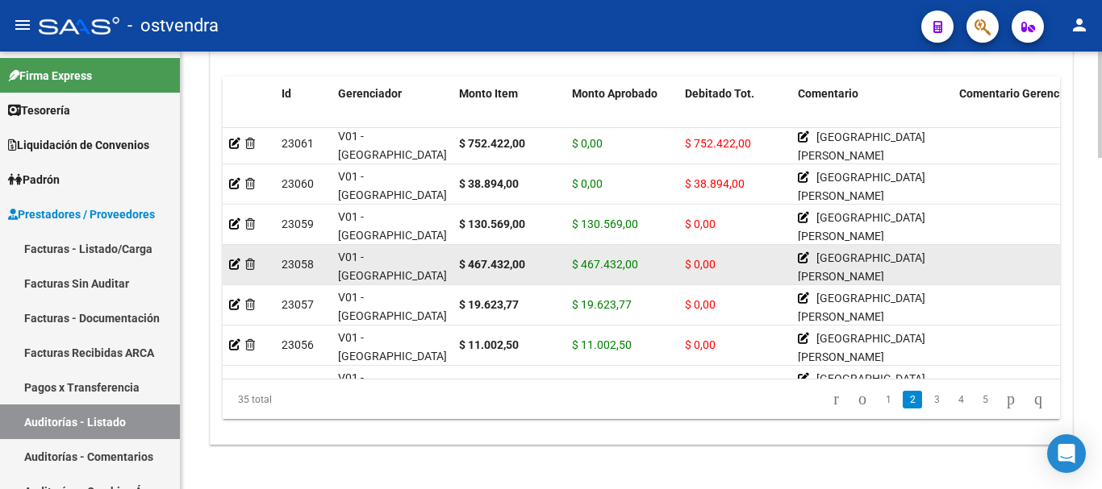
scroll to position [403, 0]
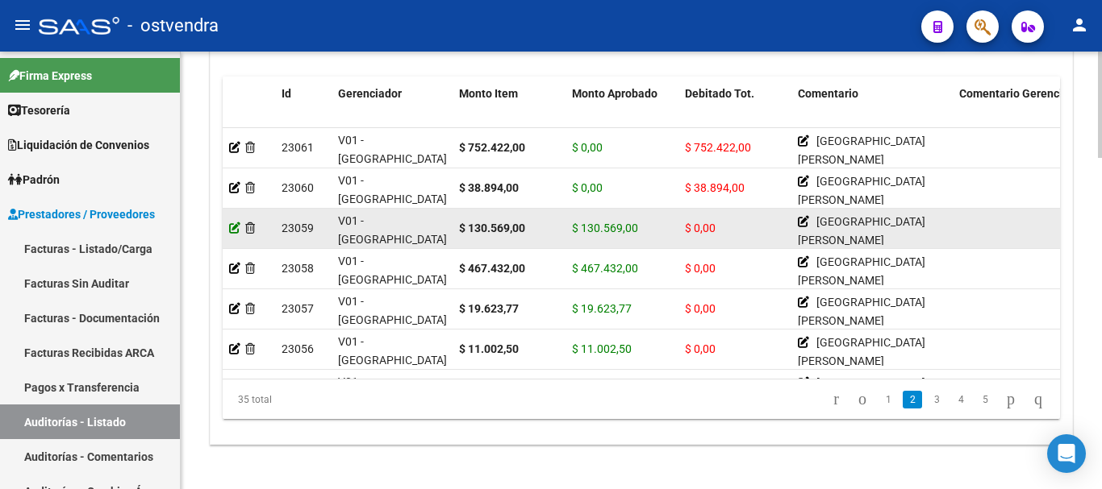
click at [233, 227] on icon at bounding box center [234, 228] width 11 height 11
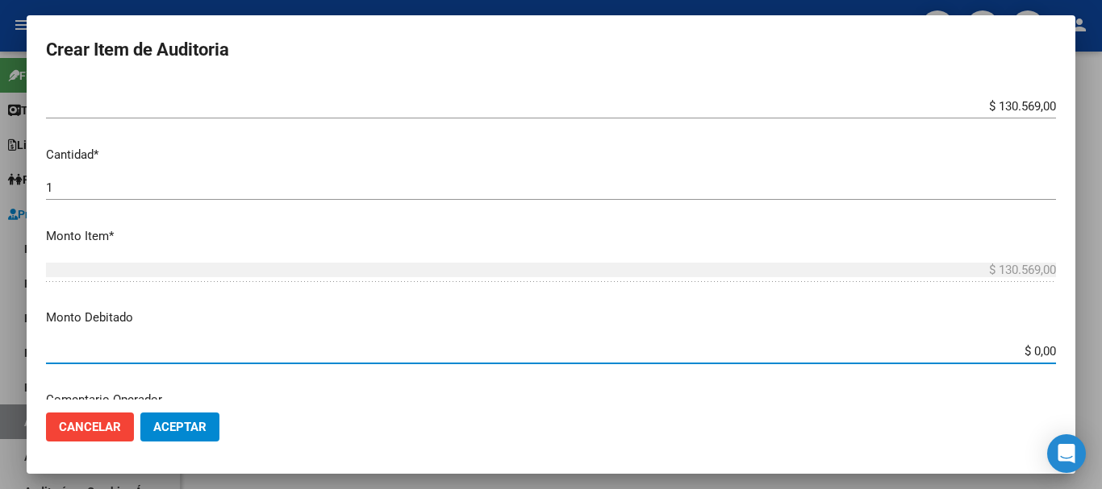
click at [560, 352] on input "$ 0,00" at bounding box center [551, 351] width 1010 height 15
type input "$ 130.569,00"
click at [185, 406] on mat-dialog-actions "Cancelar Aceptar" at bounding box center [551, 427] width 1010 height 55
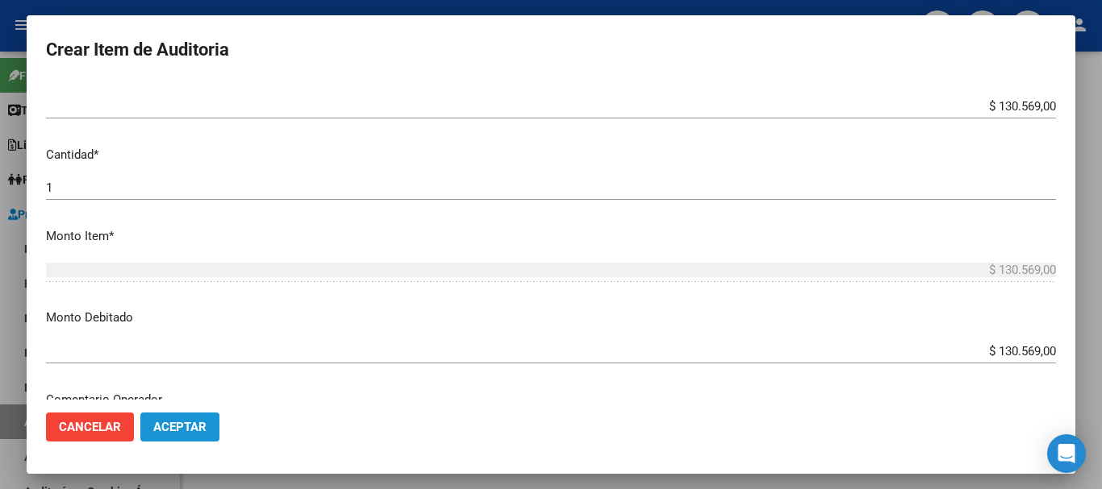
click at [186, 413] on button "Aceptar" at bounding box center [179, 427] width 79 height 29
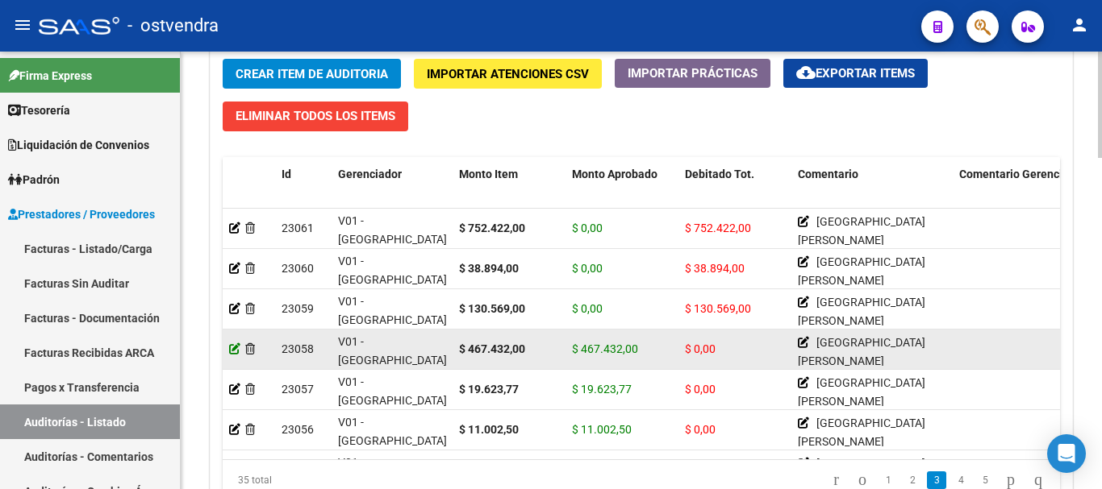
click at [235, 352] on icon at bounding box center [234, 349] width 11 height 11
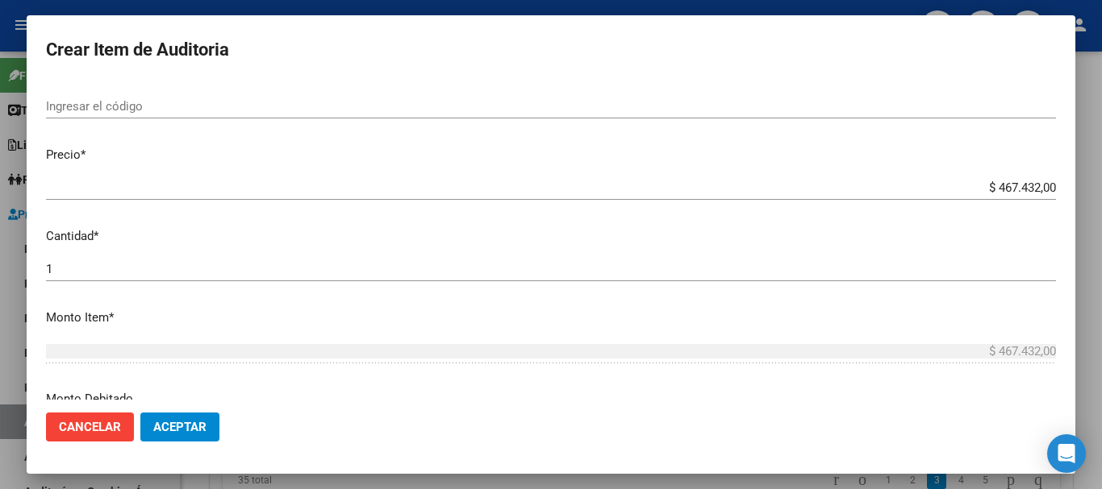
scroll to position [323, 0]
click at [77, 262] on input "1" at bounding box center [551, 268] width 1010 height 15
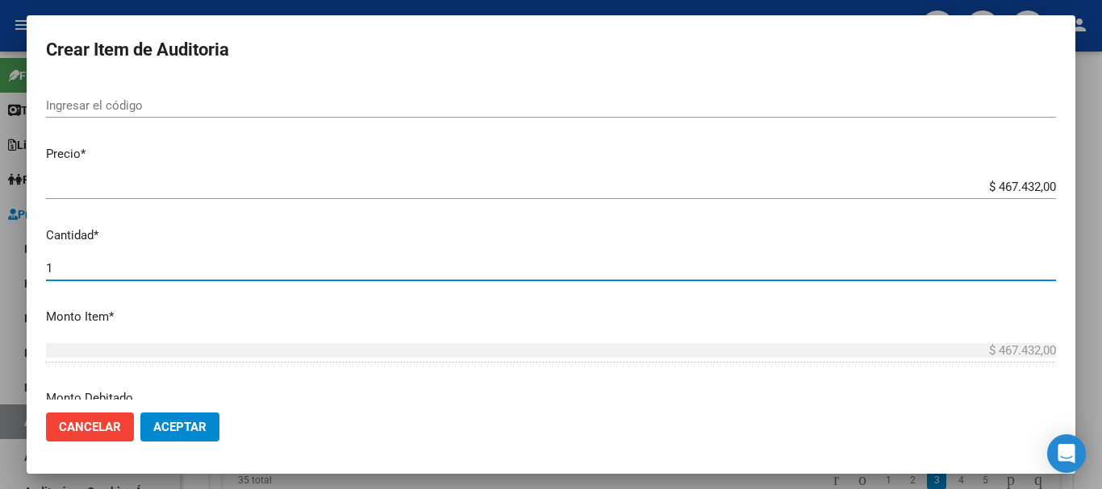
type input "2"
type input "$ 934.864,00"
type input "3"
type input "$ 1.402.296,00"
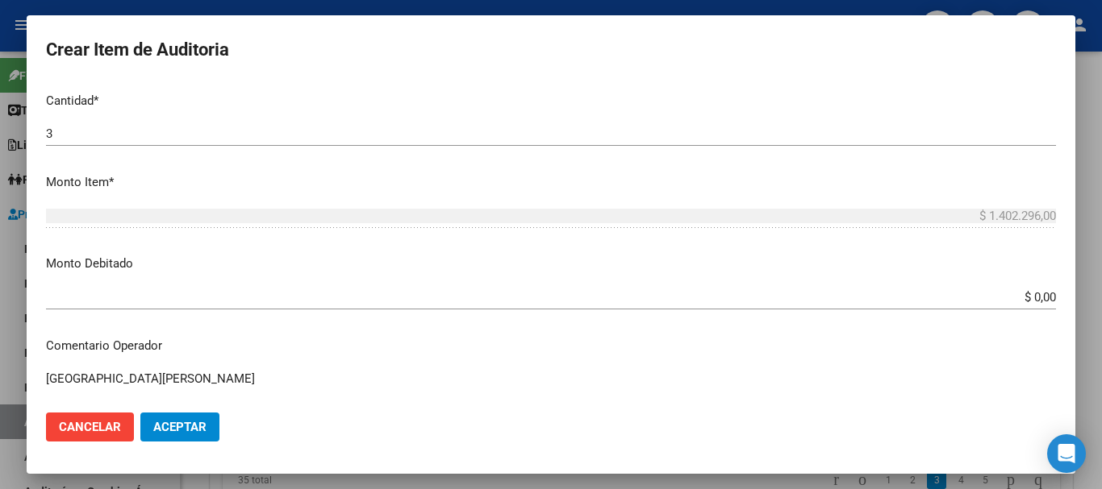
scroll to position [484, 0]
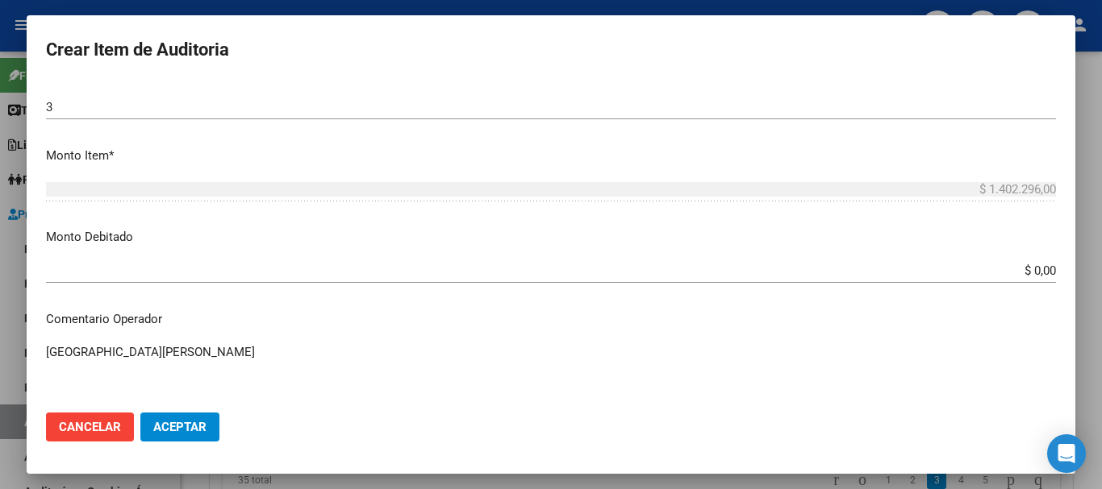
click at [560, 269] on app-form-text-field "Monto Debitado $ 0,00 Ingresar el monto" at bounding box center [557, 253] width 1022 height 50
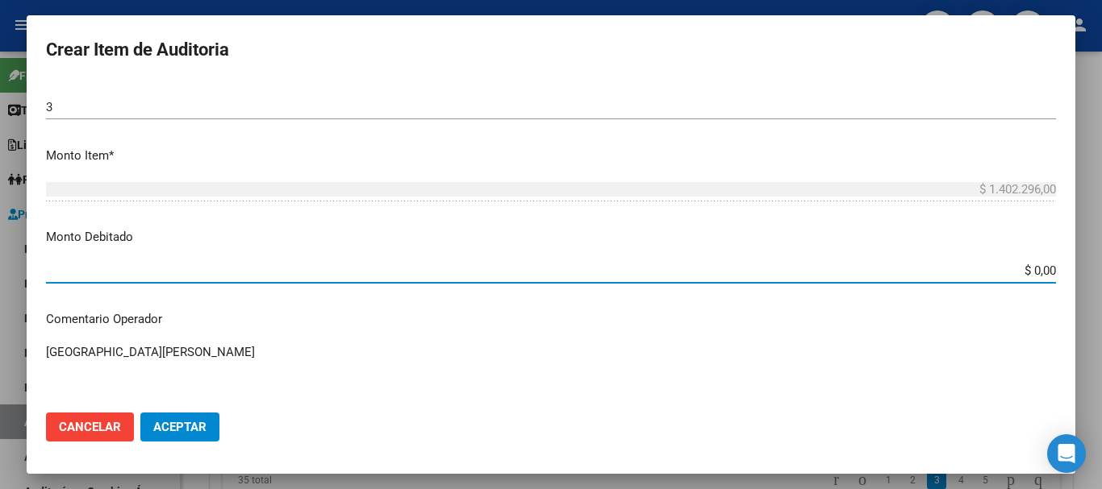
click at [560, 269] on input "$ 0,00" at bounding box center [551, 271] width 1010 height 15
click at [560, 268] on input "$ 0,00" at bounding box center [551, 271] width 1010 height 15
click at [560, 269] on input "$ 1.042.296,00" at bounding box center [551, 271] width 1010 height 15
type input "$ 1.402.296,00"
click at [189, 431] on span "Aceptar" at bounding box center [179, 427] width 53 height 15
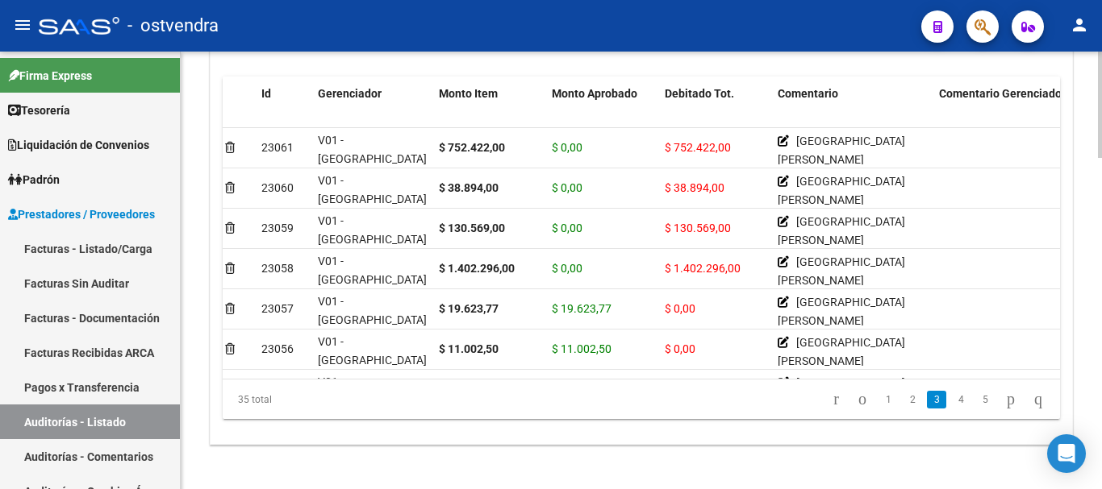
scroll to position [403, 13]
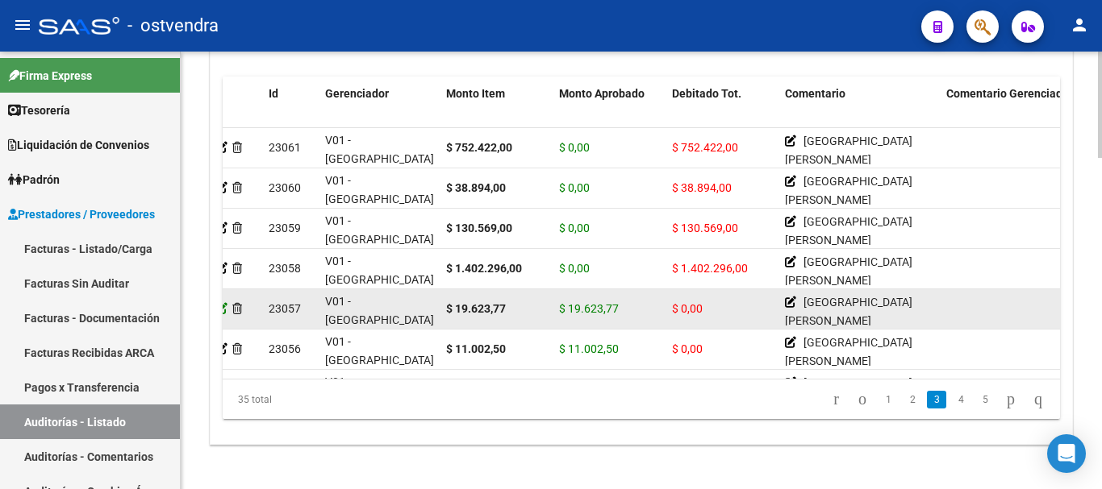
click at [223, 306] on icon at bounding box center [221, 308] width 11 height 11
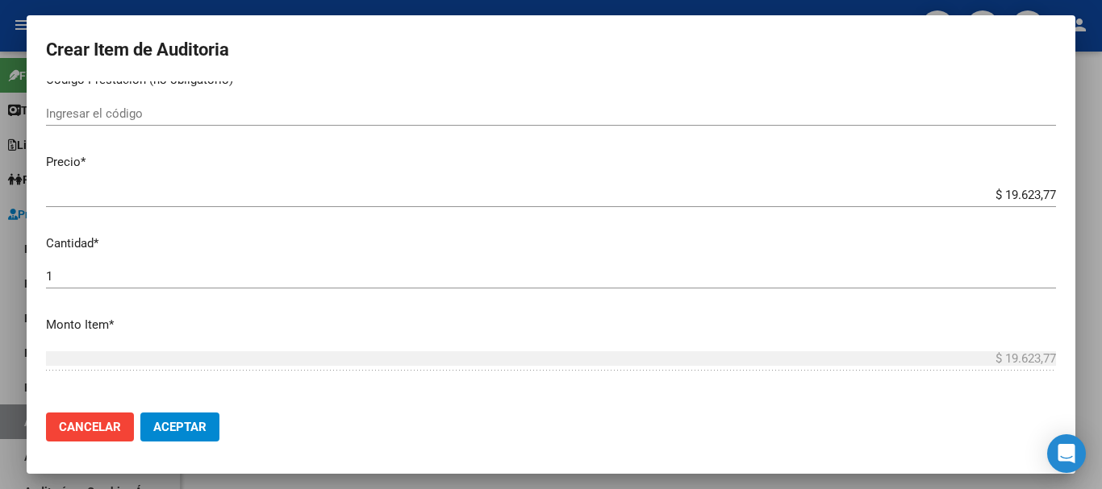
scroll to position [403, 0]
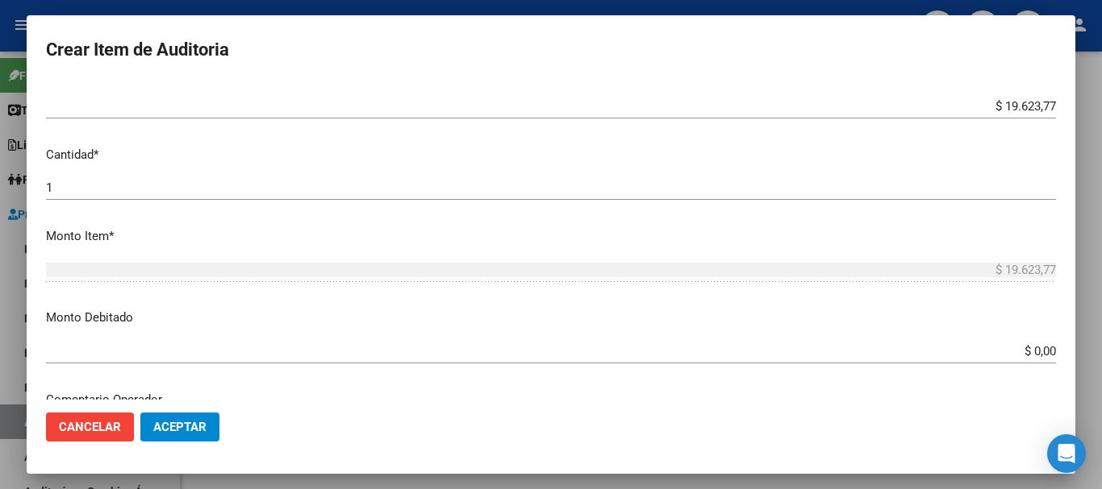
click at [560, 356] on app-form-text-field "Monto Debitado $ 0,00 Ingresar el monto" at bounding box center [557, 334] width 1022 height 50
click at [560, 352] on input "$ 0,00" at bounding box center [551, 351] width 1010 height 15
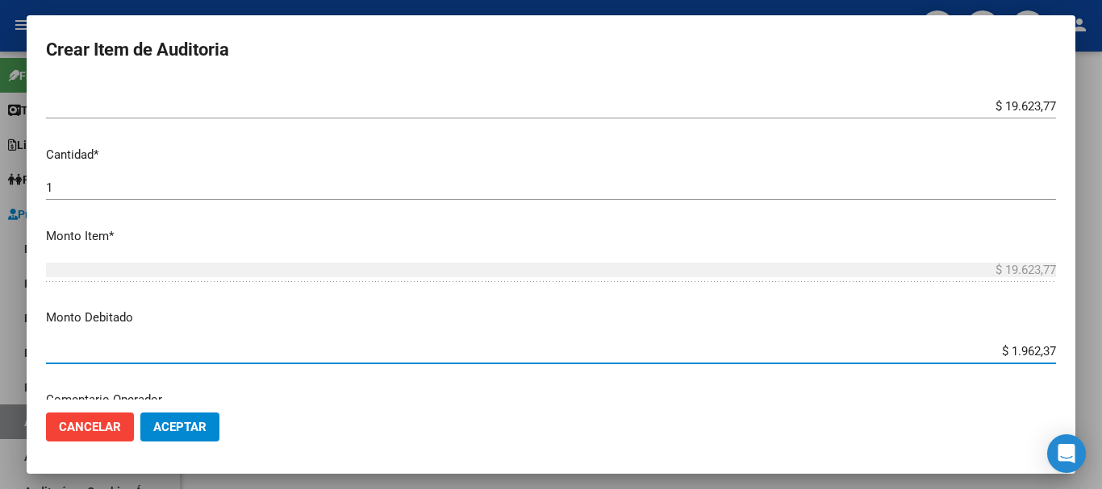
type input "$ 19.623,77"
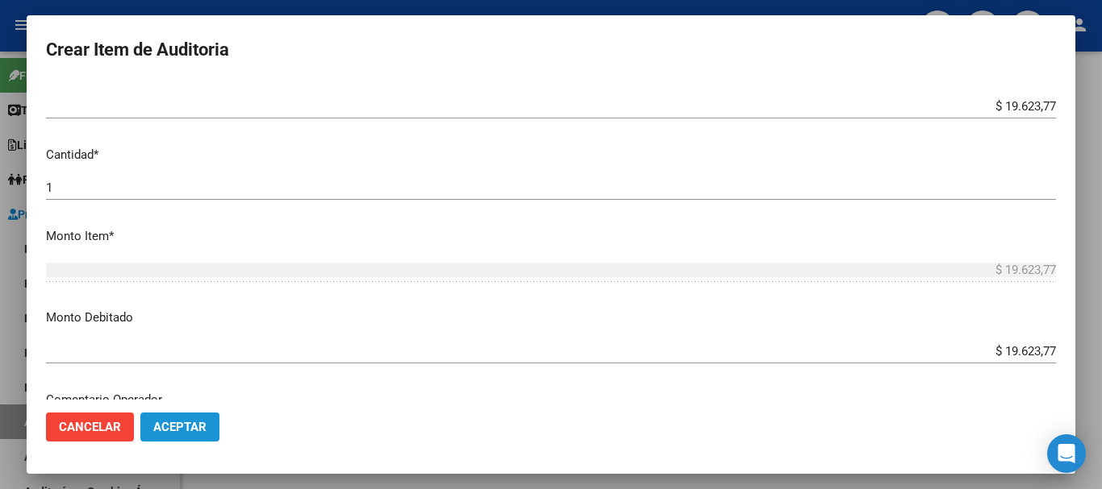
click at [164, 413] on button "Aceptar" at bounding box center [179, 427] width 79 height 29
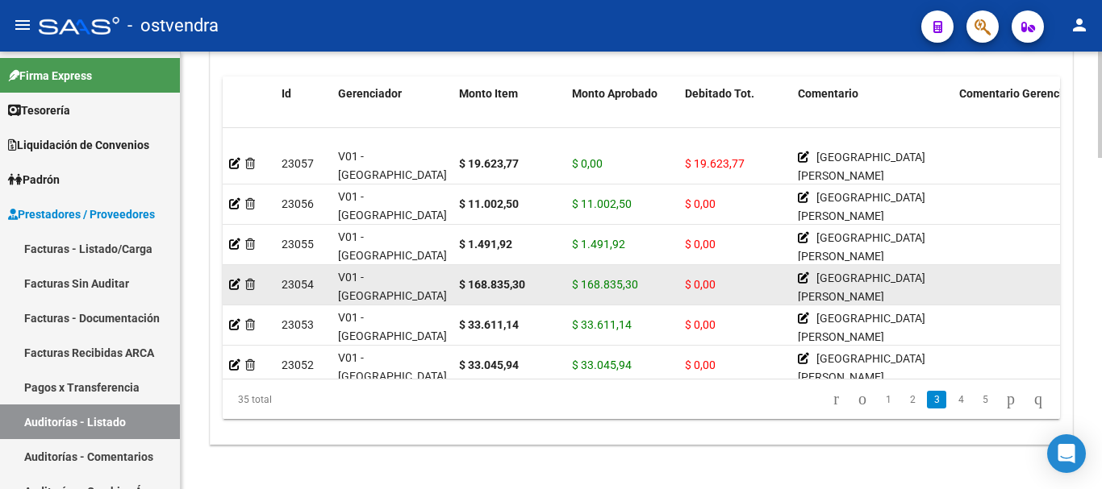
scroll to position [564, 0]
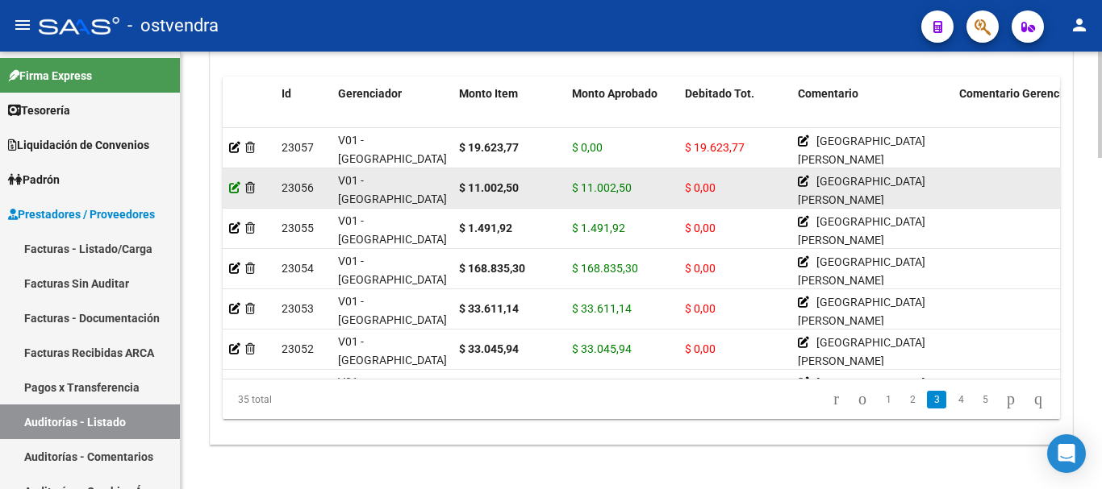
click at [236, 187] on icon at bounding box center [234, 187] width 11 height 11
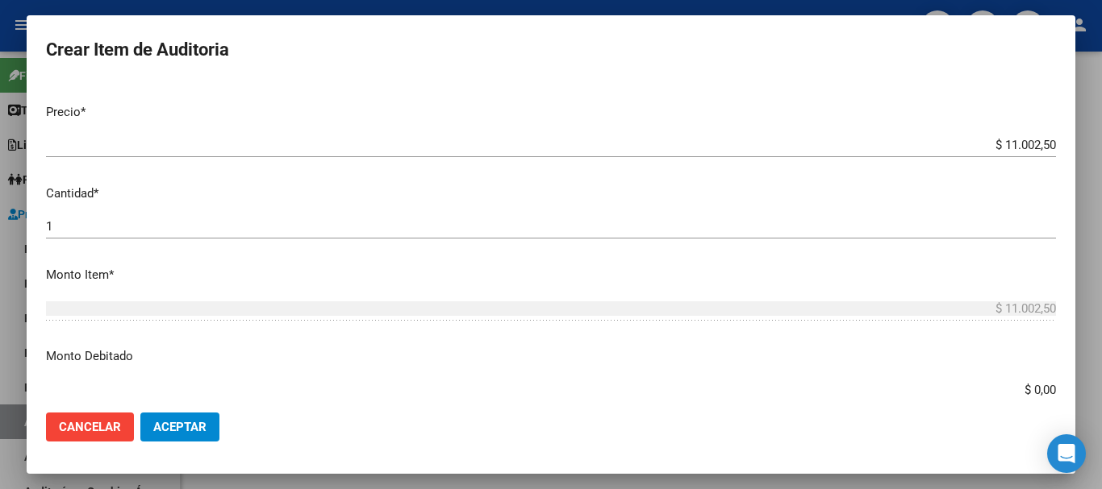
scroll to position [403, 0]
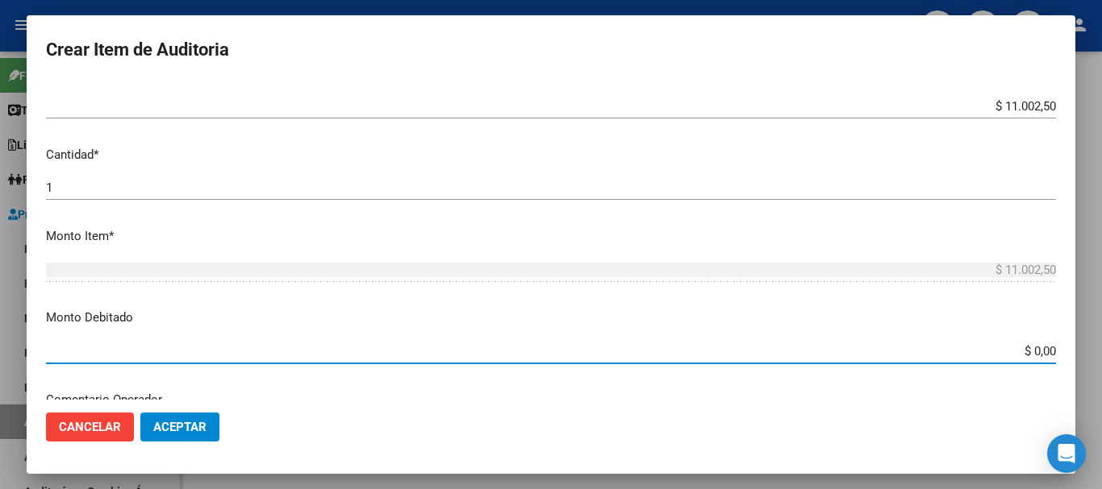
click at [560, 354] on input "$ 0,00" at bounding box center [551, 351] width 1010 height 15
type input "$ 11.002,50"
click at [196, 423] on span "Aceptar" at bounding box center [179, 427] width 53 height 15
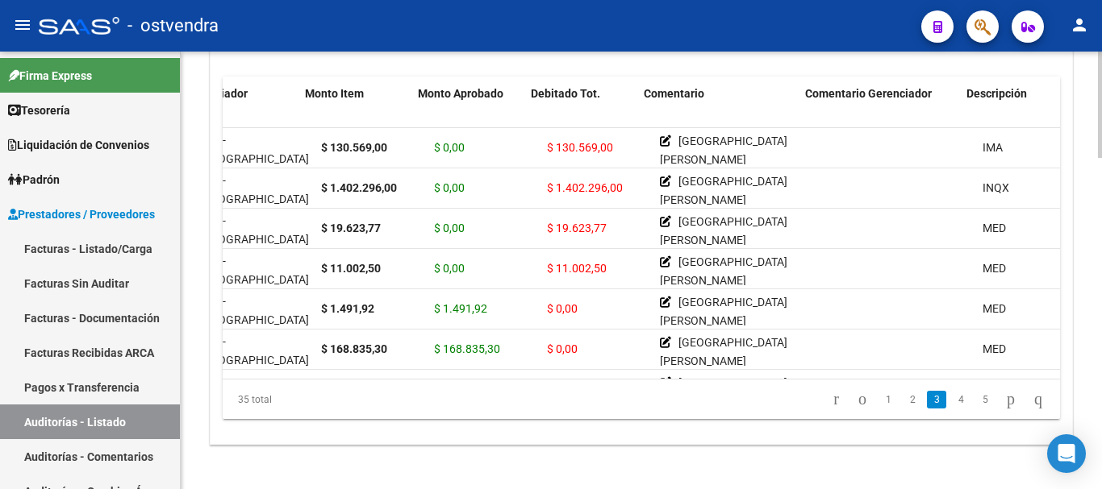
scroll to position [484, 99]
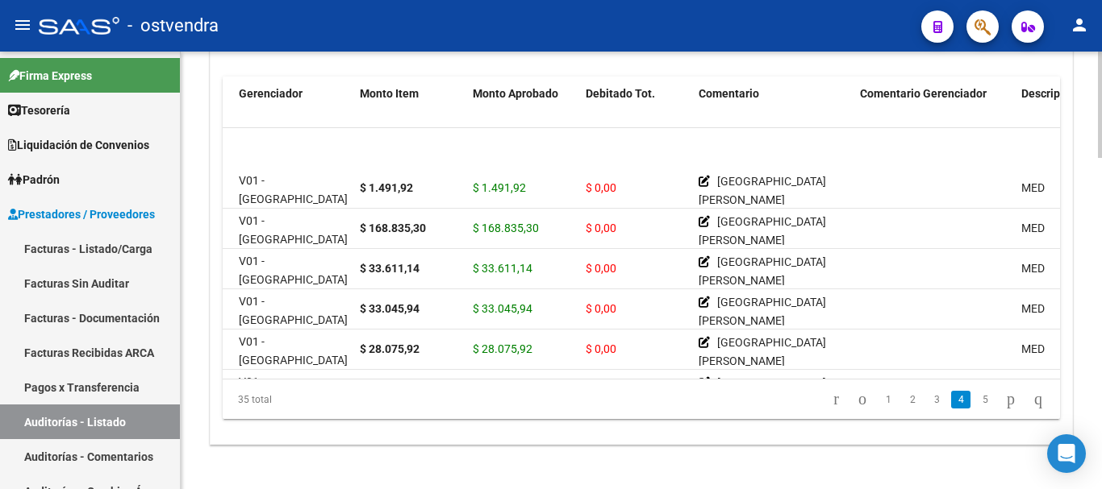
drag, startPoint x: 282, startPoint y: 364, endPoint x: 240, endPoint y: 369, distance: 42.3
click at [240, 369] on datatable-body "23055 V01 - Viasano $ 1.491,92 $ 1.491,92 $ 0,00 [GEOGRAPHIC_DATA][PERSON_NAME]…" at bounding box center [641, 253] width 837 height 251
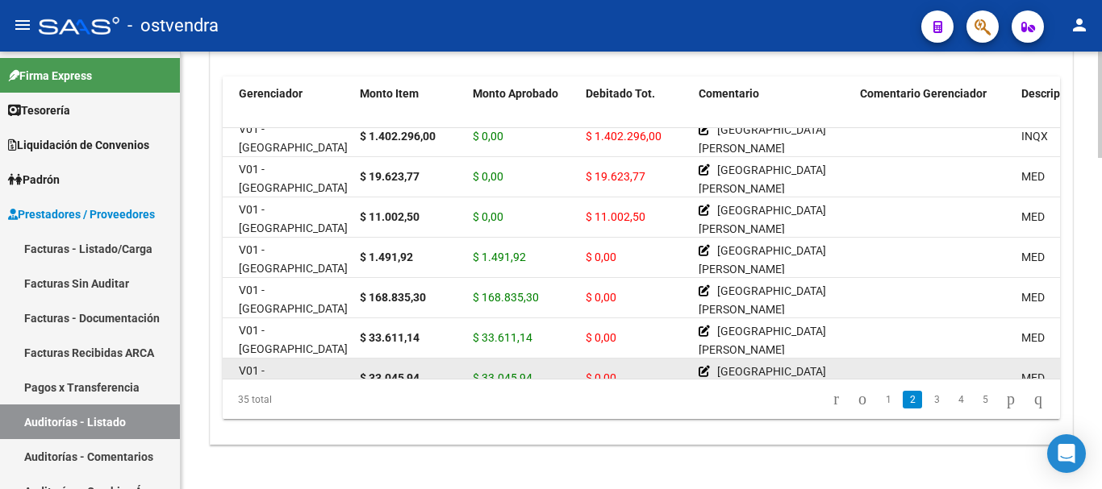
scroll to position [455, 99]
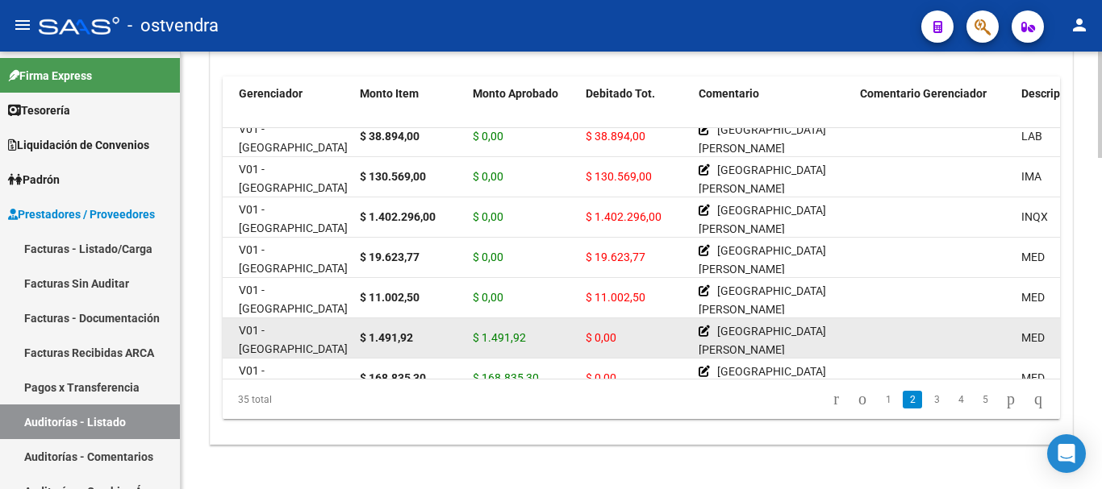
click at [560, 329] on div "$ 1.491,92" at bounding box center [523, 338] width 100 height 19
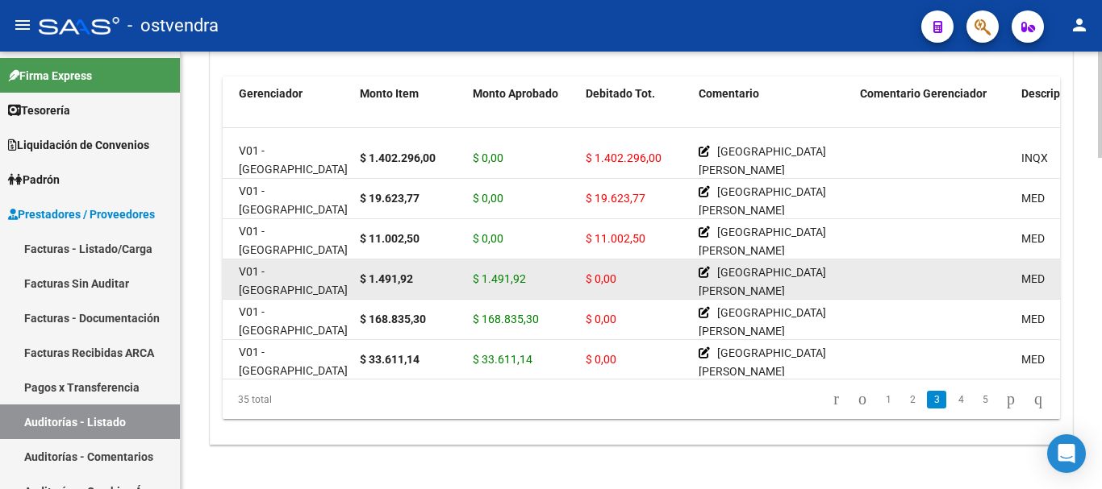
scroll to position [535, 99]
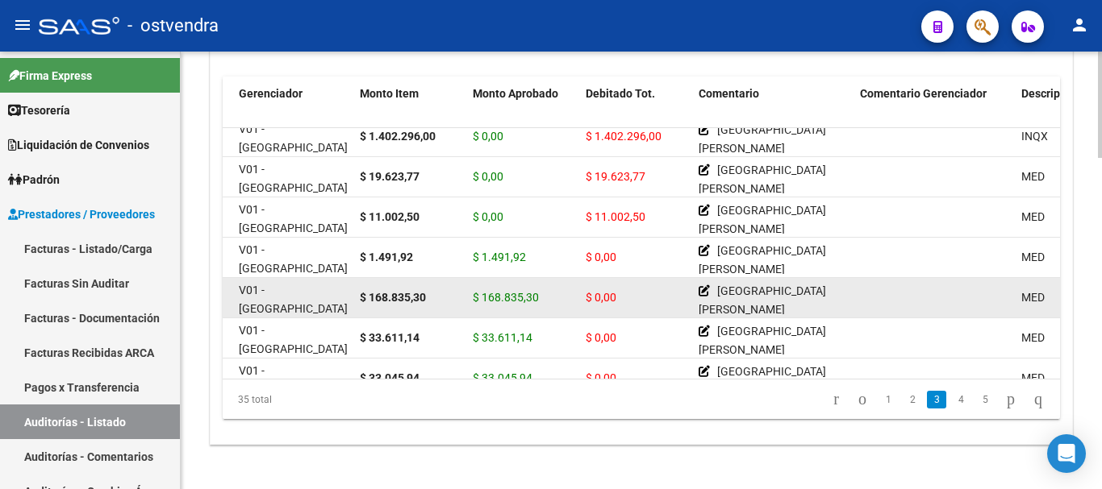
click at [560, 310] on datatable-body-cell "$ 0,00" at bounding box center [635, 298] width 113 height 40
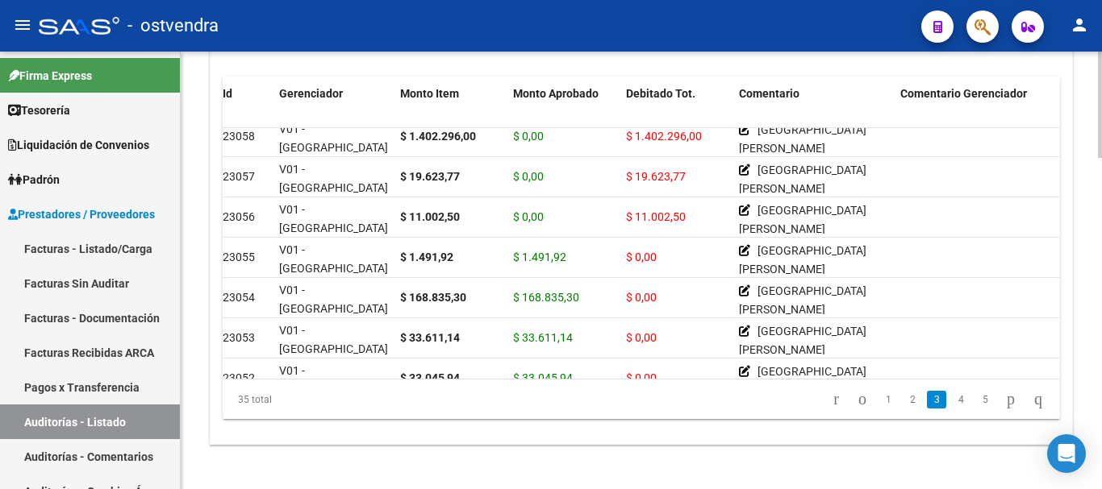
scroll to position [535, 0]
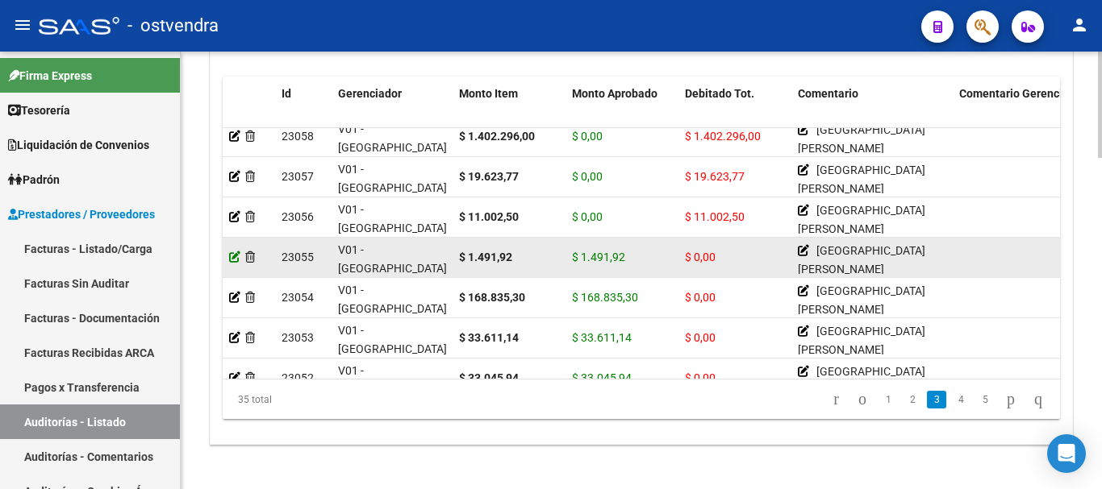
click at [232, 260] on icon at bounding box center [234, 257] width 11 height 11
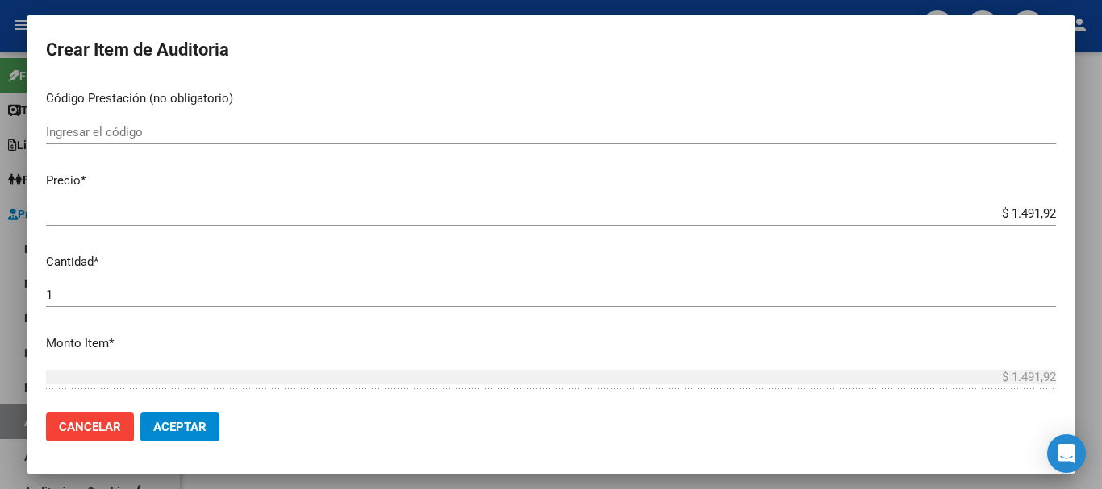
scroll to position [323, 0]
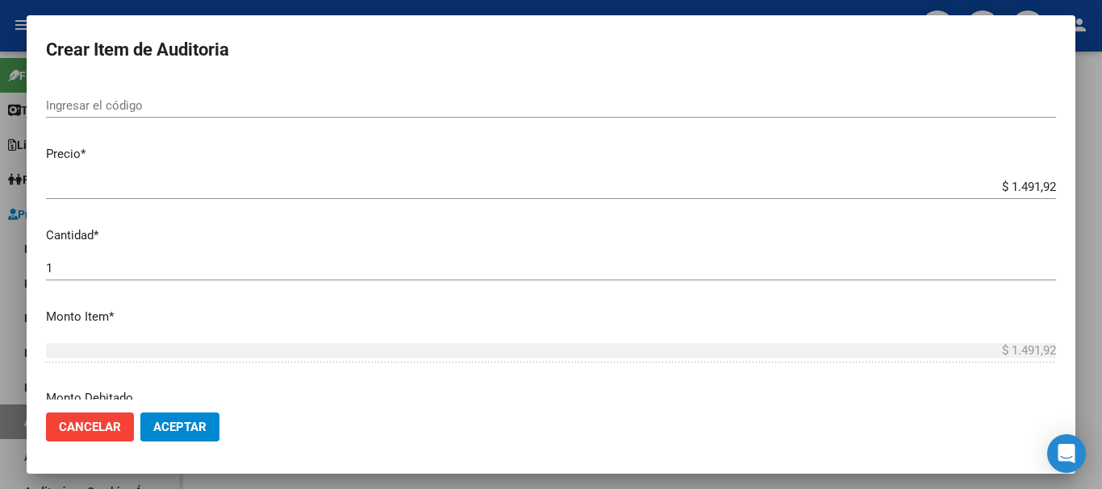
click at [269, 251] on mat-dialog-content "34777266 Nro Documento 27347772661 CUIL Afiliado Inactivo [PERSON_NAME] Nombre …" at bounding box center [551, 240] width 1048 height 319
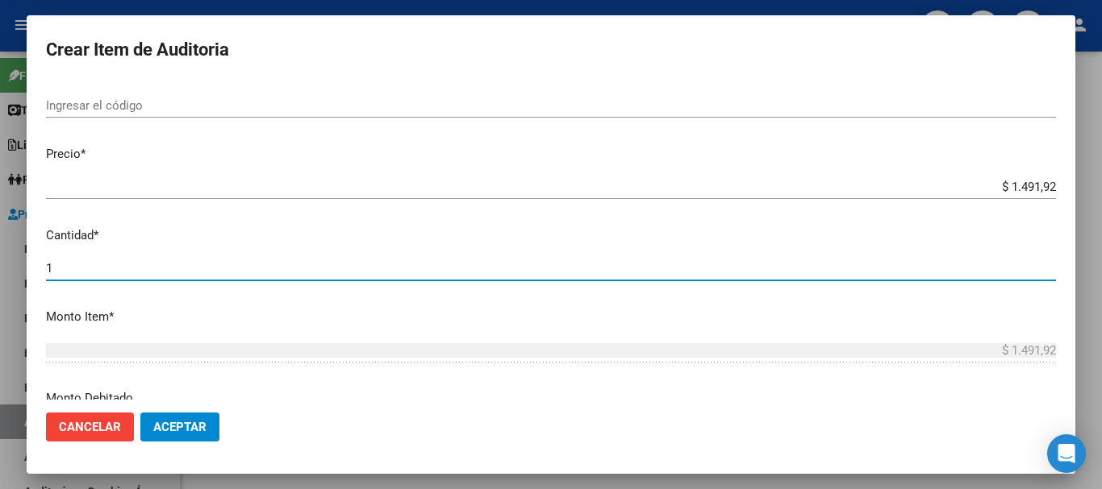
click at [250, 276] on input "1" at bounding box center [551, 268] width 1010 height 15
type input "2"
type input "$ 2.983,84"
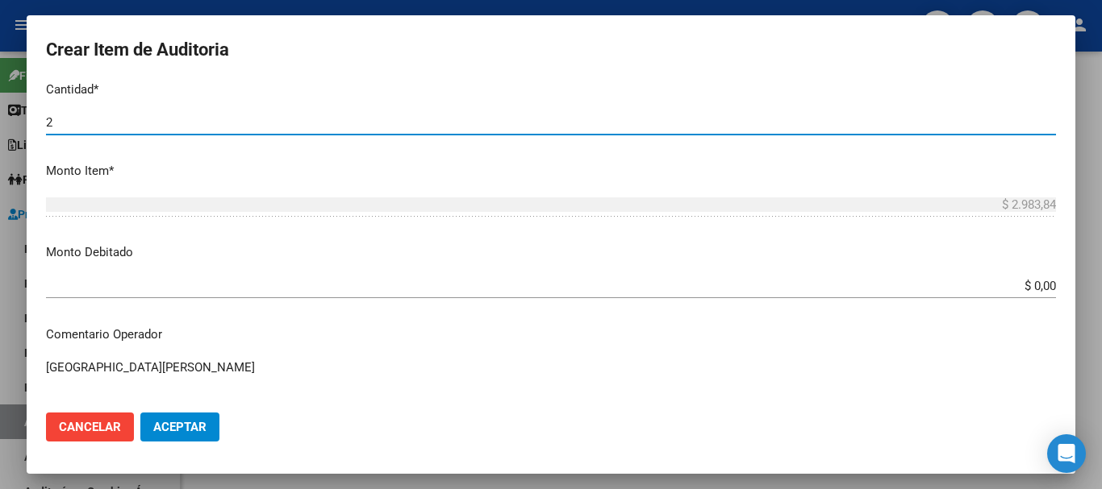
scroll to position [484, 0]
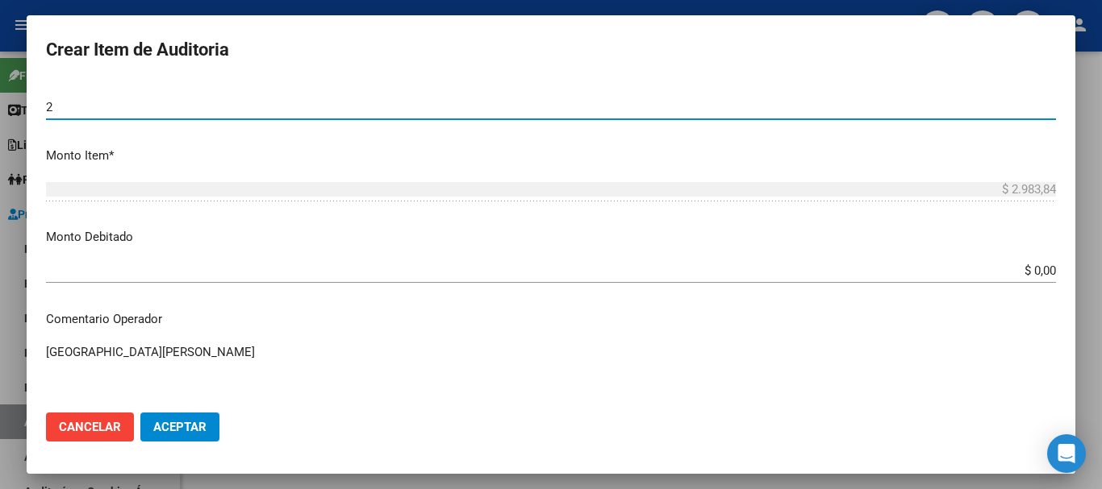
click at [560, 271] on app-form-text-field "Monto Debitado $ 0,00 Ingresar el monto" at bounding box center [557, 253] width 1022 height 50
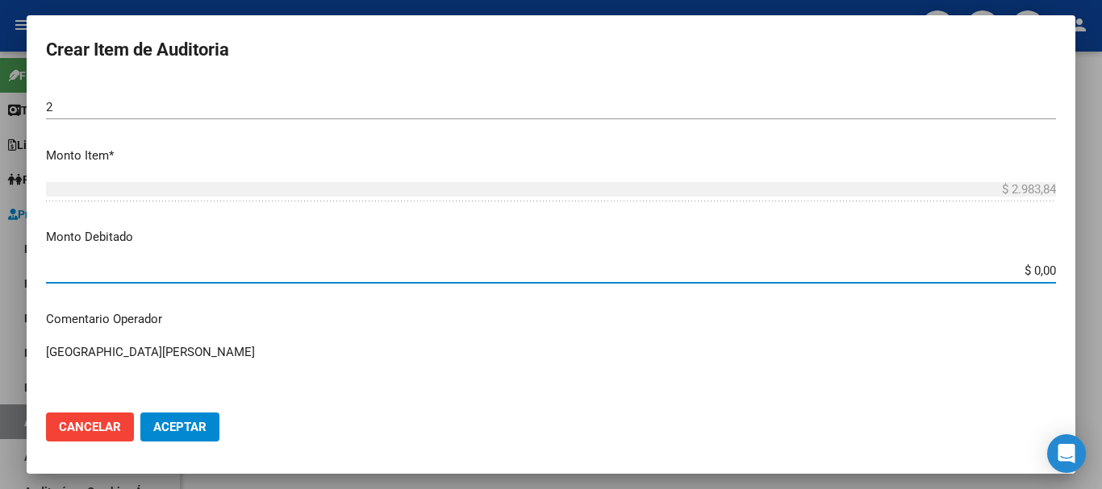
click at [560, 273] on input "$ 0,00" at bounding box center [551, 271] width 1010 height 15
type input "$ 2.983,84"
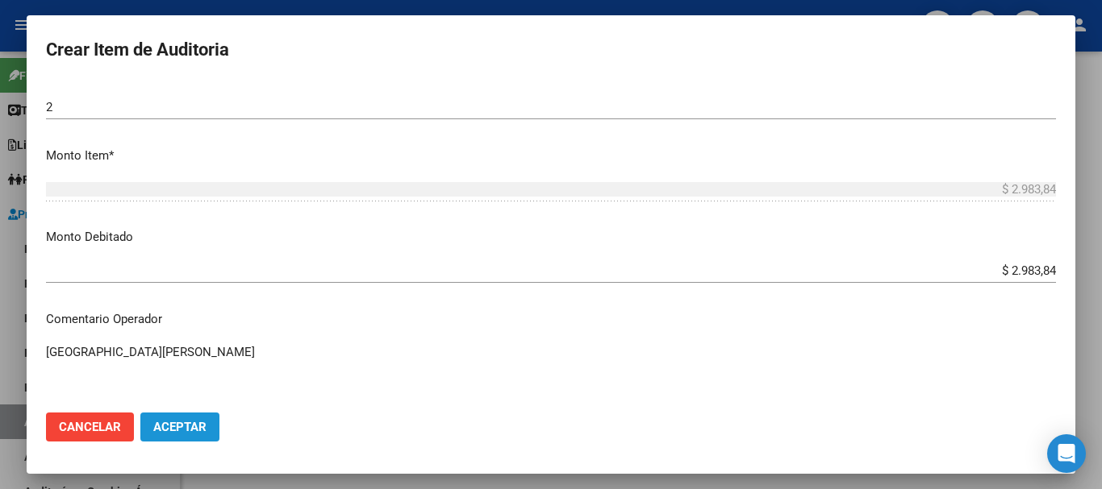
click at [196, 431] on span "Aceptar" at bounding box center [179, 427] width 53 height 15
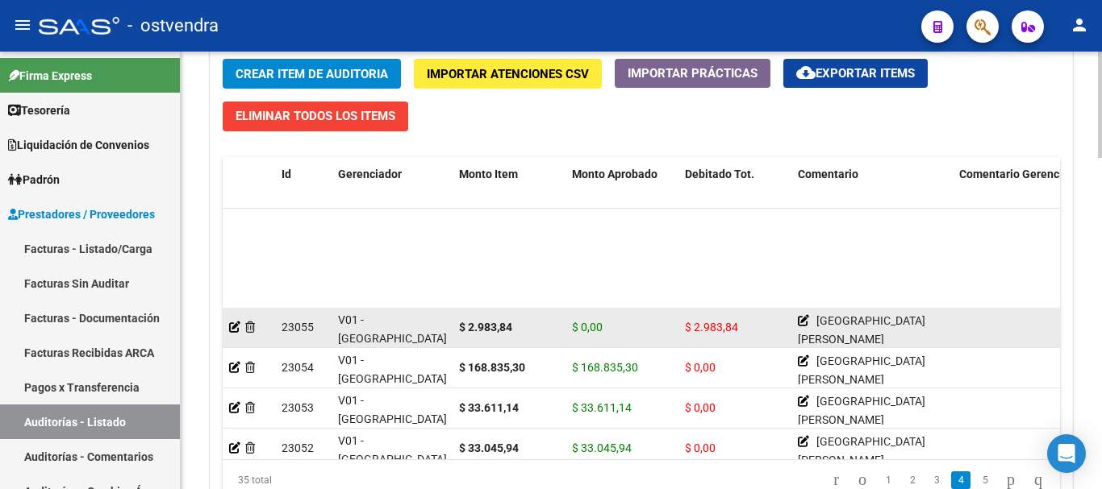
scroll to position [645, 0]
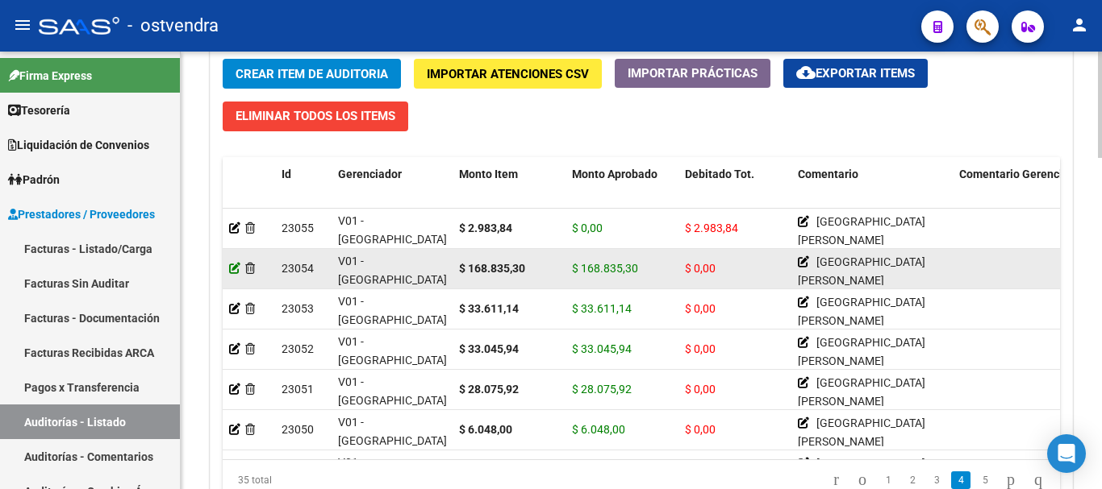
click at [233, 267] on icon at bounding box center [234, 268] width 11 height 11
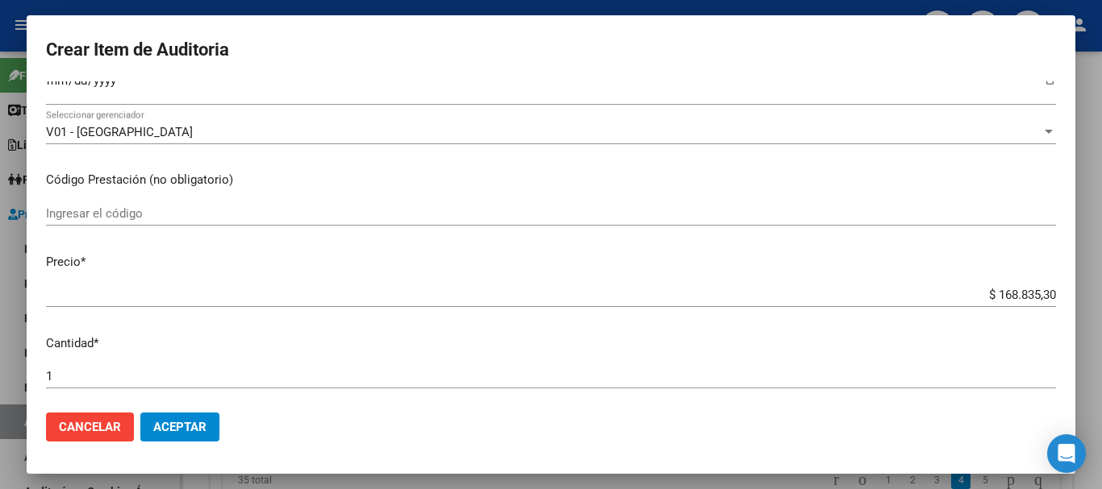
scroll to position [242, 0]
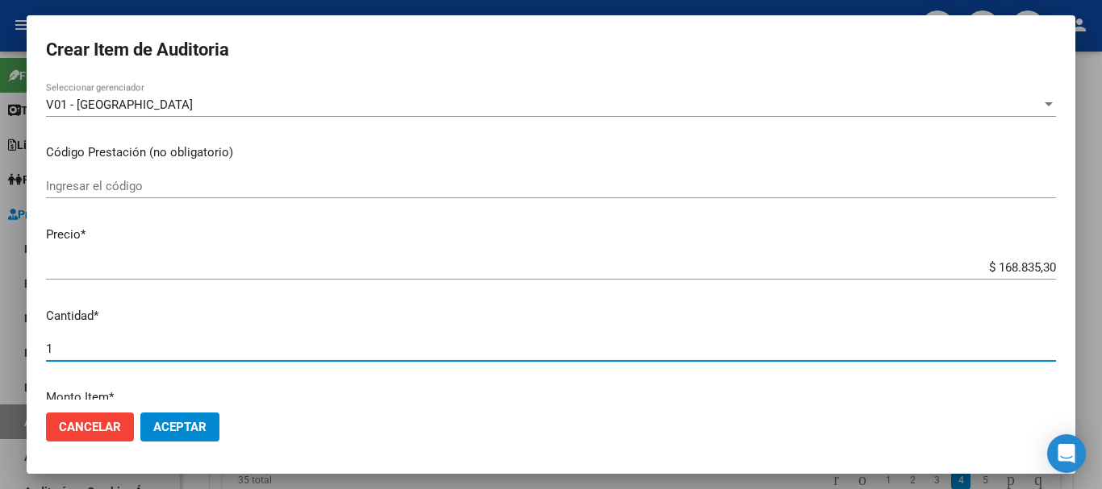
click at [139, 352] on input "1" at bounding box center [551, 349] width 1010 height 15
type input "2"
type input "$ 337.670,60"
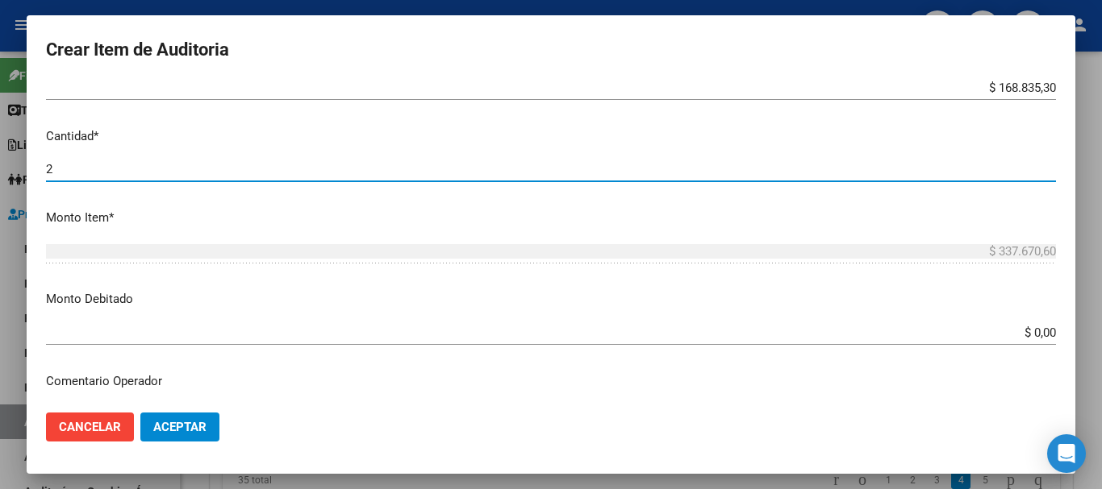
scroll to position [484, 0]
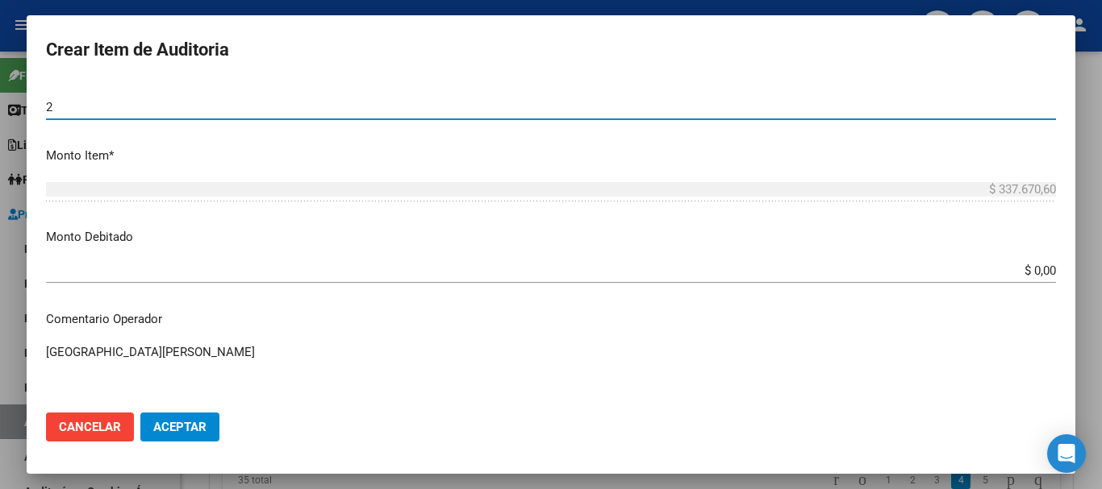
click at [560, 277] on input "$ 0,00" at bounding box center [551, 271] width 1010 height 15
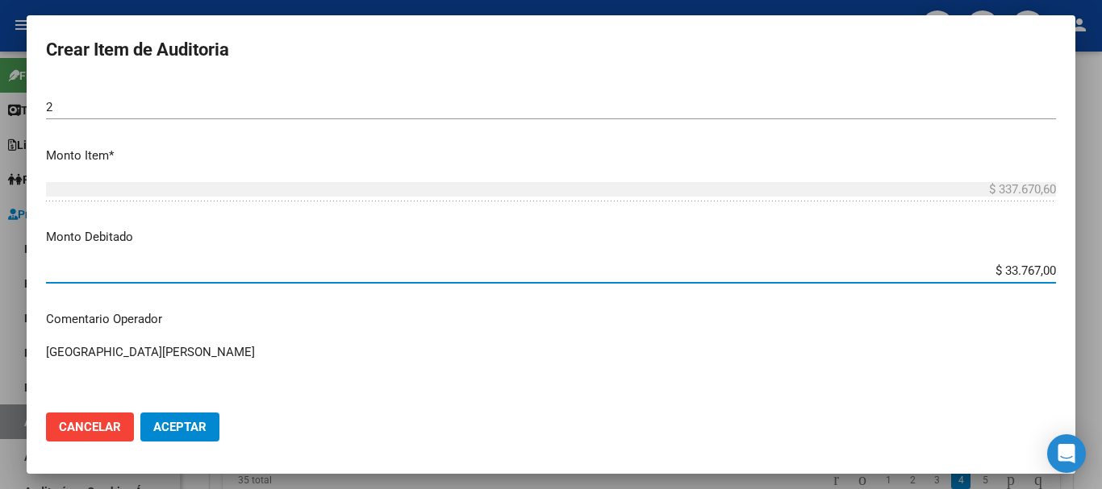
type input "$ 337.670,60"
click at [190, 431] on span "Aceptar" at bounding box center [179, 427] width 53 height 15
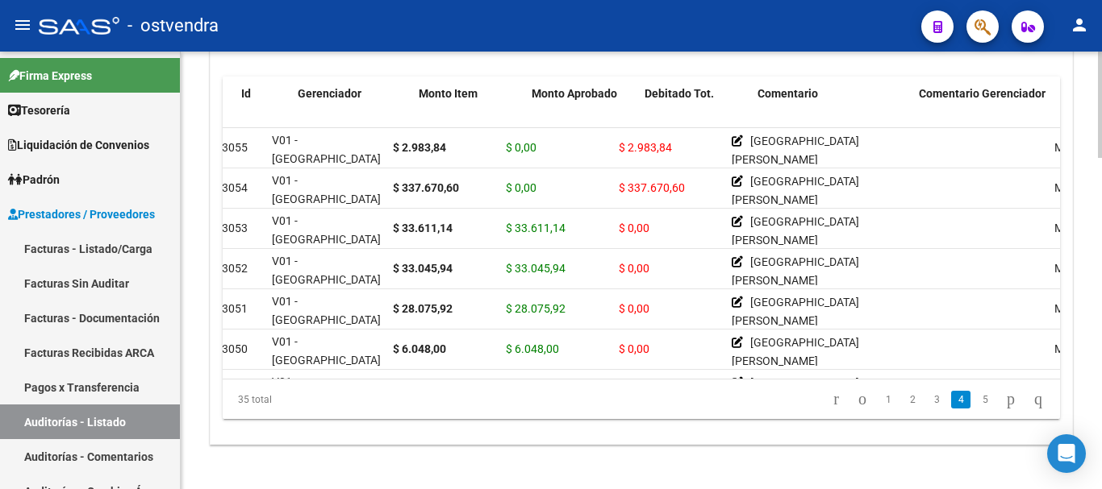
scroll to position [645, 0]
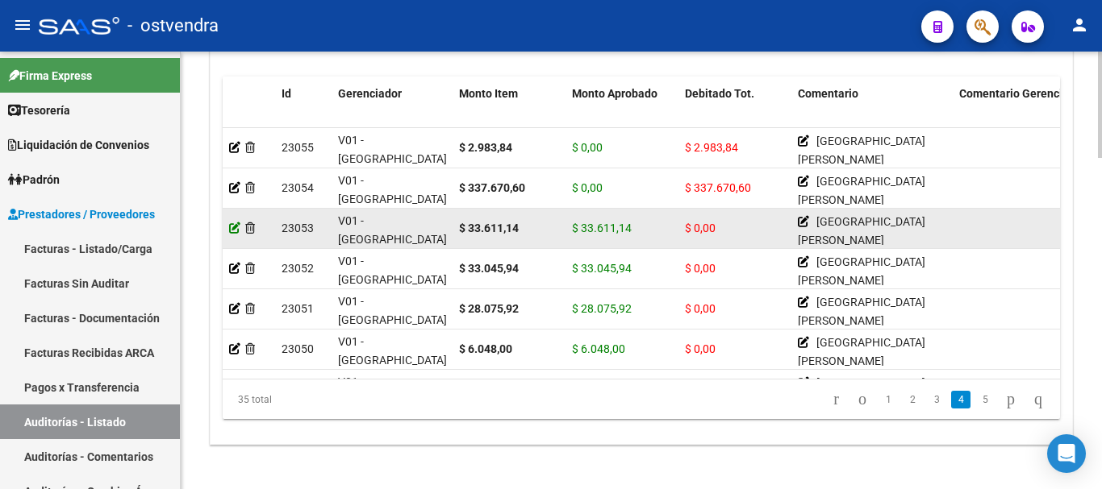
click at [234, 231] on icon at bounding box center [234, 228] width 11 height 11
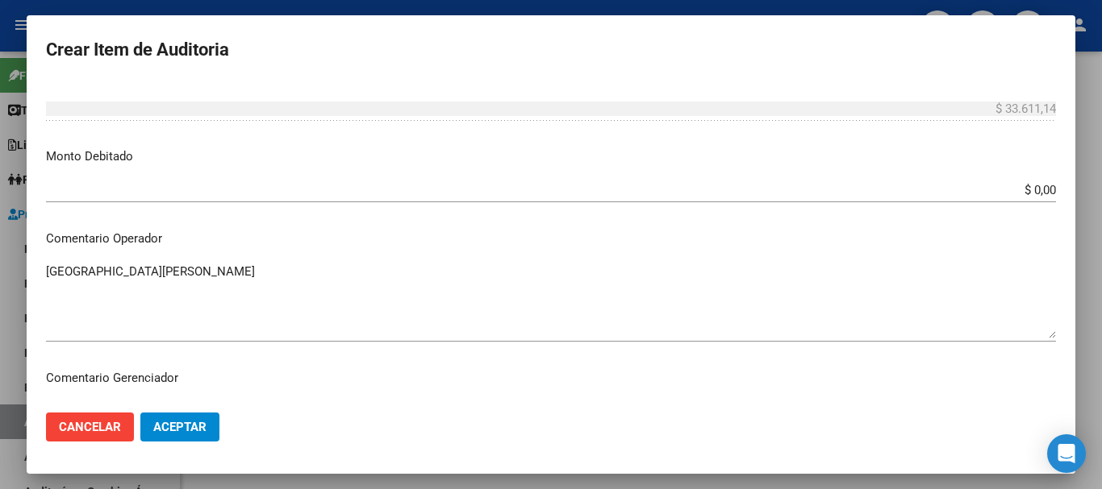
scroll to position [484, 0]
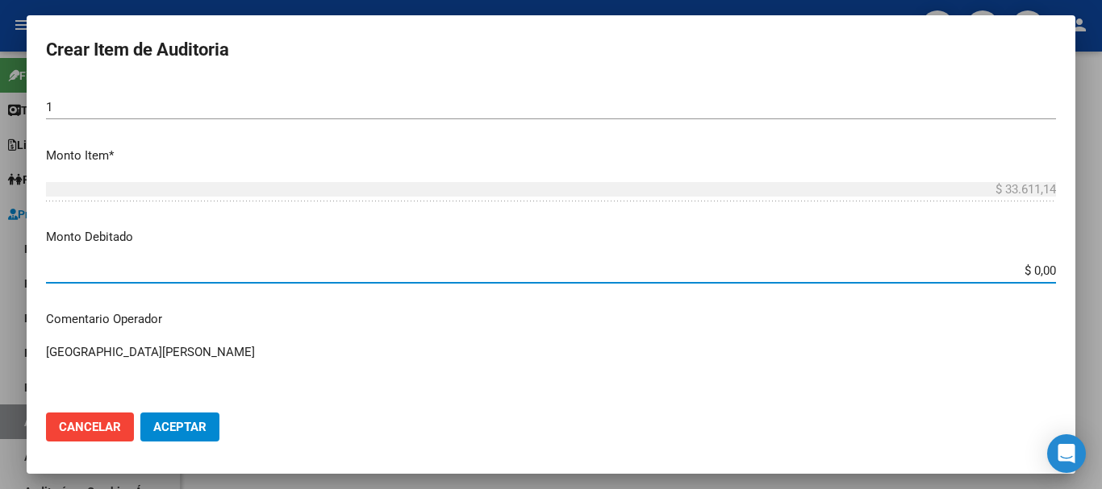
click at [560, 273] on input "$ 0,00" at bounding box center [551, 271] width 1010 height 15
type input "$ 33.611,14"
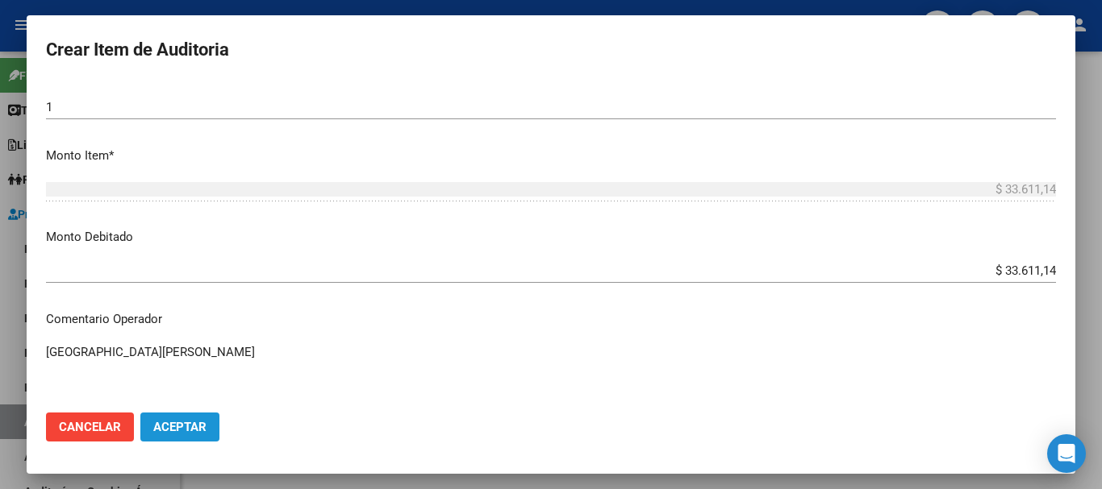
click at [204, 426] on span "Aceptar" at bounding box center [179, 427] width 53 height 15
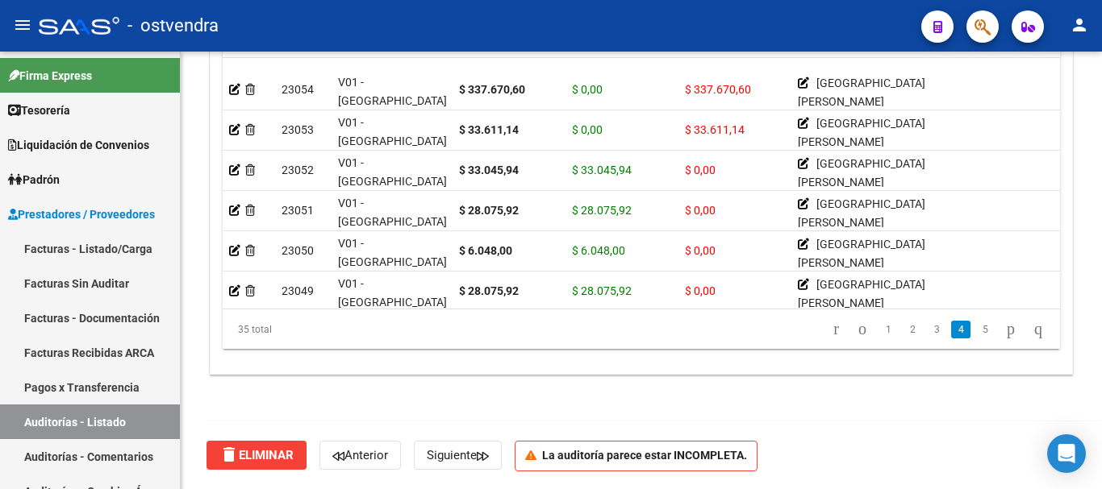
scroll to position [726, 0]
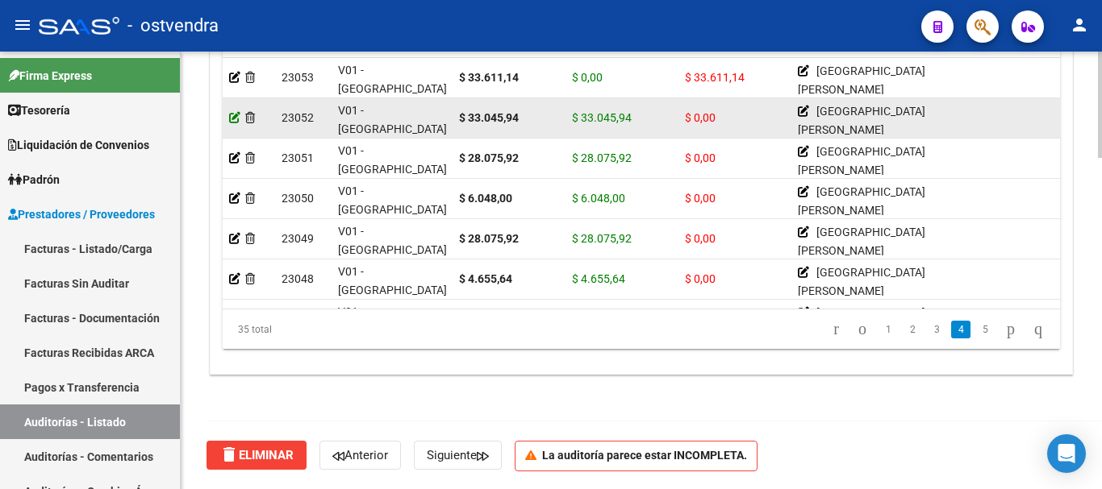
click at [236, 123] on icon at bounding box center [234, 117] width 11 height 11
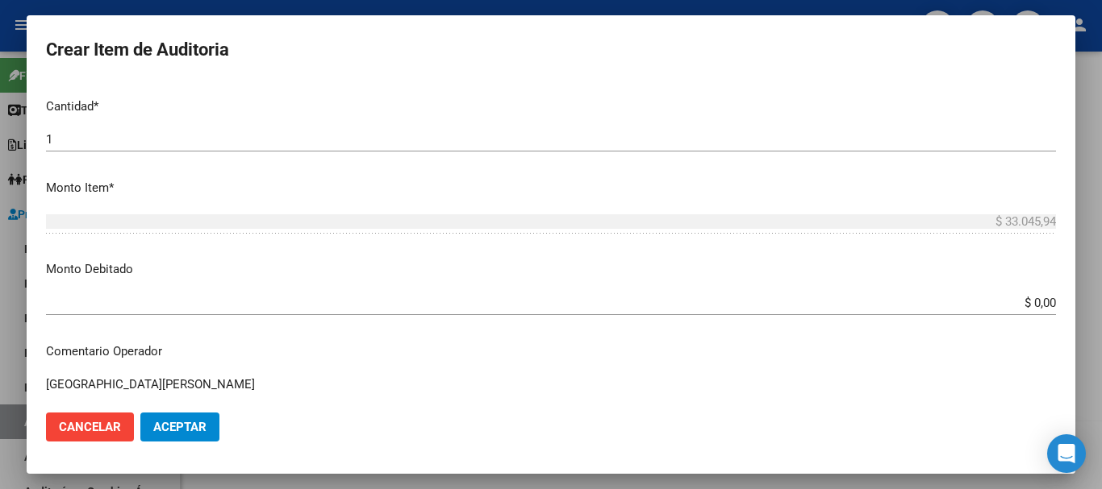
scroll to position [484, 0]
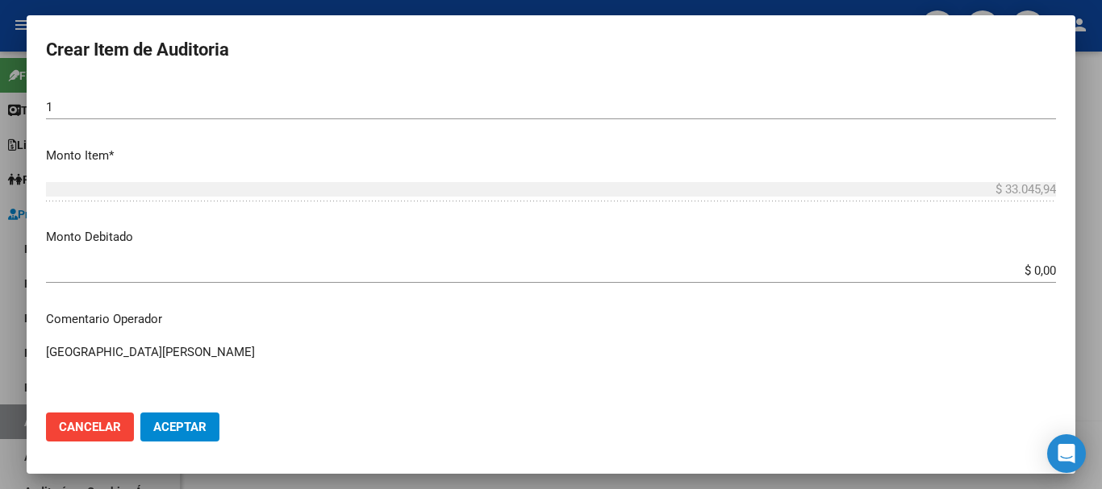
click at [107, 122] on div "1 Ingresar la cantidad" at bounding box center [551, 115] width 1010 height 40
click at [107, 119] on div "1 Ingresar la cantidad" at bounding box center [551, 107] width 1010 height 24
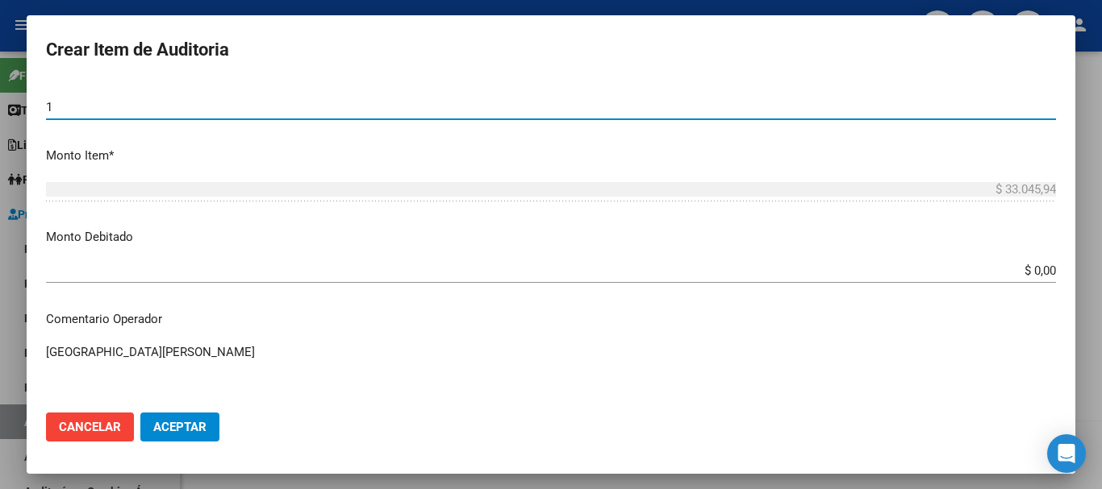
click at [108, 112] on input "1" at bounding box center [551, 107] width 1010 height 15
type input "2"
type input "$ 66.091,88"
click at [560, 264] on input "$ 0,00" at bounding box center [551, 271] width 1010 height 15
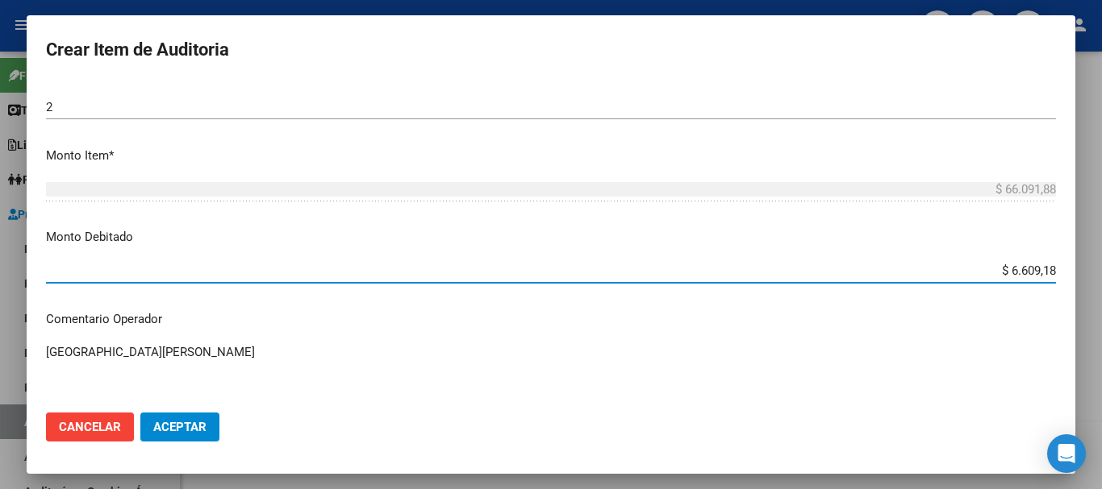
type input "$ 66.091,88"
click at [177, 412] on mat-dialog-actions "Cancelar Aceptar" at bounding box center [551, 427] width 1010 height 55
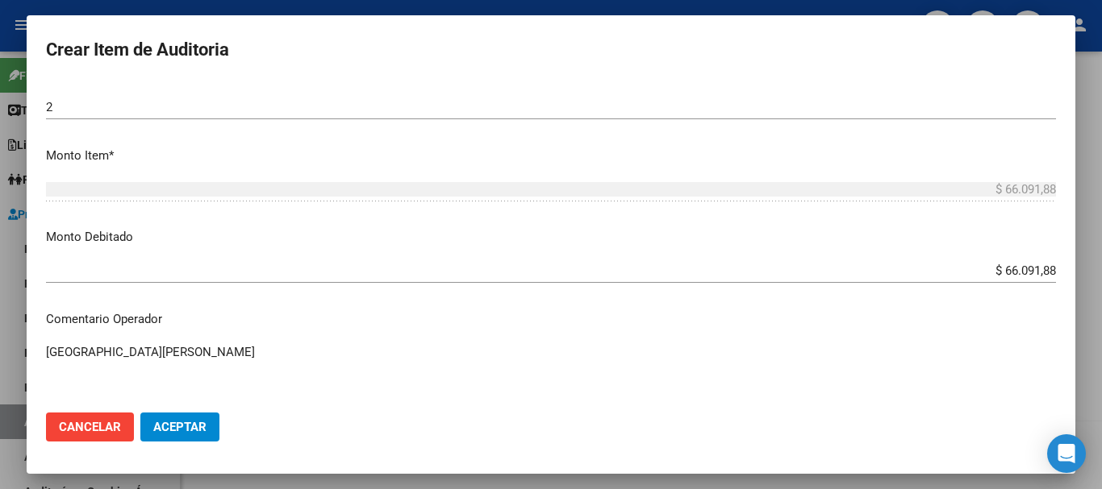
click at [178, 417] on button "Aceptar" at bounding box center [179, 427] width 79 height 29
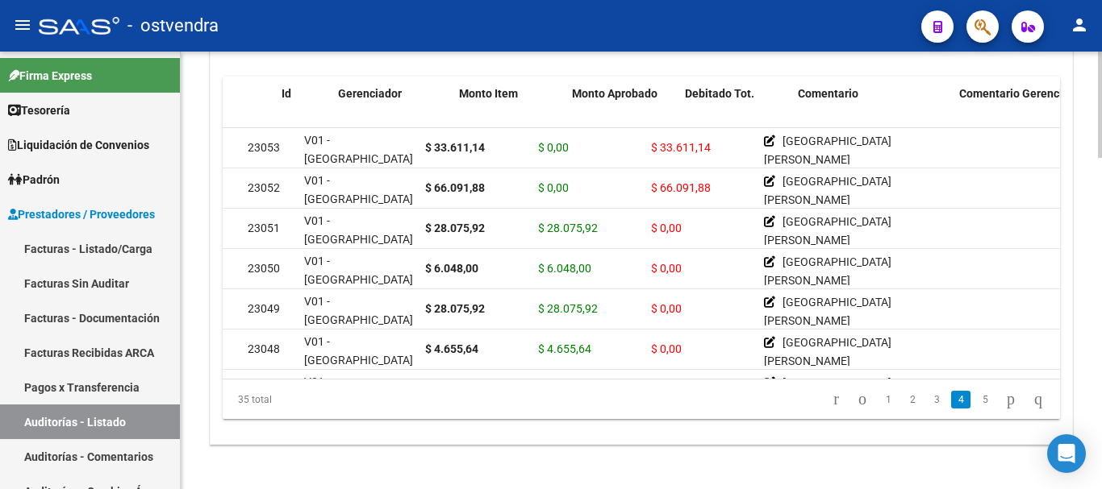
scroll to position [726, 0]
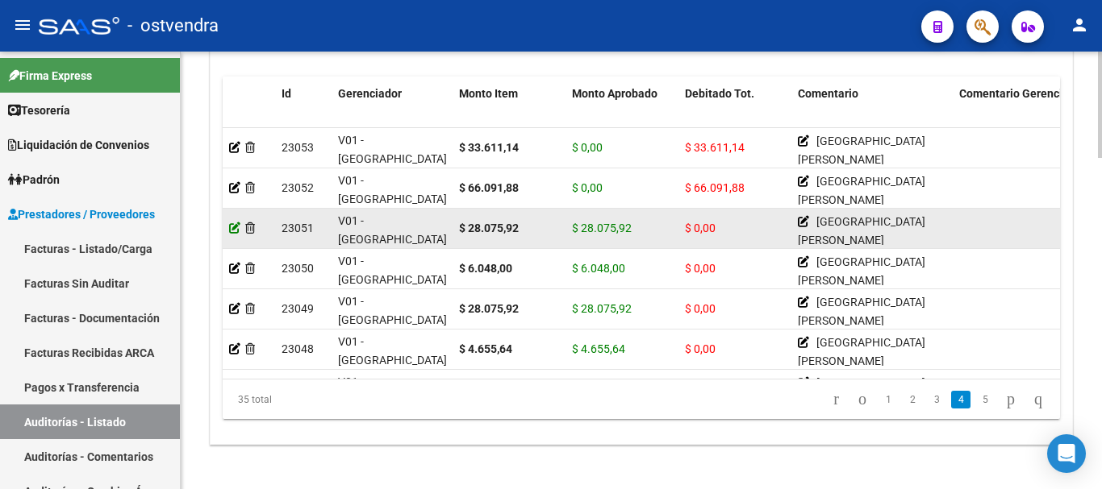
click at [231, 233] on icon at bounding box center [234, 228] width 11 height 11
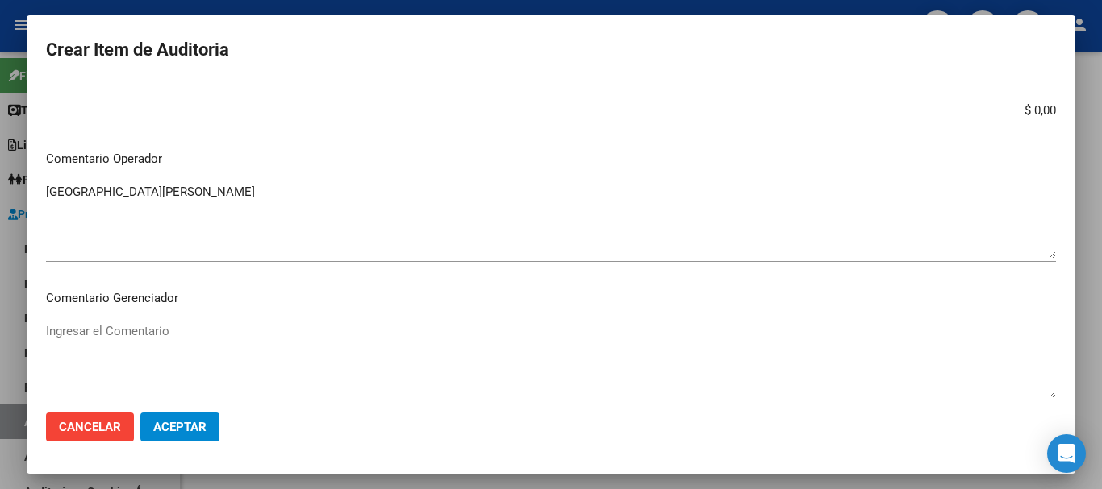
scroll to position [645, 0]
click at [560, 113] on input "$ 0,00" at bounding box center [551, 109] width 1010 height 15
click at [560, 110] on app-form-text-field "Monto Debitado $ 0,00 Ingresar el monto" at bounding box center [557, 92] width 1022 height 50
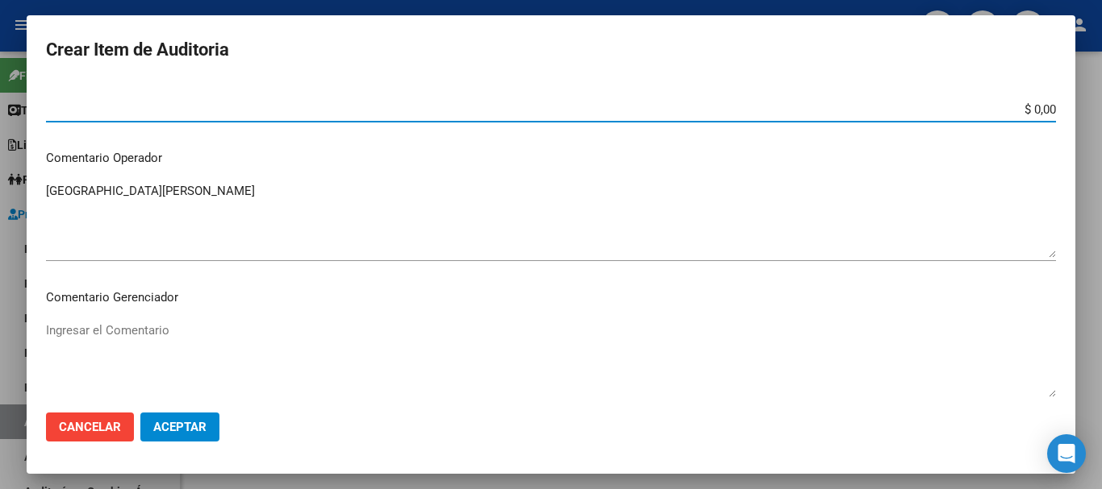
click at [560, 104] on input "$ 0,00" at bounding box center [551, 109] width 1010 height 15
type input "$ 28.075,92"
click at [182, 444] on mat-dialog-actions "Cancelar Aceptar" at bounding box center [551, 427] width 1010 height 55
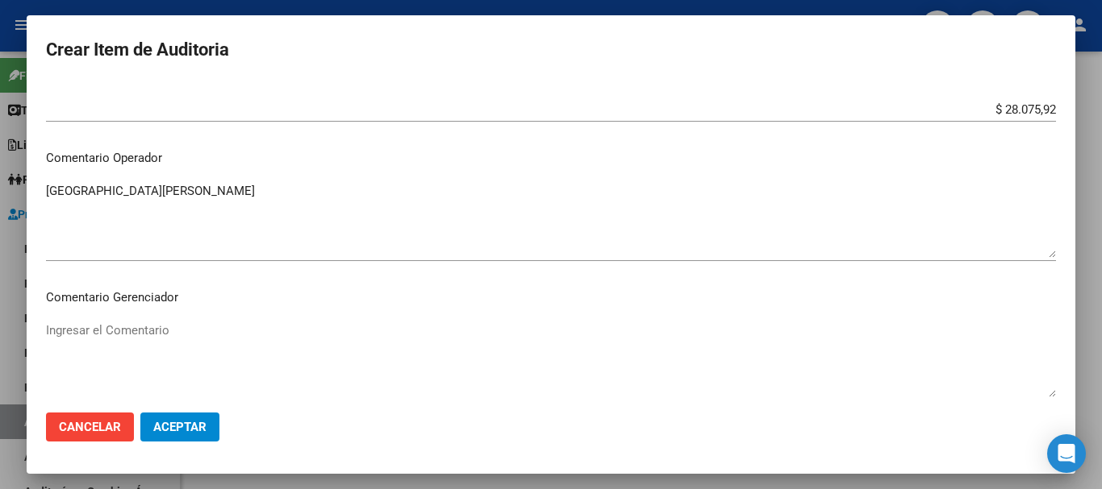
click at [194, 429] on span "Aceptar" at bounding box center [179, 427] width 53 height 15
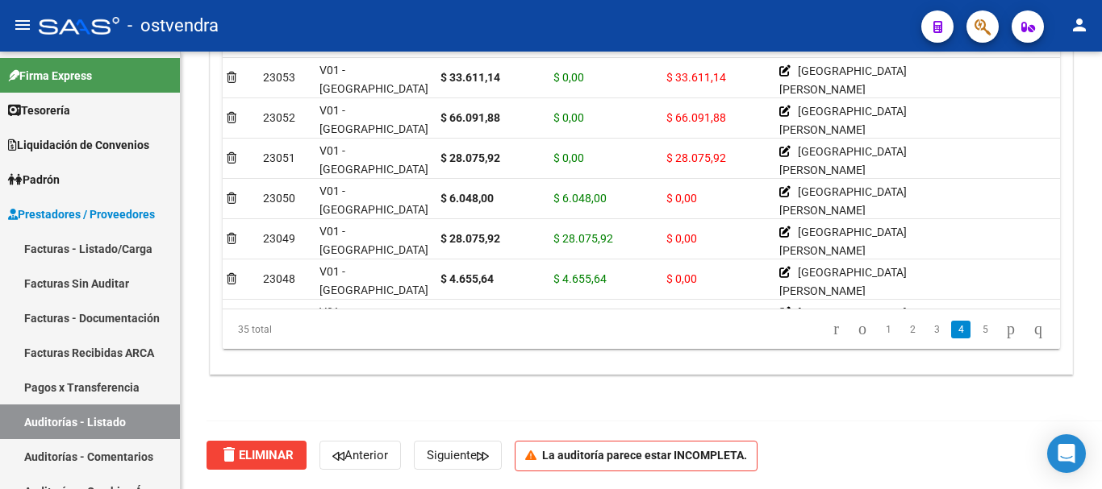
scroll to position [726, 0]
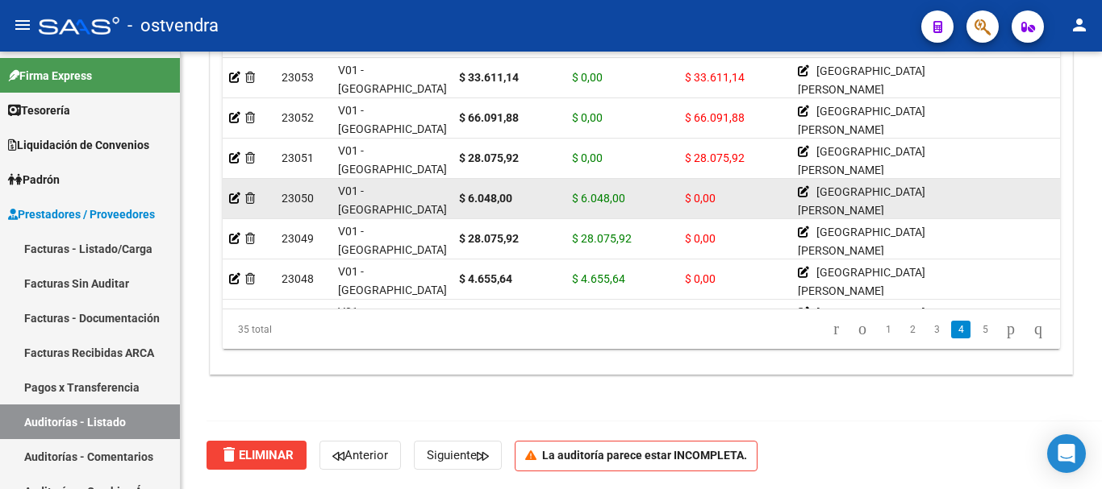
click at [227, 202] on datatable-body-cell at bounding box center [249, 199] width 52 height 40
click at [231, 202] on icon at bounding box center [234, 198] width 11 height 11
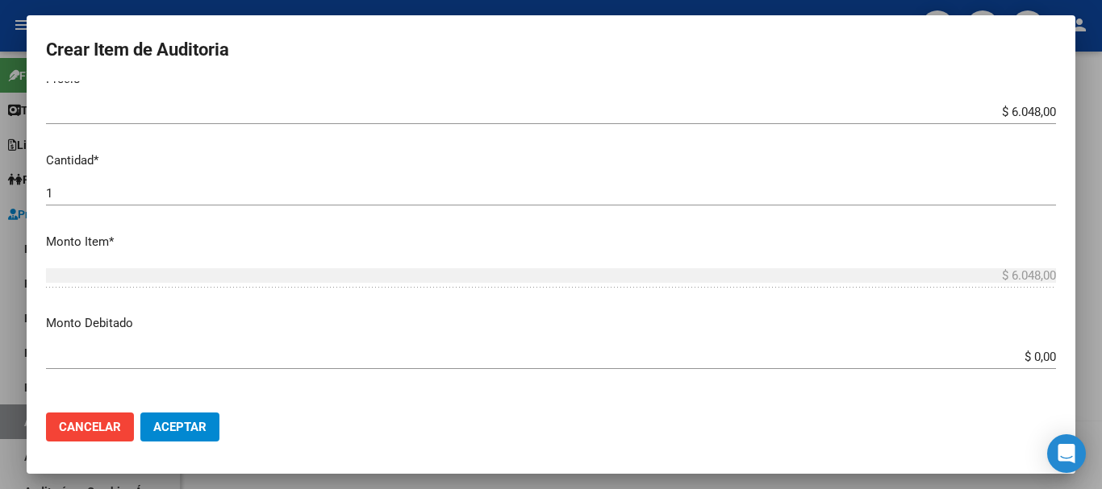
scroll to position [403, 0]
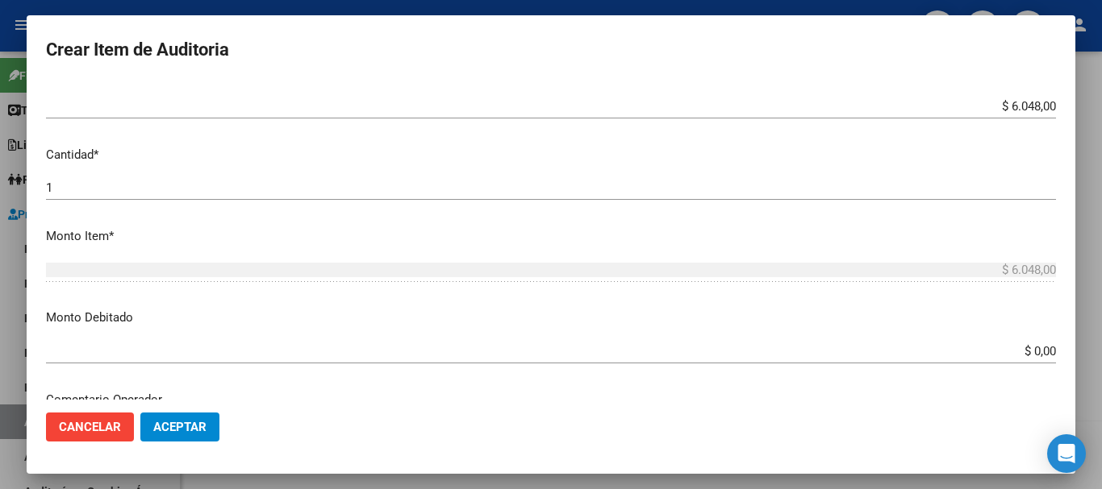
click at [560, 352] on input "$ 0,00" at bounding box center [551, 351] width 1010 height 15
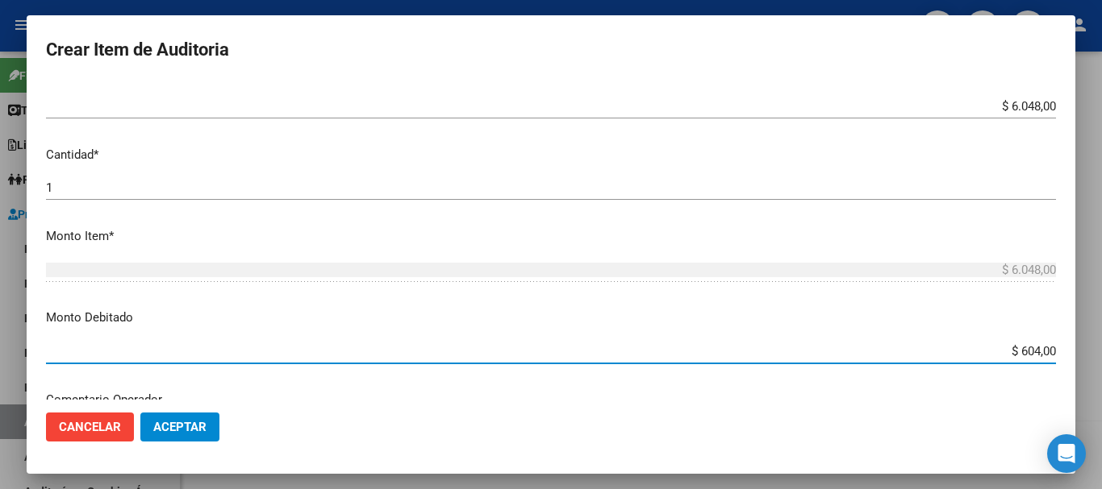
type input "$ 6.048,00"
click at [202, 406] on mat-dialog-actions "Cancelar Aceptar" at bounding box center [551, 427] width 1010 height 55
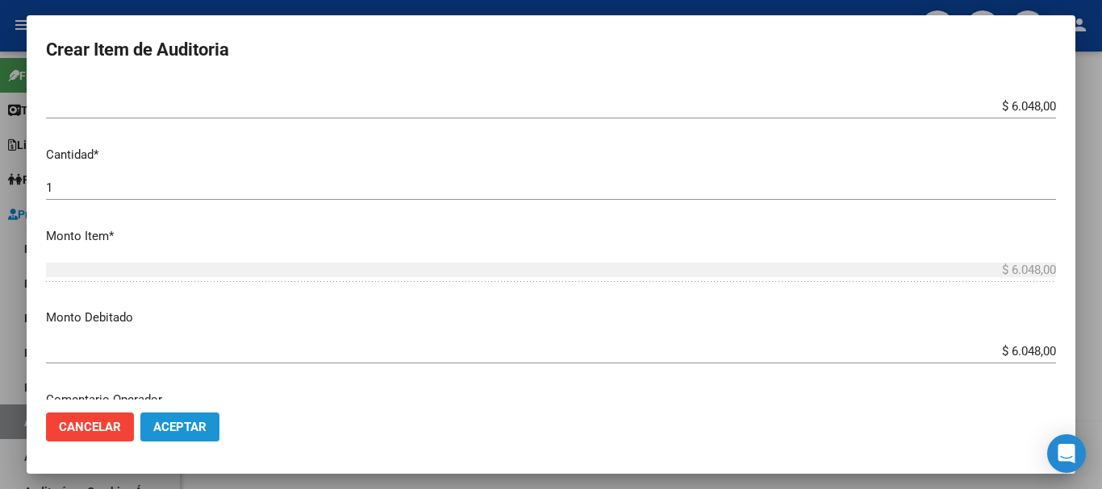
click at [202, 414] on button "Aceptar" at bounding box center [179, 427] width 79 height 29
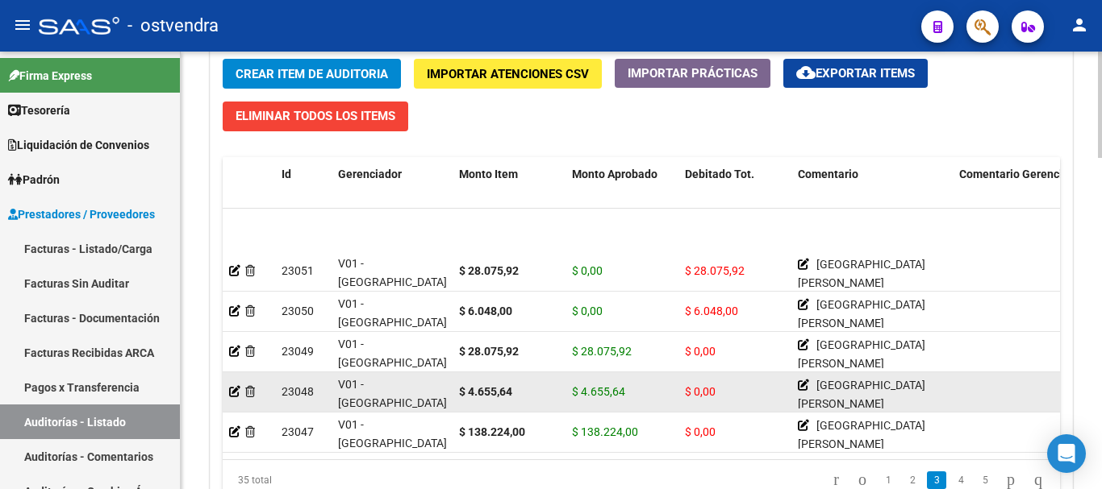
scroll to position [726, 0]
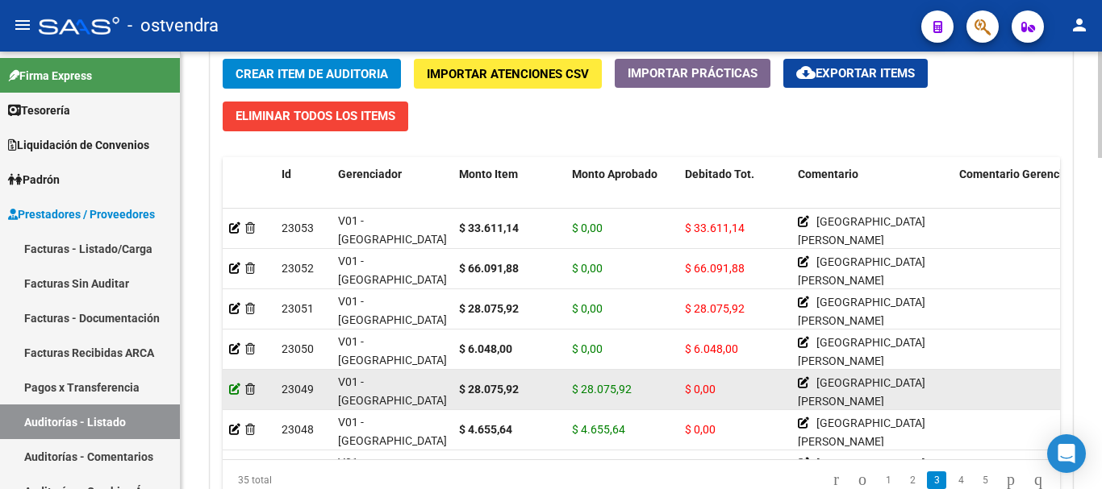
click at [235, 386] on icon at bounding box center [234, 389] width 11 height 11
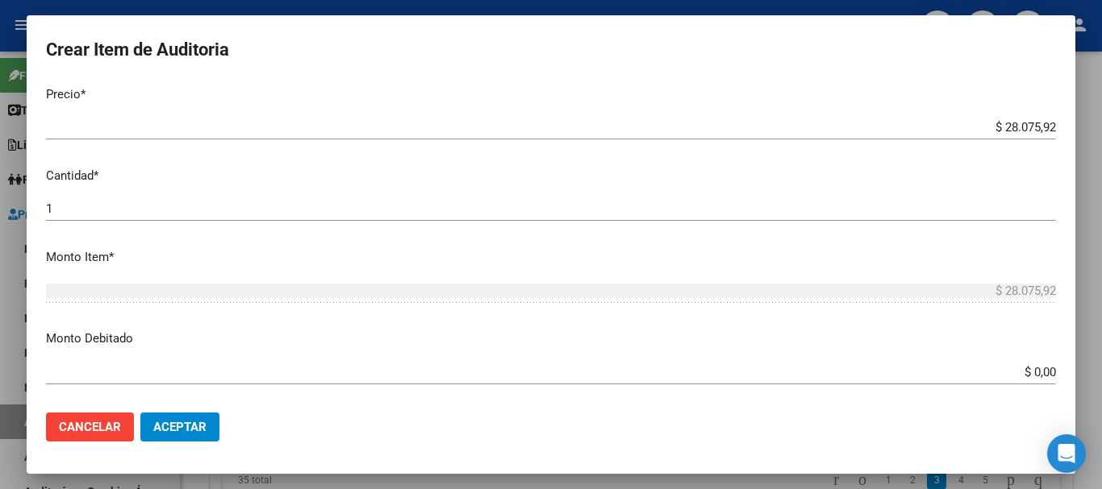
scroll to position [403, 0]
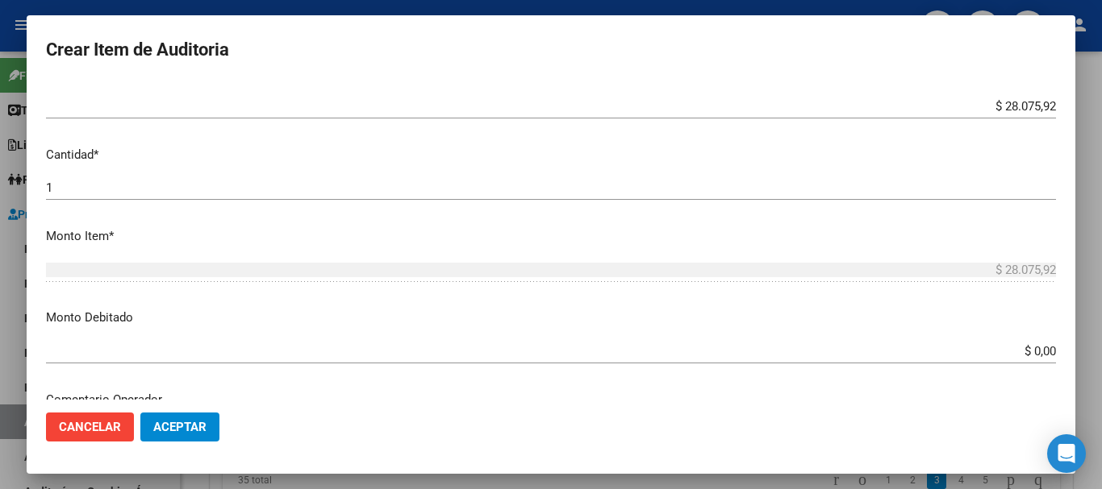
click at [560, 350] on app-form-text-field "Monto Debitado $ 0,00 Ingresar el monto" at bounding box center [557, 334] width 1022 height 50
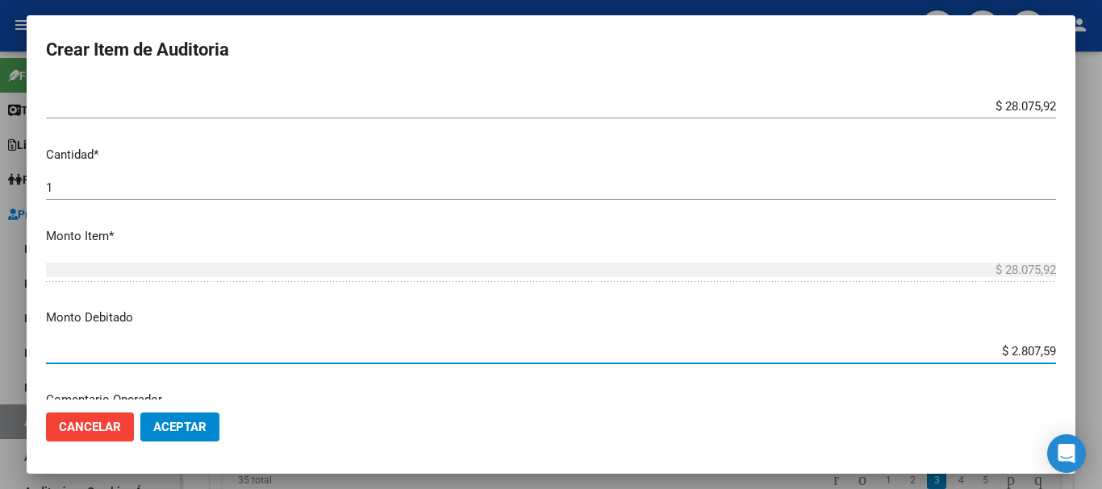
type input "$ 28.075,92"
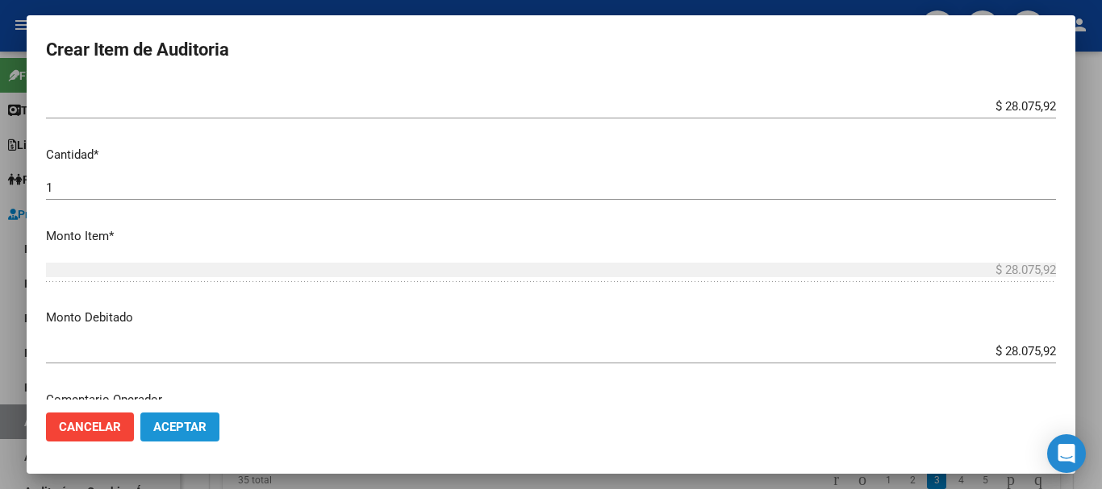
click at [170, 434] on span "Aceptar" at bounding box center [179, 427] width 53 height 15
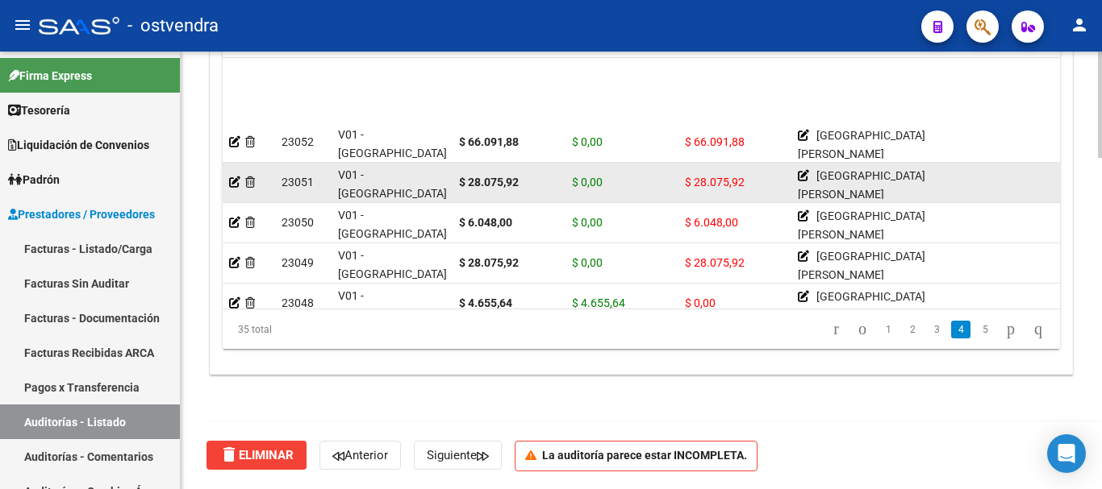
scroll to position [806, 0]
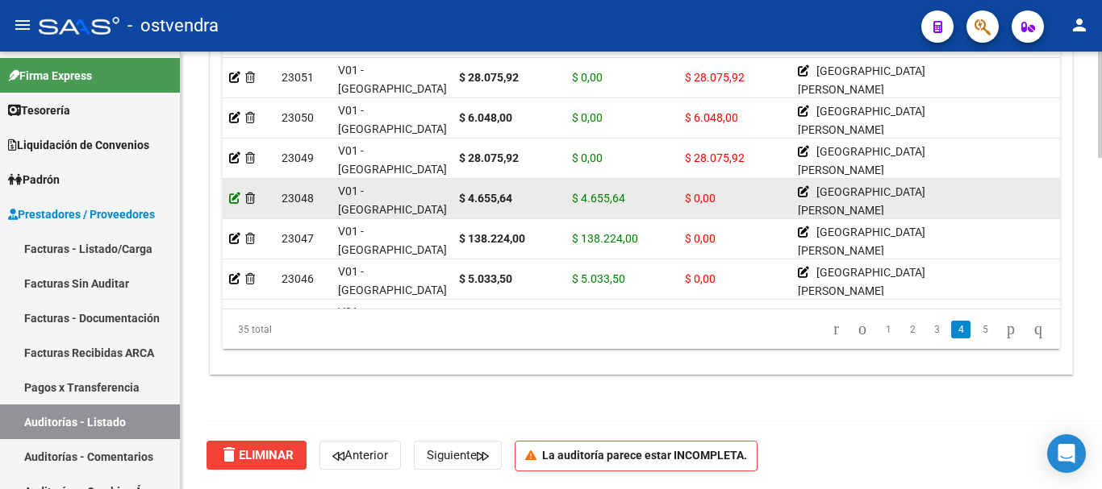
click at [230, 195] on icon at bounding box center [234, 198] width 11 height 11
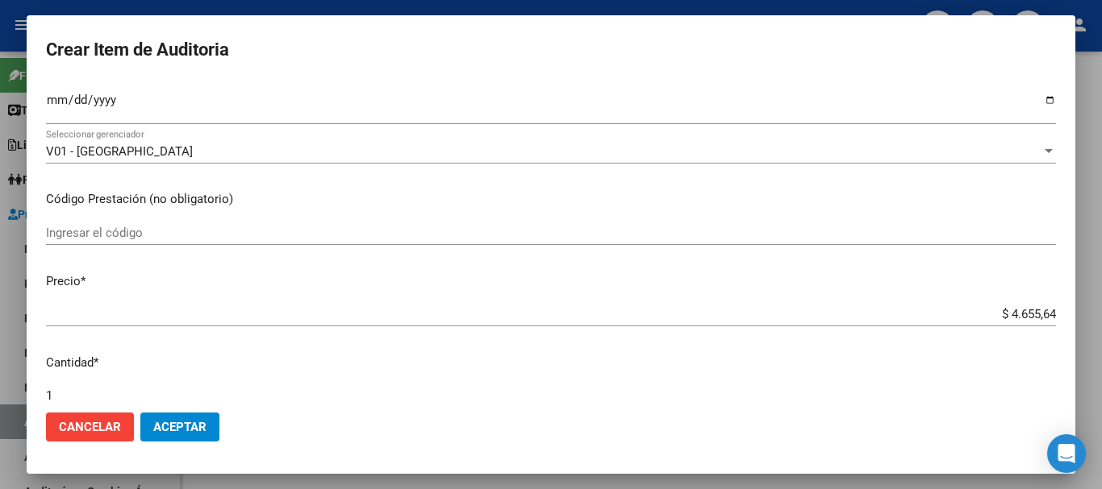
scroll to position [242, 0]
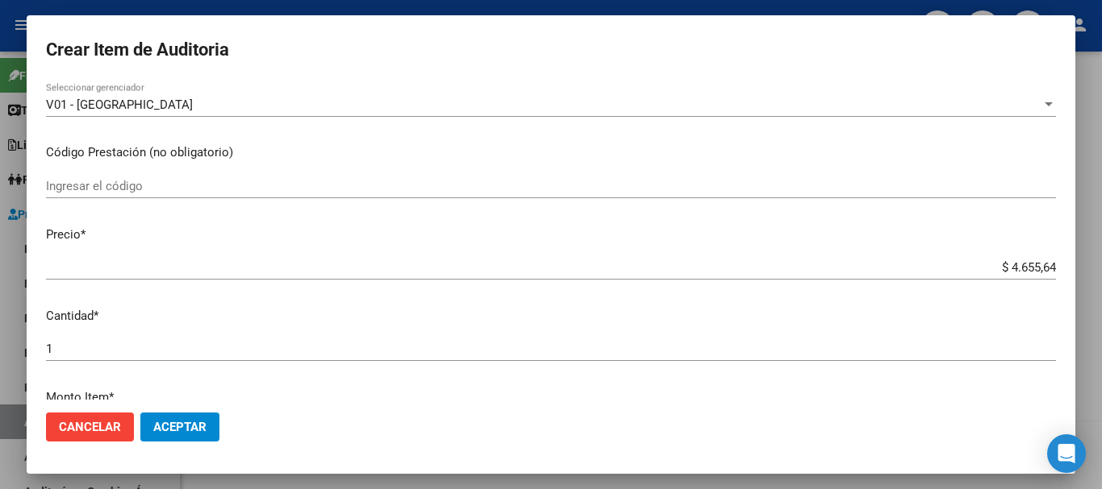
click at [126, 350] on input "1" at bounding box center [551, 349] width 1010 height 15
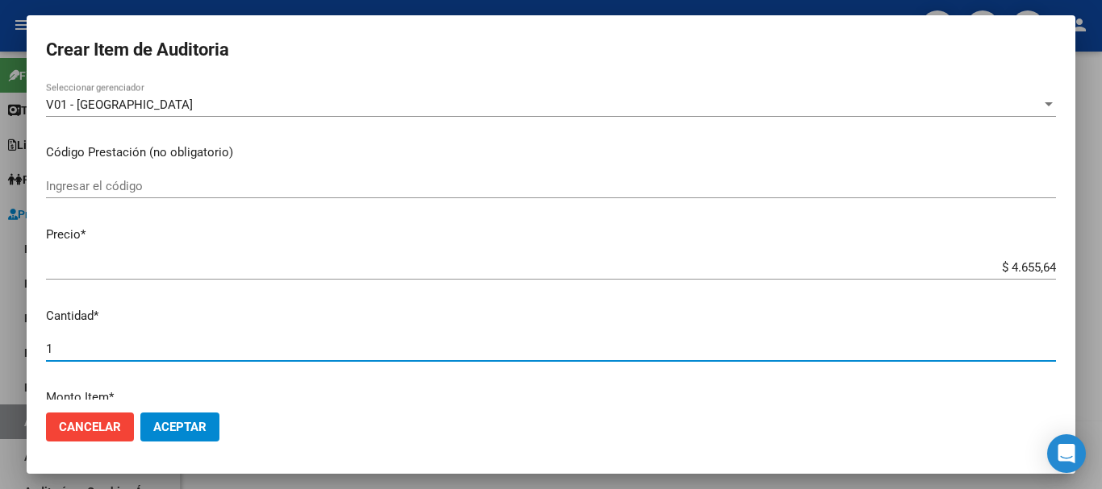
type input "2"
type input "$ 9.311,28"
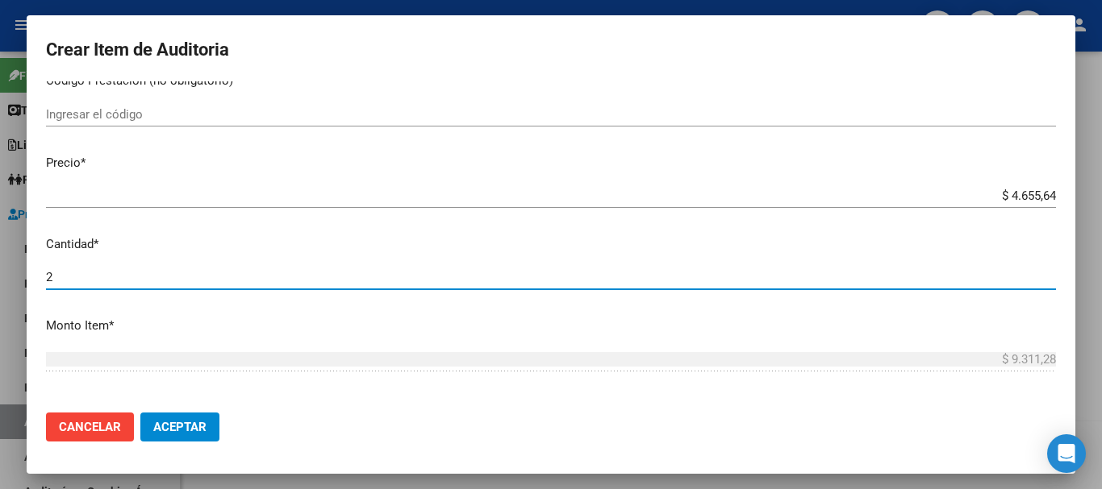
scroll to position [484, 0]
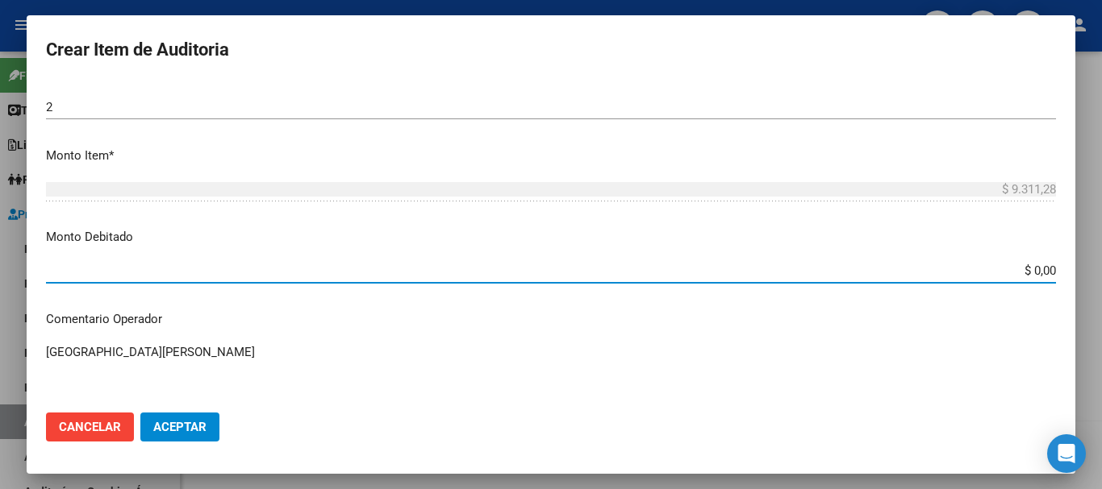
click at [560, 268] on input "$ 0,00" at bounding box center [551, 271] width 1010 height 15
type input "$ 9.311,28"
click at [187, 437] on button "Aceptar" at bounding box center [179, 427] width 79 height 29
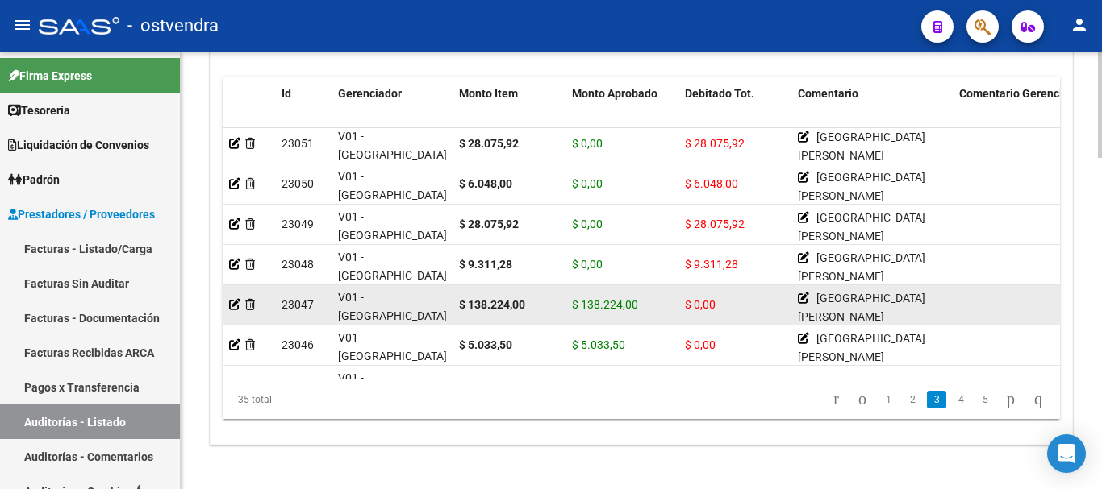
scroll to position [806, 0]
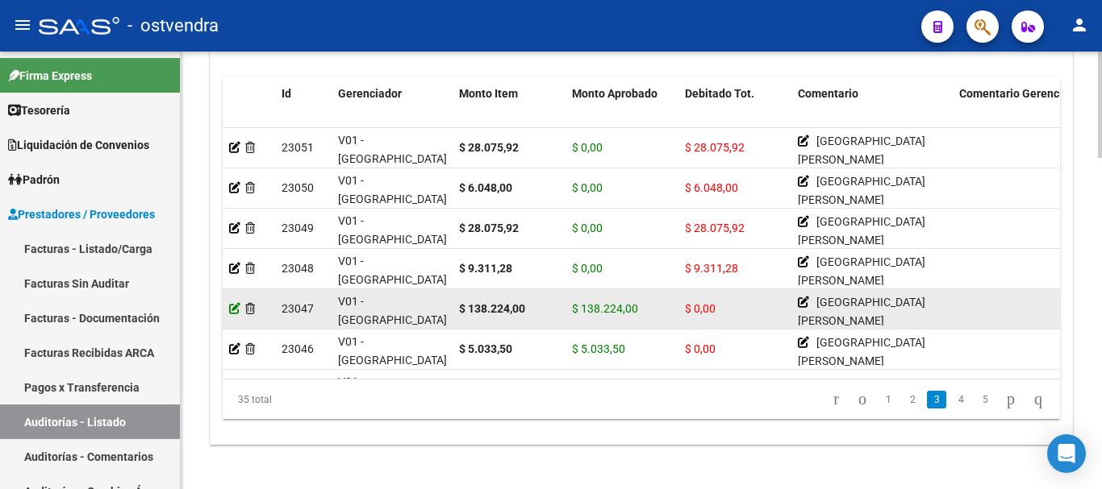
click at [229, 307] on icon at bounding box center [234, 308] width 11 height 11
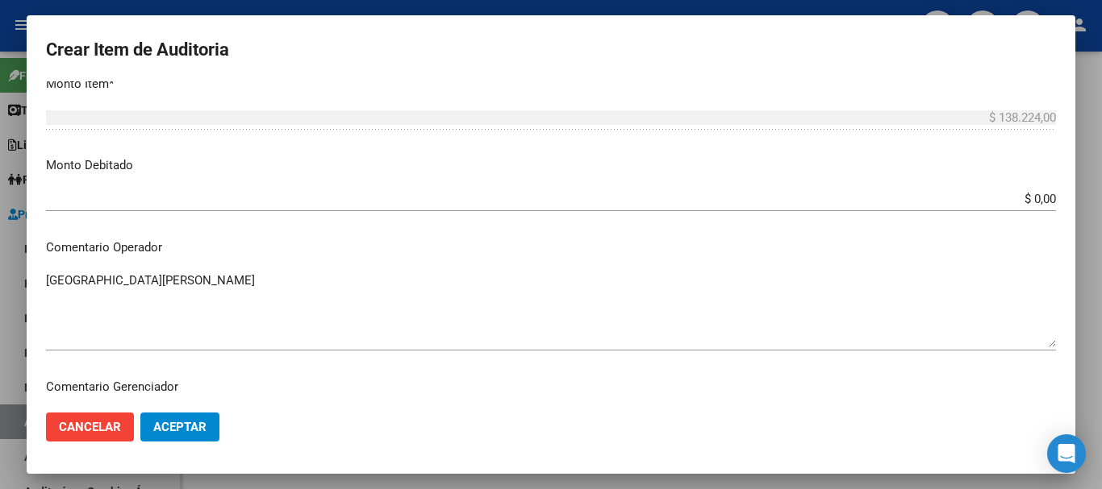
scroll to position [564, 0]
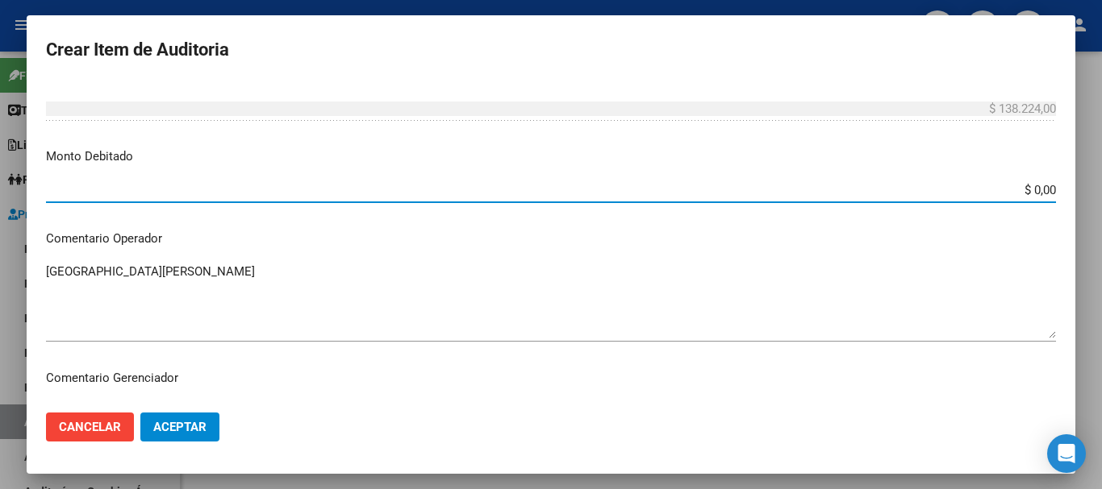
click at [560, 195] on input "$ 0,00" at bounding box center [551, 190] width 1010 height 15
type input "$ 138.224,00"
click at [189, 429] on span "Aceptar" at bounding box center [179, 427] width 53 height 15
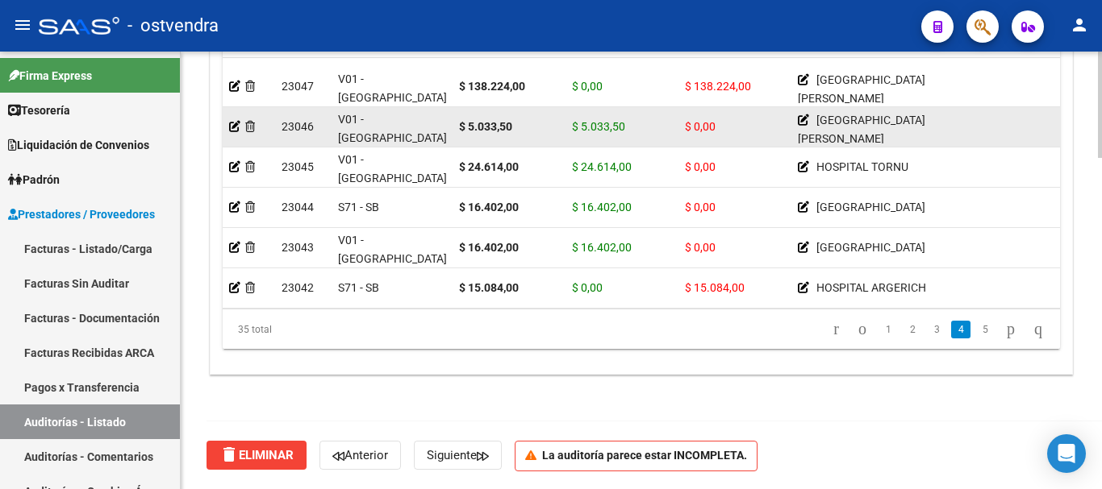
scroll to position [887, 0]
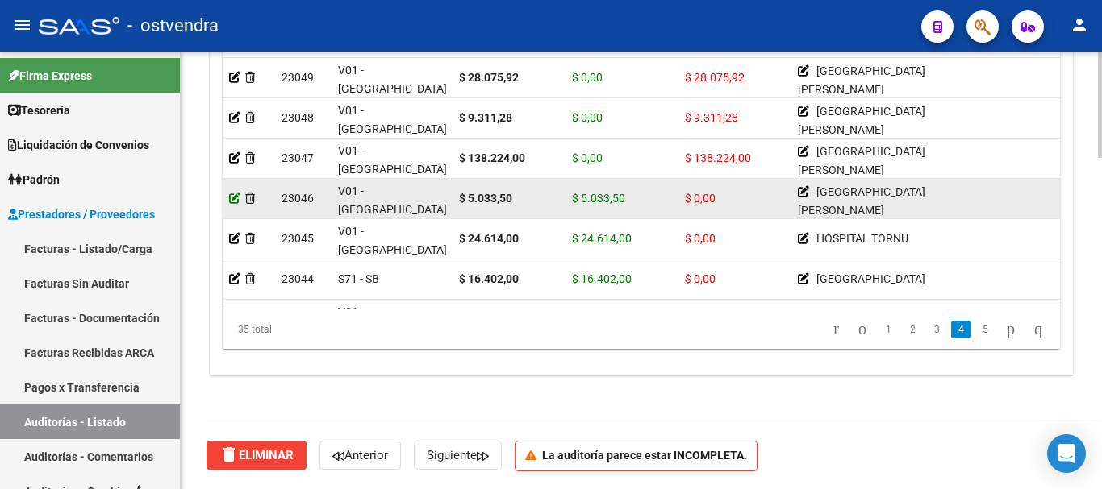
click at [233, 197] on icon at bounding box center [234, 198] width 11 height 11
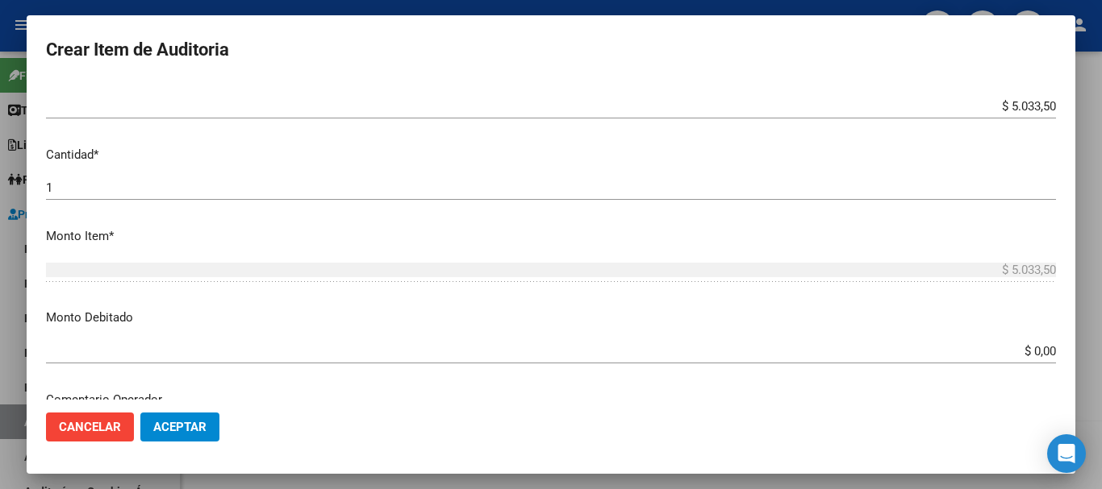
scroll to position [564, 0]
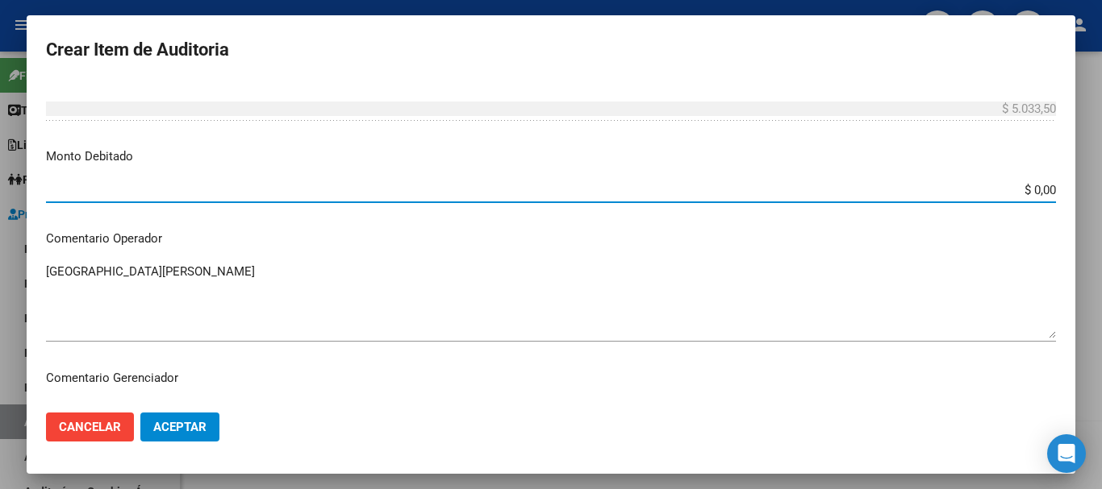
click at [560, 188] on input "$ 0,00" at bounding box center [551, 190] width 1010 height 15
type input "$ 5.033,50"
click at [180, 435] on button "Aceptar" at bounding box center [179, 427] width 79 height 29
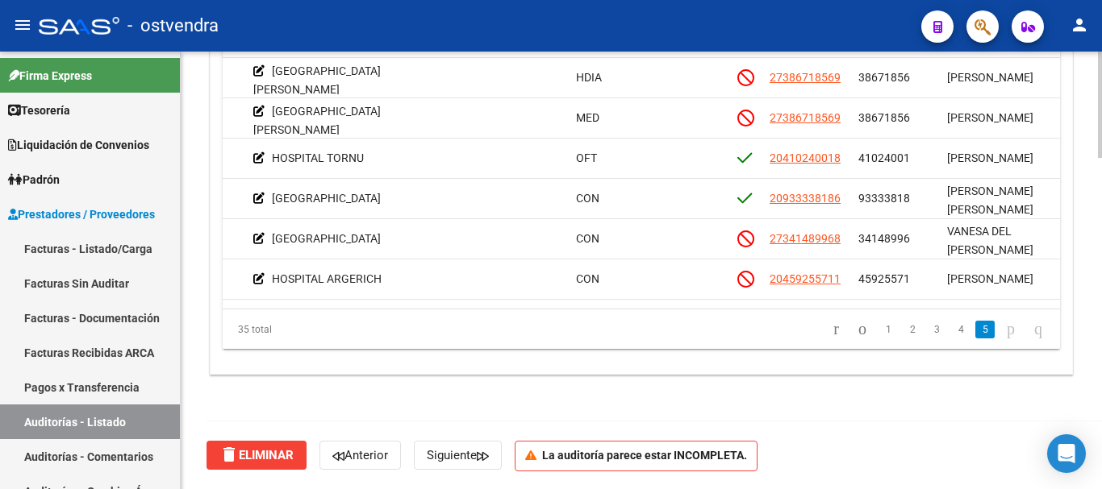
scroll to position [968, 701]
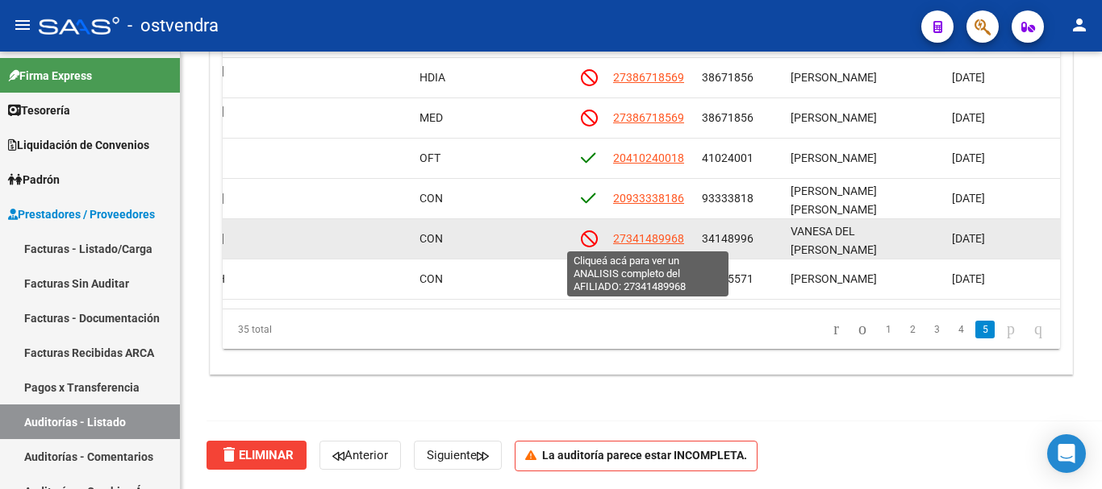
click at [560, 239] on span "27341489968" at bounding box center [648, 238] width 71 height 13
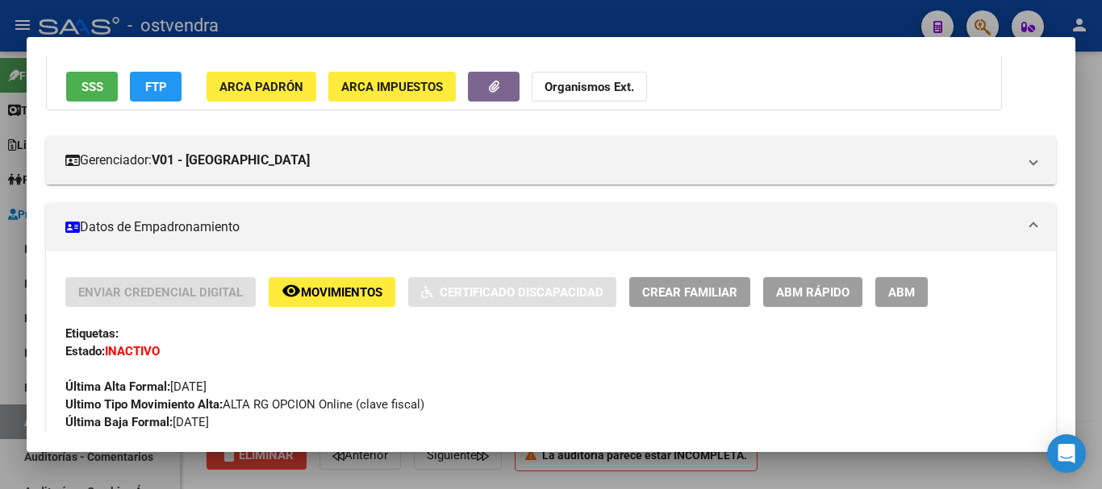
scroll to position [161, 0]
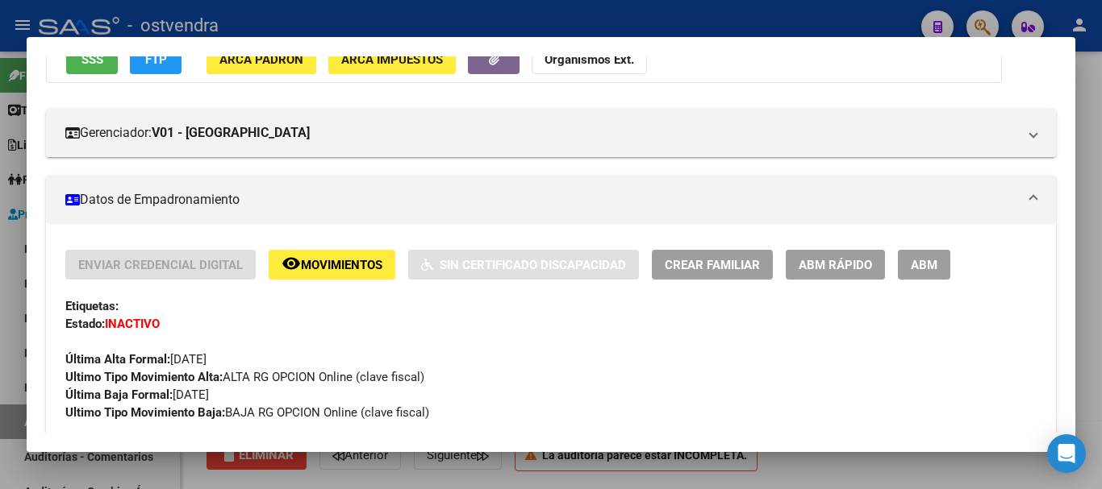
click at [183, 457] on div at bounding box center [551, 244] width 1102 height 489
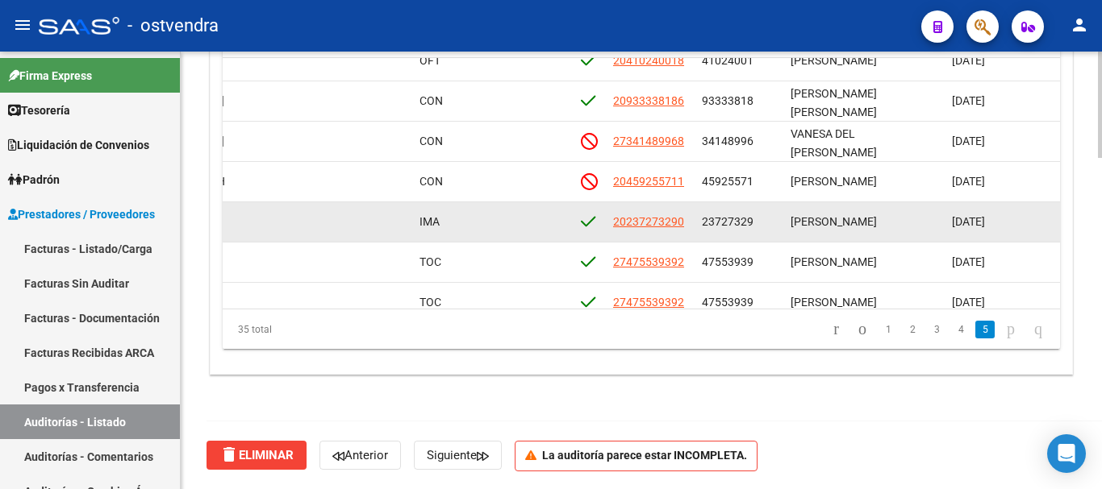
scroll to position [1129, 701]
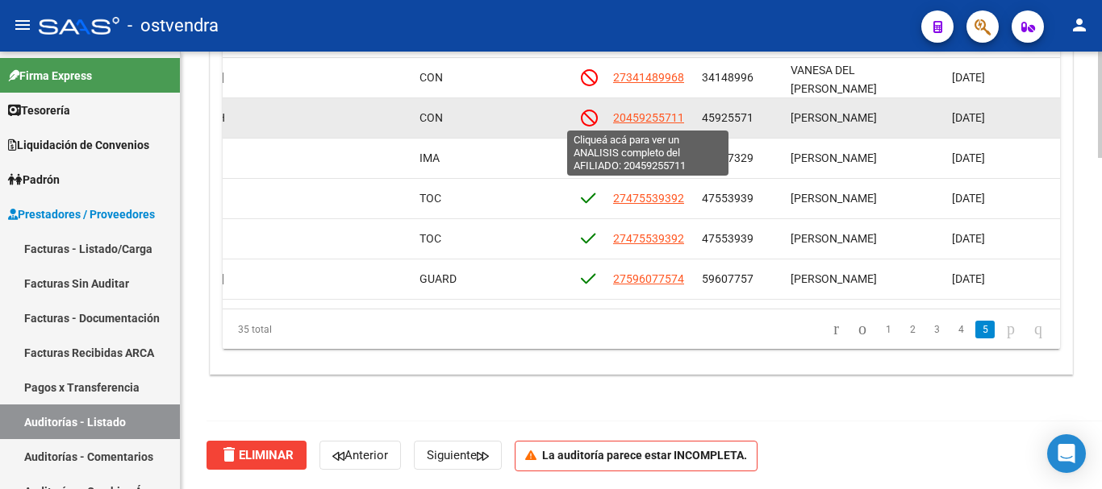
click at [560, 118] on span "20459255711" at bounding box center [648, 117] width 71 height 13
type textarea "20459255711"
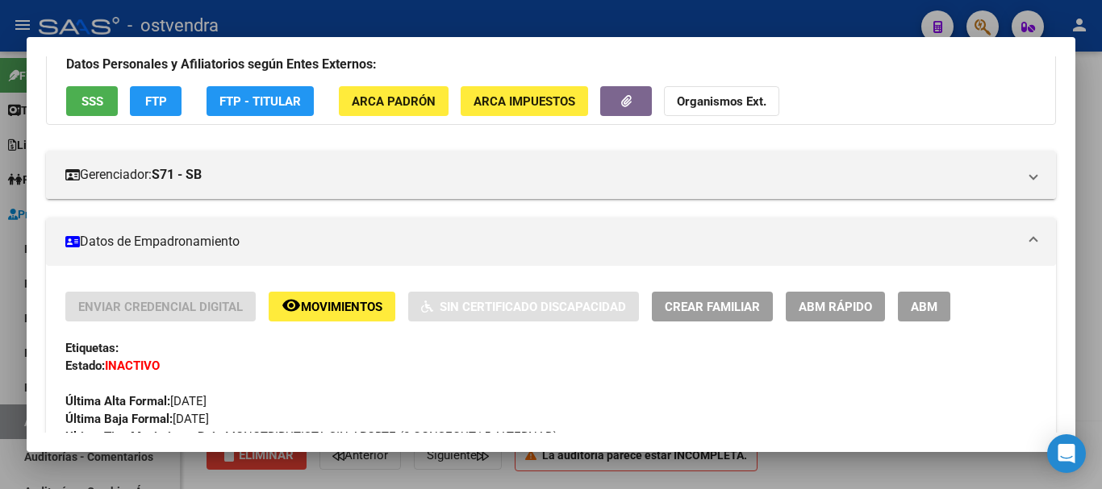
scroll to position [161, 0]
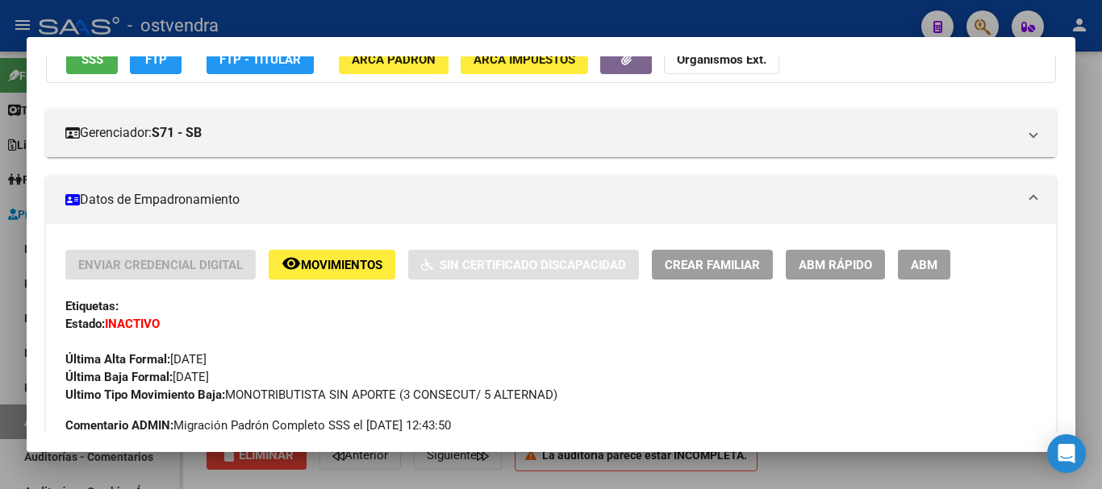
click at [185, 465] on div at bounding box center [551, 244] width 1102 height 489
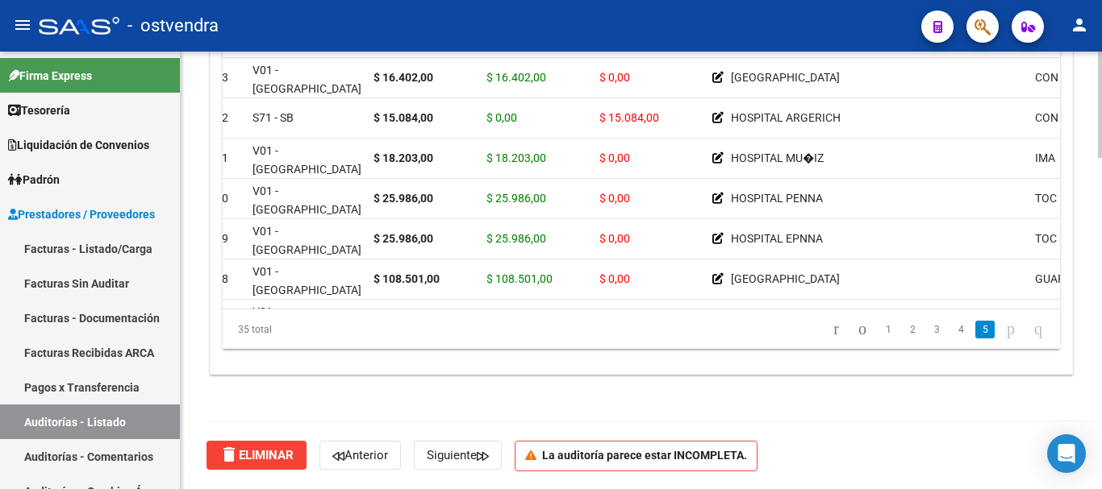
scroll to position [1129, 0]
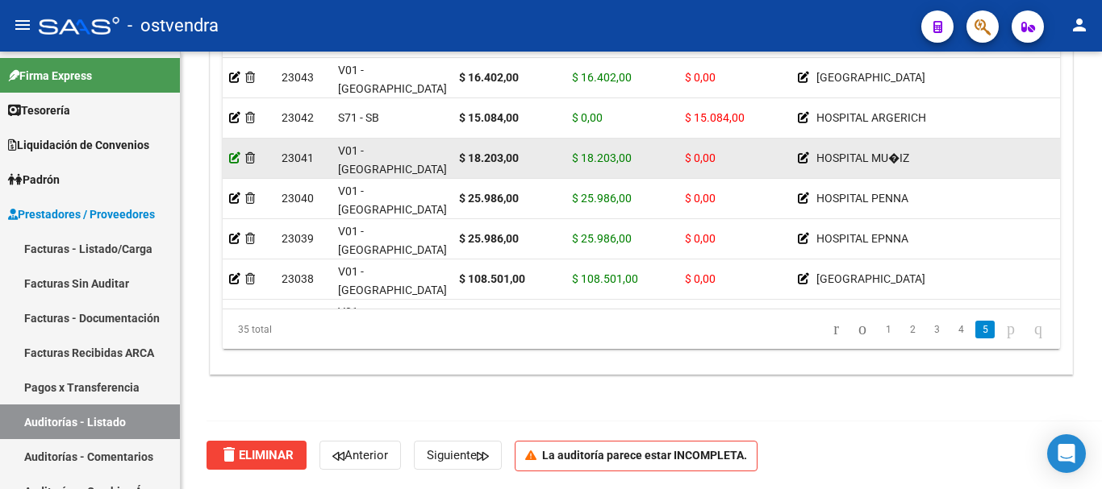
click at [239, 160] on icon at bounding box center [234, 157] width 11 height 11
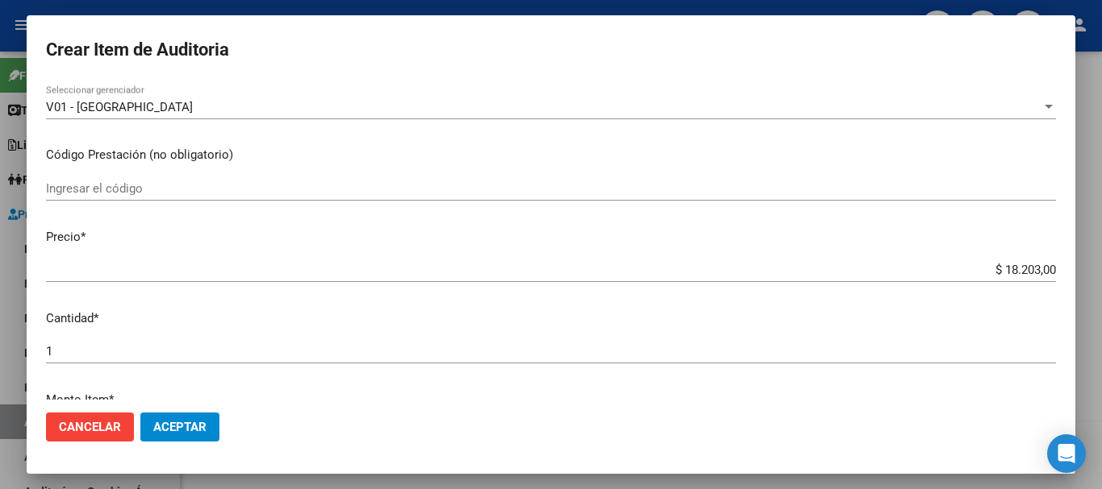
scroll to position [323, 0]
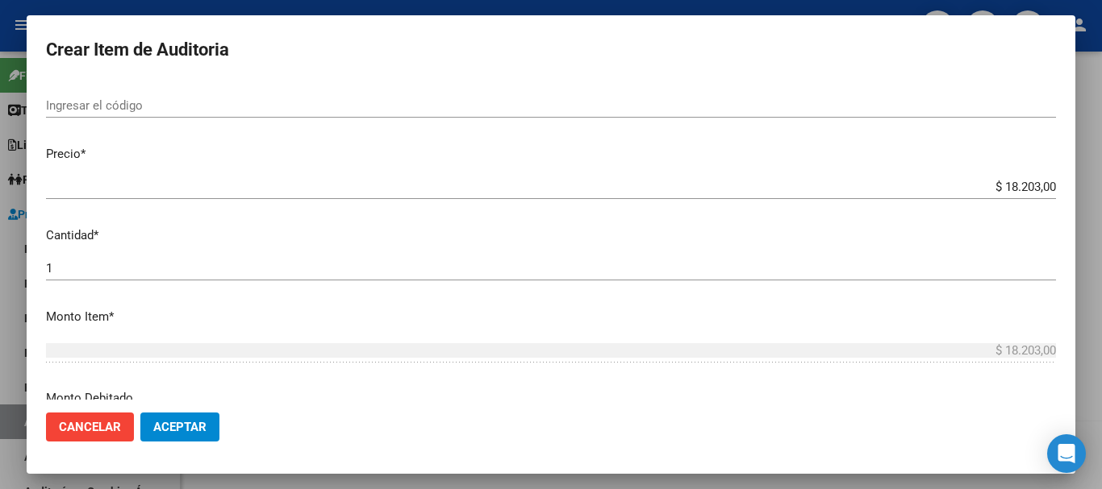
click at [138, 273] on input "1" at bounding box center [551, 268] width 1010 height 15
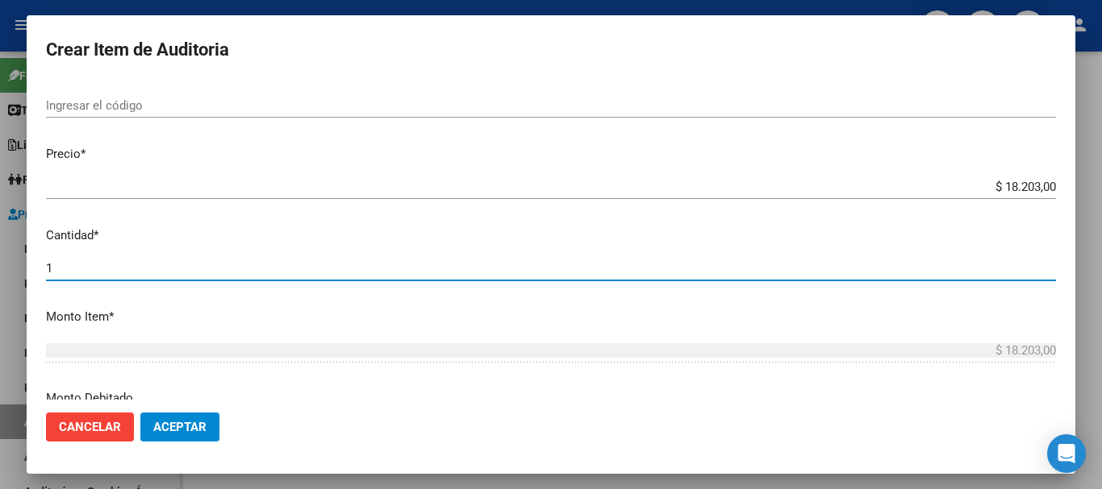
type input "2"
type input "$ 36.406,00"
type input "3"
type input "$ 54.609,00"
click at [182, 440] on button "Aceptar" at bounding box center [179, 427] width 79 height 29
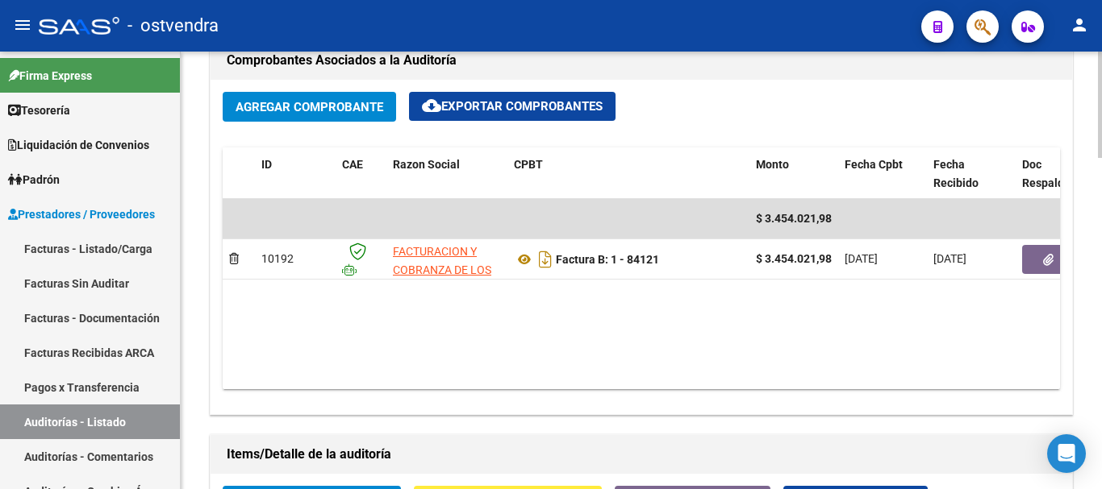
scroll to position [806, 0]
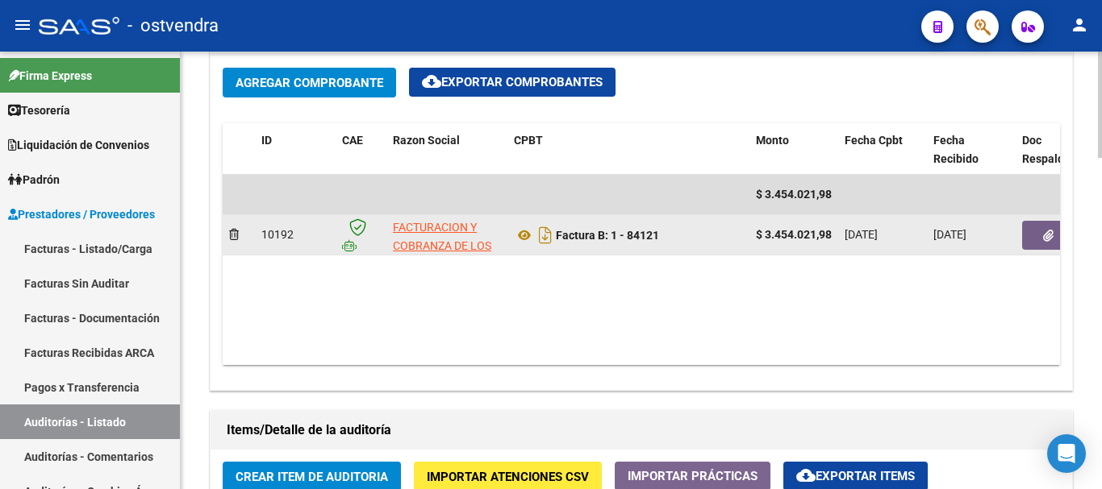
drag, startPoint x: 560, startPoint y: 232, endPoint x: 671, endPoint y: 241, distance: 110.8
click at [560, 241] on div "Factura B: 1 - 84121" at bounding box center [628, 236] width 229 height 26
copy strong "Factura B: 1 - 84121"
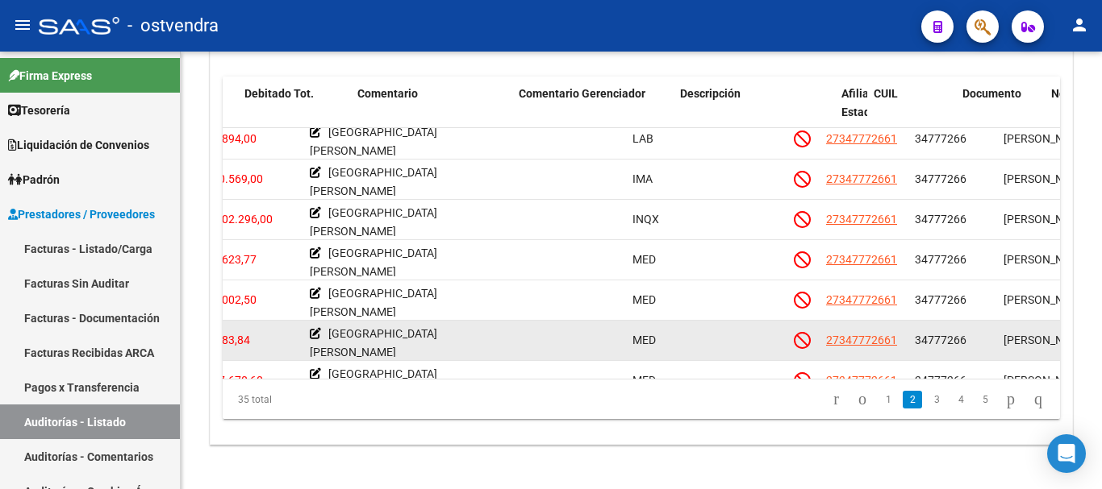
scroll to position [452, 539]
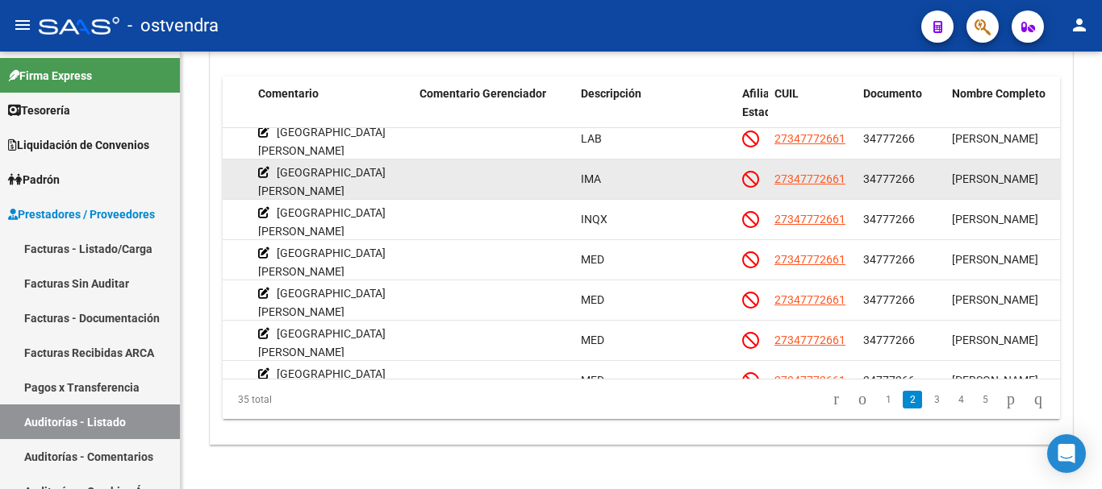
drag, startPoint x: 862, startPoint y: 176, endPoint x: 901, endPoint y: 185, distance: 39.7
click at [560, 179] on datatable-body-cell "34777266" at bounding box center [900, 180] width 89 height 40
copy span "34777266"
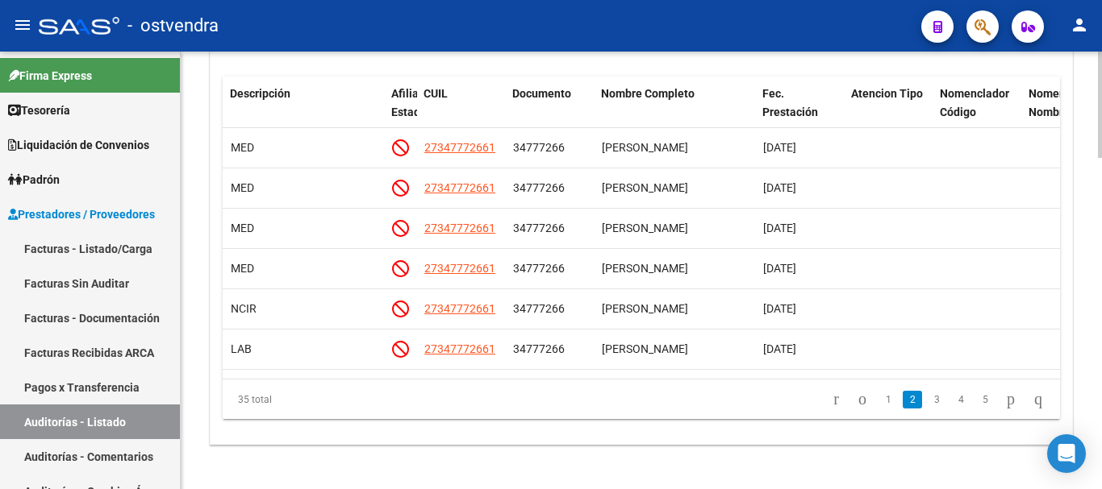
scroll to position [242, 897]
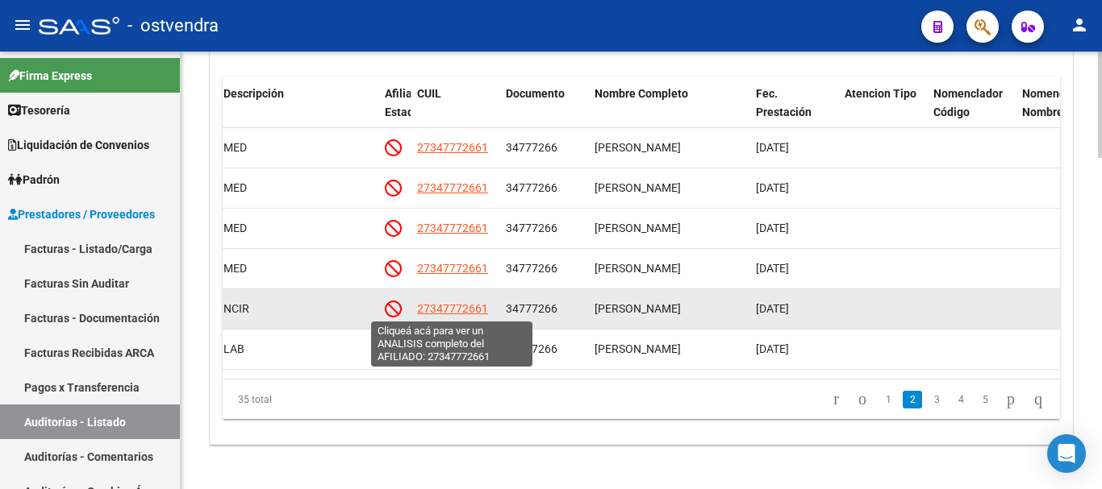
click at [477, 314] on span "27347772661" at bounding box center [452, 308] width 71 height 13
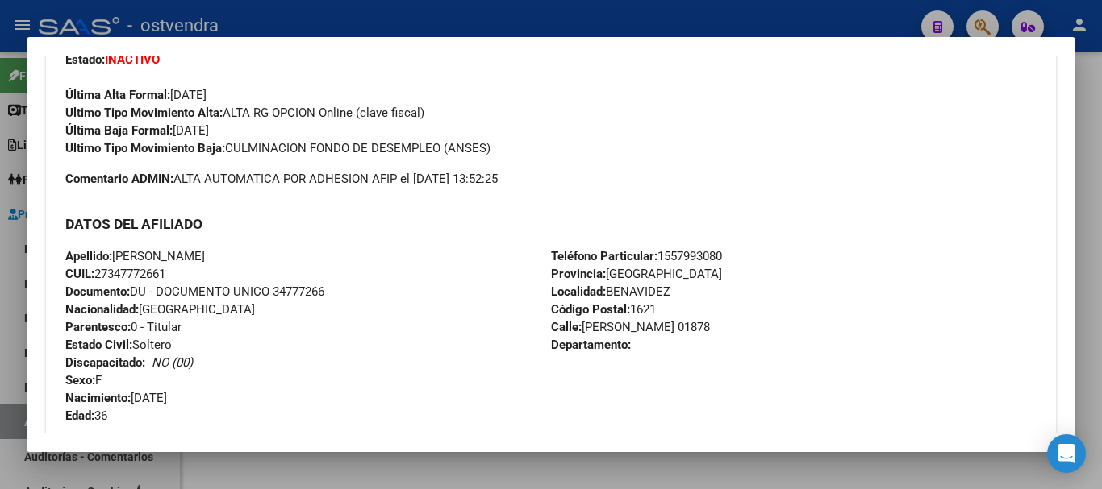
scroll to position [403, 0]
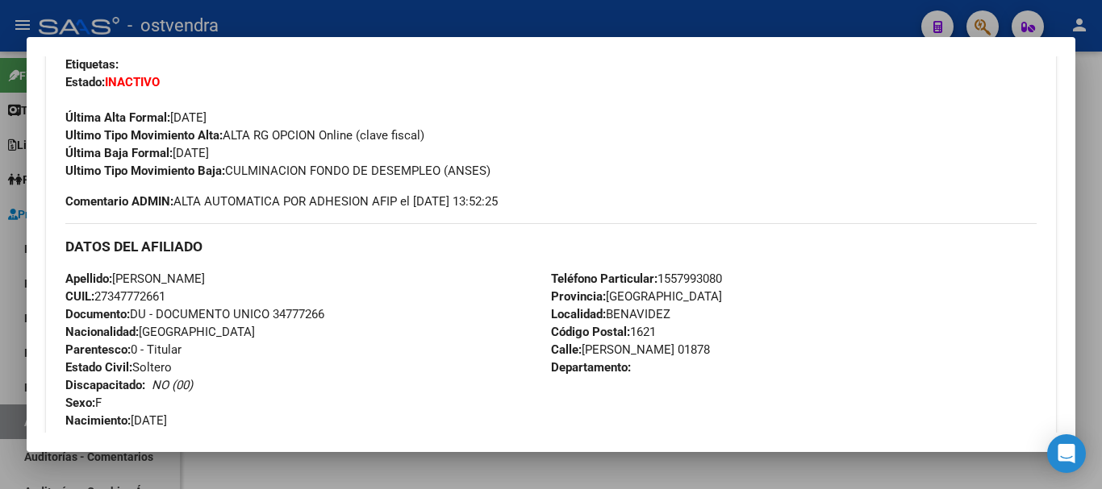
click at [419, 13] on div at bounding box center [551, 244] width 1102 height 489
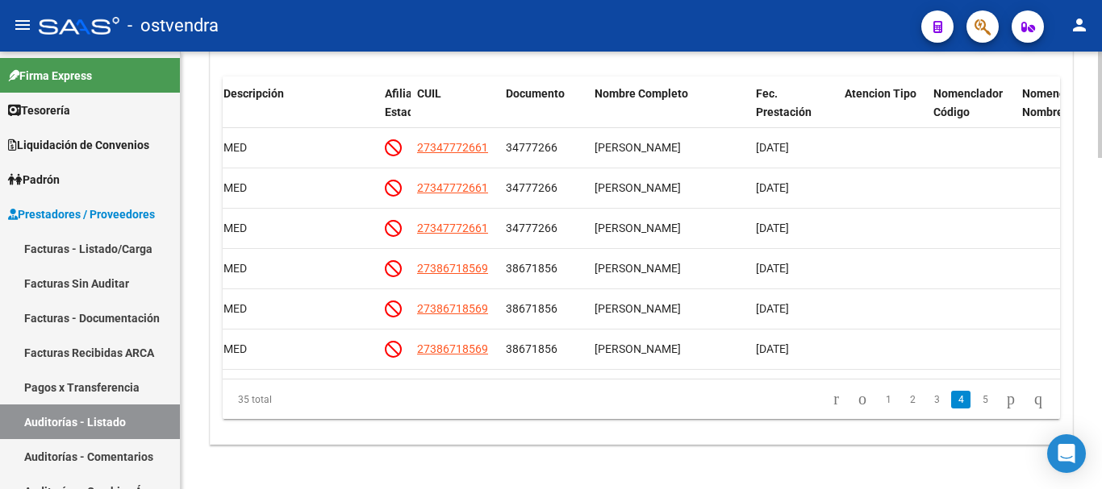
scroll to position [758, 897]
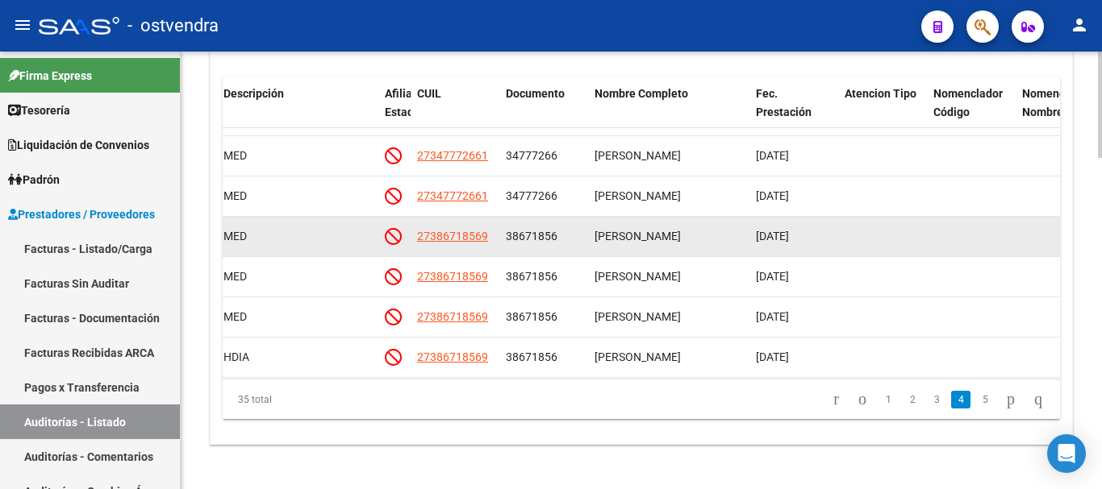
drag, startPoint x: 506, startPoint y: 236, endPoint x: 554, endPoint y: 239, distance: 48.4
click at [554, 239] on span "38671856" at bounding box center [532, 236] width 52 height 13
copy span "38671856"
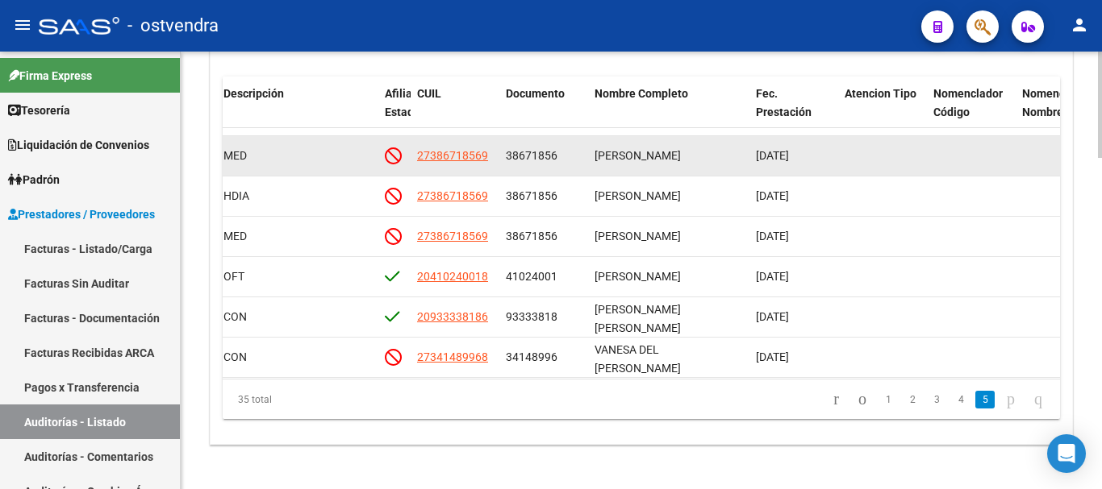
scroll to position [1000, 897]
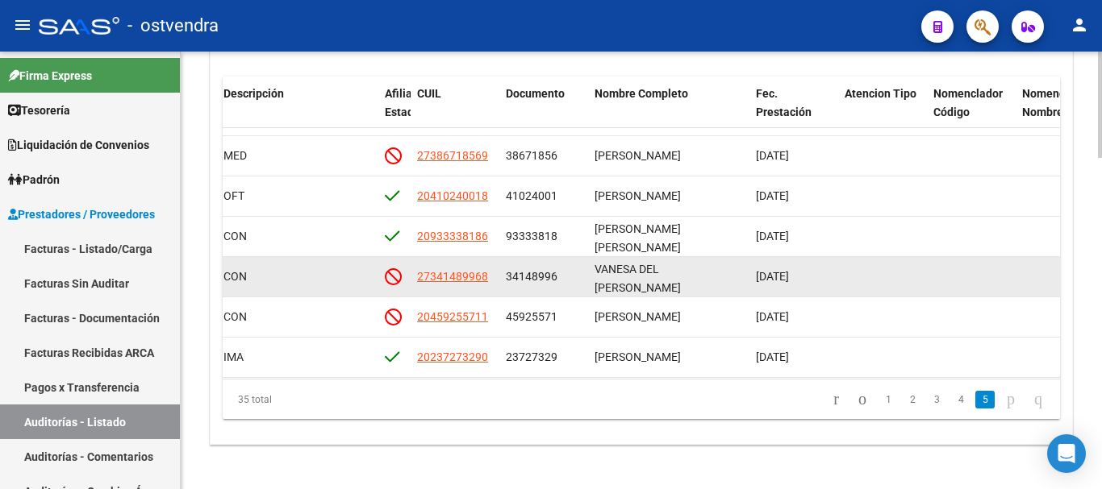
click at [425, 288] on datatable-body-cell "27341489968" at bounding box center [454, 277] width 89 height 40
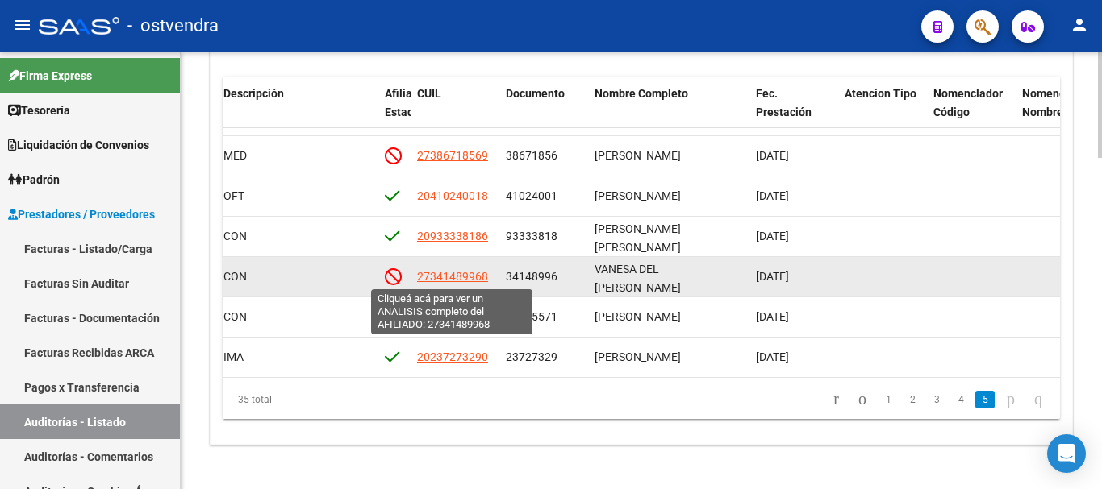
click at [441, 277] on span "27341489968" at bounding box center [452, 276] width 71 height 13
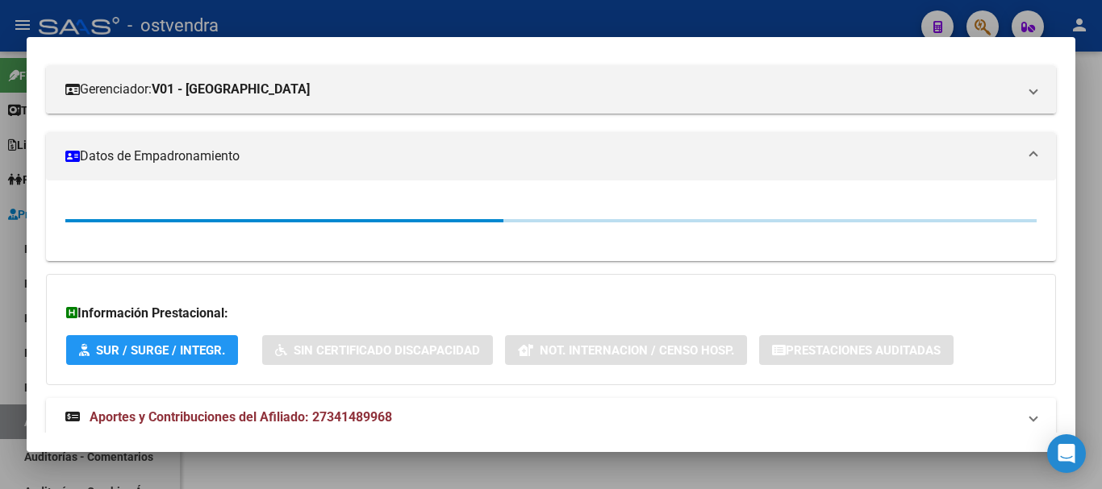
scroll to position [245, 0]
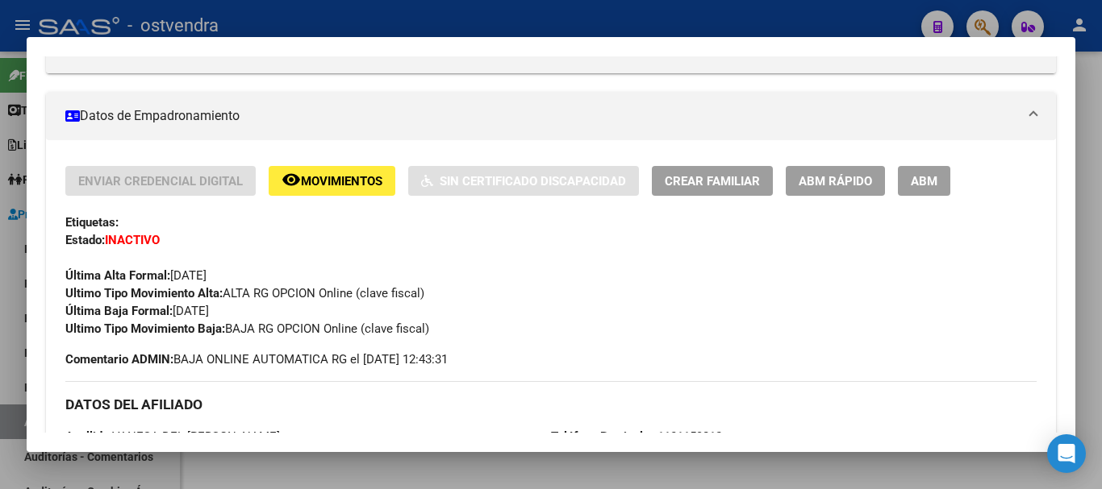
click at [353, 469] on div at bounding box center [551, 244] width 1102 height 489
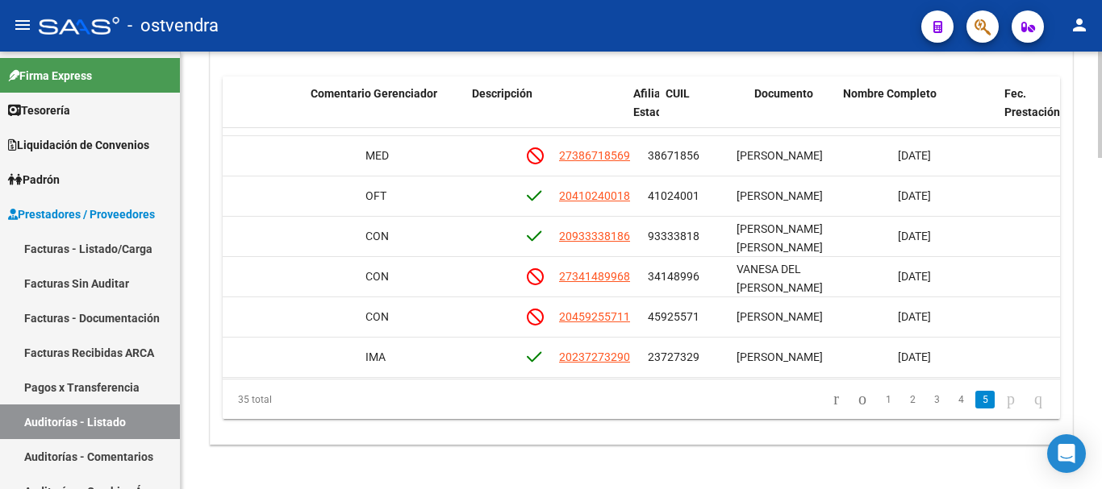
scroll to position [1000, 760]
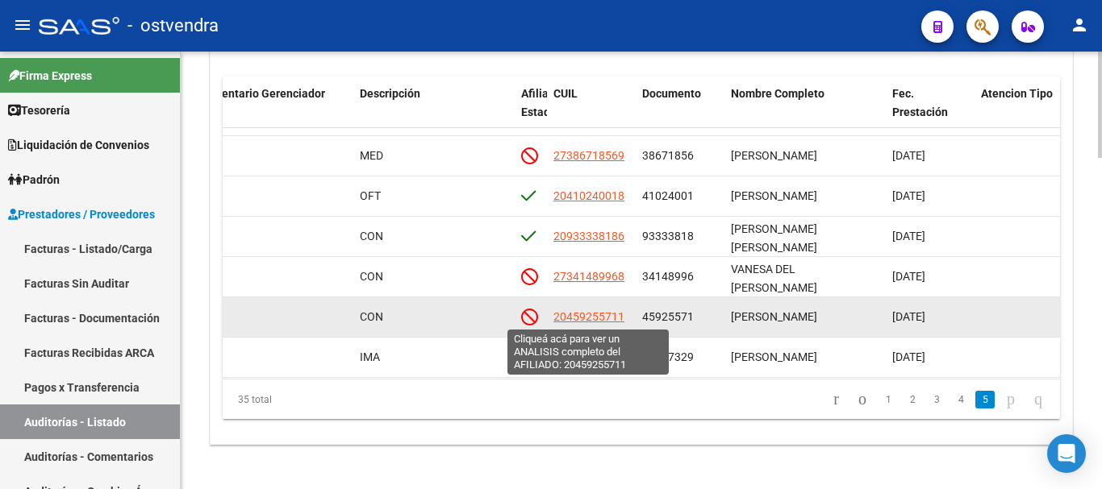
click at [560, 314] on span "20459255711" at bounding box center [588, 316] width 71 height 13
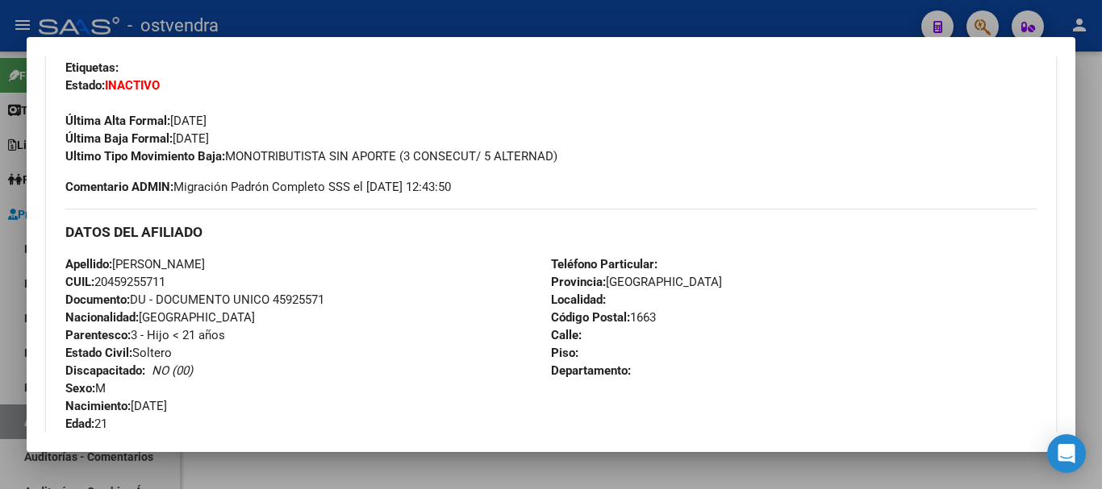
scroll to position [403, 0]
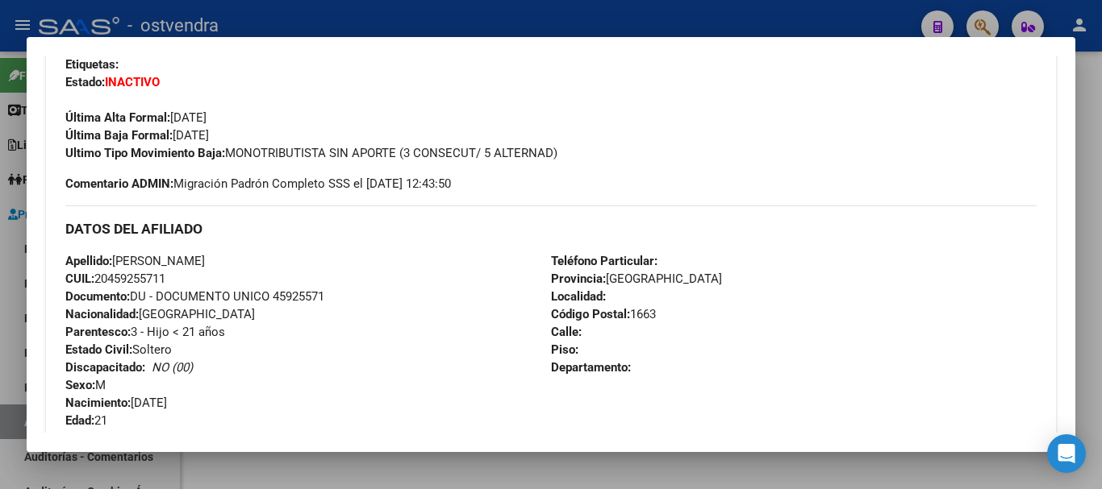
click at [337, 2] on div at bounding box center [551, 244] width 1102 height 489
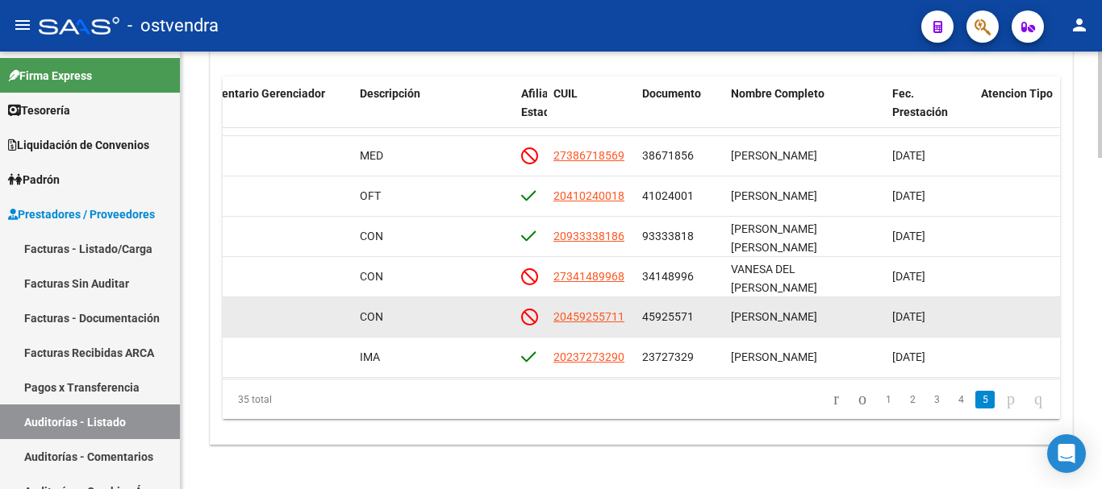
drag, startPoint x: 641, startPoint y: 314, endPoint x: 698, endPoint y: 314, distance: 57.3
click at [560, 314] on datatable-body-cell "45925571" at bounding box center [679, 318] width 89 height 40
copy span "45925571"
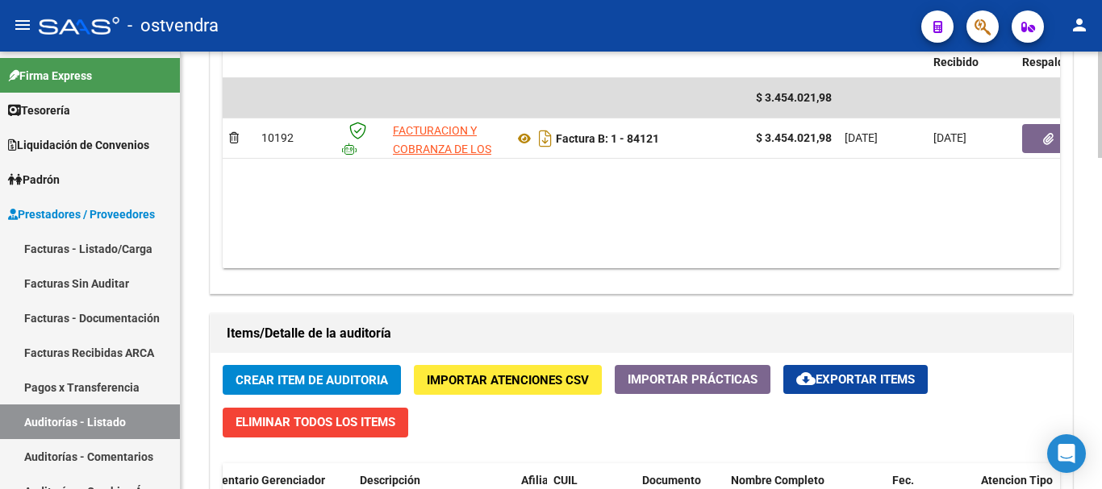
scroll to position [887, 0]
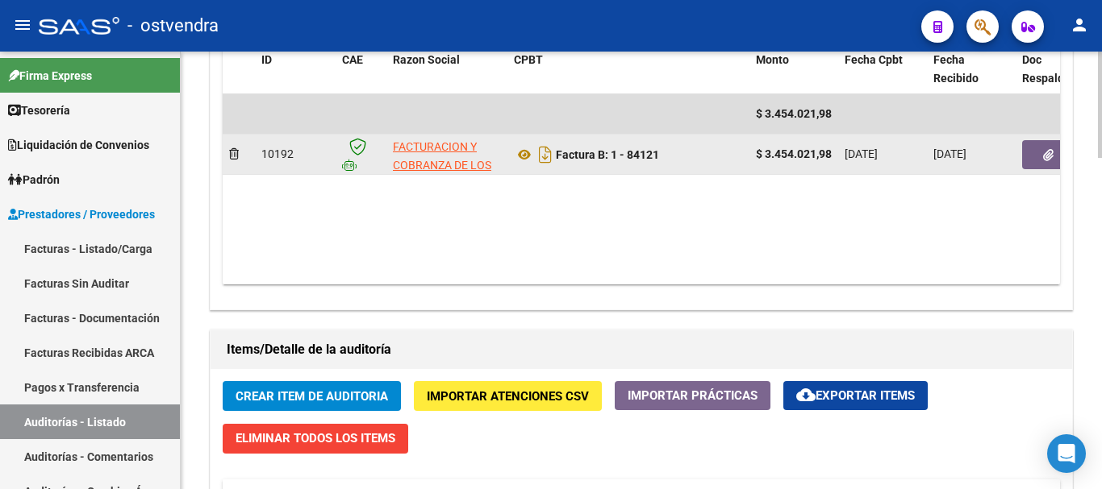
drag, startPoint x: 556, startPoint y: 152, endPoint x: 668, endPoint y: 147, distance: 111.4
click at [560, 147] on div "Factura B: 1 - 84121" at bounding box center [628, 155] width 229 height 26
copy strong "Factura B: 1 - 84121"
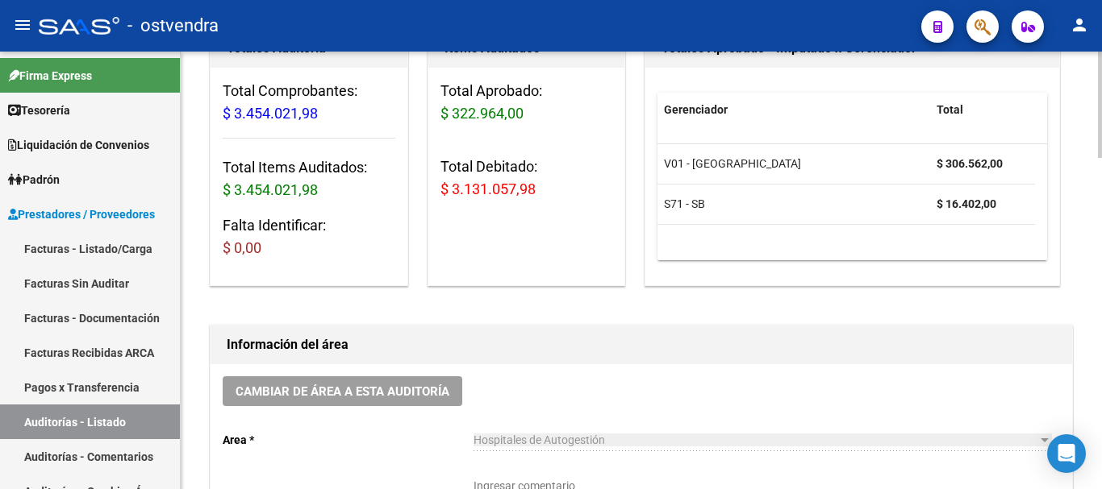
scroll to position [161, 0]
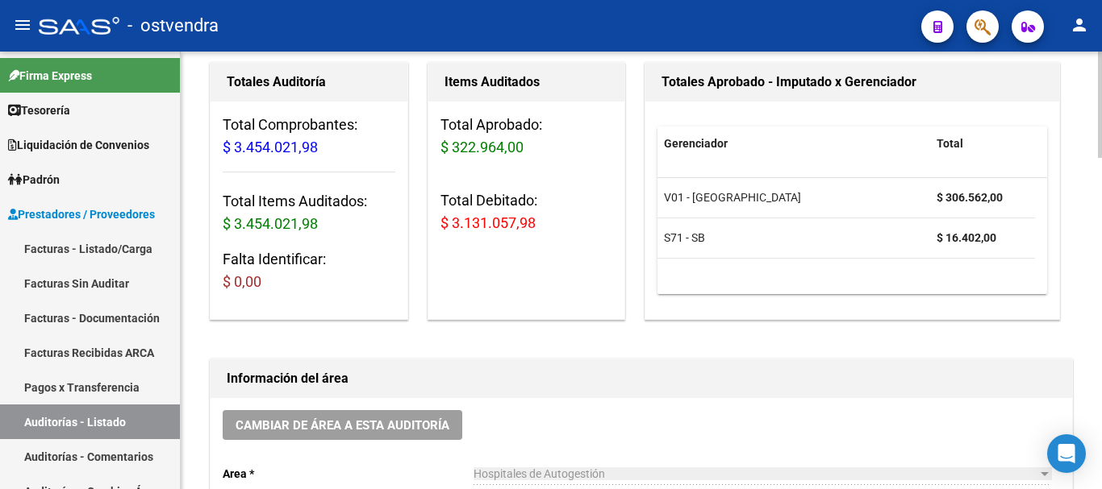
drag, startPoint x: 435, startPoint y: 223, endPoint x: 573, endPoint y: 236, distance: 139.3
click at [560, 236] on div "Total Aprobado: $ 322.964,00 Total Debitado: $ 3.131.057,98" at bounding box center [526, 181] width 197 height 158
copy span "$ 3.131.057,98"
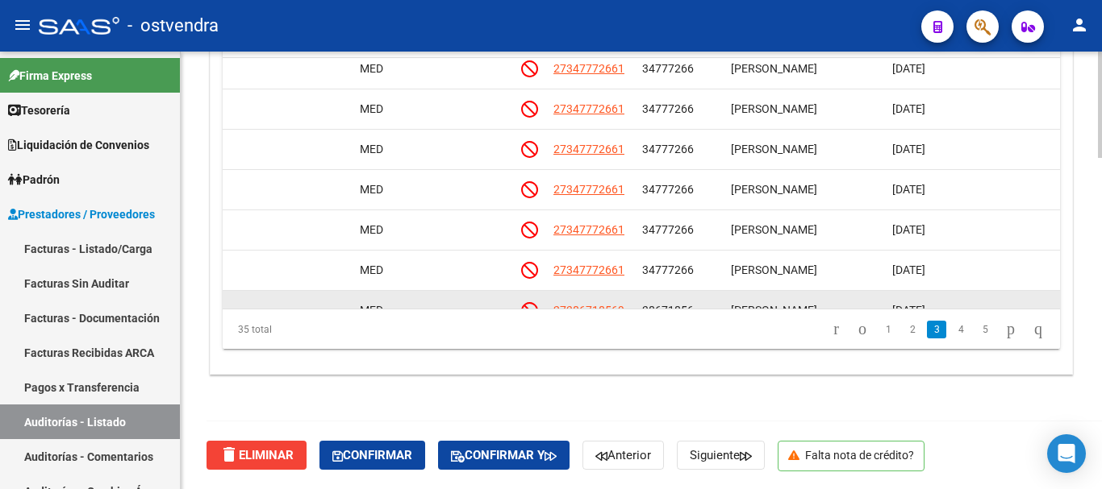
scroll to position [694, 760]
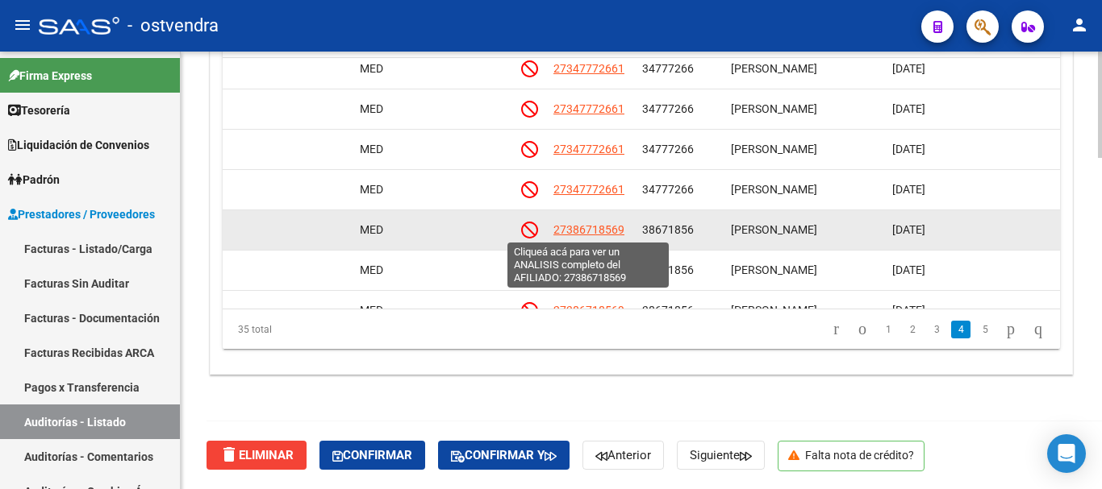
click at [560, 228] on span "27386718569" at bounding box center [588, 229] width 71 height 13
type textarea "27386718569"
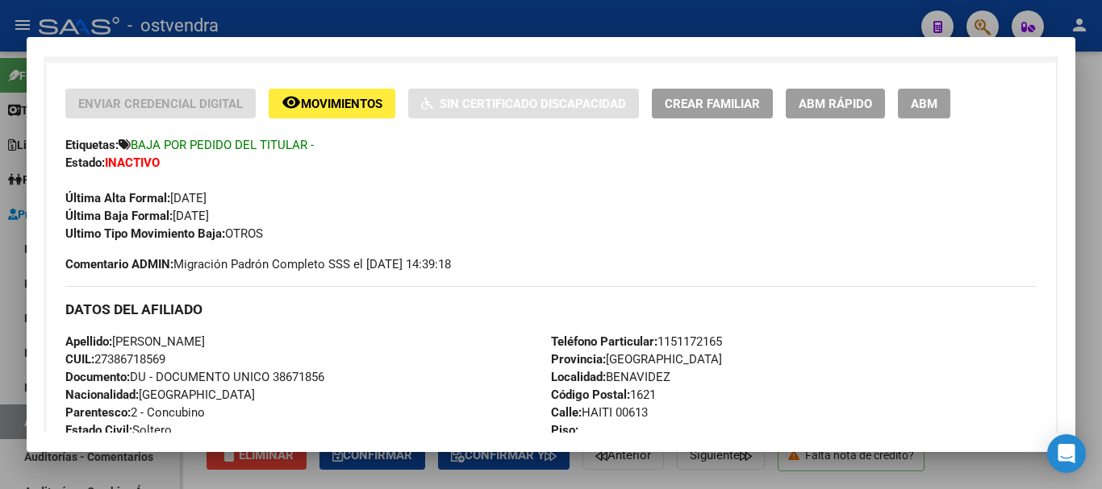
scroll to position [403, 0]
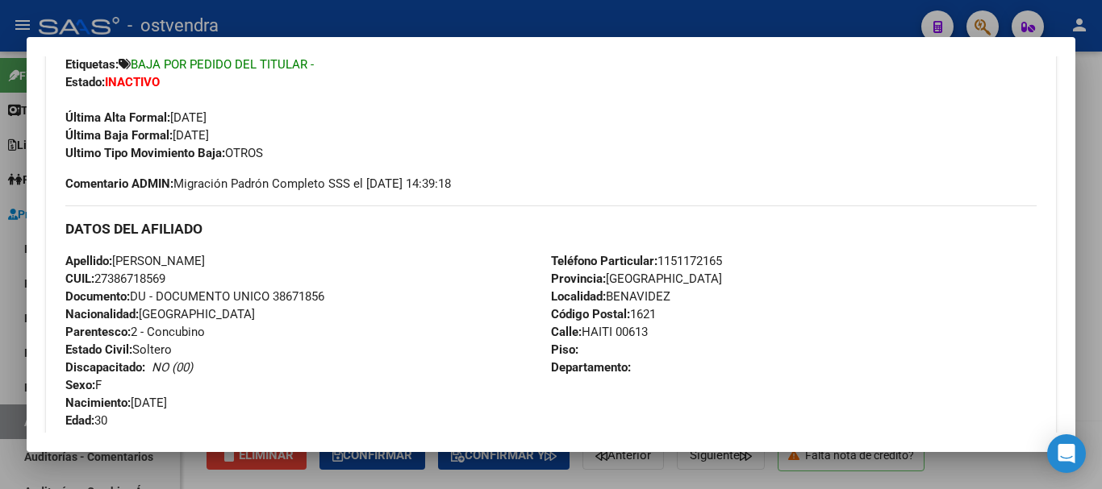
click at [382, 22] on div at bounding box center [551, 244] width 1102 height 489
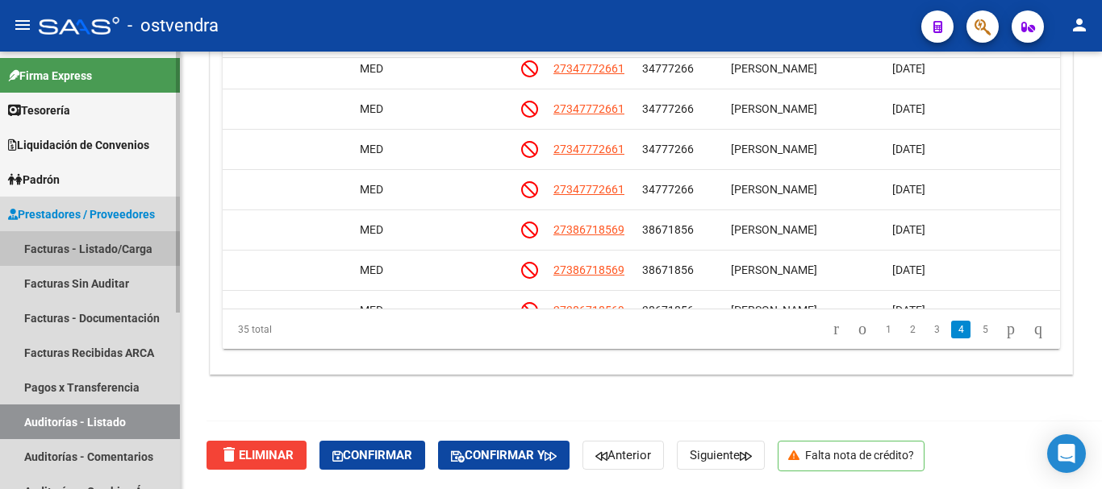
click at [90, 249] on link "Facturas - Listado/Carga" at bounding box center [90, 248] width 180 height 35
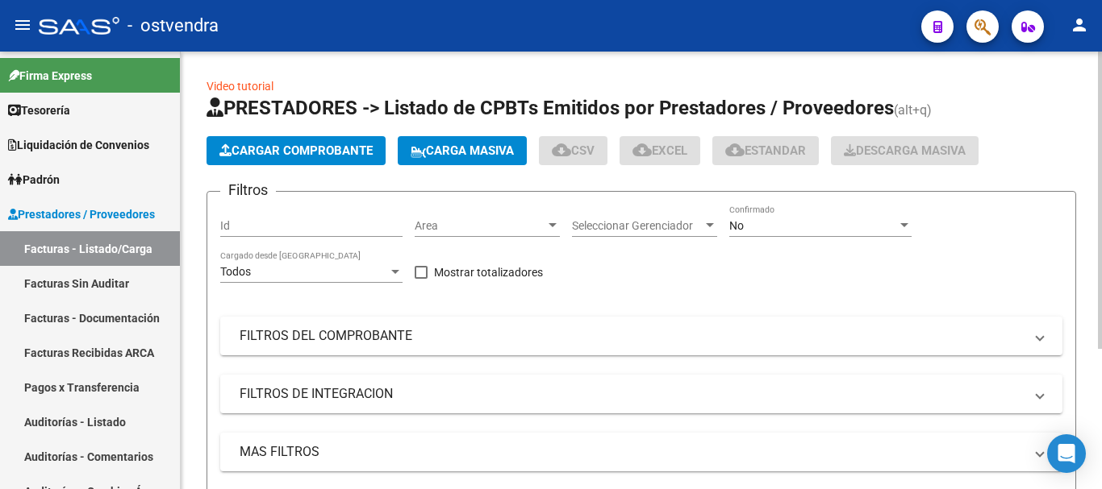
click at [264, 143] on button "Cargar Comprobante" at bounding box center [295, 150] width 179 height 29
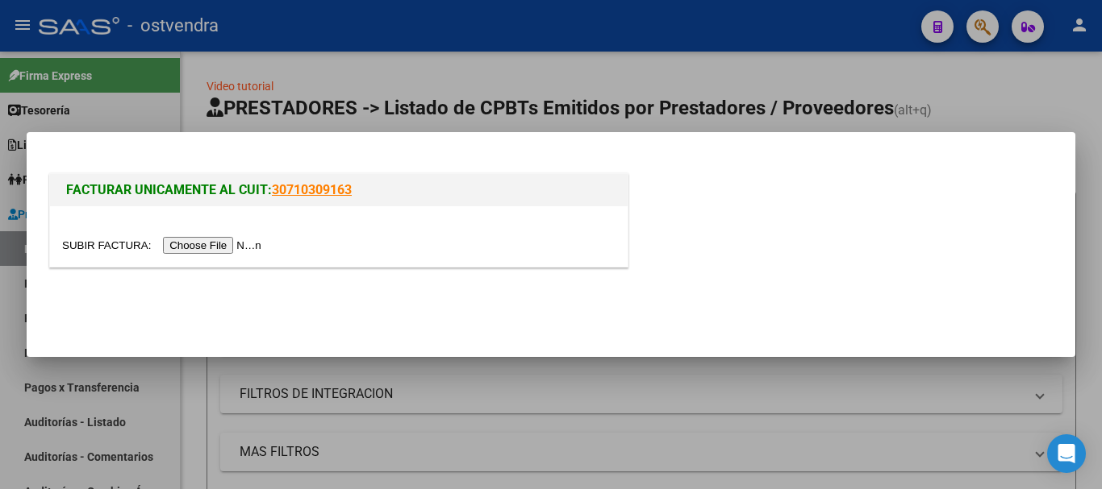
click at [252, 242] on input "file" at bounding box center [164, 245] width 204 height 17
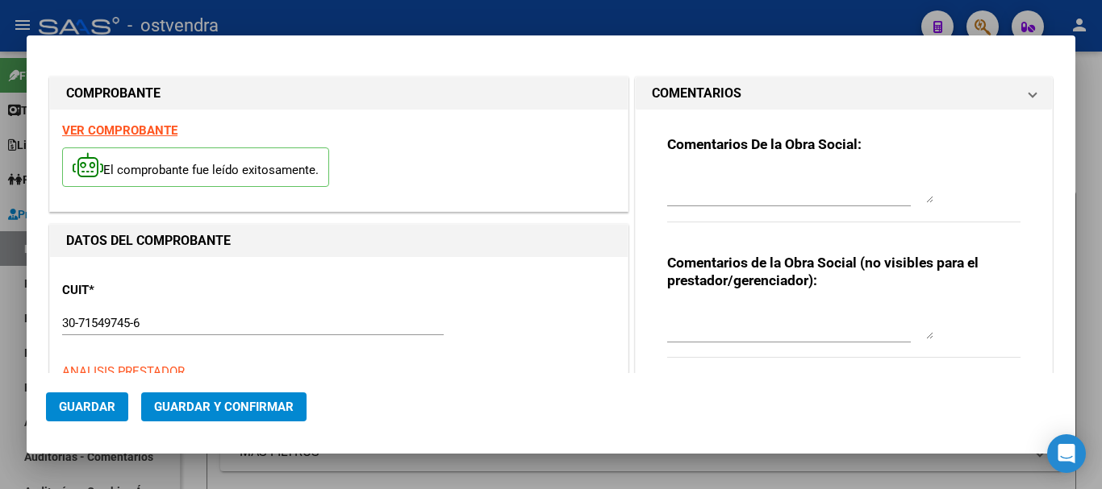
type input "[DATE]"
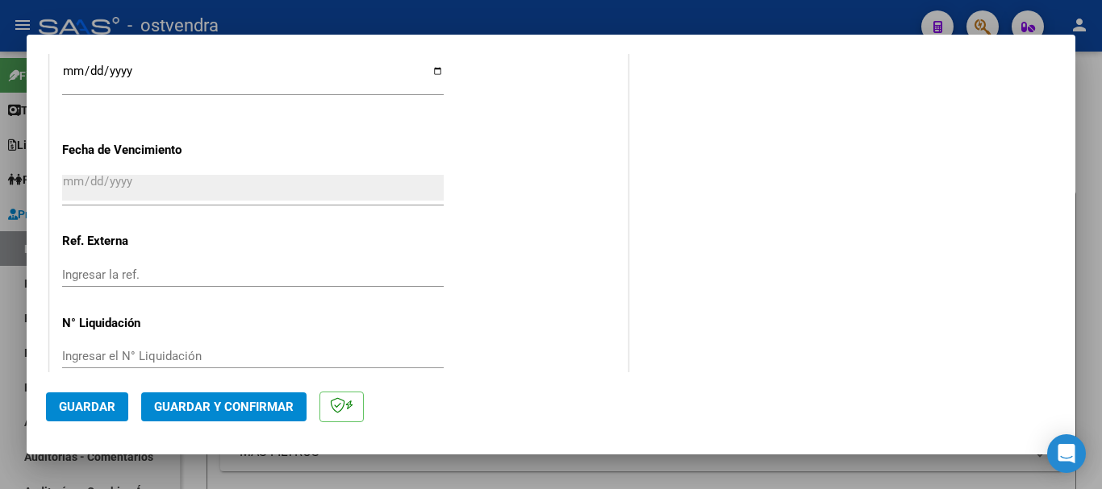
scroll to position [1031, 0]
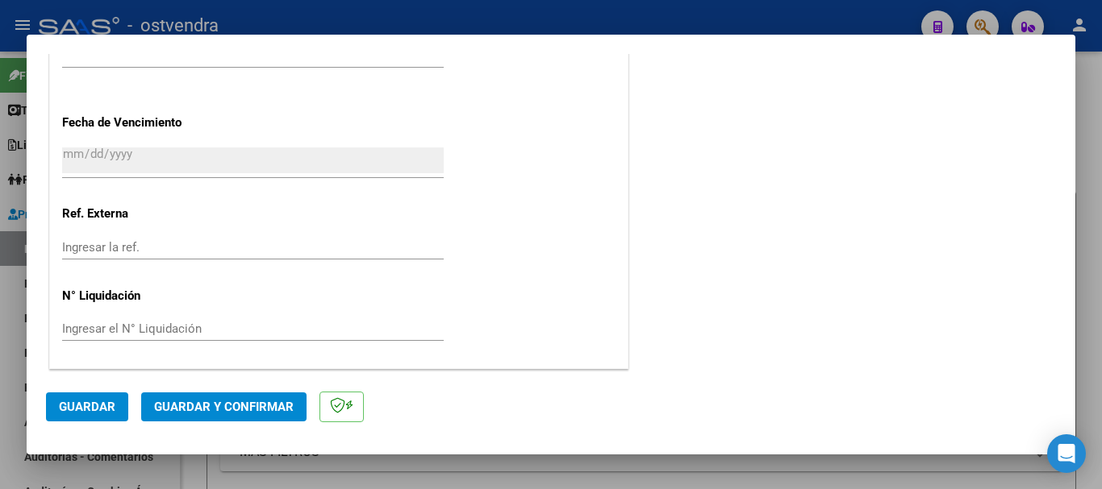
click at [141, 409] on button "Guardar y Confirmar" at bounding box center [223, 407] width 165 height 29
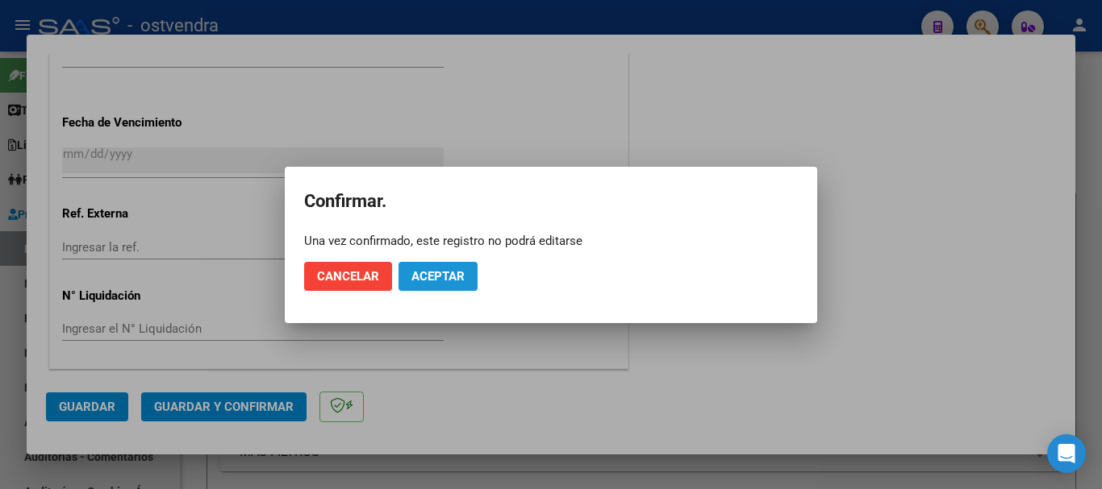
click at [423, 278] on span "Aceptar" at bounding box center [437, 276] width 53 height 15
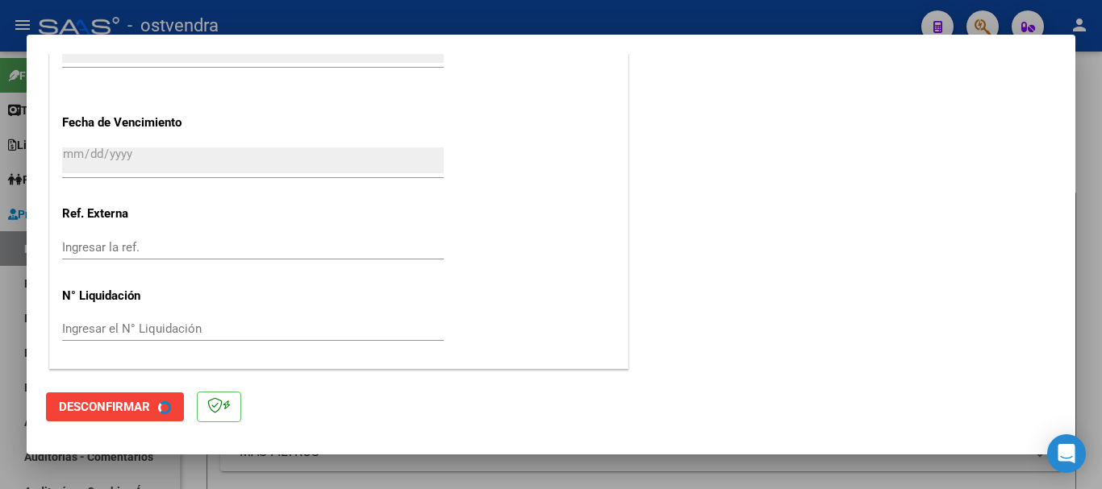
scroll to position [0, 0]
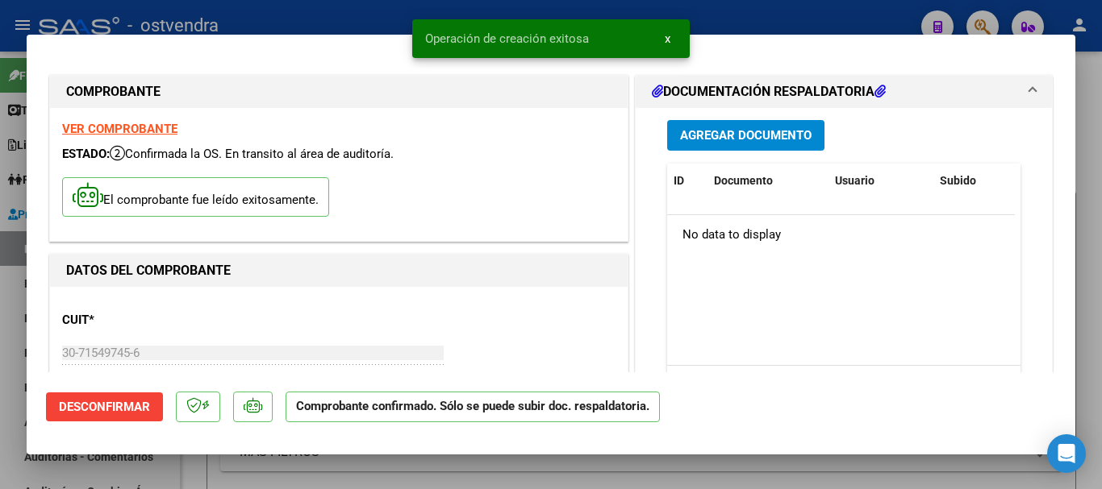
click at [2, 298] on div at bounding box center [551, 244] width 1102 height 489
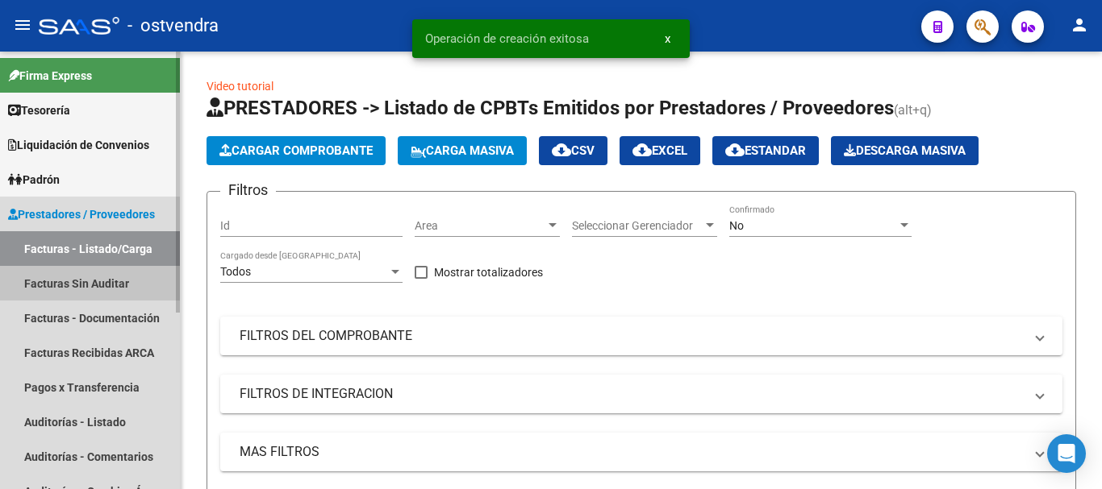
click at [40, 285] on link "Facturas Sin Auditar" at bounding box center [90, 283] width 180 height 35
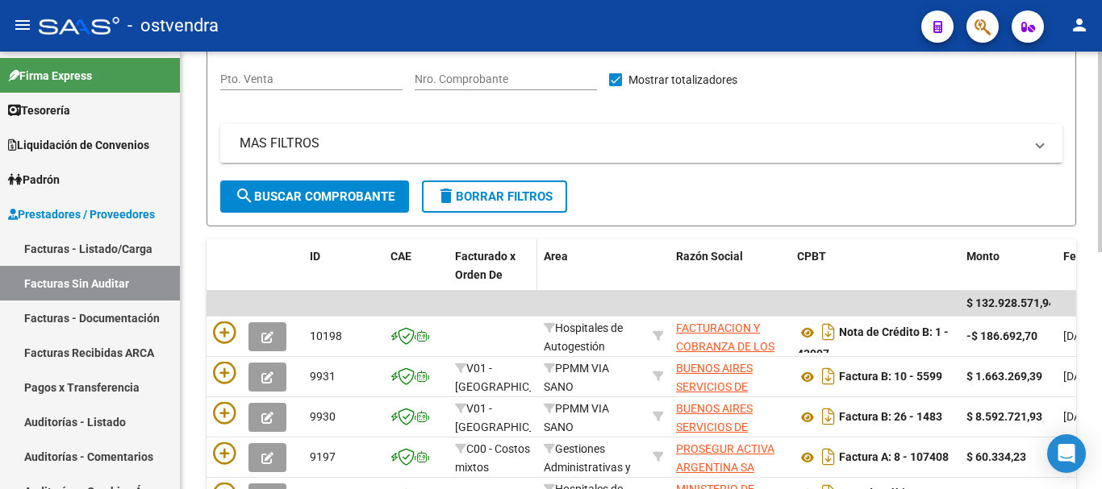
scroll to position [235, 0]
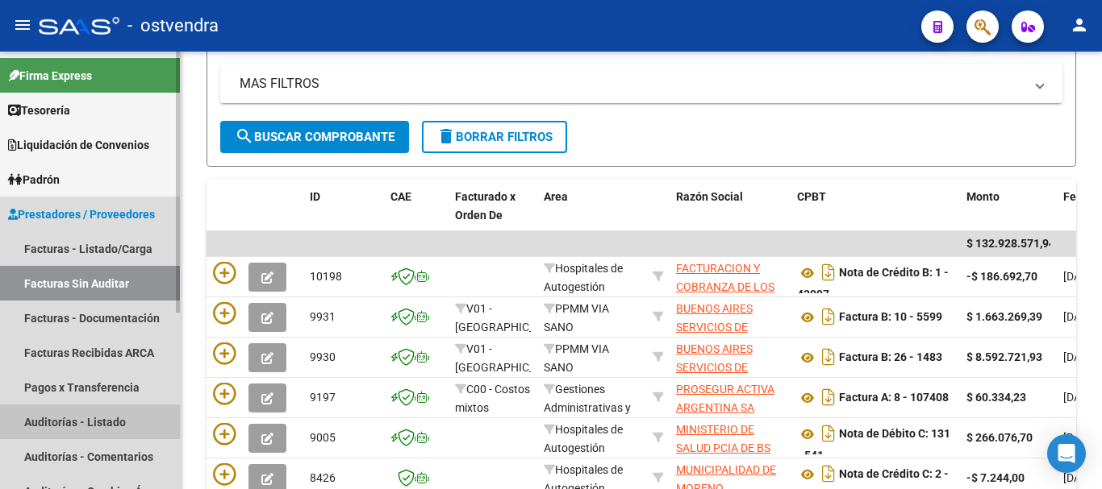
click at [59, 423] on link "Auditorías - Listado" at bounding box center [90, 422] width 180 height 35
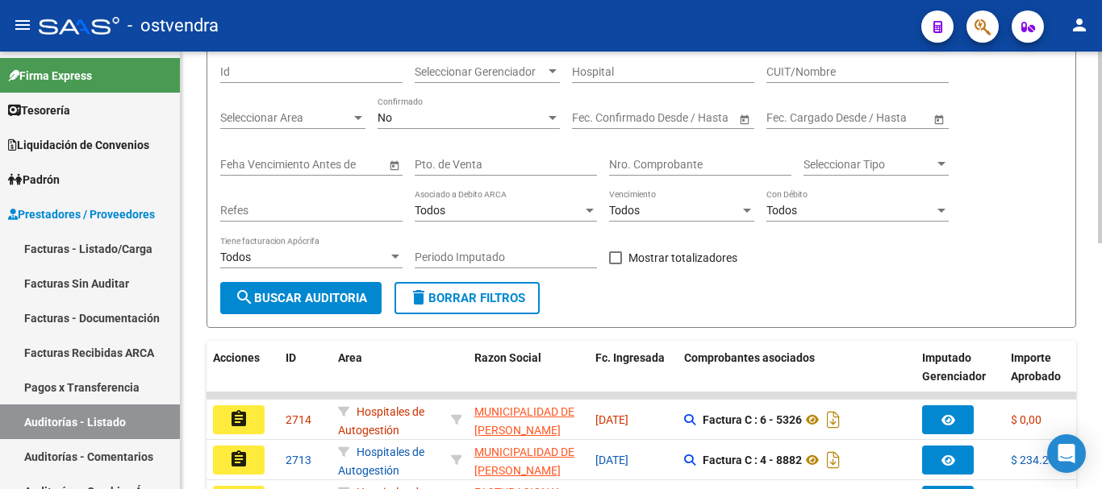
scroll to position [235, 0]
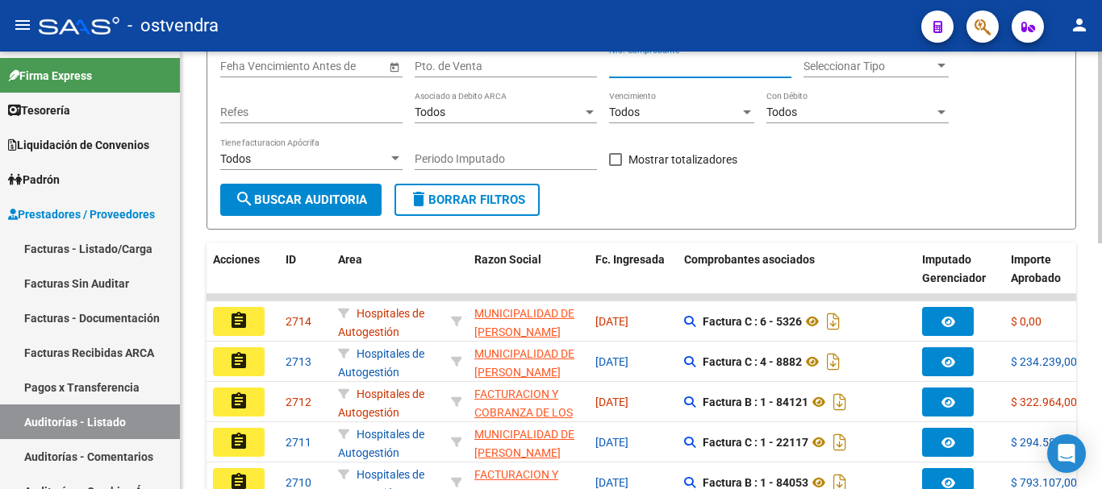
click at [560, 69] on input "Nro. Comprobante" at bounding box center [700, 67] width 182 height 14
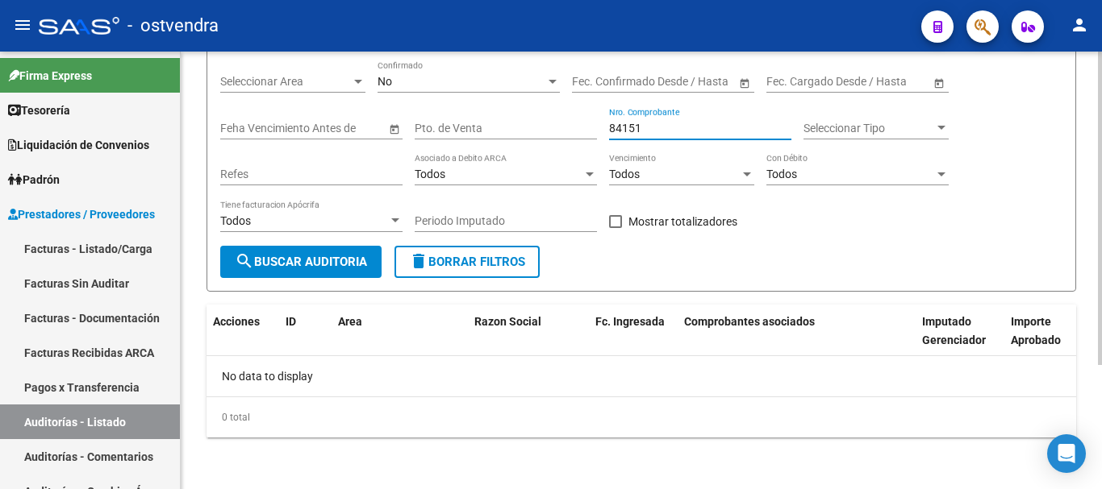
scroll to position [11, 0]
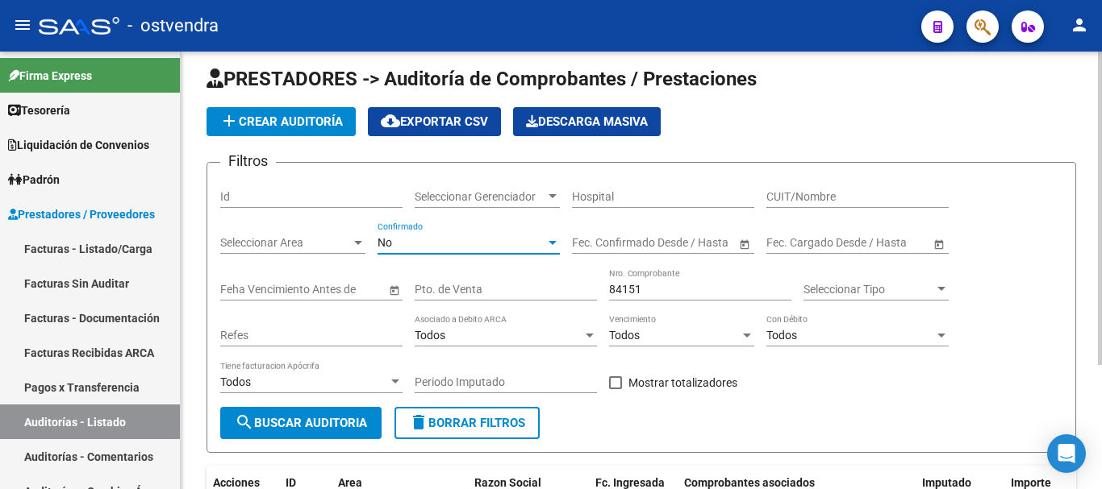
click at [401, 245] on div "No" at bounding box center [461, 243] width 168 height 14
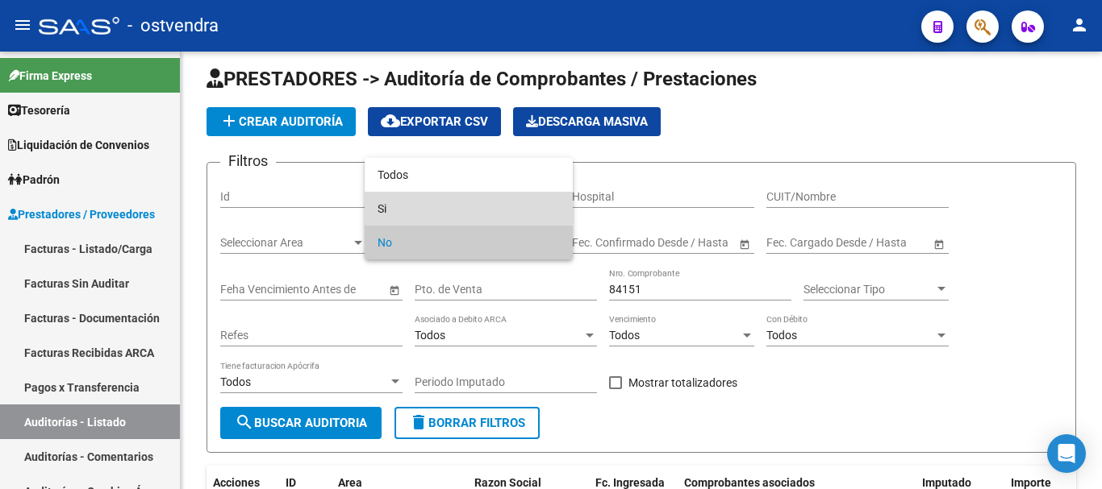
click at [395, 199] on span "Si" at bounding box center [468, 209] width 182 height 34
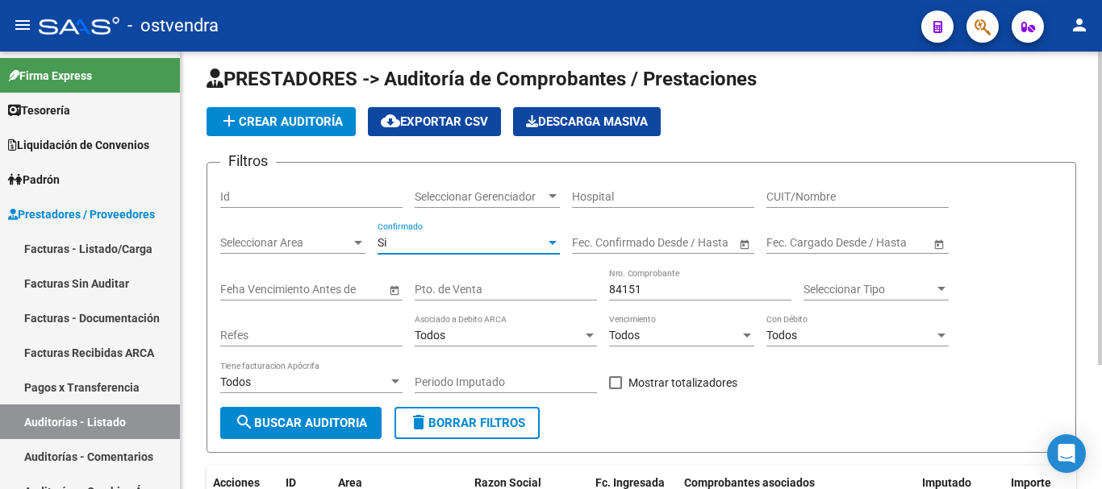
click at [393, 180] on div "Id" at bounding box center [311, 192] width 182 height 32
click at [403, 228] on div "Si Confirmado" at bounding box center [468, 238] width 182 height 32
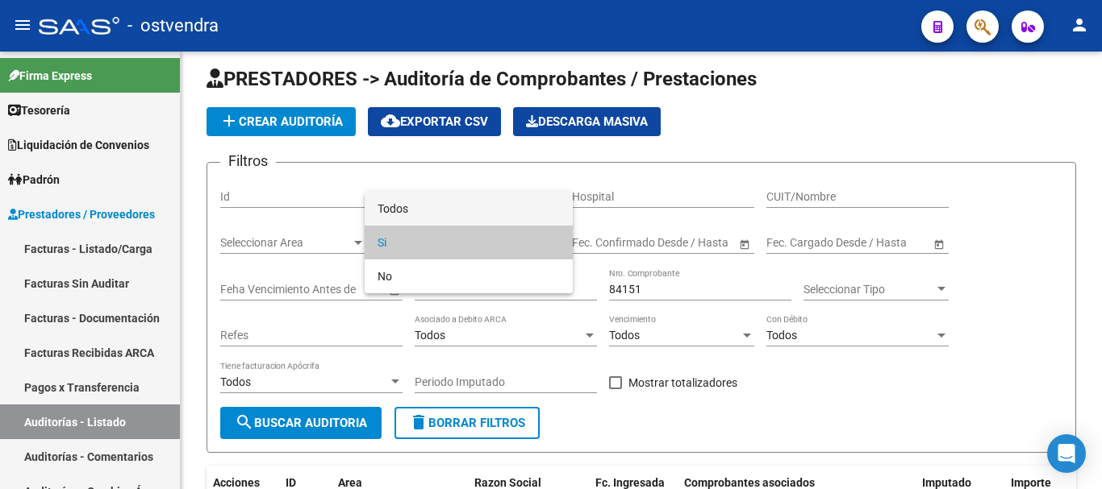
click at [388, 203] on span "Todos" at bounding box center [468, 209] width 182 height 34
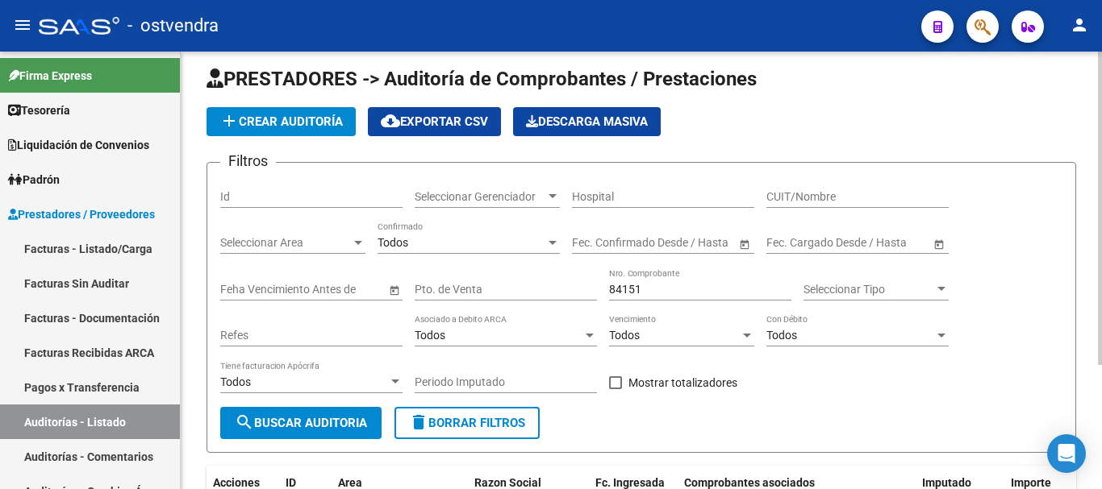
click at [560, 300] on div "84151 Nro. Comprobante" at bounding box center [700, 285] width 182 height 32
click at [560, 285] on input "84151" at bounding box center [700, 290] width 182 height 14
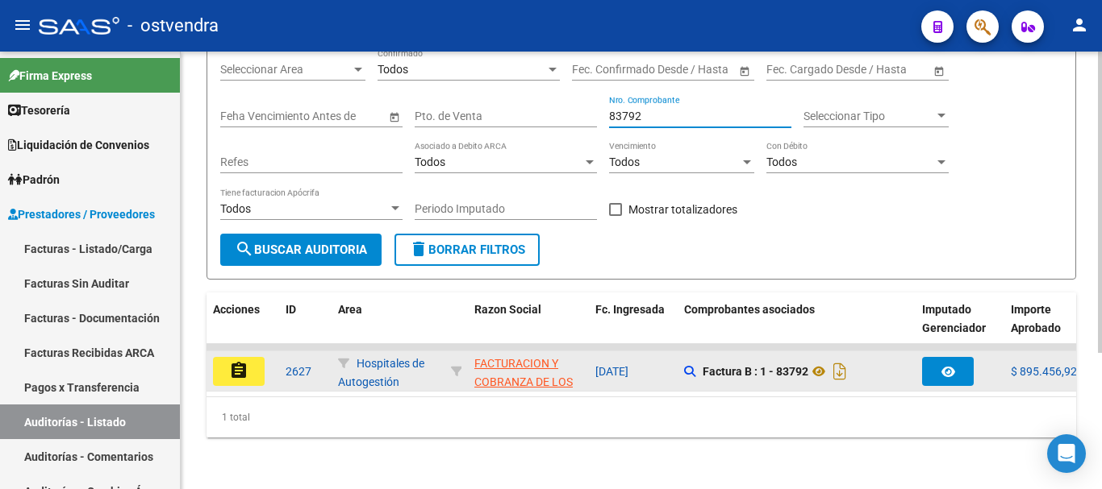
type input "83792"
click at [227, 360] on button "assignment" at bounding box center [239, 371] width 52 height 29
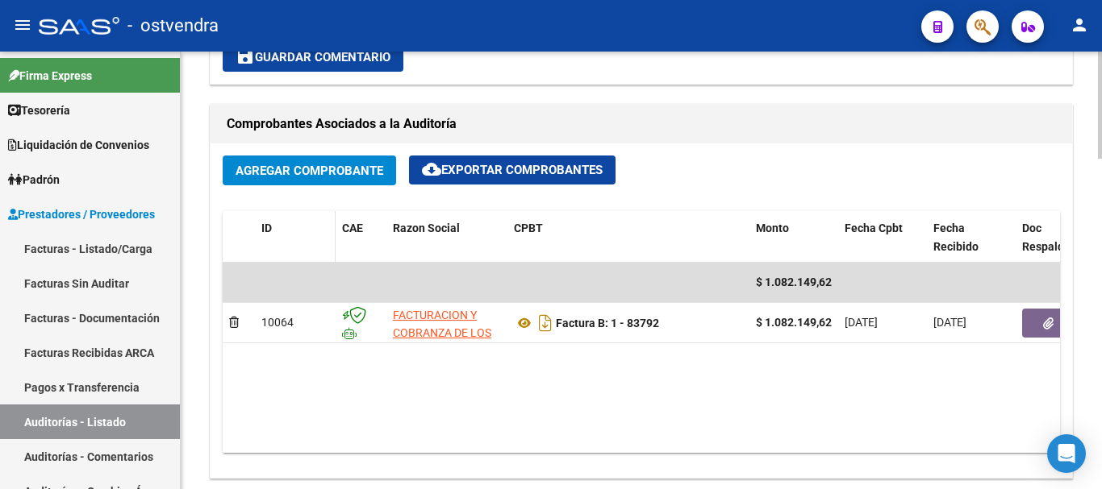
scroll to position [726, 0]
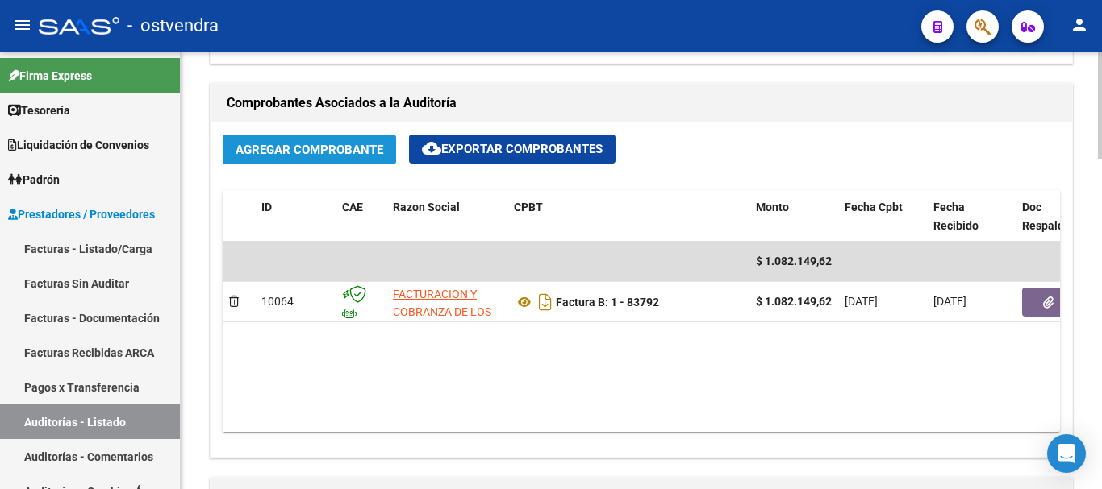
click at [332, 148] on span "Agregar Comprobante" at bounding box center [309, 150] width 148 height 15
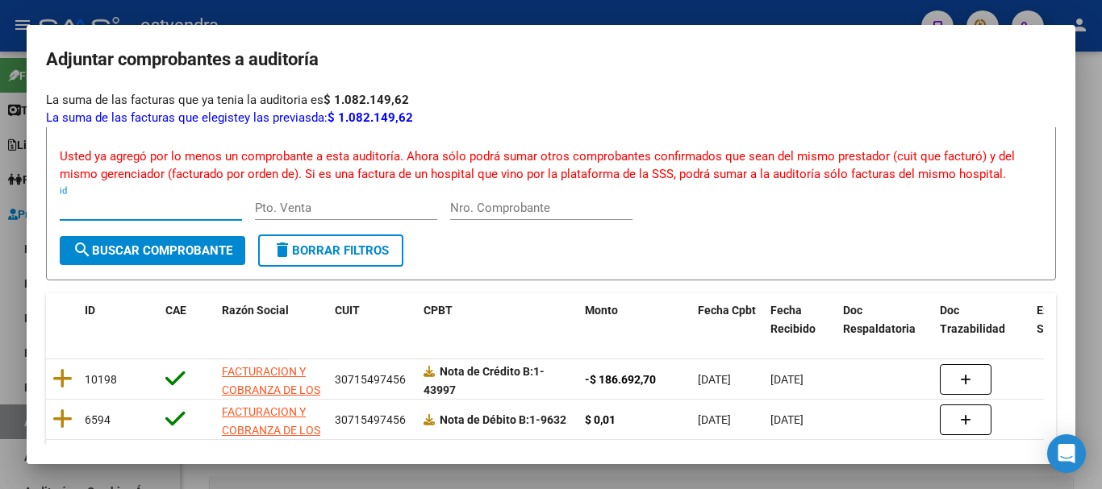
scroll to position [98, 0]
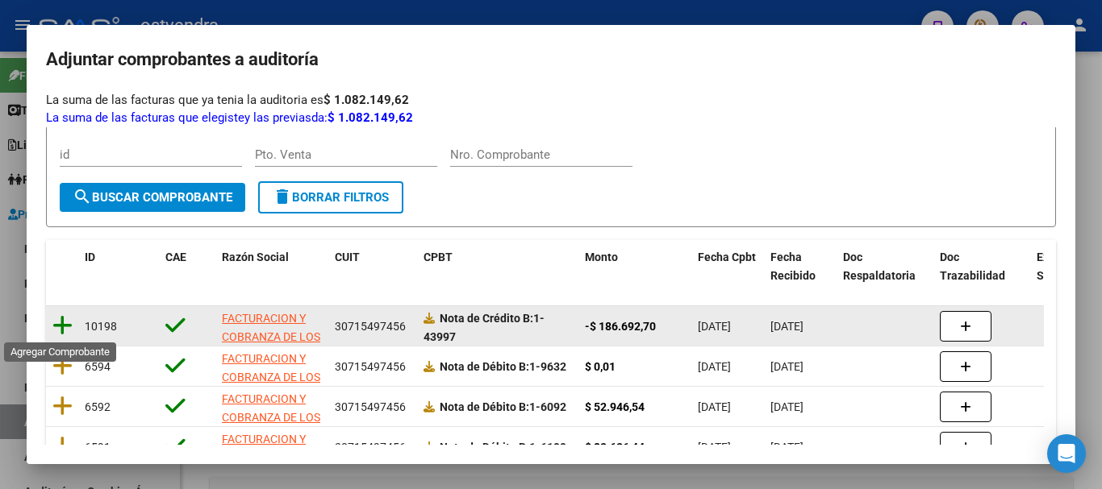
click at [66, 326] on icon at bounding box center [62, 325] width 20 height 23
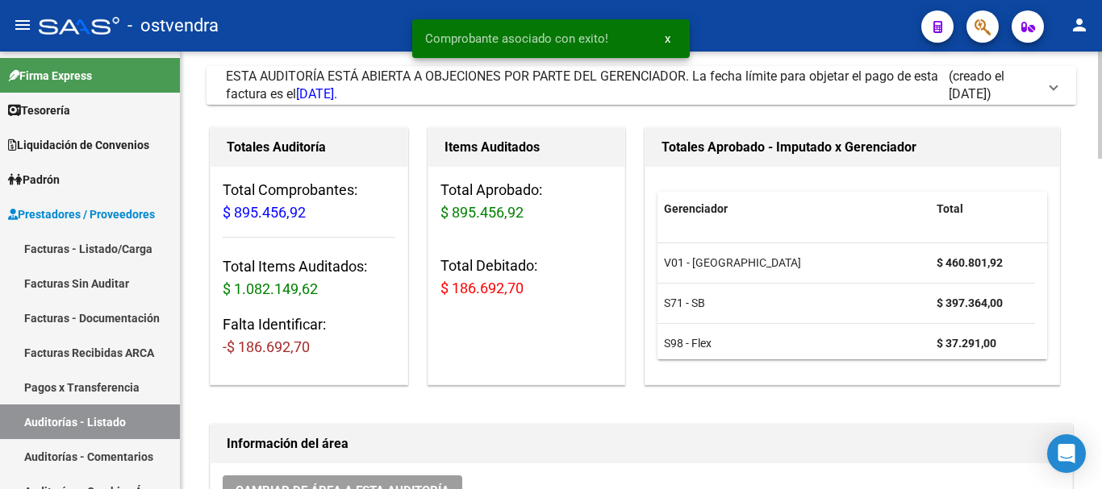
scroll to position [0, 0]
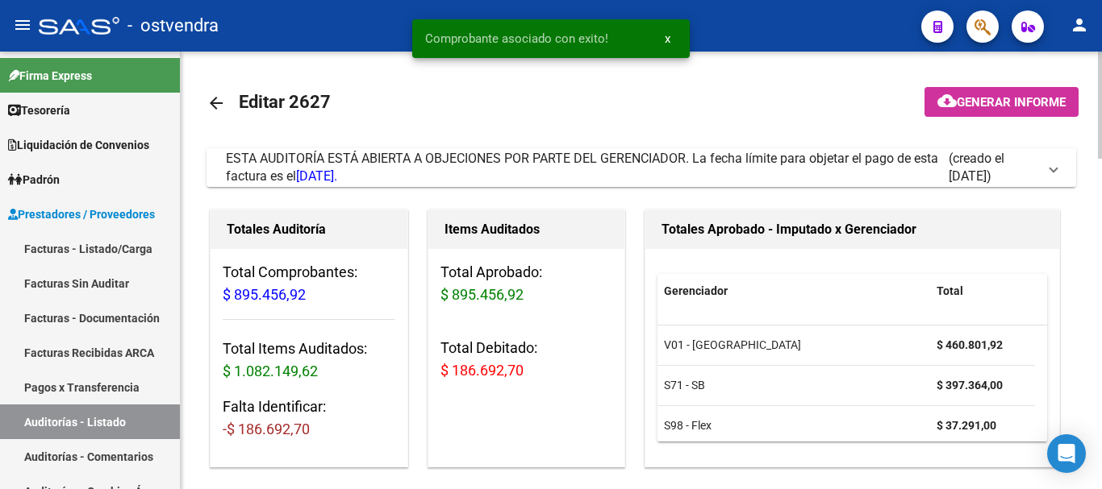
click at [560, 171] on div "ESTA AUDITORÍA ESTÁ ABIERTA A OBJECIONES POR PARTE DEL GERENCIADOR. La fecha lí…" at bounding box center [587, 167] width 723 height 35
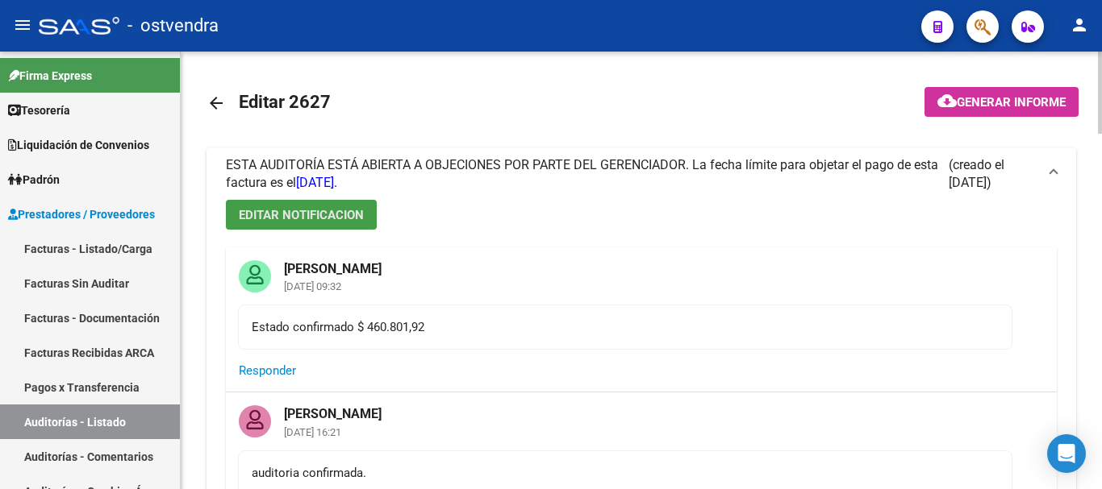
click at [341, 211] on span "EDITAR NOTIFICACION" at bounding box center [301, 215] width 125 height 15
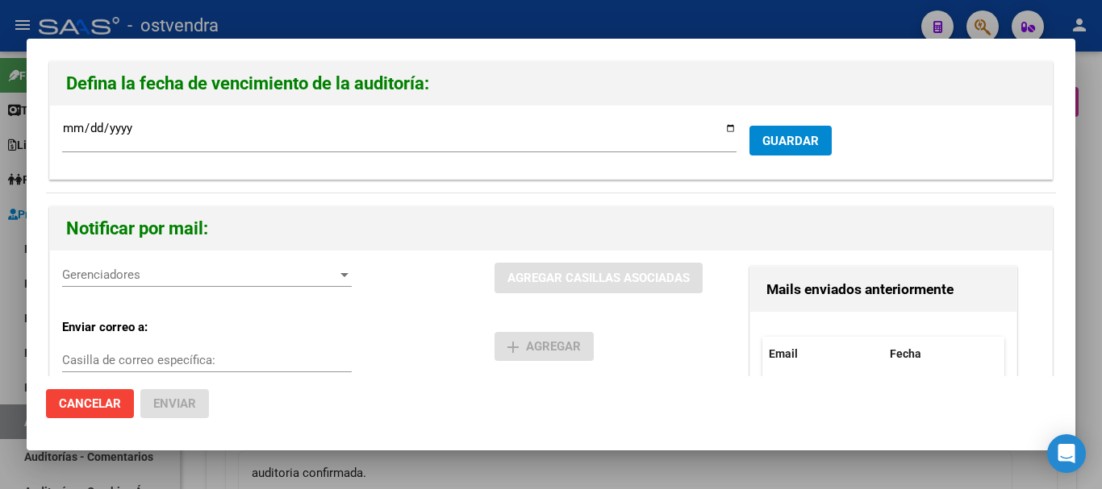
click at [208, 266] on div "Gerenciadores Gerenciadores" at bounding box center [206, 275] width 289 height 24
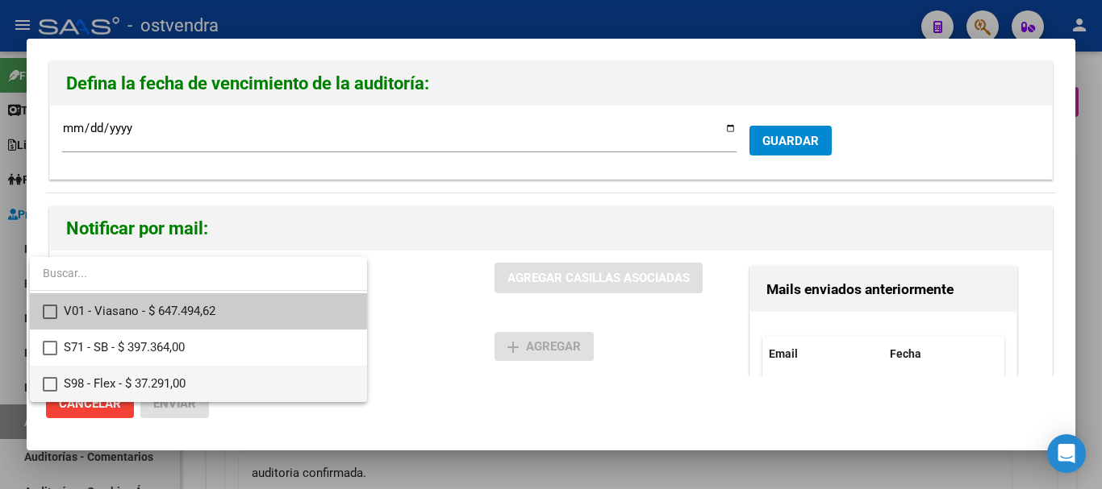
click at [175, 377] on span "S98 - Flex - $ 37.291,00" at bounding box center [209, 384] width 290 height 36
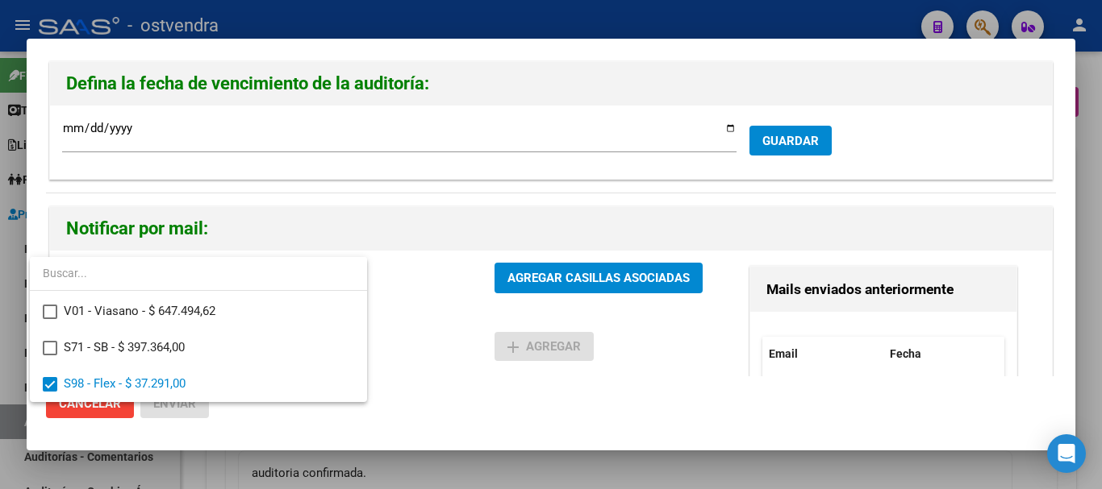
click at [560, 271] on div at bounding box center [551, 244] width 1102 height 489
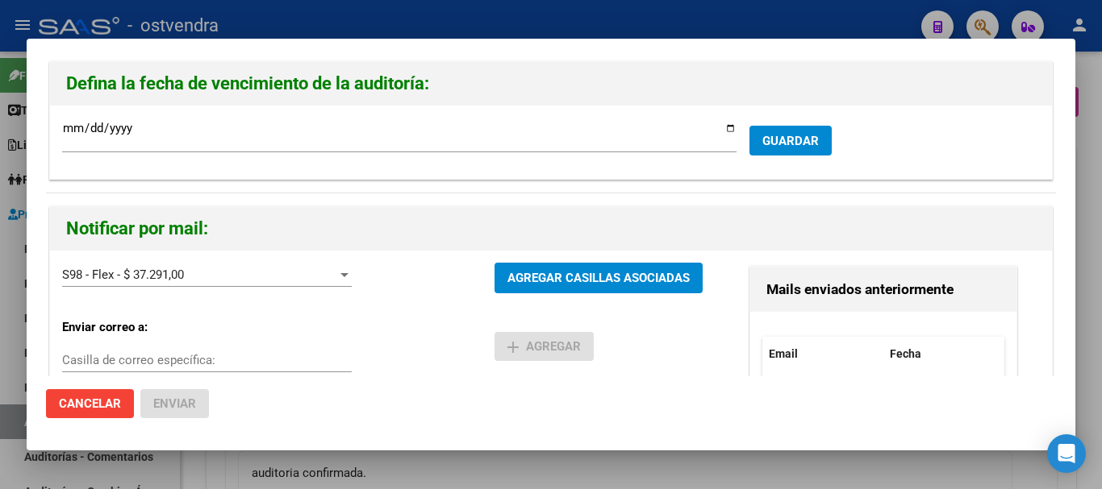
click at [226, 358] on input "Casilla de correo específica:" at bounding box center [206, 360] width 289 height 15
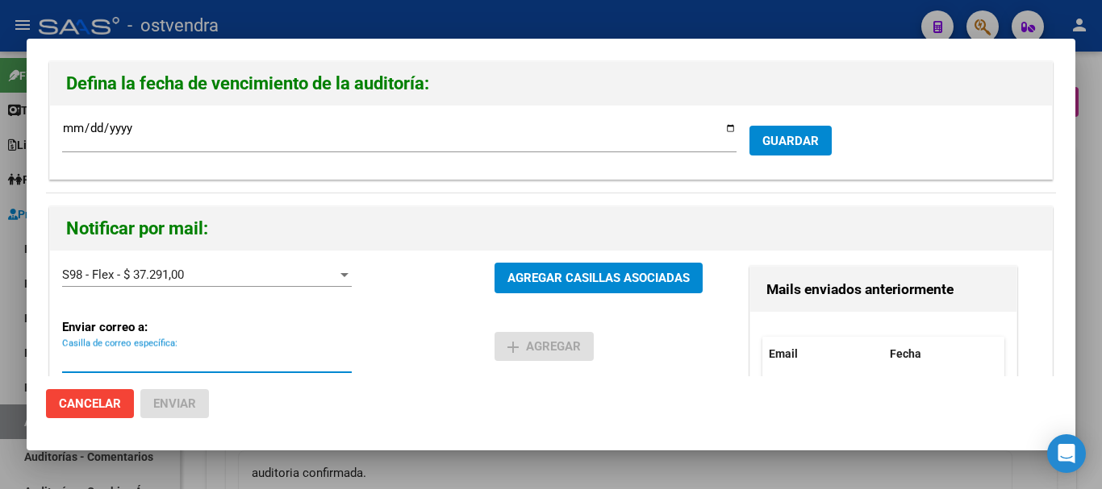
paste input "[EMAIL_ADDRESS][DOMAIN_NAME]"
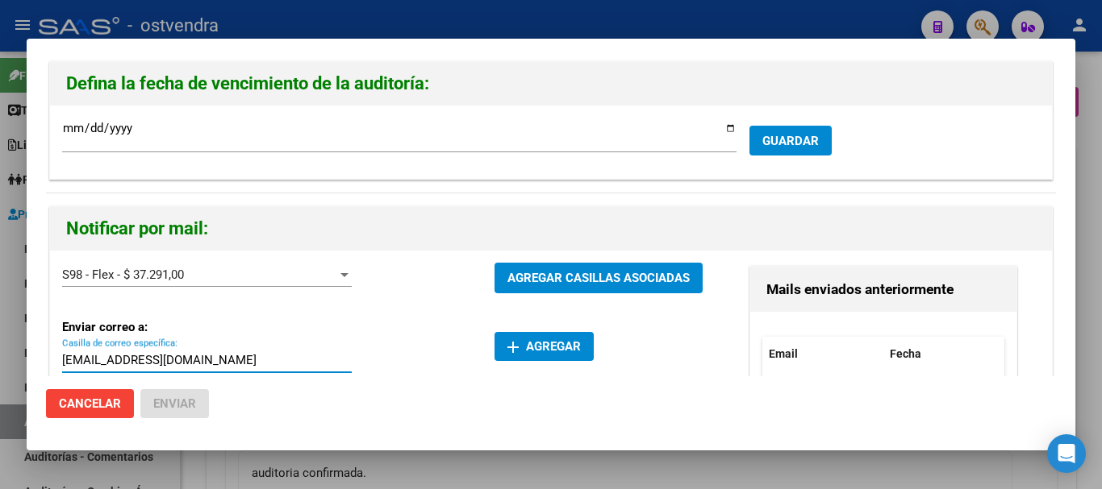
scroll to position [284, 0]
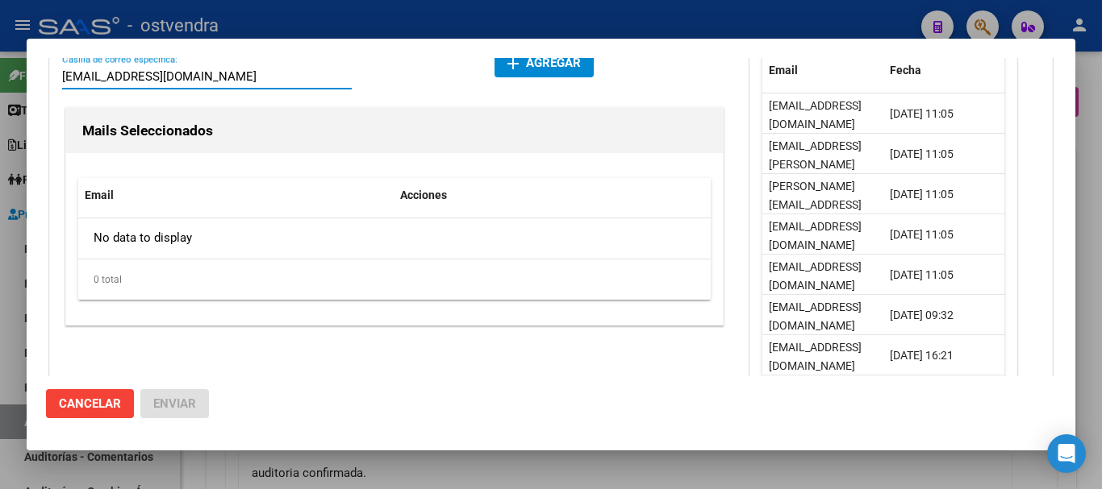
type input "[EMAIL_ADDRESS][DOMAIN_NAME]"
click at [507, 67] on mat-icon "add" at bounding box center [512, 63] width 19 height 19
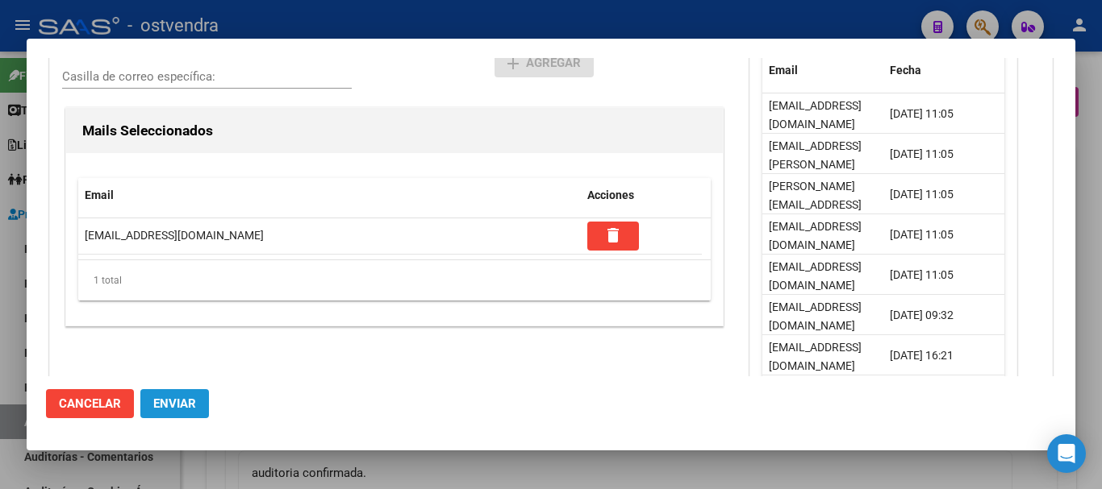
click at [180, 410] on span "Enviar" at bounding box center [174, 404] width 43 height 15
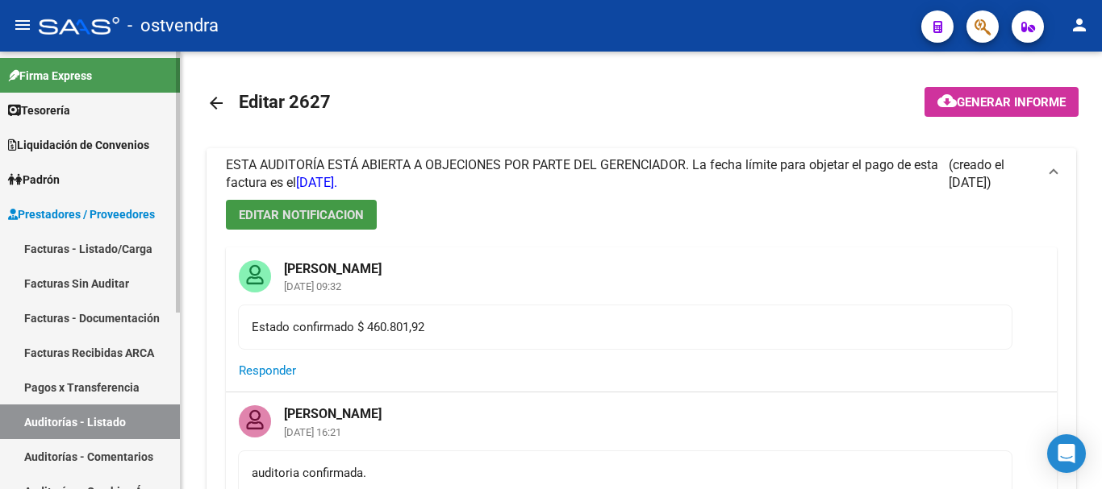
click at [144, 430] on link "Auditorías - Listado" at bounding box center [90, 422] width 180 height 35
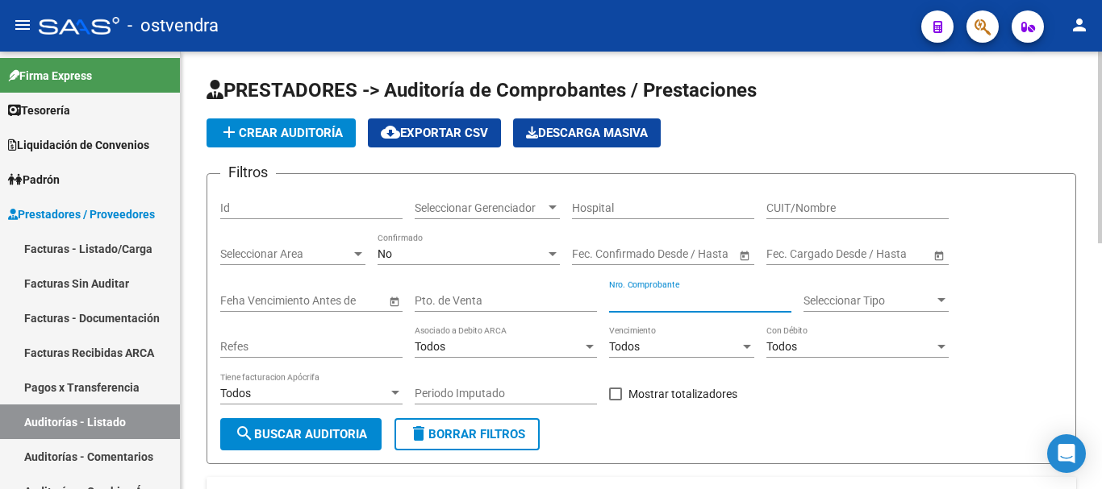
click at [560, 300] on input "Nro. Comprobante" at bounding box center [700, 301] width 182 height 14
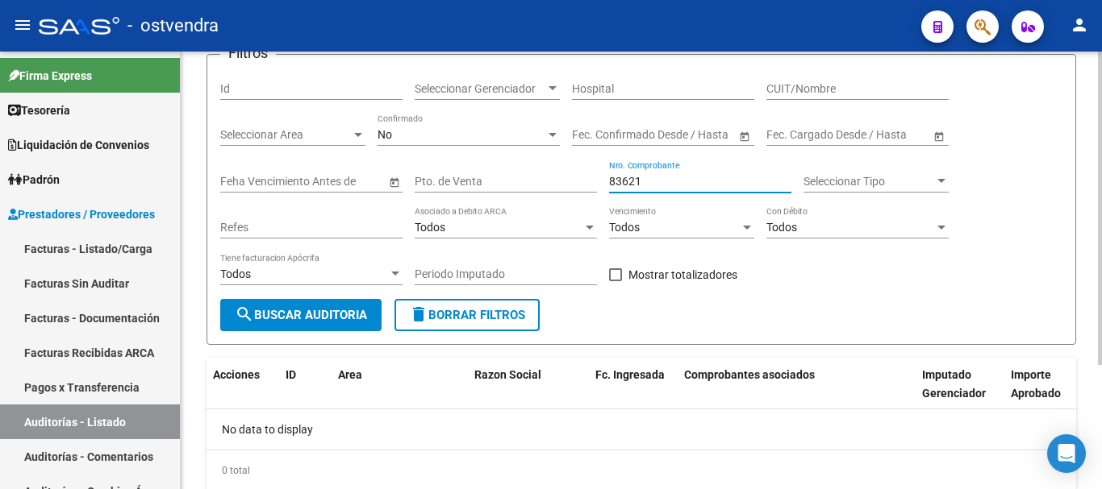
scroll to position [92, 0]
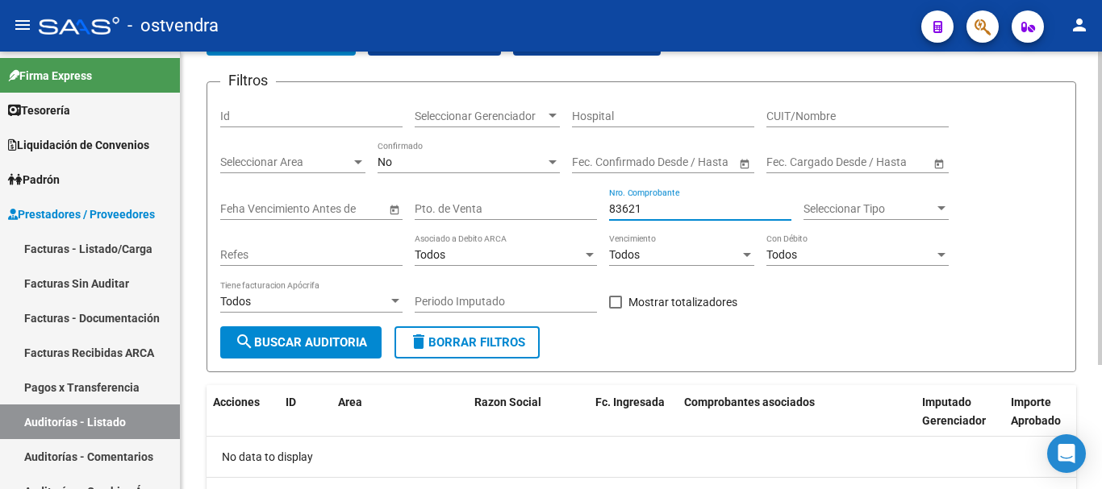
click at [377, 173] on app-drop-down-list "Seleccionar Area Seleccionar Area" at bounding box center [298, 164] width 157 height 46
click at [388, 163] on span "No" at bounding box center [384, 162] width 15 height 13
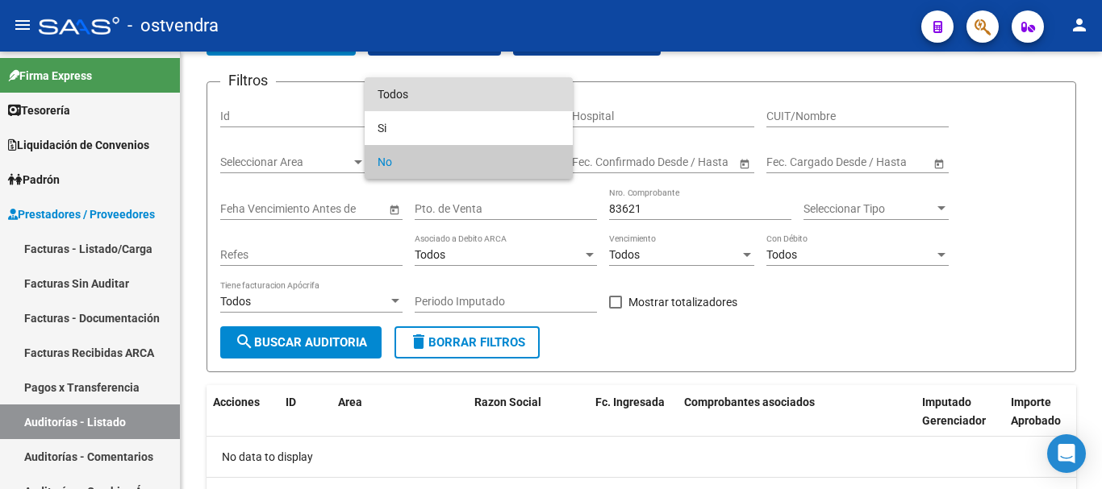
drag, startPoint x: 412, startPoint y: 95, endPoint x: 321, endPoint y: 328, distance: 250.2
click at [411, 97] on span "Todos" at bounding box center [468, 94] width 182 height 34
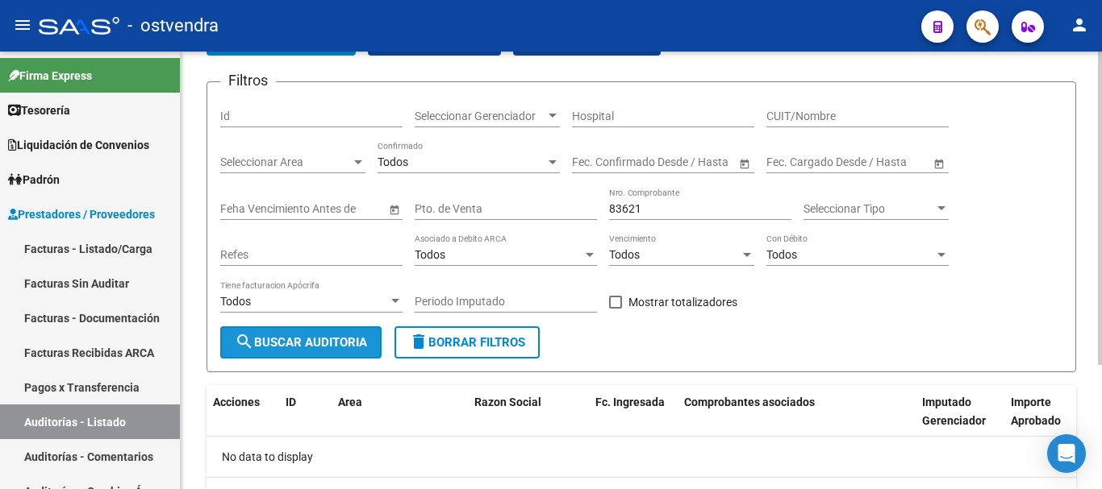
click at [325, 333] on button "search Buscar Auditoria" at bounding box center [300, 343] width 161 height 32
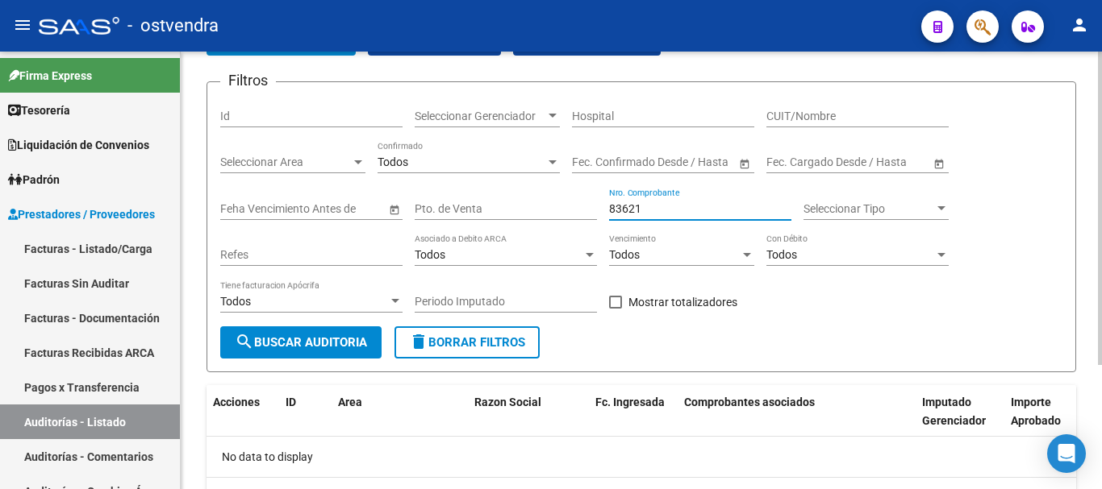
click at [560, 211] on input "83621" at bounding box center [700, 209] width 182 height 14
type input "83623"
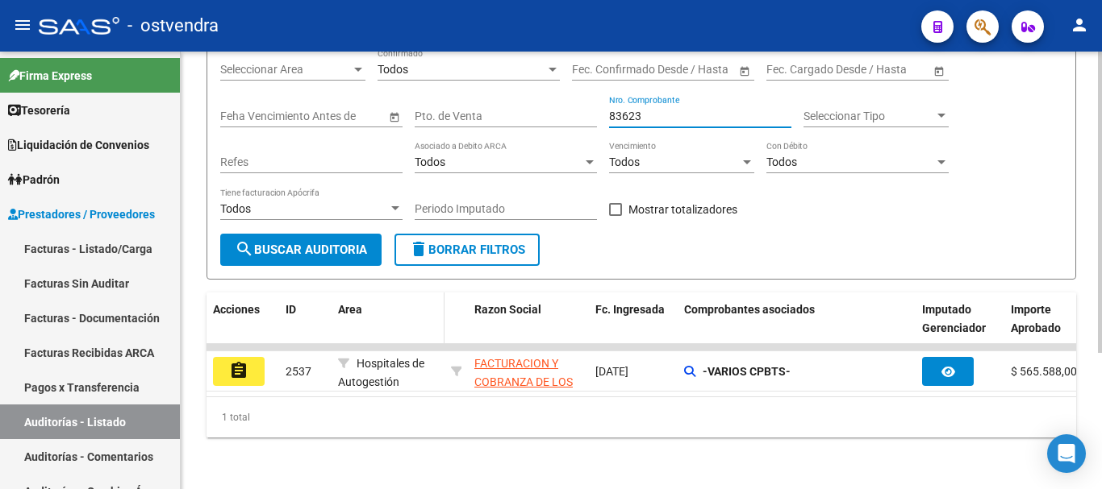
scroll to position [198, 0]
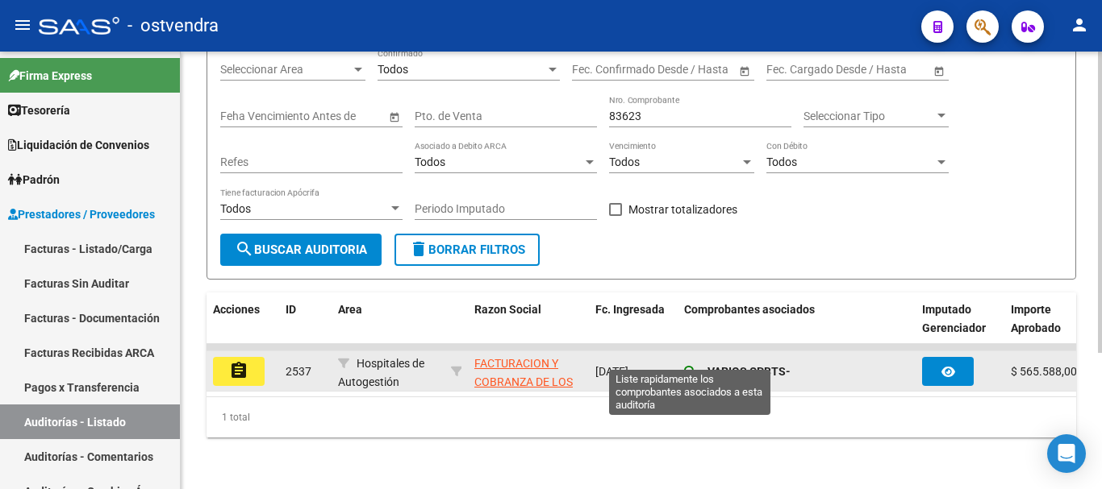
click at [560, 366] on icon at bounding box center [689, 371] width 11 height 11
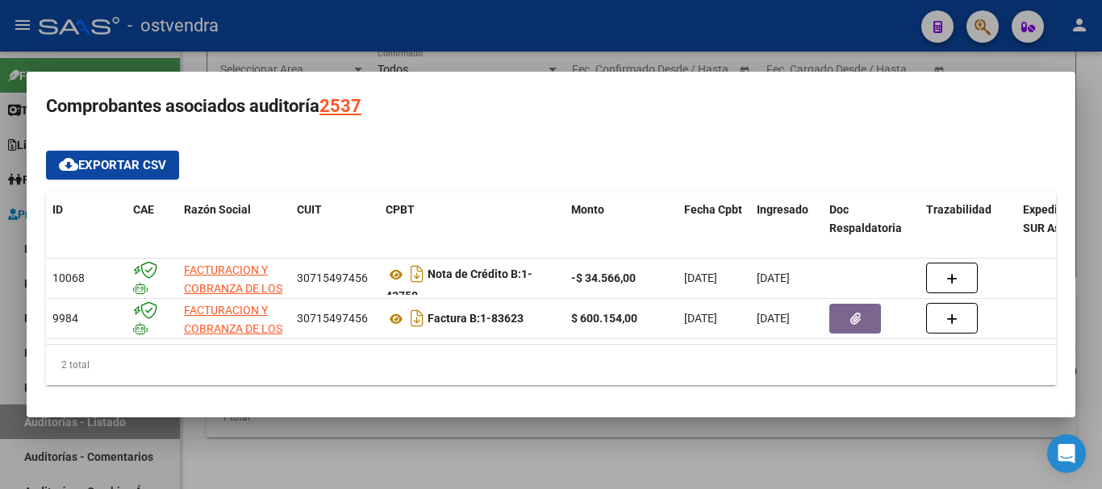
click at [560, 430] on div at bounding box center [551, 244] width 1102 height 489
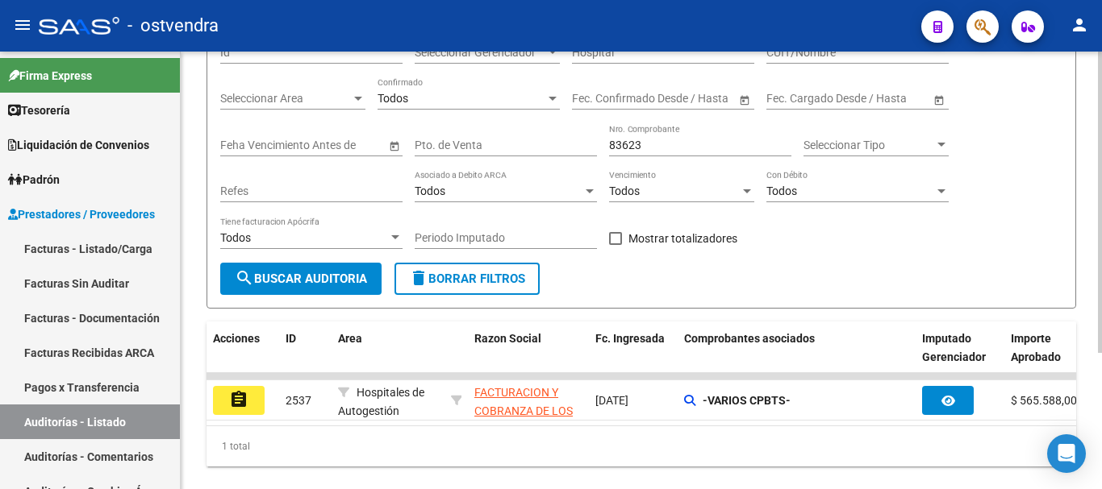
scroll to position [117, 0]
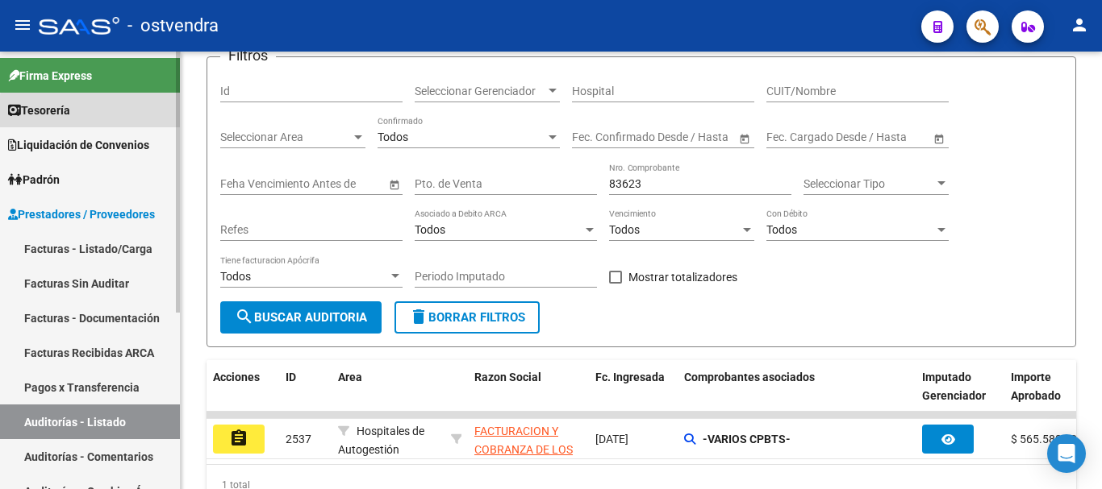
click at [110, 121] on link "Tesorería" at bounding box center [90, 110] width 180 height 35
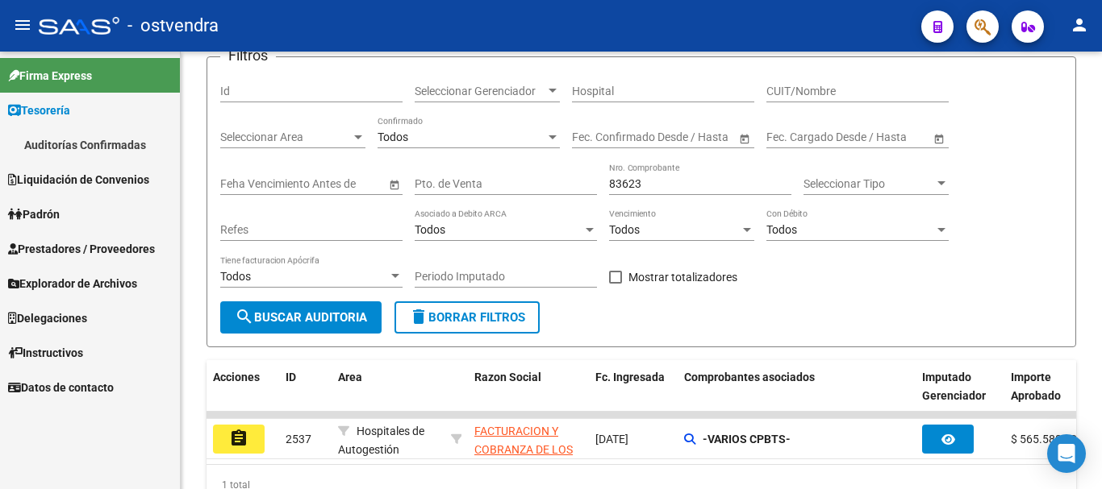
click at [140, 143] on link "Auditorías Confirmadas" at bounding box center [90, 144] width 180 height 35
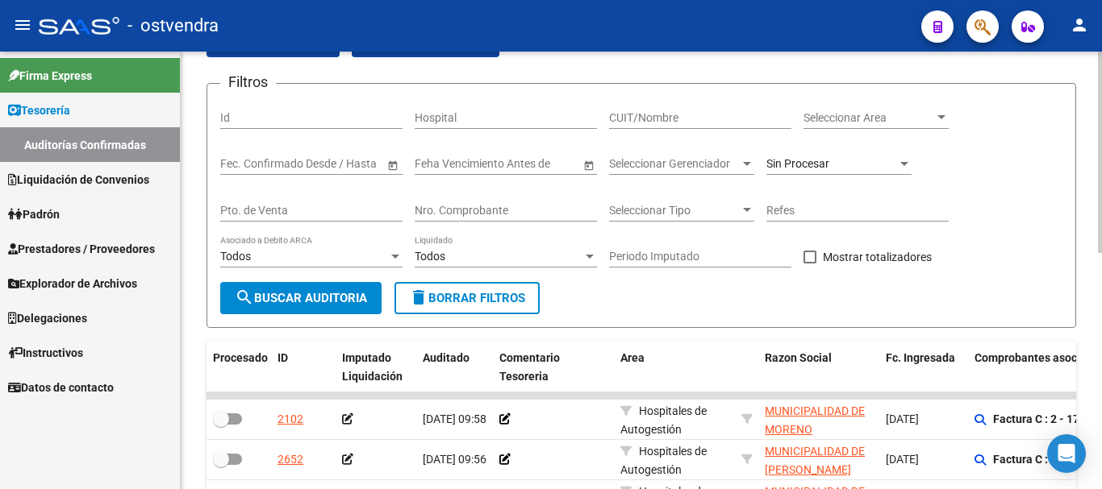
scroll to position [117, 0]
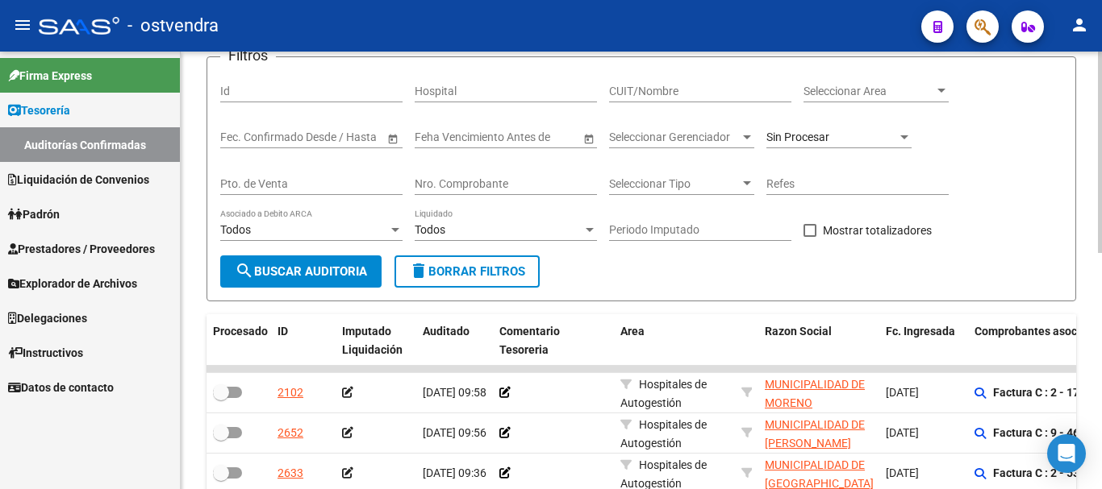
click at [494, 166] on div "Nro. Comprobante" at bounding box center [505, 179] width 182 height 32
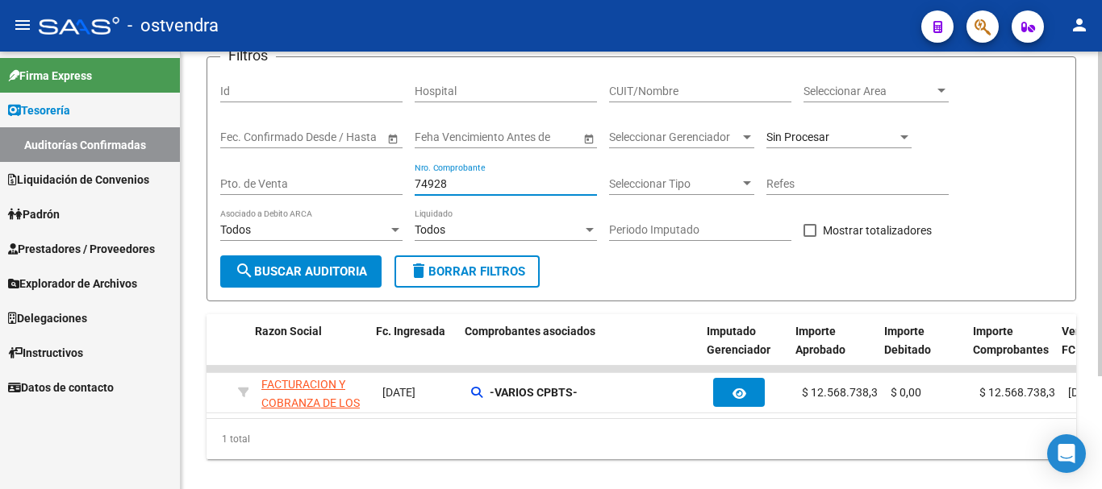
scroll to position [0, 534]
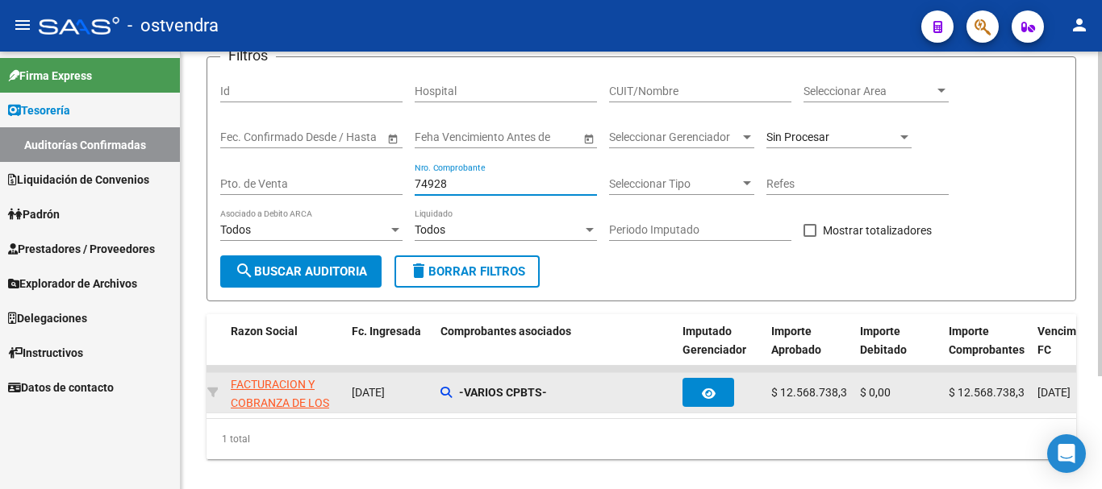
type input "74928"
click at [450, 380] on datatable-body-cell "-VARIOS CPBTS-" at bounding box center [555, 393] width 242 height 40
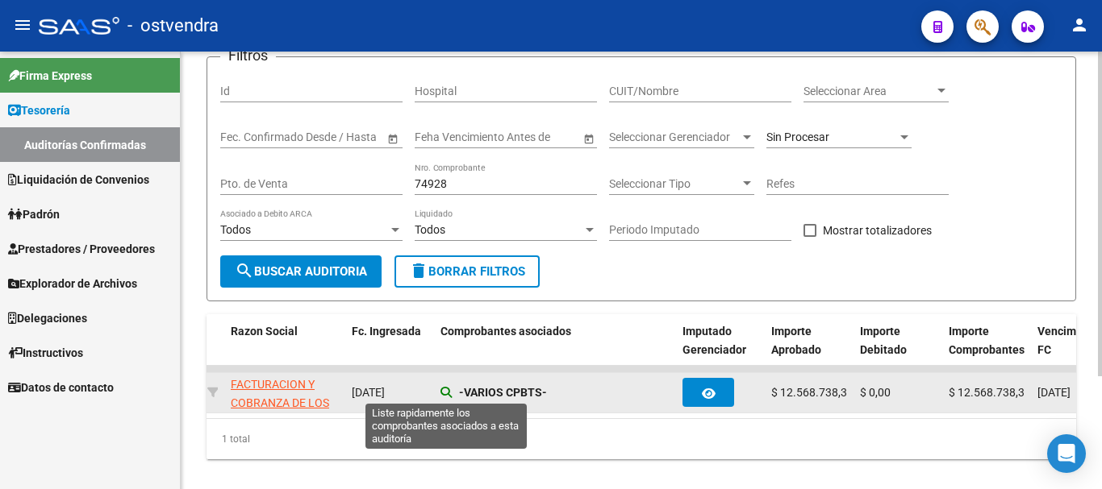
click at [445, 394] on icon at bounding box center [445, 392] width 11 height 11
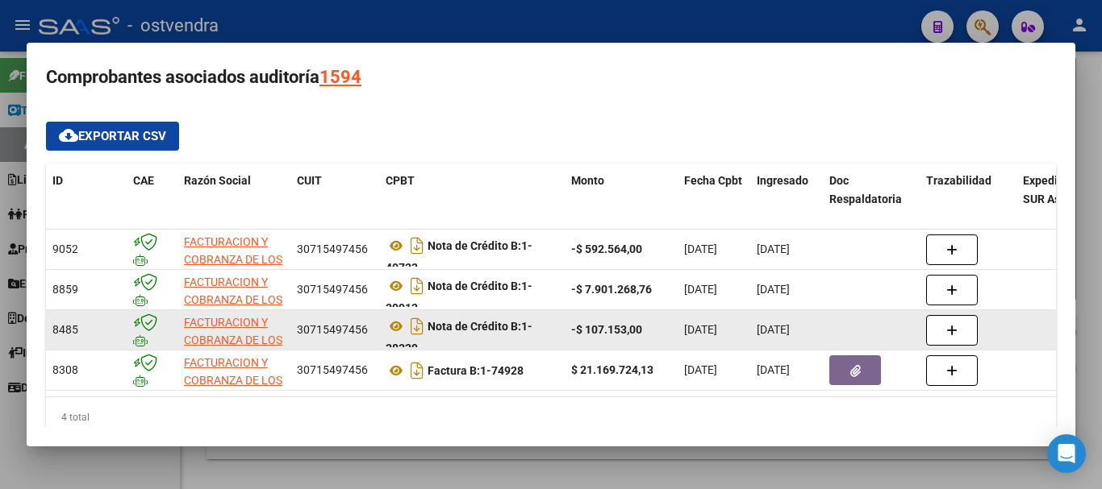
scroll to position [10, 0]
